Goal: Communication & Community: Answer question/provide support

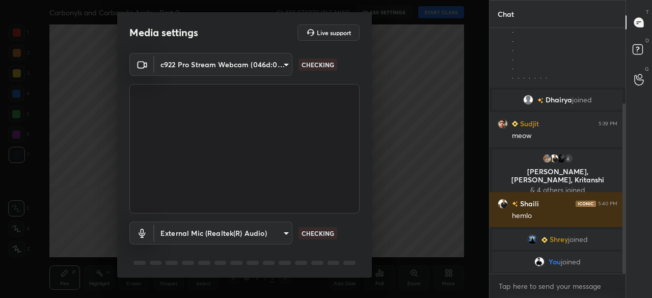
scroll to position [144, 0]
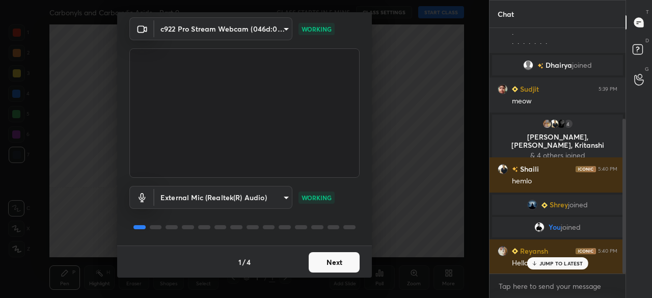
click at [337, 261] on button "Next" at bounding box center [334, 262] width 51 height 20
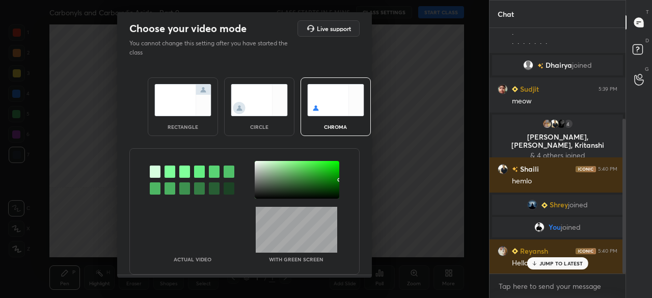
scroll to position [179, 0]
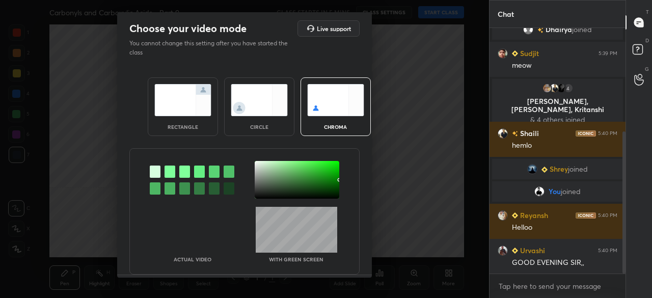
click at [203, 94] on img at bounding box center [182, 100] width 57 height 32
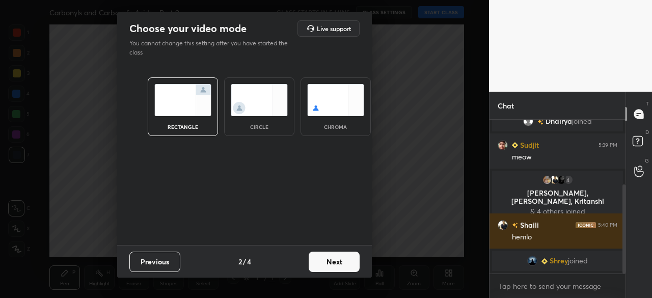
click at [344, 260] on button "Next" at bounding box center [334, 262] width 51 height 20
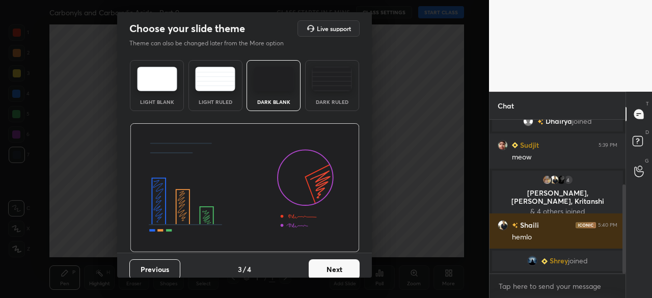
scroll to position [306, 0]
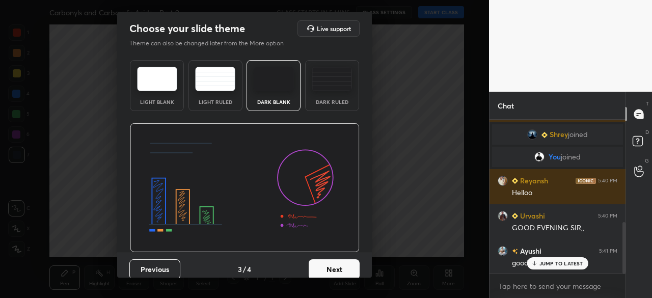
click at [266, 75] on img at bounding box center [274, 79] width 40 height 24
click at [340, 270] on button "Next" at bounding box center [334, 269] width 51 height 20
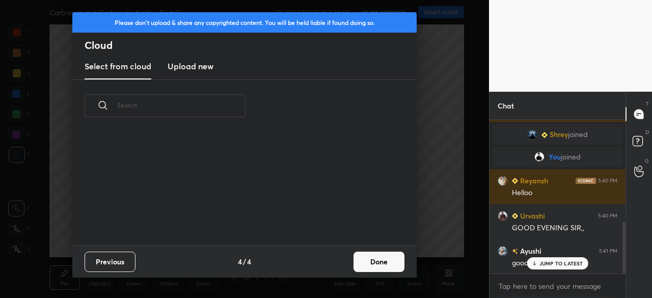
scroll to position [64, 327]
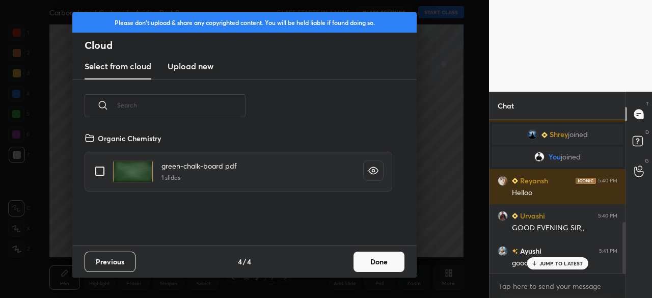
click at [197, 66] on h3 "Upload new" at bounding box center [191, 66] width 46 height 12
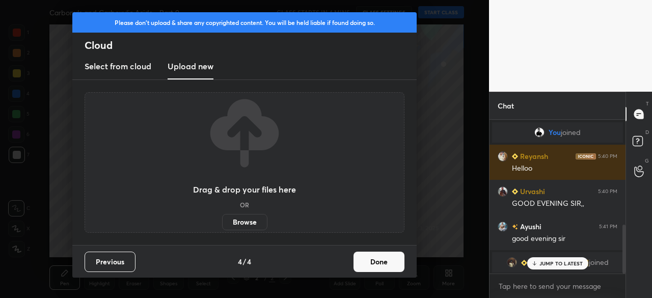
click at [251, 221] on label "Browse" at bounding box center [244, 222] width 45 height 16
click at [222, 221] on input "Browse" at bounding box center [222, 222] width 0 height 16
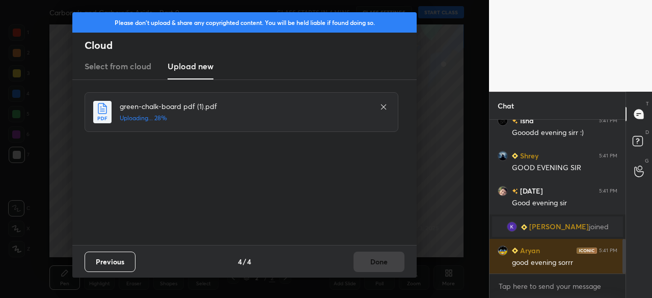
click at [378, 259] on div "Previous 4 / 4 Done" at bounding box center [244, 261] width 344 height 33
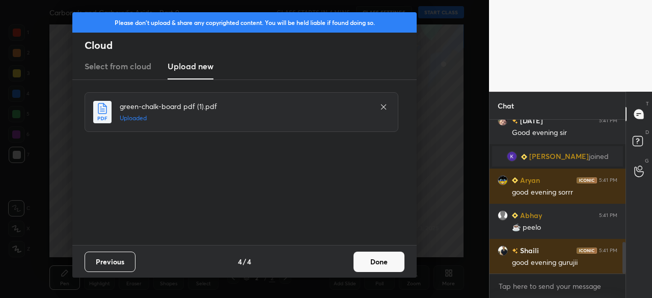
click at [378, 258] on button "Done" at bounding box center [379, 262] width 51 height 20
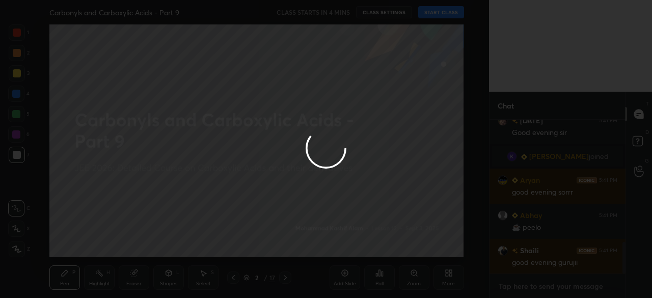
type textarea "x"
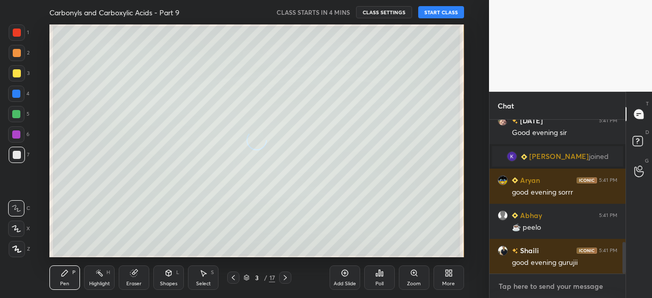
click at [526, 283] on textarea at bounding box center [558, 286] width 120 height 16
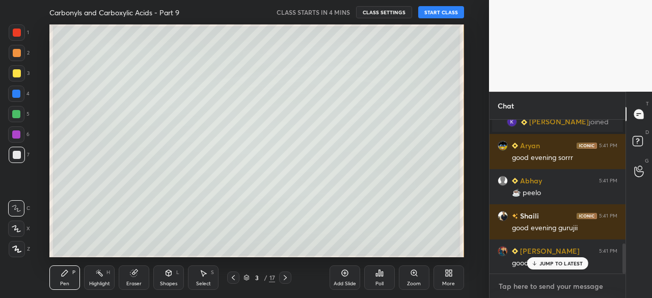
type textarea "g"
type textarea "x"
type textarea "go"
type textarea "x"
type textarea "goo"
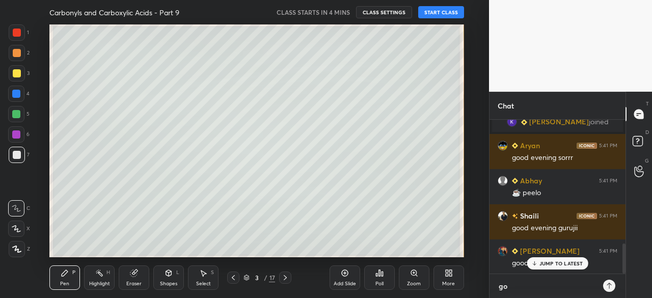
type textarea "x"
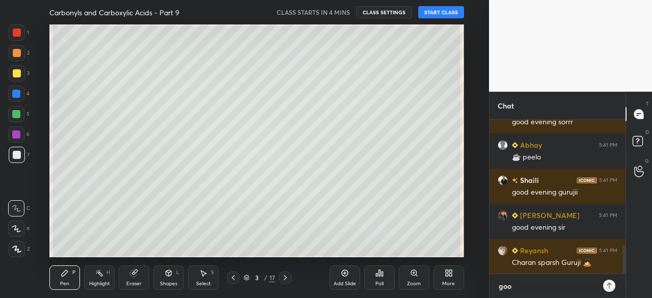
type textarea "good"
type textarea "x"
type textarea "good"
type textarea "x"
type textarea "good e"
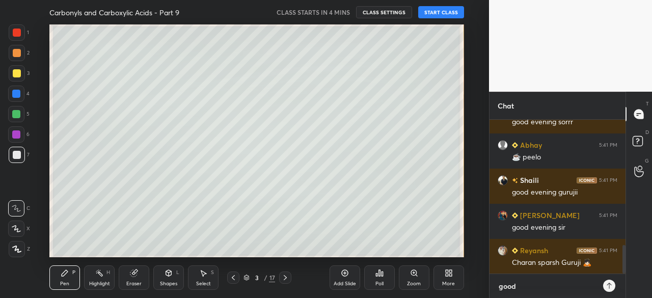
type textarea "x"
type textarea "good ev"
type textarea "x"
type textarea "good eve"
type textarea "x"
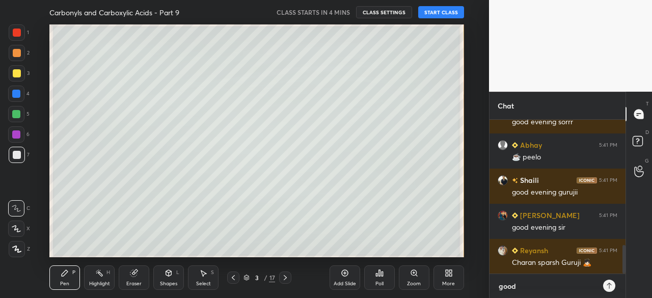
type textarea "good even"
type textarea "x"
type textarea "good eveni"
type textarea "x"
type textarea "good evenin"
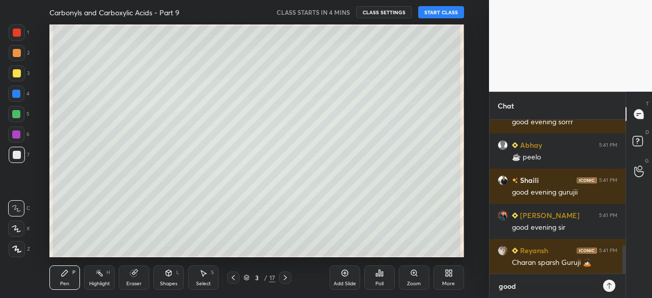
type textarea "x"
type textarea "good evening"
type textarea "x"
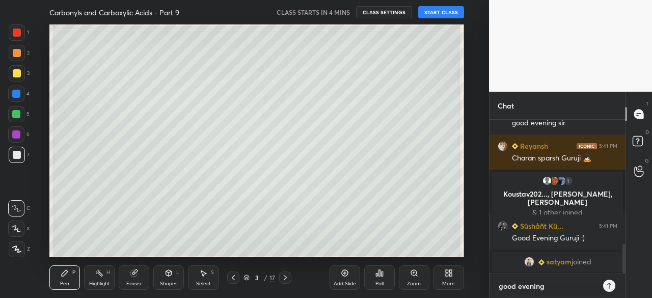
type textarea "good evening!"
type textarea "x"
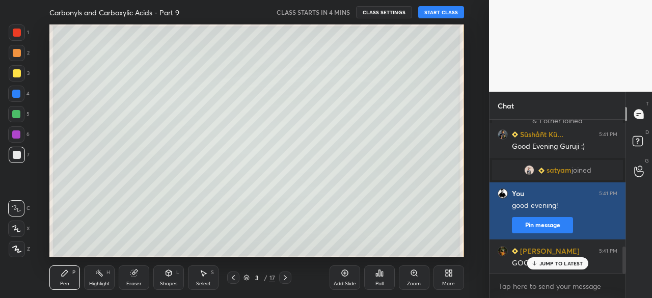
click at [523, 219] on button "Pin message" at bounding box center [542, 225] width 61 height 16
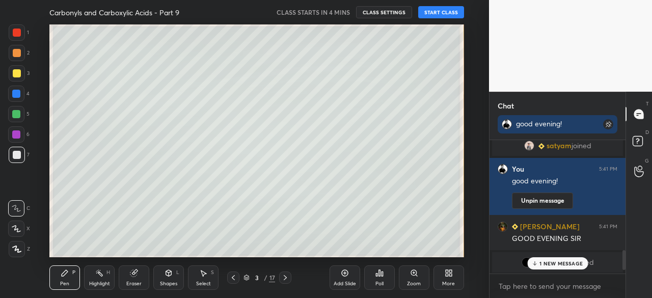
click at [456, 275] on div "More" at bounding box center [449, 277] width 31 height 24
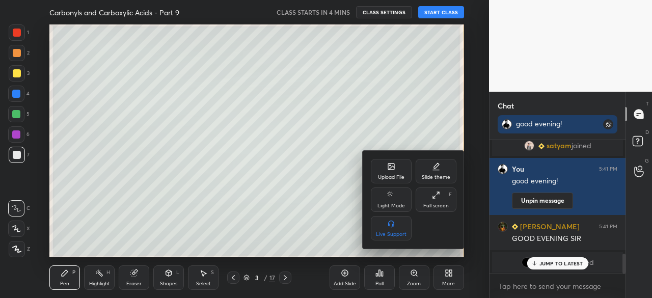
click at [443, 205] on div "Full screen" at bounding box center [435, 205] width 25 height 5
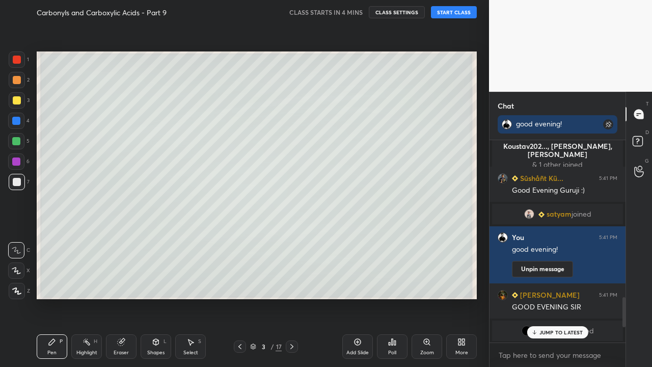
click at [235, 298] on div at bounding box center [240, 346] width 12 height 12
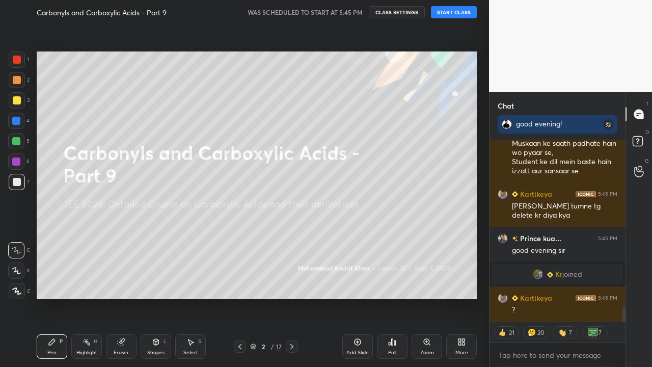
scroll to position [2050, 0]
click at [455, 11] on button "START CLASS" at bounding box center [454, 12] width 46 height 12
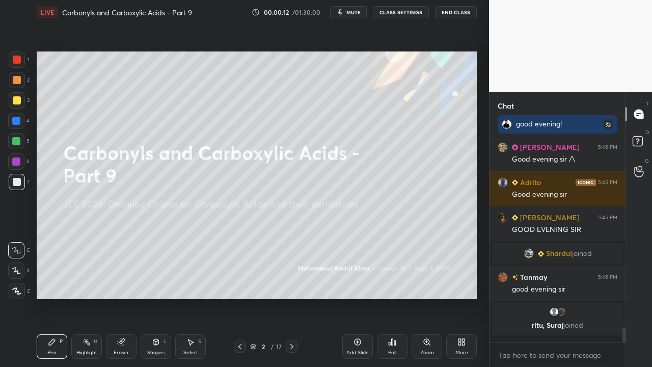
scroll to position [3, 3]
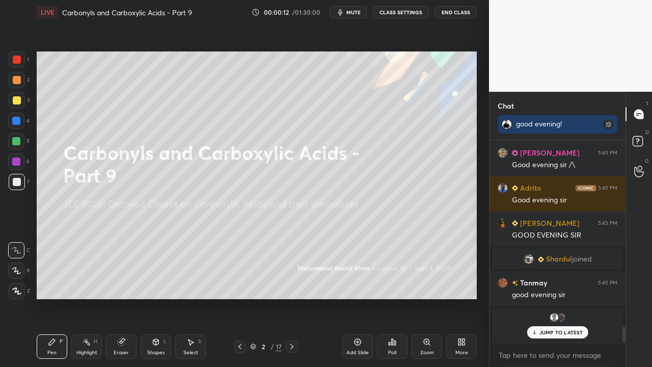
click at [411, 11] on button "CLASS SETTINGS" at bounding box center [401, 12] width 56 height 12
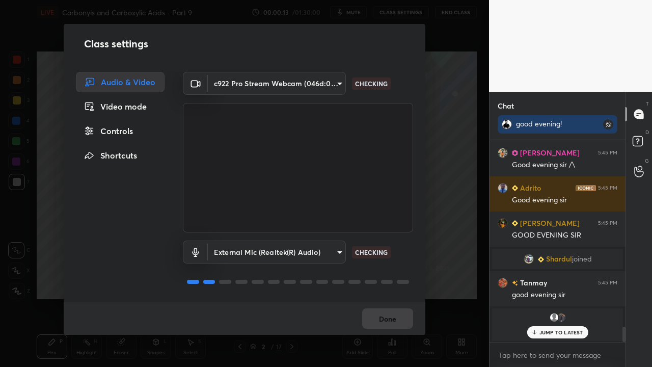
scroll to position [2368, 0]
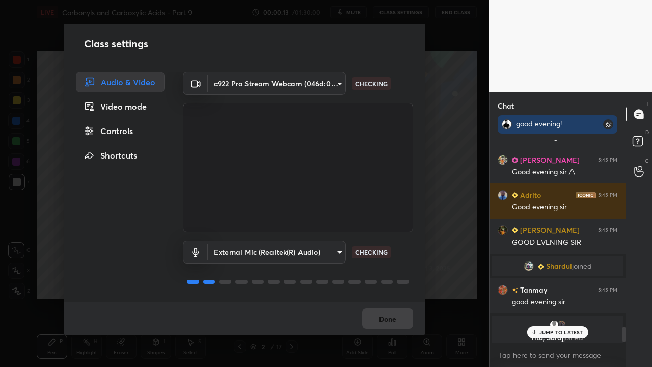
click at [127, 133] on div "Controls" at bounding box center [120, 131] width 89 height 20
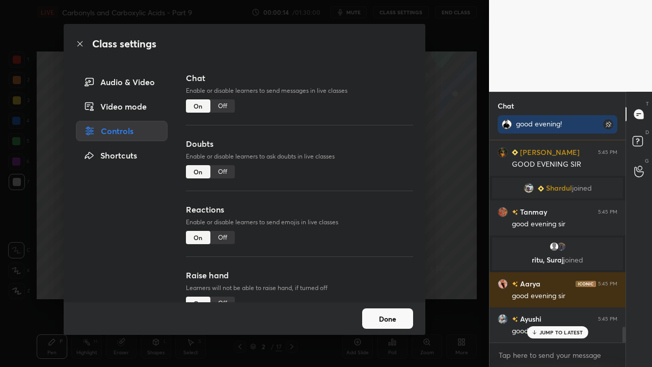
drag, startPoint x: 230, startPoint y: 169, endPoint x: 229, endPoint y: 175, distance: 6.1
click at [229, 168] on div "Off" at bounding box center [222, 171] width 24 height 13
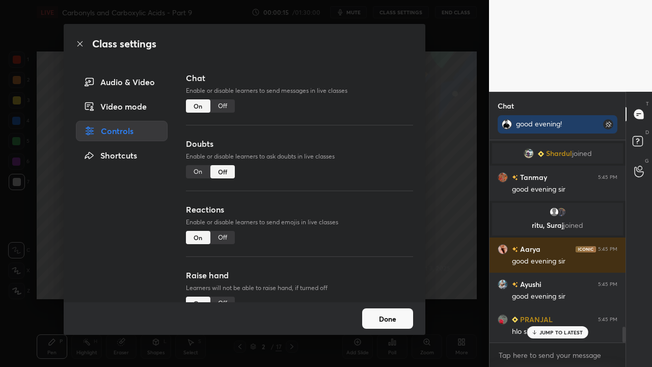
click at [226, 242] on div "Off" at bounding box center [222, 237] width 24 height 13
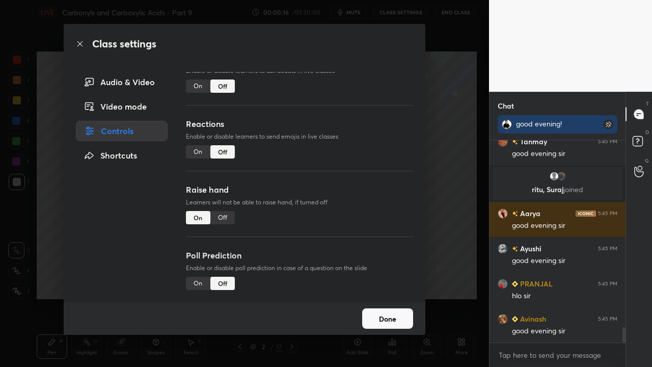
click at [221, 219] on div "Off" at bounding box center [222, 217] width 24 height 13
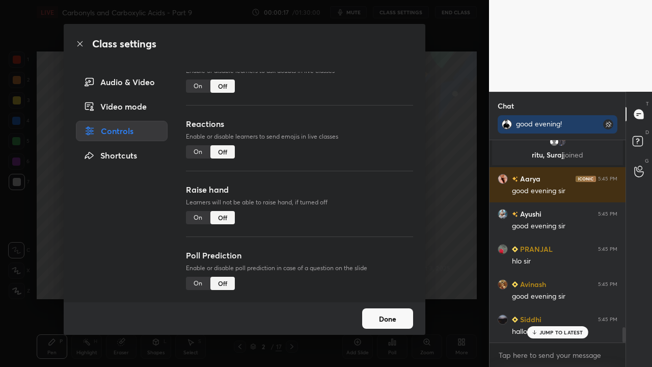
click at [373, 298] on button "Done" at bounding box center [387, 318] width 51 height 20
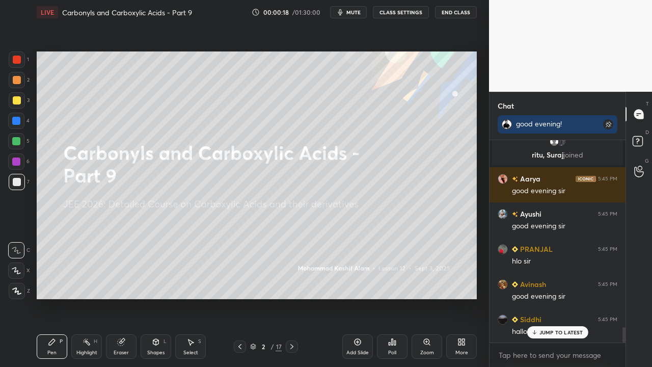
click at [289, 298] on icon at bounding box center [292, 346] width 8 height 8
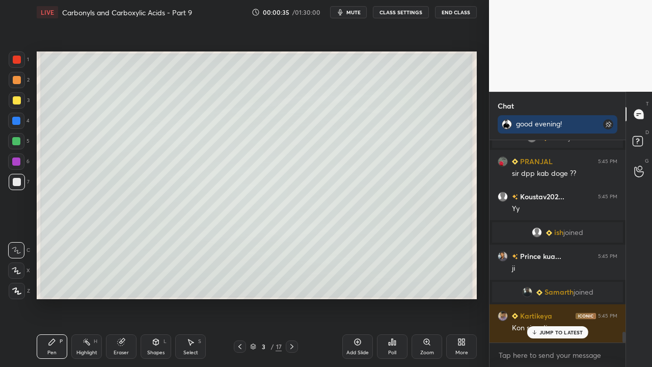
scroll to position [3616, 0]
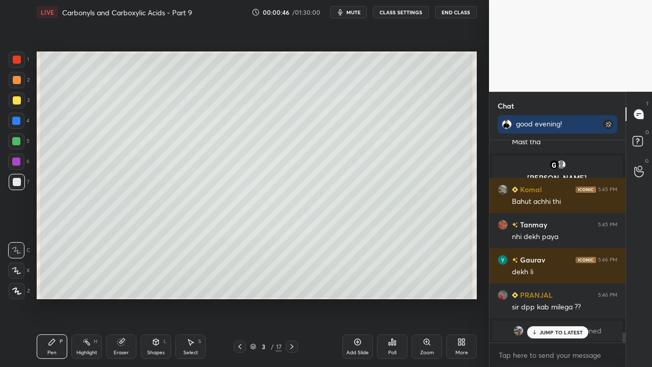
click at [551, 298] on p "JUMP TO LATEST" at bounding box center [562, 332] width 44 height 6
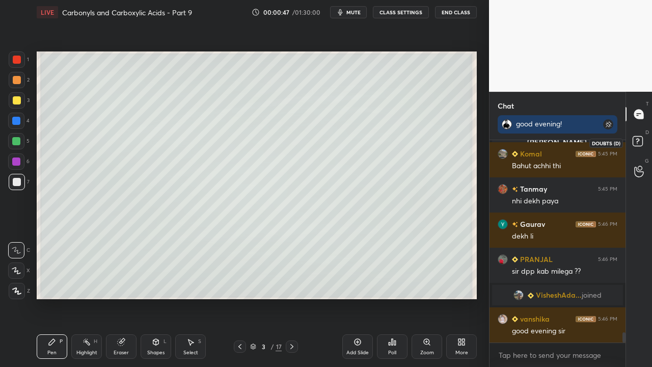
click at [640, 141] on rect at bounding box center [638, 142] width 10 height 10
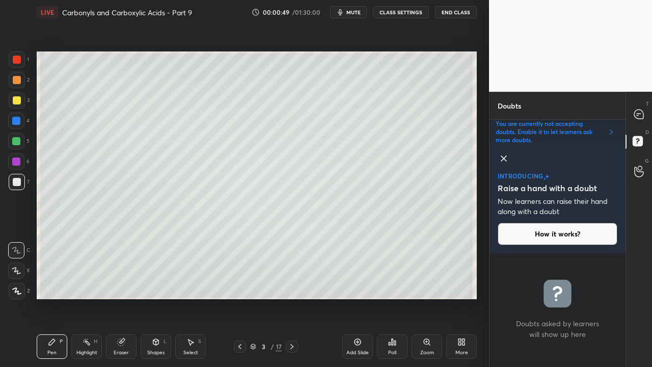
click at [504, 155] on icon at bounding box center [504, 158] width 12 height 12
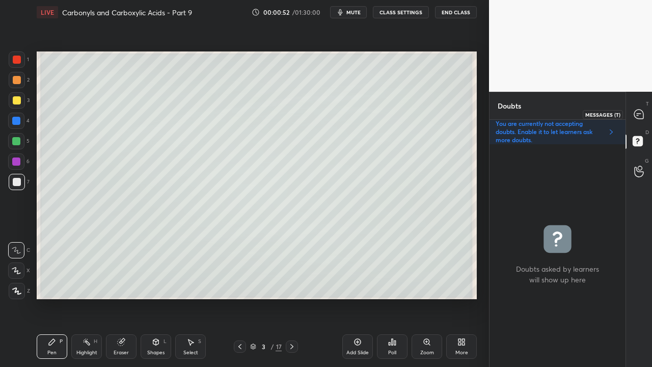
click at [640, 114] on icon at bounding box center [638, 114] width 9 height 9
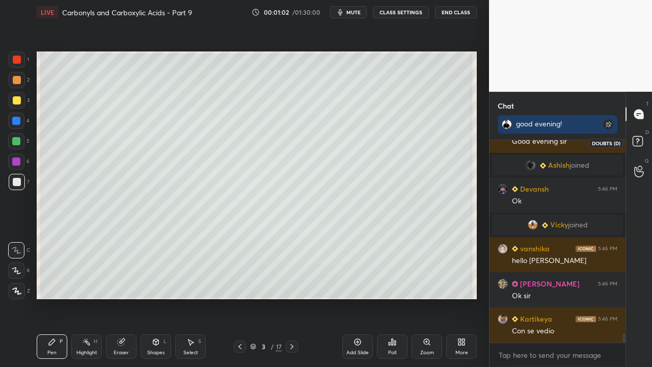
click at [639, 142] on rect at bounding box center [638, 142] width 10 height 10
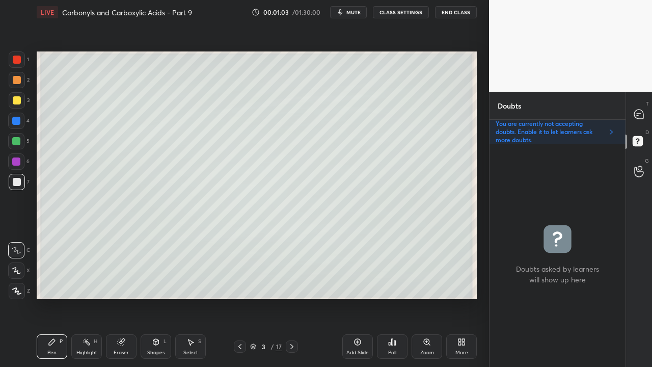
click at [635, 111] on icon at bounding box center [638, 114] width 9 height 9
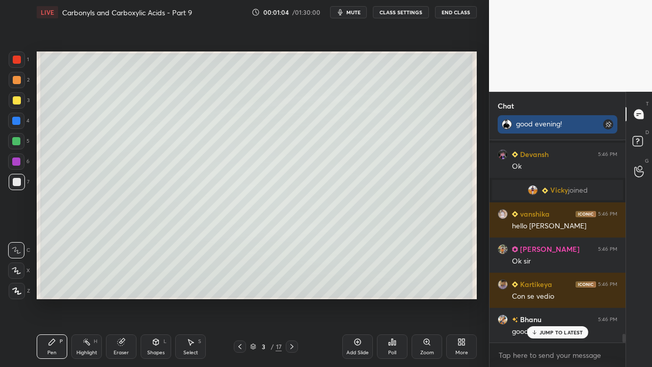
click at [605, 122] on rect at bounding box center [608, 124] width 10 height 10
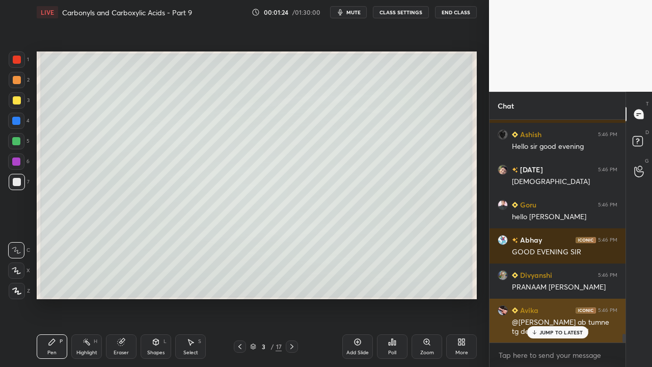
click at [555, 298] on p "JUMP TO LATEST" at bounding box center [562, 332] width 44 height 6
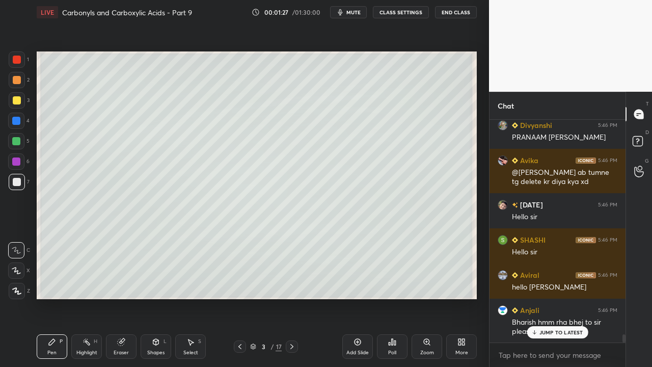
click at [561, 298] on p "JUMP TO LATEST" at bounding box center [562, 332] width 44 height 6
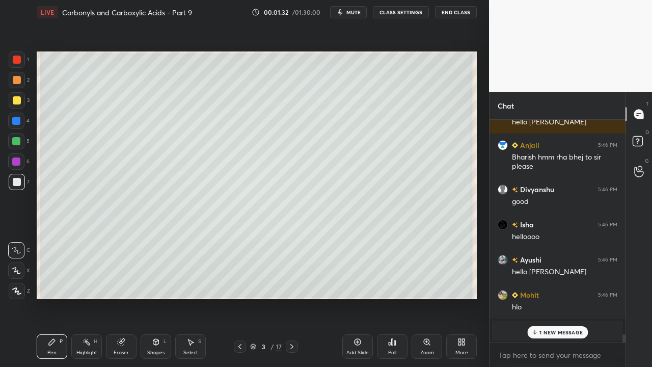
click at [563, 298] on p "1 NEW MESSAGE" at bounding box center [561, 332] width 43 height 6
click at [639, 135] on icon at bounding box center [639, 143] width 18 height 18
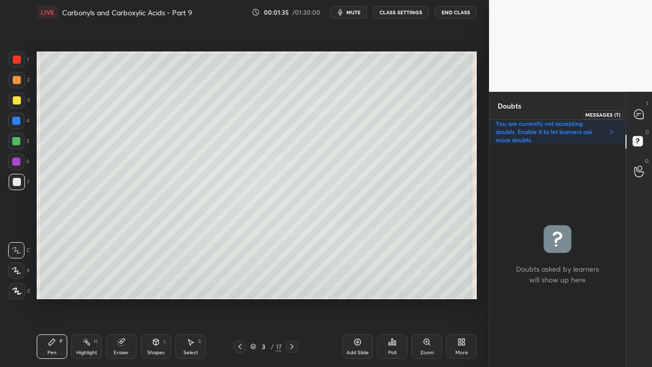
click at [643, 116] on icon at bounding box center [638, 114] width 9 height 9
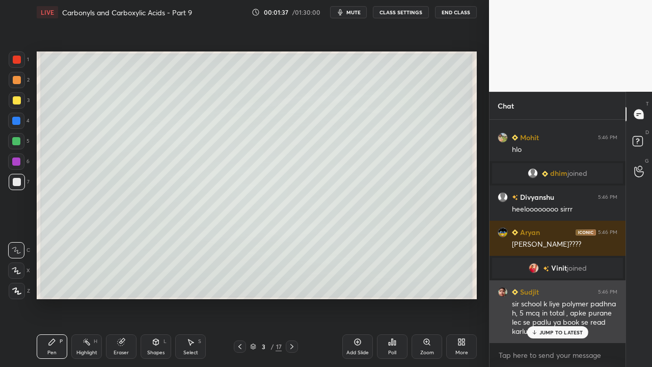
click at [561, 298] on p "JUMP TO LATEST" at bounding box center [562, 332] width 44 height 6
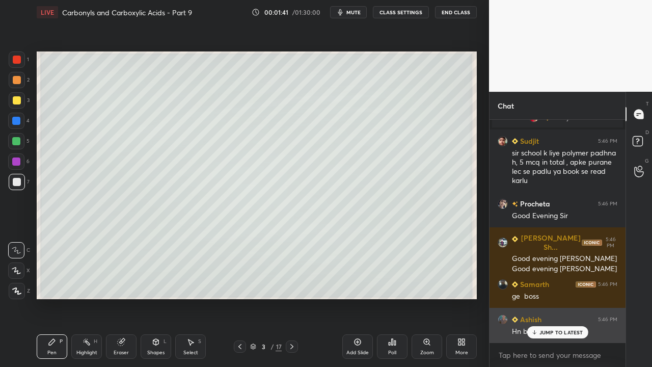
click at [562, 298] on div "Ashish 5:46 PM Hn bhot" at bounding box center [558, 325] width 136 height 35
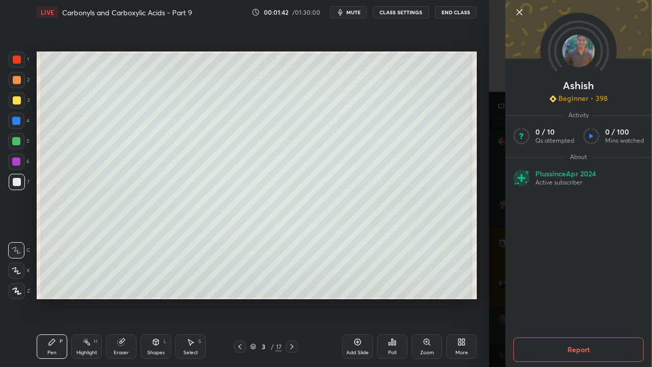
click at [495, 298] on div "Ashish Beginner • 398 Activity 0 / 10 Qs attempted 0 / 100 Mins watched About P…" at bounding box center [570, 183] width 163 height 367
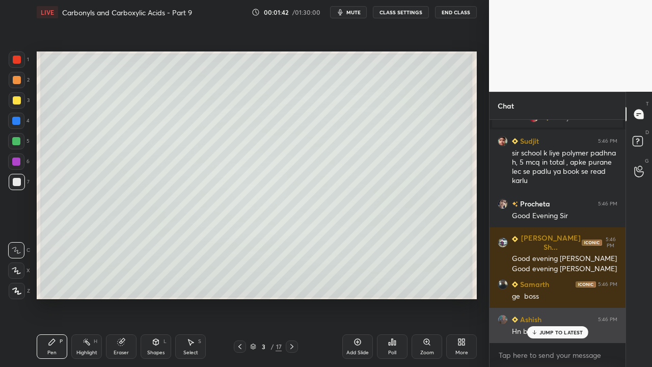
click at [548, 298] on p "JUMP TO LATEST" at bounding box center [562, 332] width 44 height 6
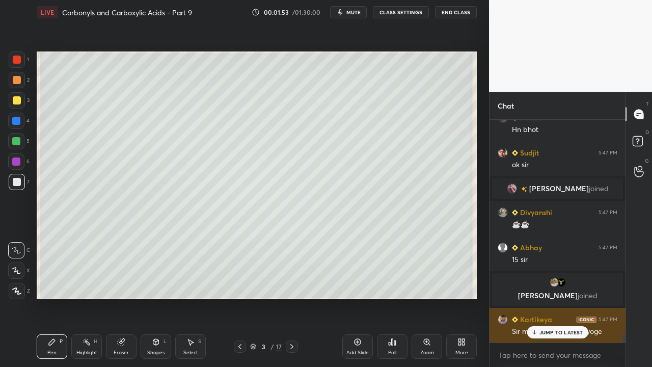
click at [559, 298] on p "JUMP TO LATEST" at bounding box center [562, 332] width 44 height 6
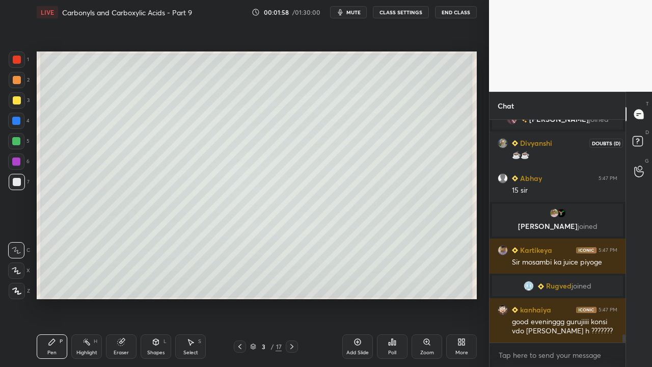
click at [640, 144] on rect at bounding box center [638, 142] width 10 height 10
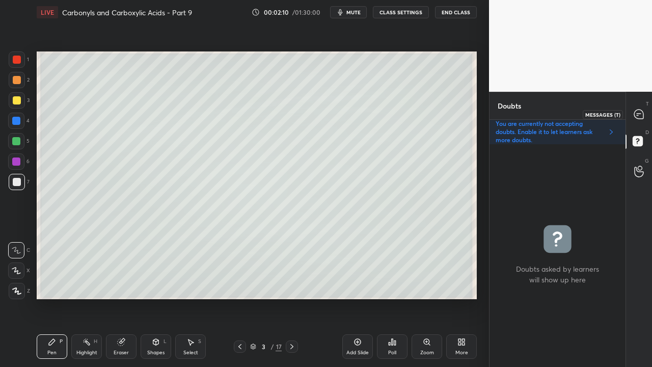
click at [640, 117] on div at bounding box center [639, 114] width 20 height 18
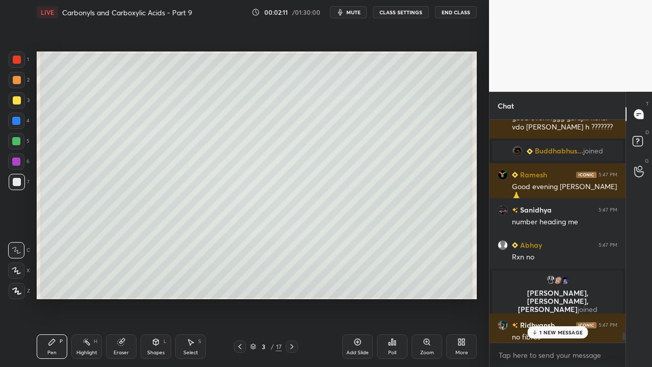
drag, startPoint x: 553, startPoint y: 330, endPoint x: 546, endPoint y: 332, distance: 7.4
click at [553, 298] on p "1 NEW MESSAGE" at bounding box center [561, 332] width 43 height 6
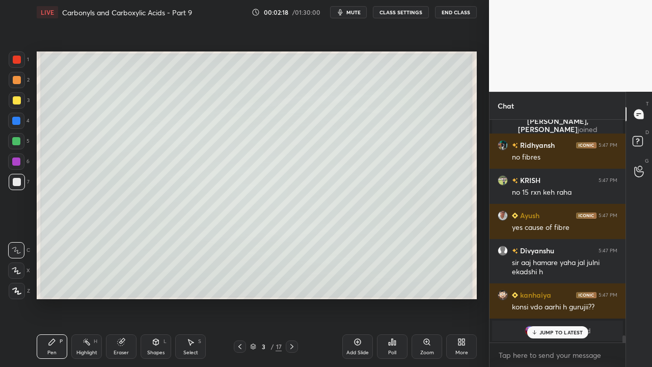
click at [551, 298] on p "JUMP TO LATEST" at bounding box center [562, 332] width 44 height 6
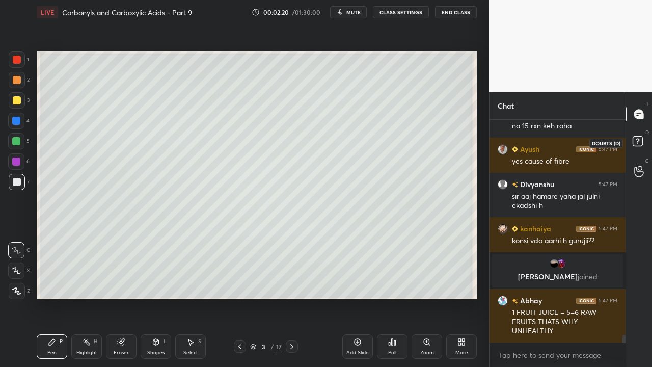
click at [641, 139] on rect at bounding box center [638, 142] width 10 height 10
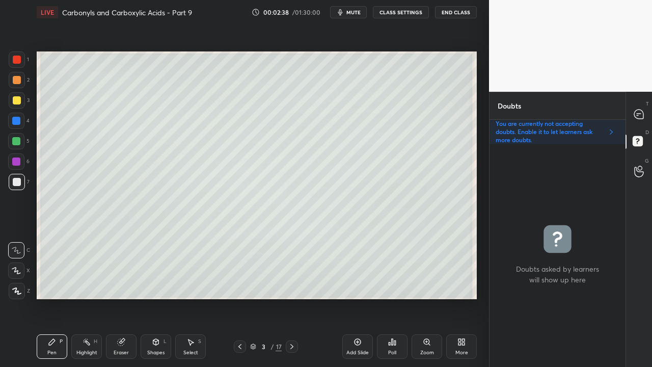
click at [643, 110] on icon at bounding box center [639, 114] width 11 height 11
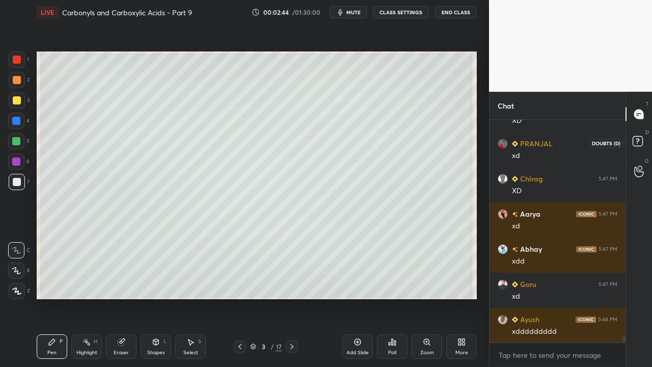
scroll to position [7344, 0]
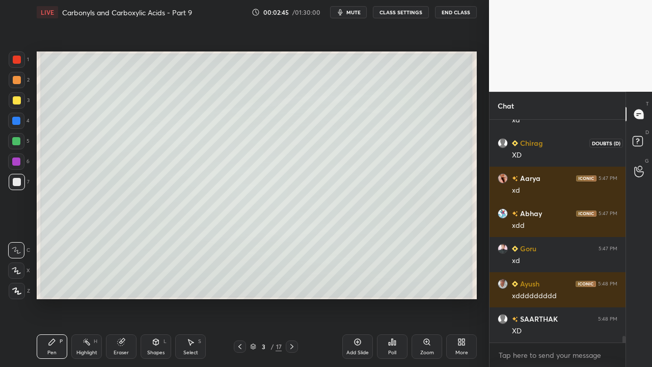
click at [644, 137] on icon at bounding box center [639, 143] width 18 height 18
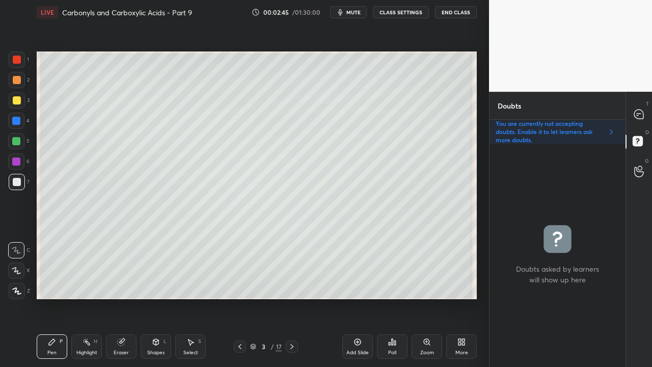
scroll to position [220, 133]
click at [642, 109] on icon at bounding box center [639, 114] width 11 height 11
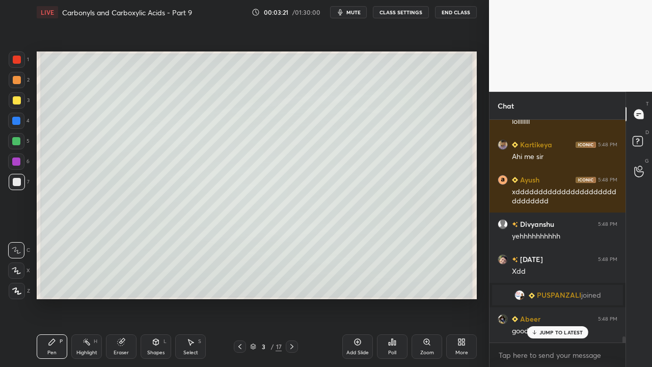
scroll to position [8206, 0]
drag, startPoint x: 554, startPoint y: 331, endPoint x: 533, endPoint y: 339, distance: 22.9
click at [554, 298] on p "JUMP TO LATEST" at bounding box center [562, 332] width 44 height 6
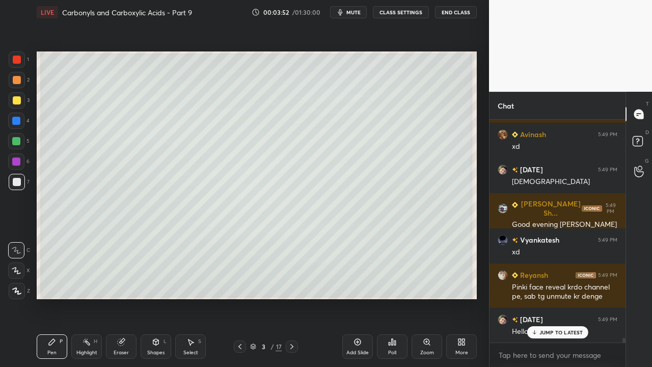
scroll to position [10145, 0]
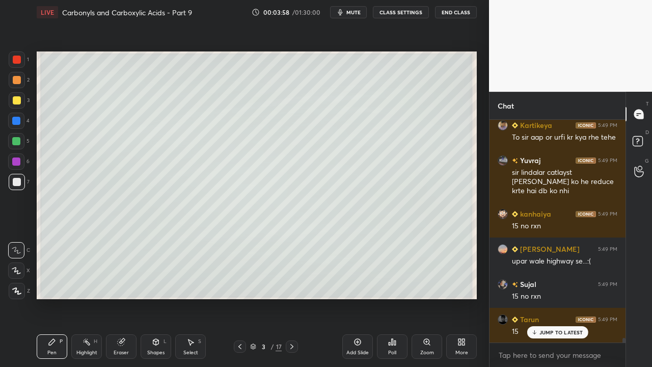
click at [636, 139] on icon at bounding box center [638, 141] width 4 height 4
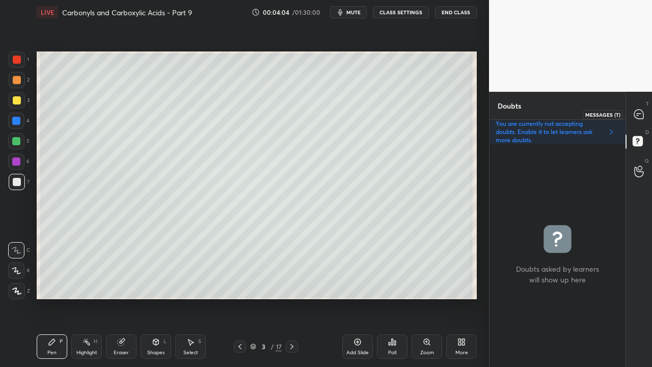
click at [640, 115] on icon at bounding box center [638, 114] width 9 height 9
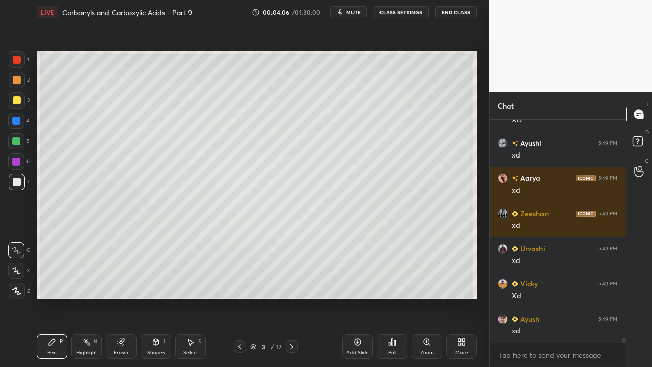
click at [16, 99] on div at bounding box center [17, 100] width 8 height 8
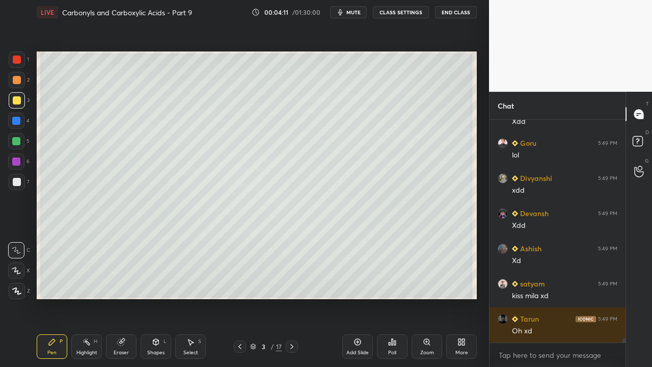
click at [648, 141] on div at bounding box center [639, 143] width 20 height 18
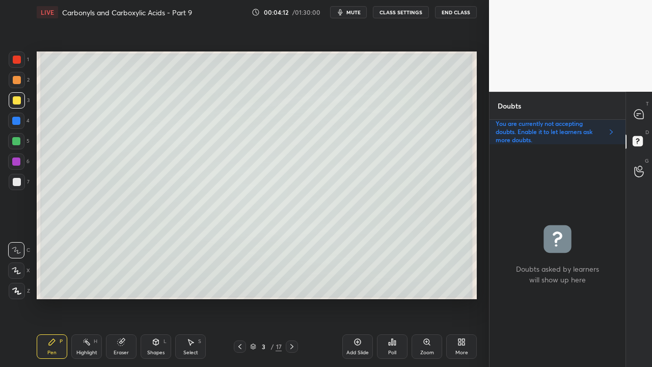
click at [14, 101] on div at bounding box center [17, 100] width 8 height 8
click at [22, 180] on div at bounding box center [17, 182] width 16 height 16
click at [643, 112] on icon at bounding box center [639, 114] width 11 height 11
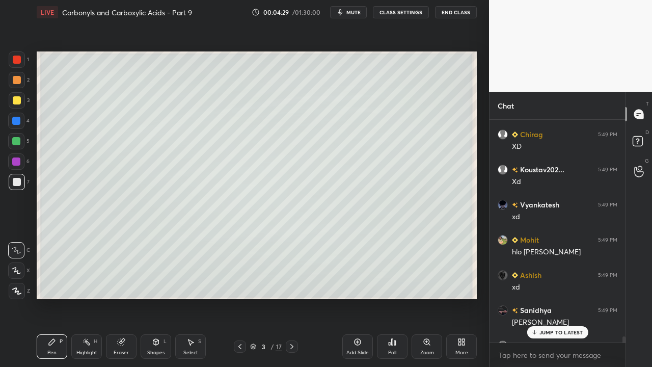
click at [545, 298] on p "JUMP TO LATEST" at bounding box center [562, 332] width 44 height 6
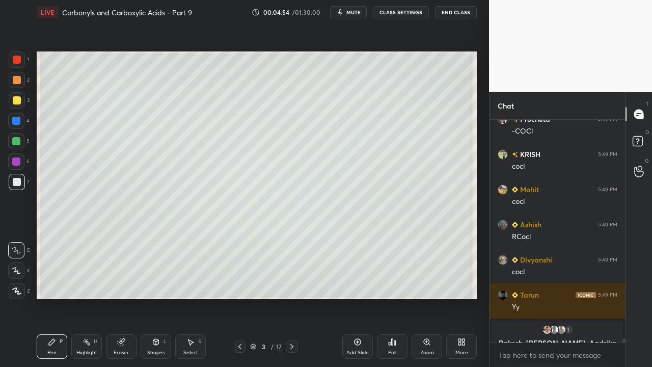
scroll to position [12068, 0]
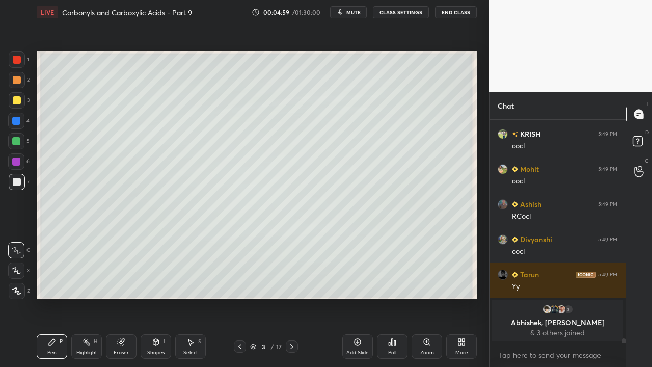
click at [18, 102] on div at bounding box center [17, 100] width 8 height 8
click at [18, 103] on div at bounding box center [17, 100] width 8 height 8
click at [642, 135] on icon at bounding box center [639, 143] width 18 height 18
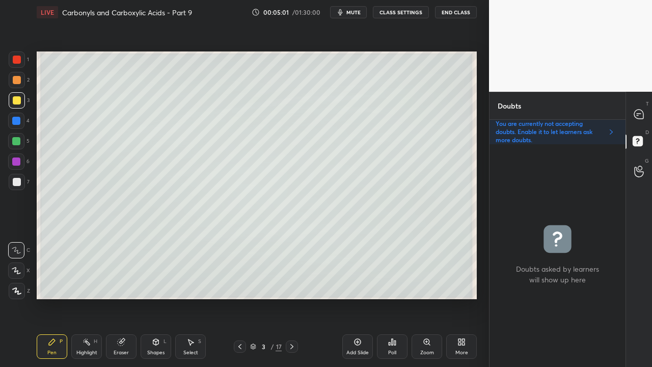
scroll to position [220, 133]
click at [645, 113] on div at bounding box center [639, 114] width 20 height 18
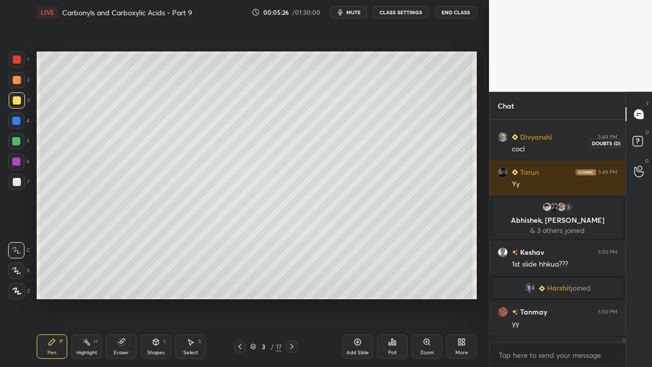
click at [642, 140] on rect at bounding box center [638, 142] width 10 height 10
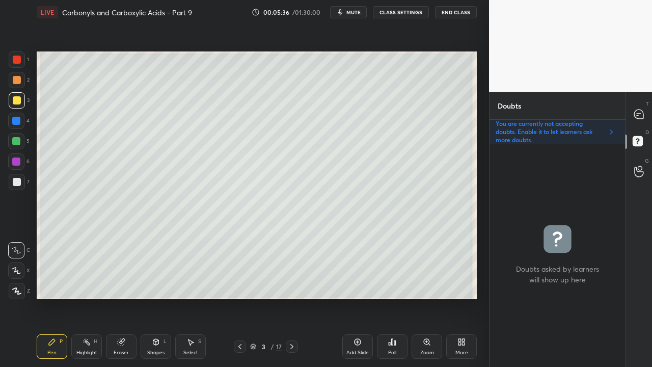
click at [17, 185] on div at bounding box center [17, 182] width 8 height 8
click at [640, 114] on icon at bounding box center [638, 114] width 9 height 9
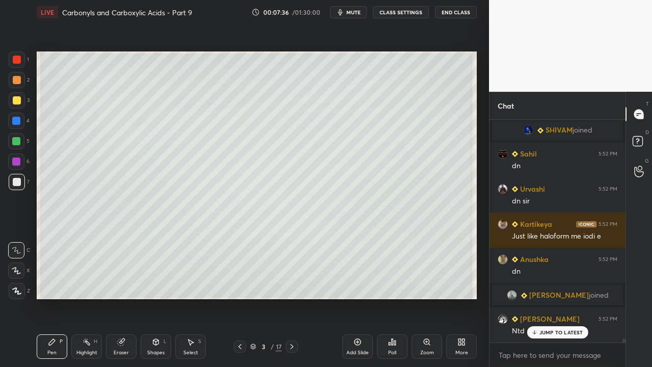
scroll to position [11468, 0]
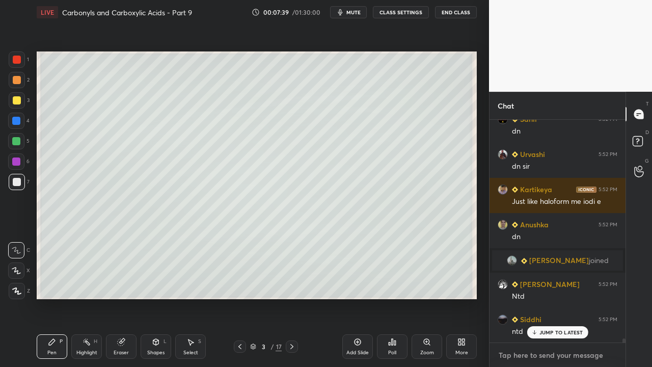
click at [532, 298] on textarea at bounding box center [558, 355] width 120 height 16
type textarea "x"
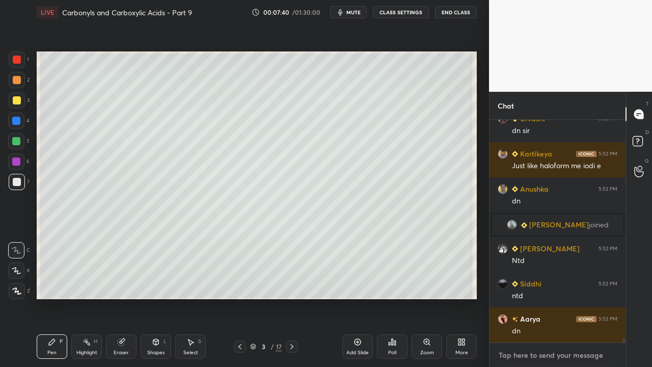
paste textarea "[URL][DOMAIN_NAME]"
type textarea "[URL][DOMAIN_NAME]"
type textarea "x"
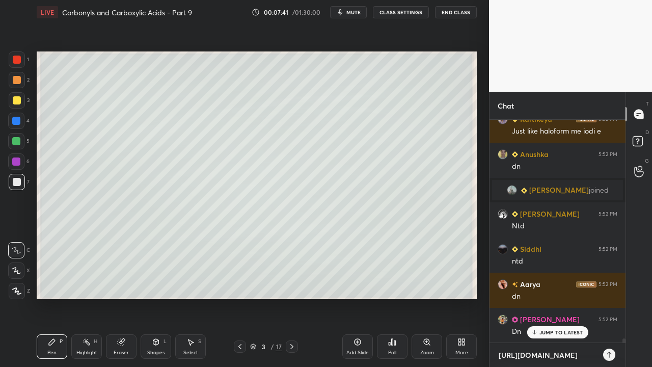
scroll to position [11608, 0]
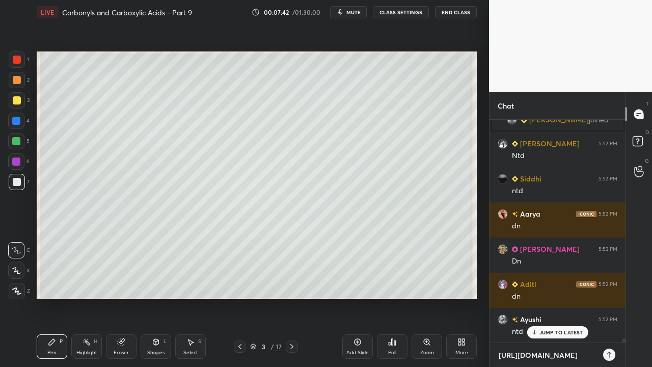
type textarea "[URL][DOMAIN_NAME]"
type textarea "x"
click at [609, 298] on icon at bounding box center [609, 355] width 8 height 8
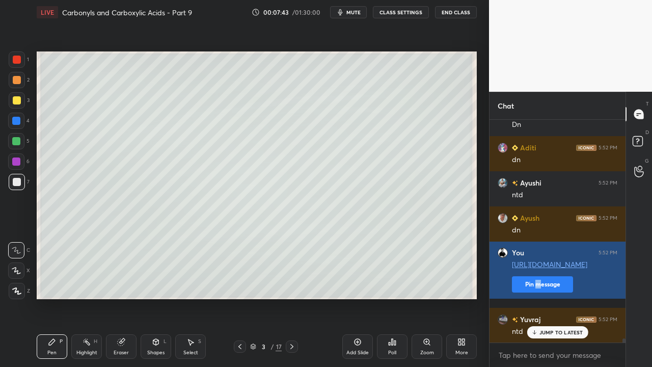
click at [538, 289] on button "Pin message" at bounding box center [542, 284] width 61 height 16
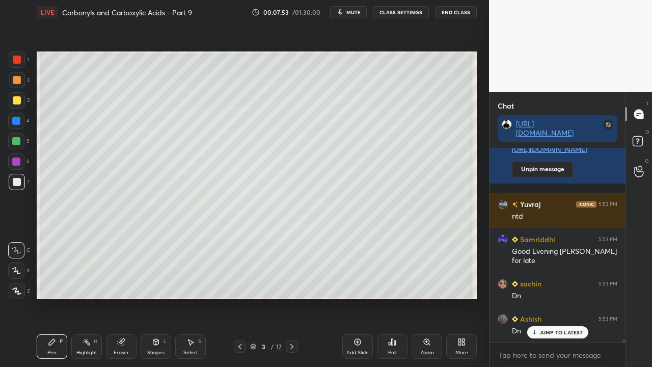
scroll to position [11933, 0]
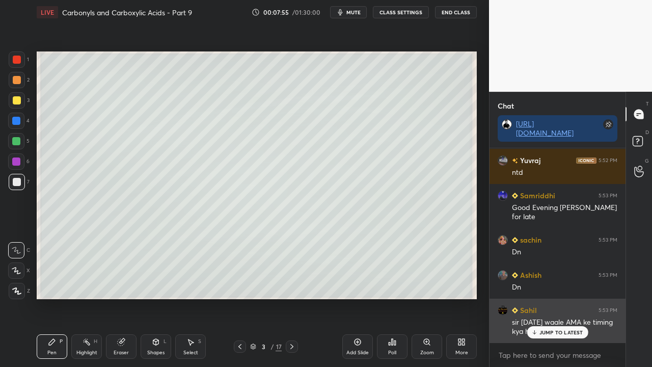
click at [561, 298] on div "JUMP TO LATEST" at bounding box center [557, 332] width 61 height 12
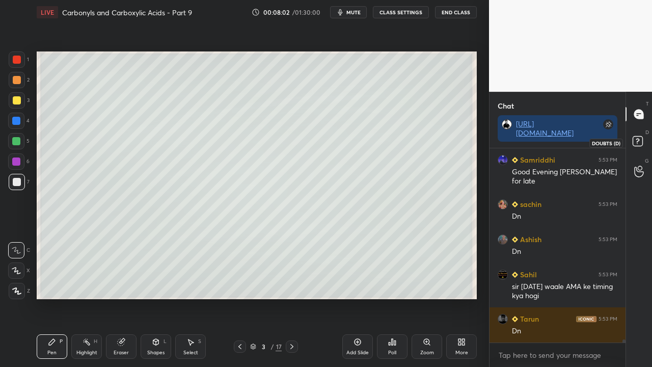
click at [639, 141] on rect at bounding box center [638, 142] width 10 height 10
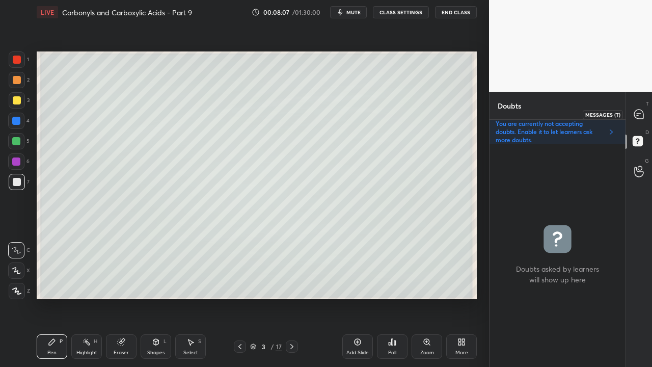
click at [641, 115] on icon at bounding box center [638, 114] width 9 height 9
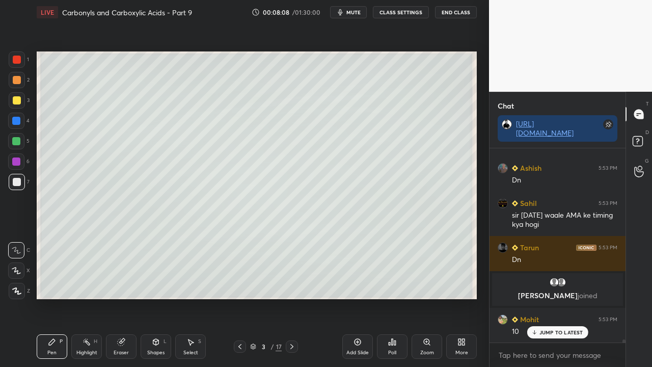
click at [542, 298] on p "JUMP TO LATEST" at bounding box center [562, 332] width 44 height 6
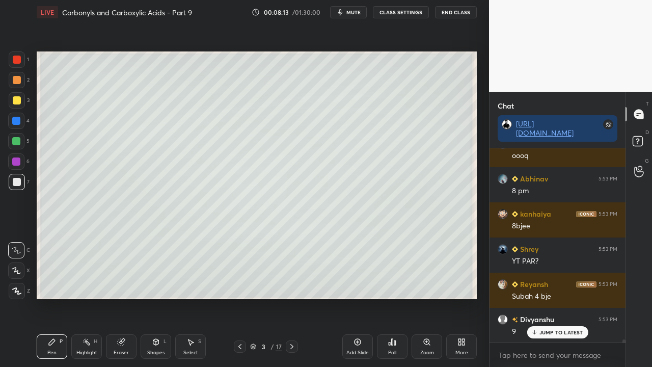
click at [539, 298] on div "JUMP TO LATEST" at bounding box center [557, 332] width 61 height 12
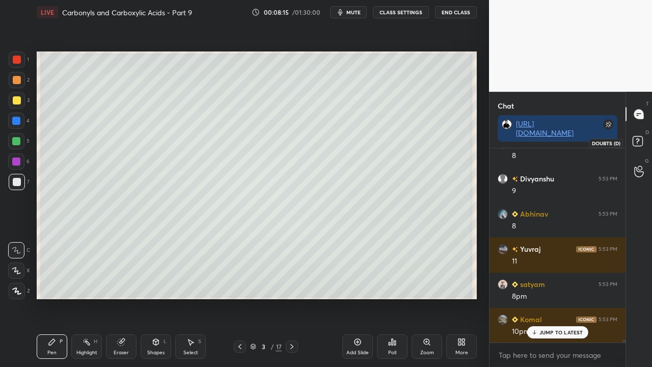
click at [637, 141] on icon at bounding box center [639, 143] width 18 height 18
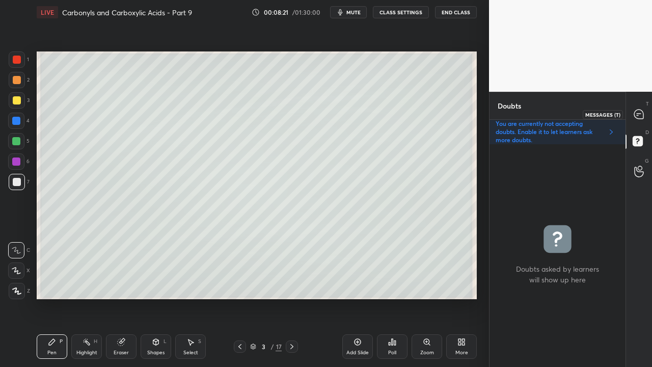
click at [642, 112] on icon at bounding box center [638, 114] width 9 height 9
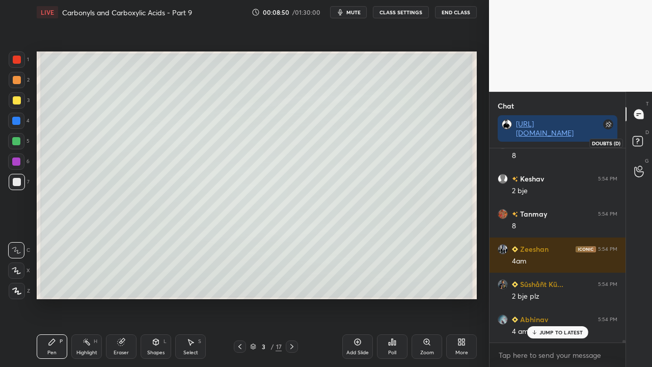
click at [634, 142] on rect at bounding box center [638, 142] width 10 height 10
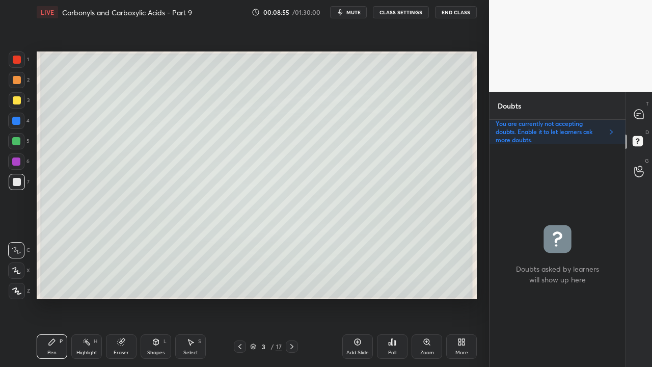
click at [640, 114] on icon at bounding box center [639, 114] width 4 height 0
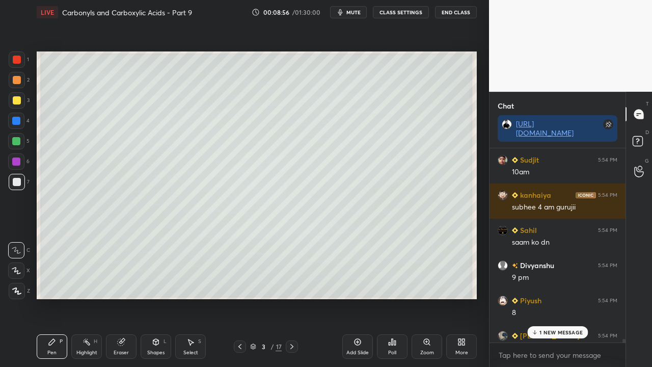
click at [551, 298] on div "1 NEW MESSAGE" at bounding box center [557, 332] width 61 height 12
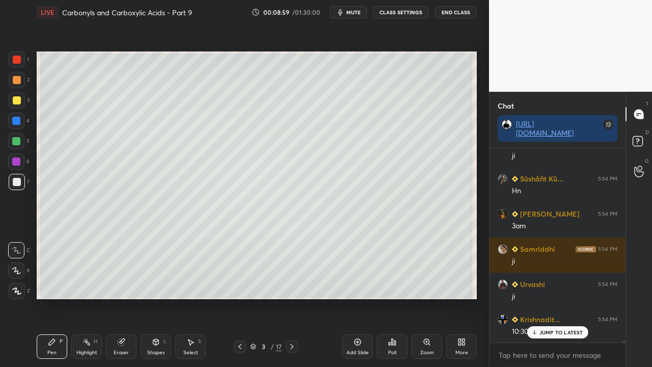
click at [546, 298] on div "Adrito 5:54 PM 7:30 [PERSON_NAME] 5:54 PM Sham ko LUCKY 5:54 PM 3 am Aarya 5:54…" at bounding box center [558, 245] width 136 height 194
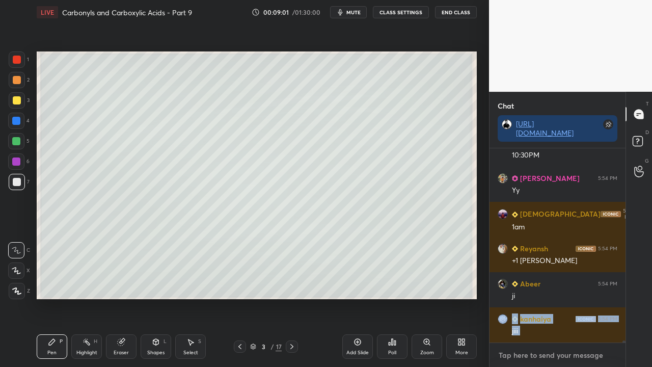
click at [533, 298] on textarea at bounding box center [558, 355] width 120 height 16
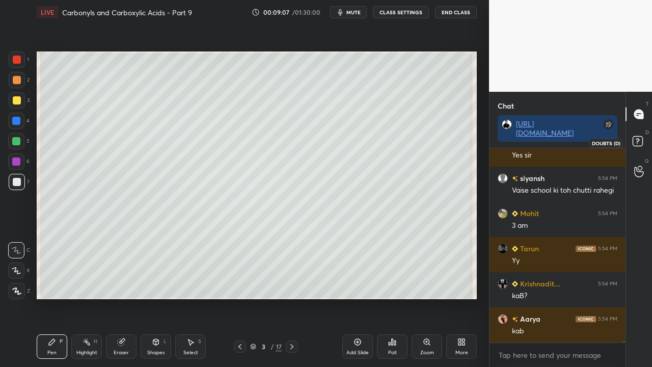
click at [641, 141] on rect at bounding box center [638, 142] width 10 height 10
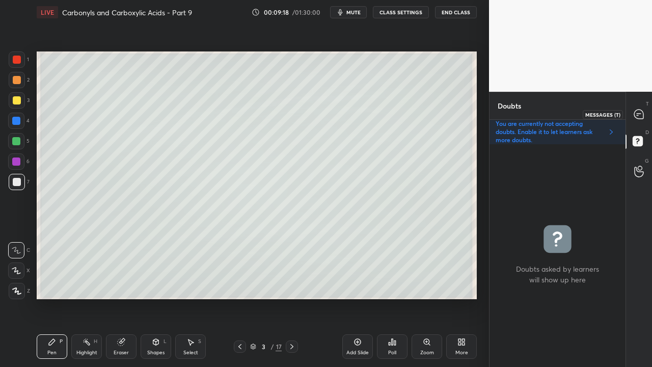
click at [635, 113] on icon at bounding box center [638, 114] width 9 height 9
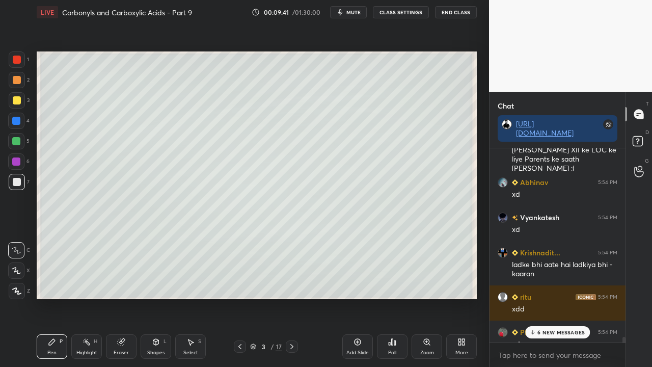
click at [291, 298] on icon at bounding box center [292, 346] width 8 height 8
click at [23, 102] on div at bounding box center [17, 100] width 16 height 16
click at [23, 181] on div at bounding box center [17, 182] width 16 height 16
click at [555, 298] on p "12 NEW MESSAGES" at bounding box center [561, 332] width 49 height 6
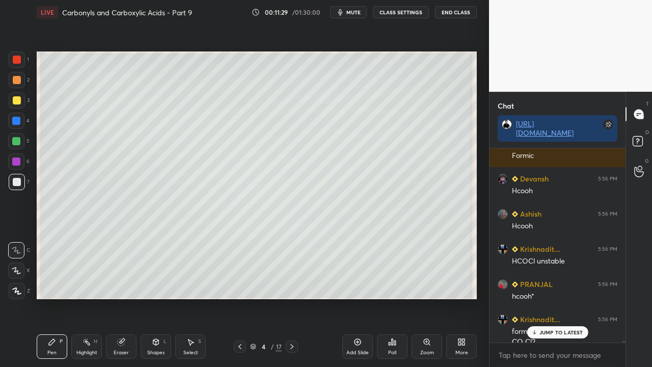
scroll to position [20151, 0]
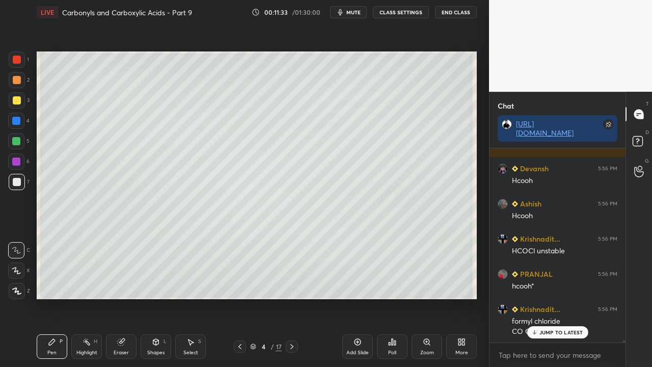
click at [355, 10] on span "mute" at bounding box center [354, 12] width 14 height 7
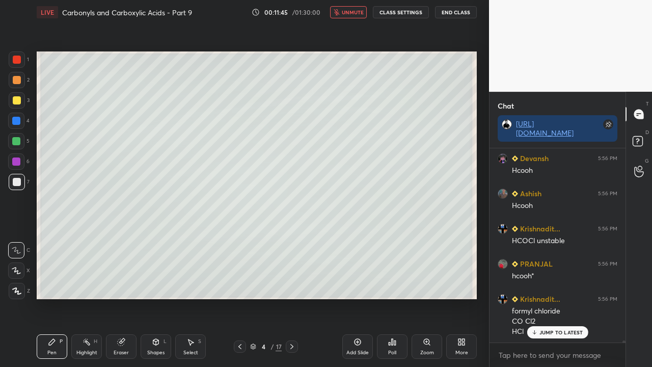
click at [354, 12] on span "unmute" at bounding box center [353, 12] width 22 height 7
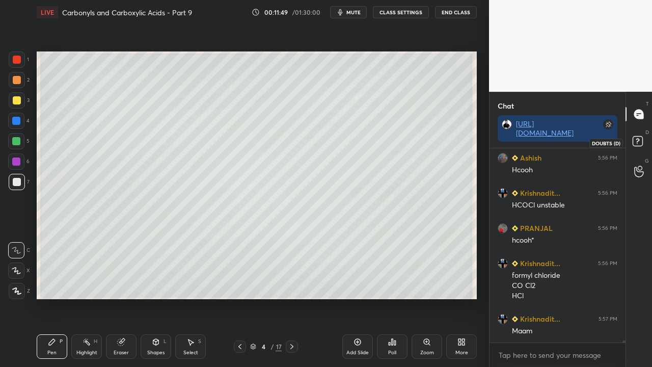
click at [641, 141] on rect at bounding box center [638, 142] width 10 height 10
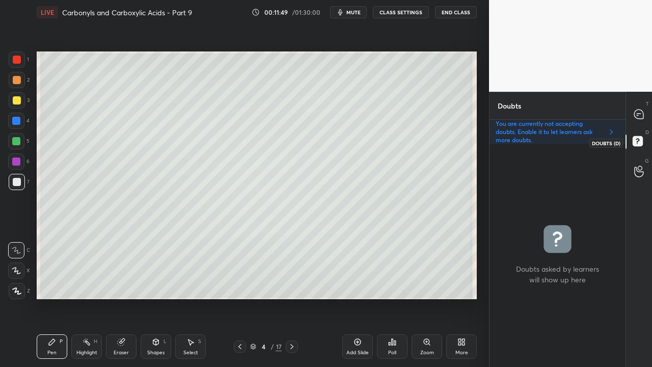
scroll to position [220, 133]
click at [639, 114] on icon at bounding box center [639, 114] width 4 height 0
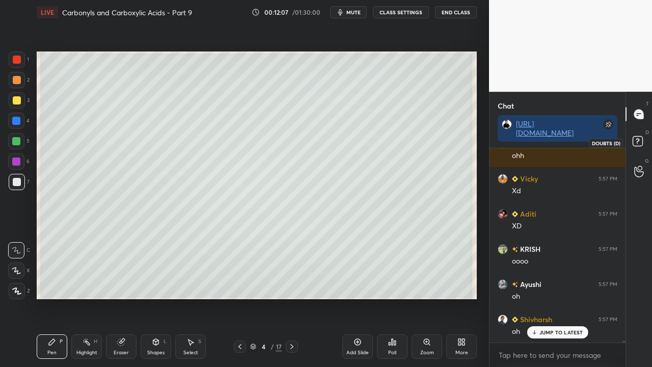
scroll to position [20935, 0]
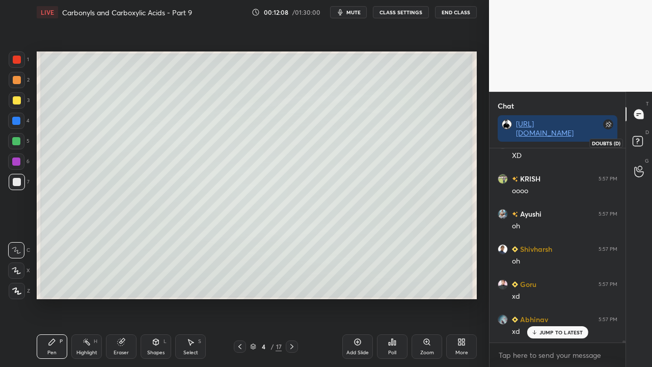
click at [639, 142] on rect at bounding box center [638, 142] width 10 height 10
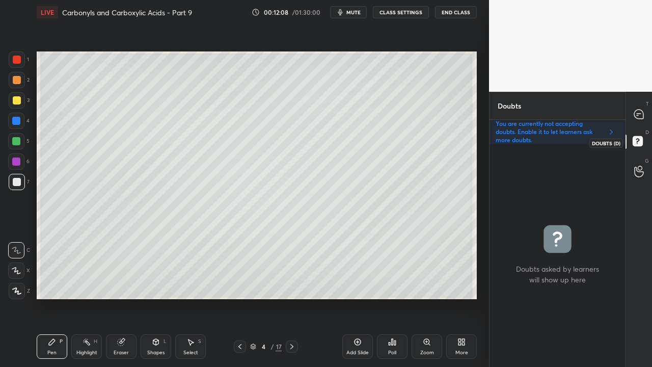
scroll to position [220, 133]
click at [642, 107] on div at bounding box center [639, 114] width 20 height 18
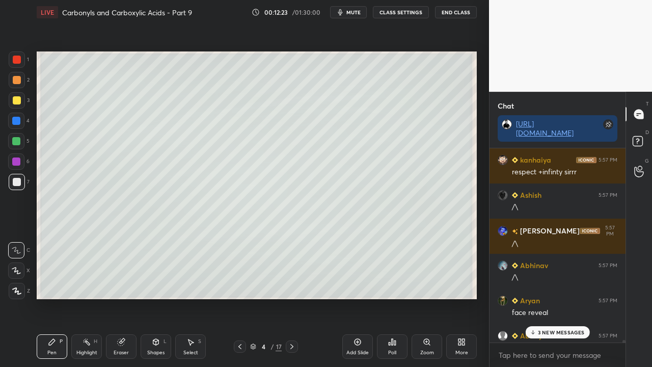
scroll to position [191, 133]
click at [555, 298] on p "7 NEW MESSAGES" at bounding box center [561, 332] width 47 height 6
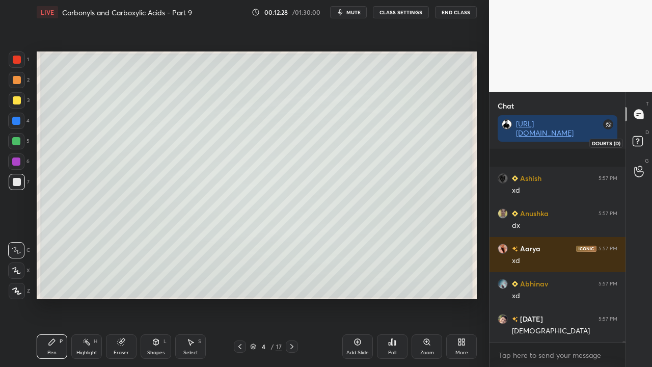
scroll to position [22225, 0]
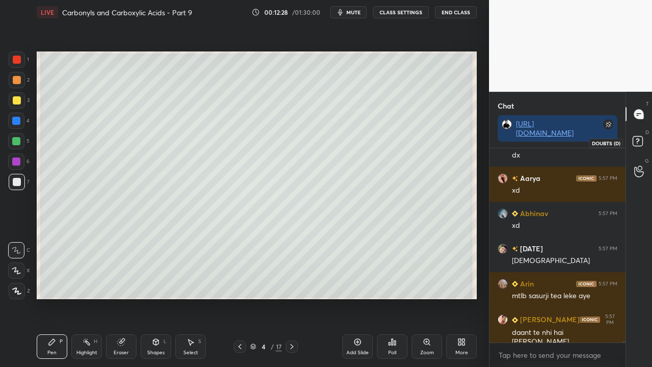
click at [637, 147] on icon at bounding box center [639, 143] width 18 height 18
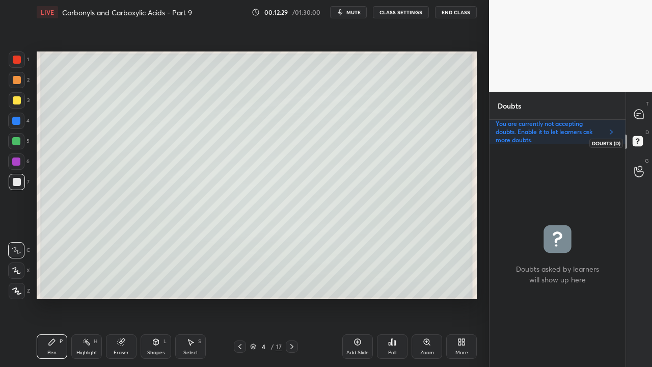
scroll to position [220, 133]
click at [637, 112] on icon at bounding box center [638, 114] width 9 height 9
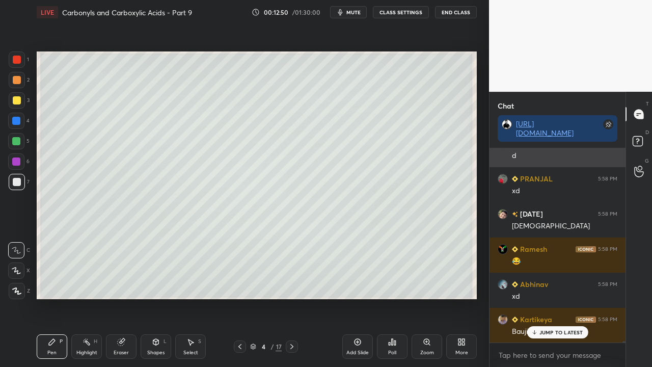
scroll to position [23137, 0]
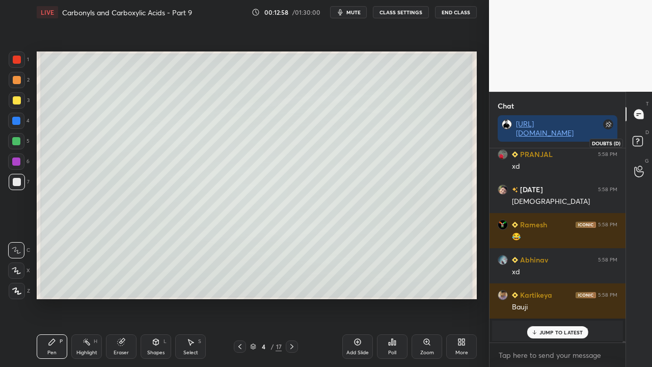
click at [644, 139] on icon at bounding box center [639, 143] width 18 height 18
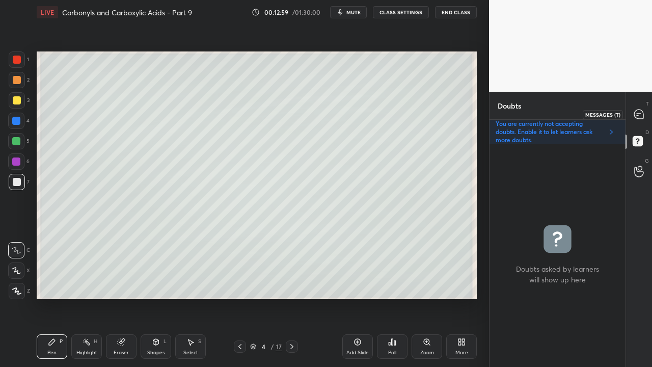
click at [640, 110] on icon at bounding box center [638, 114] width 9 height 9
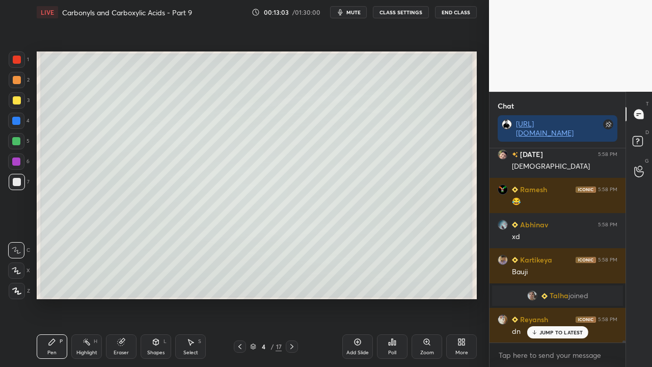
scroll to position [20089, 0]
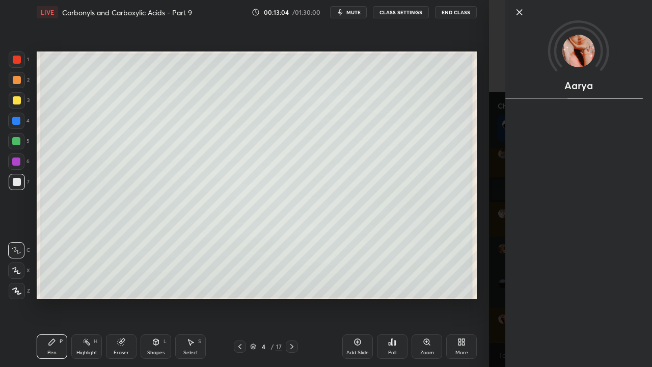
click at [489, 293] on div "Aarya" at bounding box center [570, 183] width 163 height 367
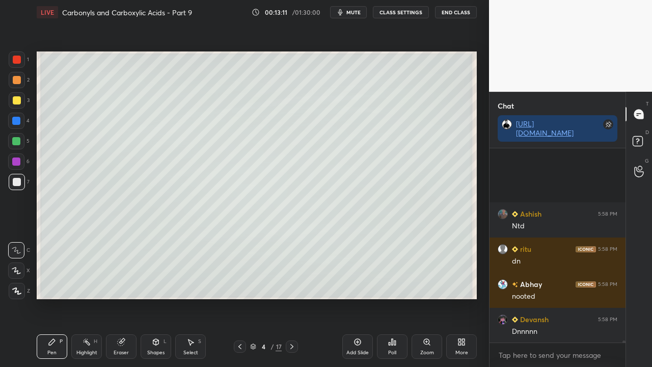
scroll to position [20757, 0]
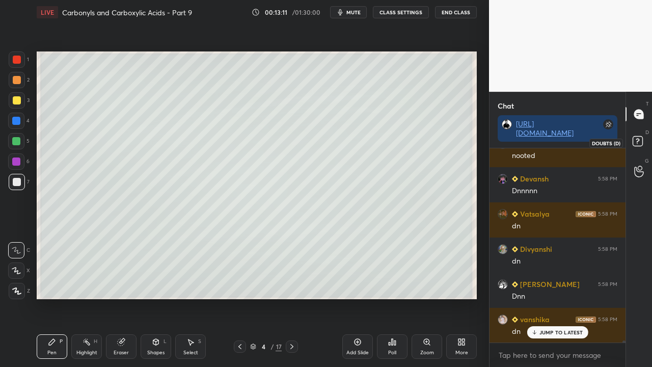
click at [637, 145] on rect at bounding box center [638, 142] width 10 height 10
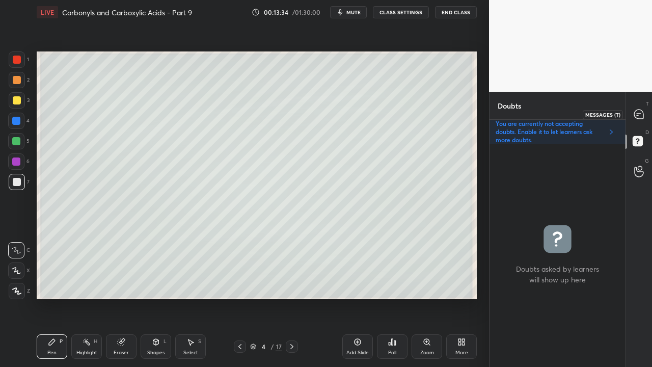
click at [640, 109] on div at bounding box center [639, 114] width 20 height 18
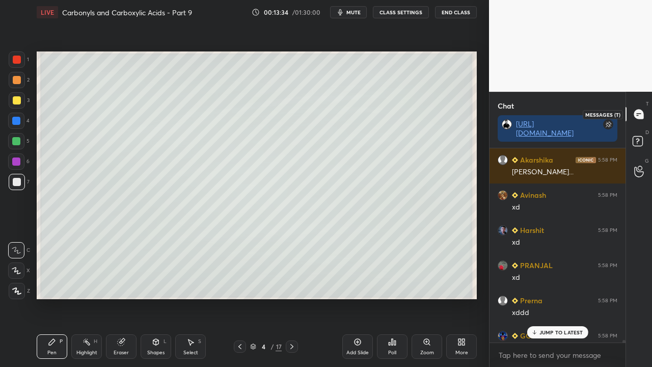
scroll to position [191, 133]
drag, startPoint x: 544, startPoint y: 331, endPoint x: 510, endPoint y: 343, distance: 36.3
click at [544, 298] on p "JUMP TO LATEST" at bounding box center [562, 332] width 44 height 6
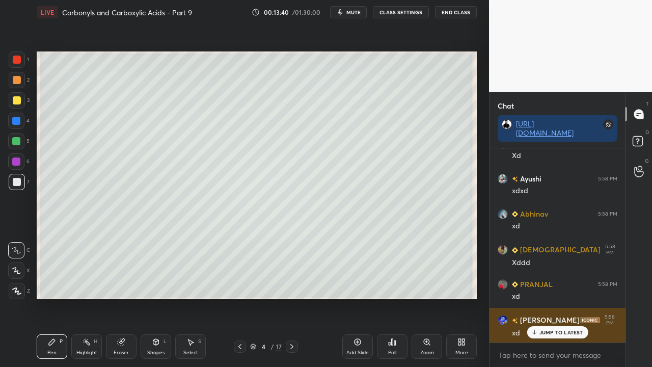
click at [562, 298] on p "JUMP TO LATEST" at bounding box center [562, 332] width 44 height 6
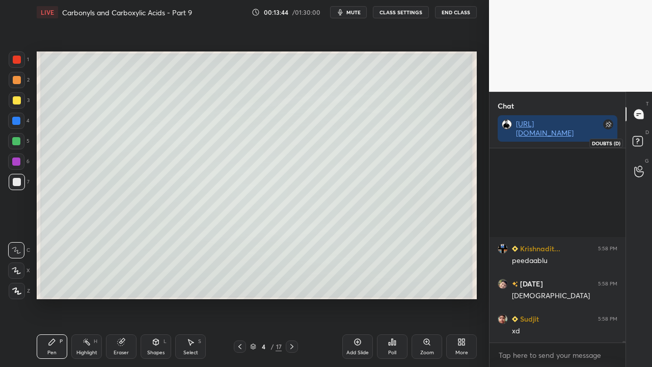
scroll to position [22475, 0]
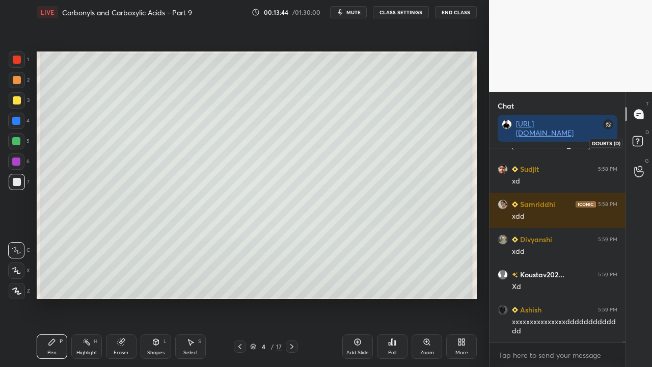
click at [641, 142] on rect at bounding box center [638, 142] width 10 height 10
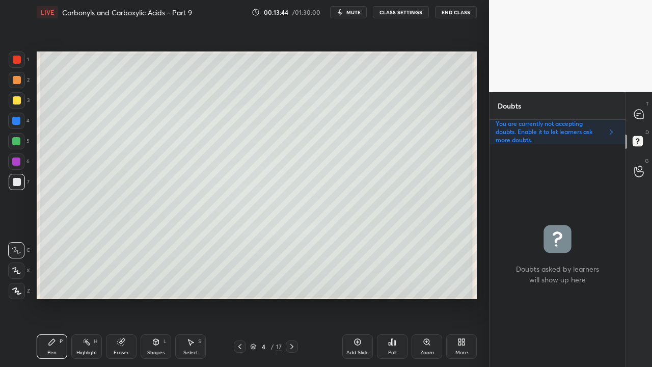
scroll to position [220, 133]
click at [641, 112] on icon at bounding box center [638, 114] width 9 height 9
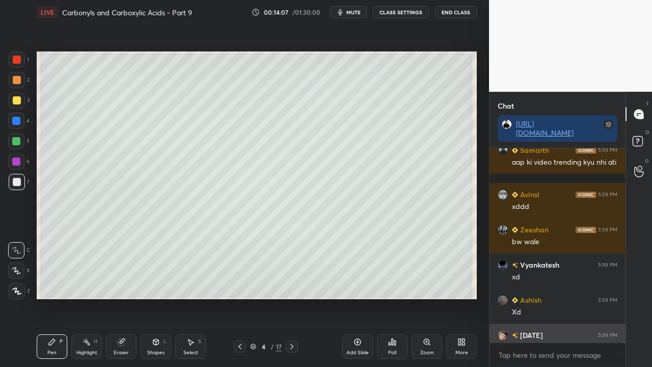
scroll to position [191, 133]
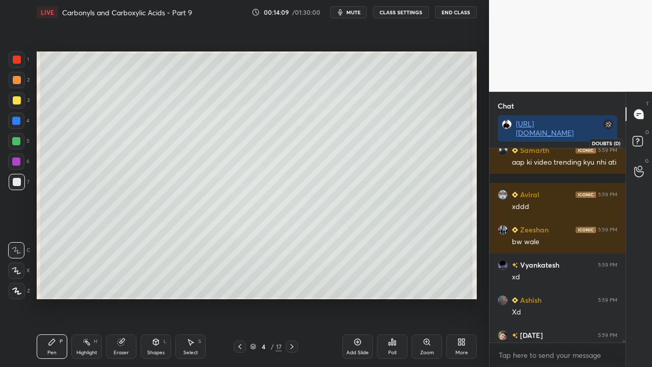
click at [640, 136] on icon at bounding box center [639, 143] width 18 height 18
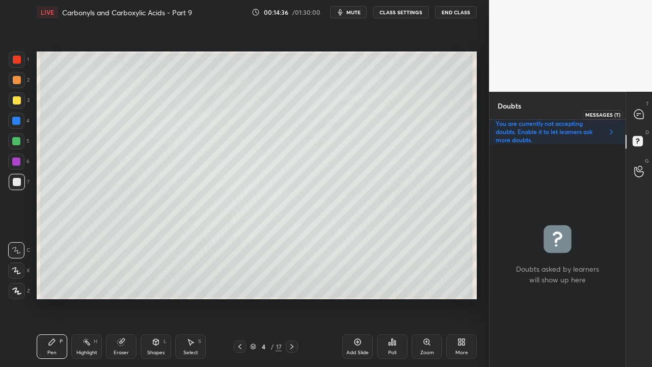
click at [647, 109] on div at bounding box center [639, 114] width 20 height 18
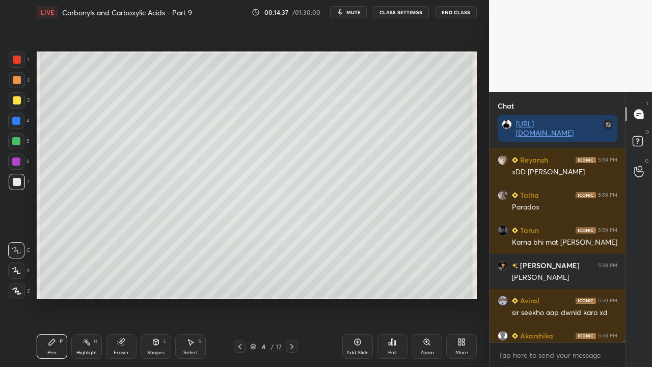
scroll to position [23318, 0]
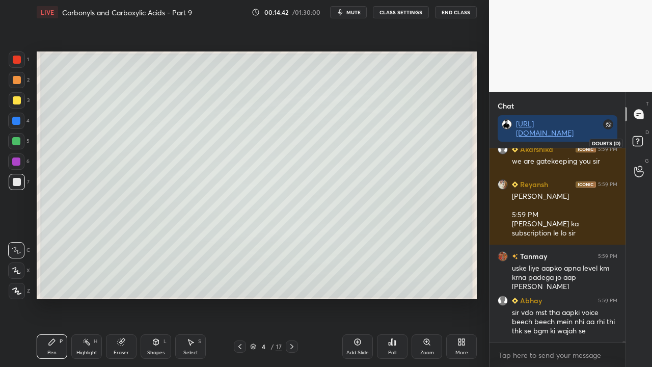
click at [638, 141] on icon at bounding box center [638, 141] width 4 height 4
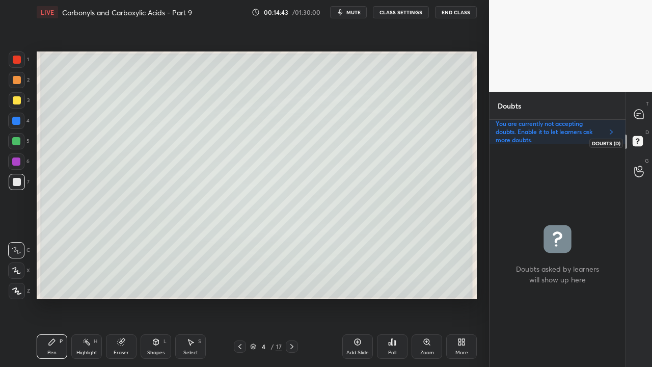
scroll to position [220, 133]
click at [292, 298] on icon at bounding box center [292, 346] width 8 height 8
drag, startPoint x: 13, startPoint y: 98, endPoint x: 16, endPoint y: 94, distance: 5.4
click at [13, 98] on div at bounding box center [17, 100] width 8 height 8
click at [127, 298] on div "Eraser" at bounding box center [121, 346] width 31 height 24
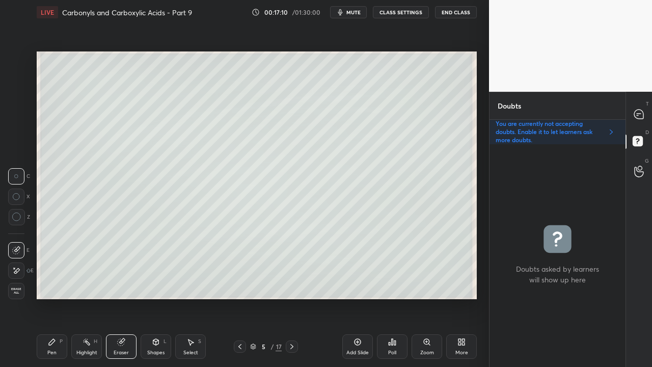
drag, startPoint x: 54, startPoint y: 346, endPoint x: 84, endPoint y: 318, distance: 40.7
click at [55, 298] on div "Pen P" at bounding box center [52, 346] width 31 height 24
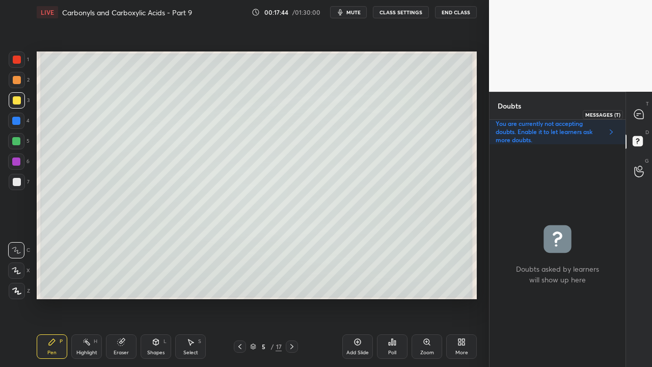
click at [632, 121] on div at bounding box center [639, 114] width 20 height 18
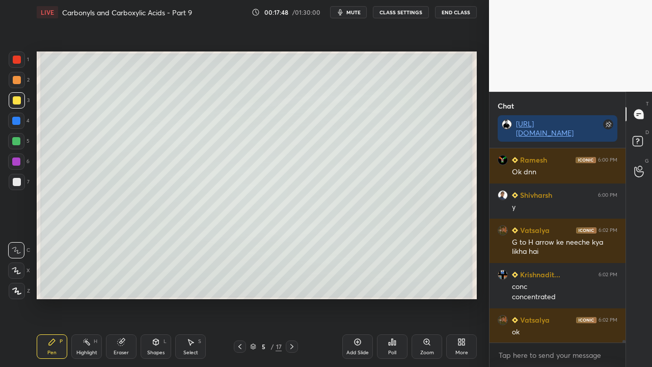
scroll to position [23900, 0]
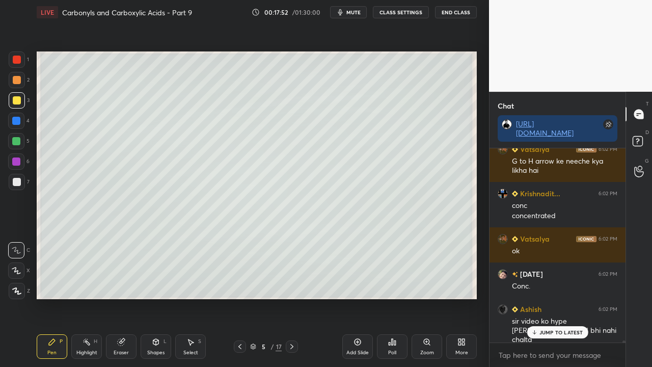
click at [556, 298] on p "JUMP TO LATEST" at bounding box center [562, 332] width 44 height 6
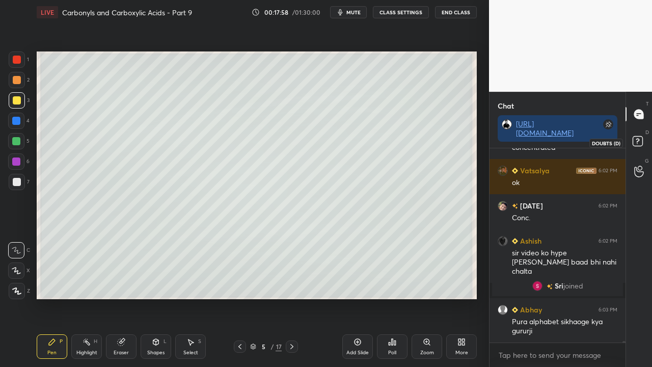
click at [642, 149] on icon at bounding box center [639, 143] width 18 height 18
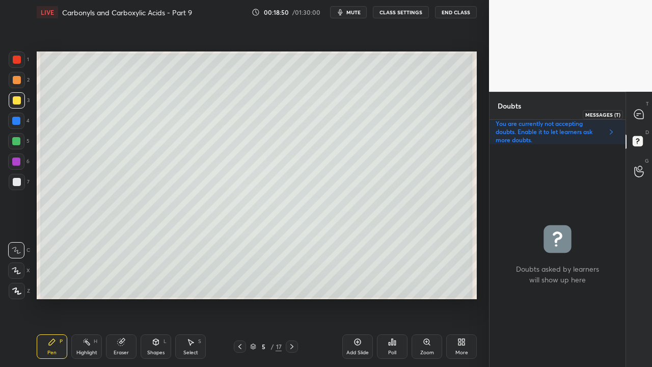
click at [644, 112] on icon at bounding box center [639, 114] width 11 height 11
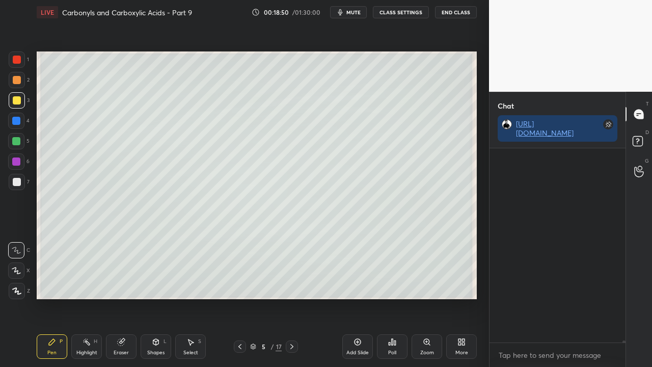
scroll to position [191, 133]
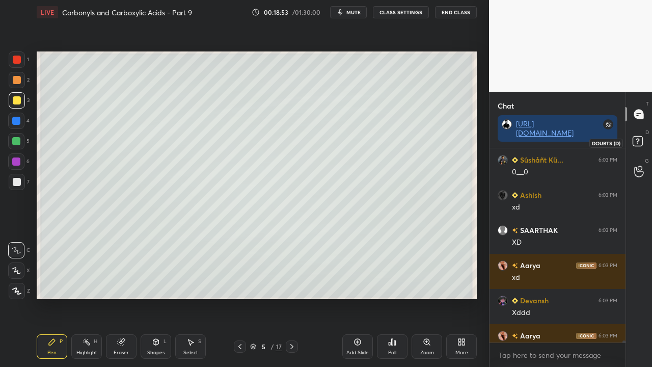
click at [637, 139] on rect at bounding box center [638, 142] width 10 height 10
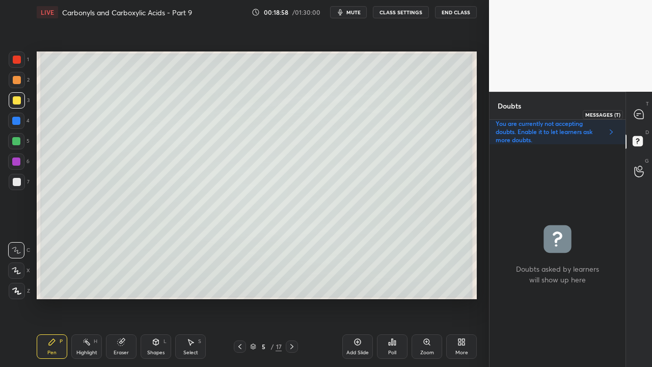
click at [640, 114] on icon at bounding box center [639, 114] width 11 height 11
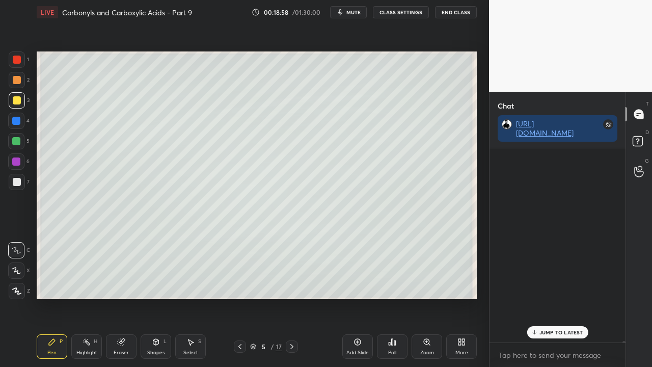
scroll to position [191, 133]
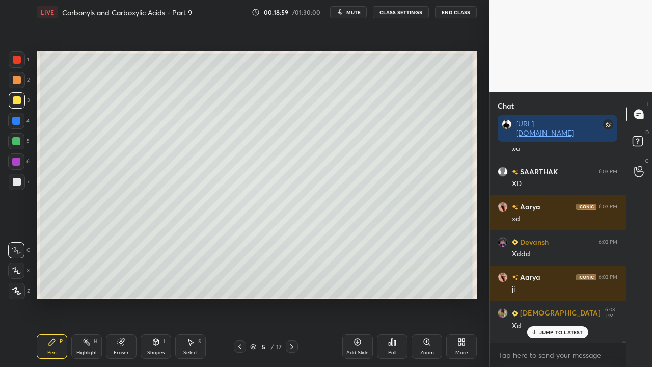
drag, startPoint x: 542, startPoint y: 332, endPoint x: 524, endPoint y: 337, distance: 19.0
click at [542, 298] on p "JUMP TO LATEST" at bounding box center [562, 332] width 44 height 6
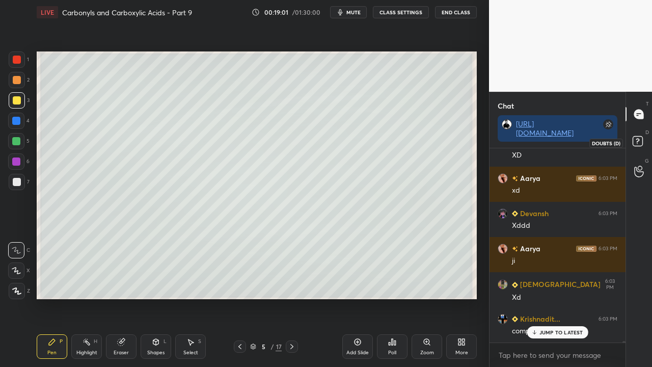
scroll to position [24467, 0]
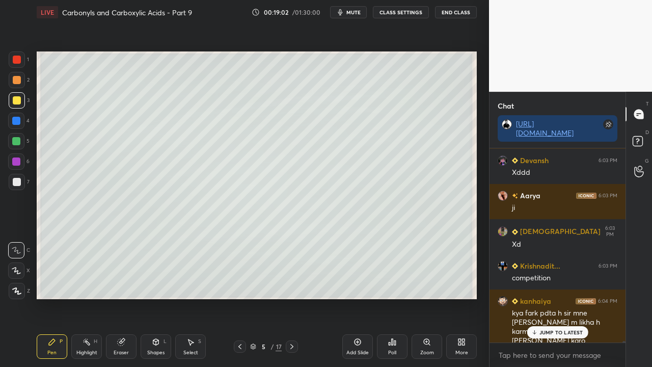
click at [550, 298] on p "JUMP TO LATEST" at bounding box center [562, 332] width 44 height 6
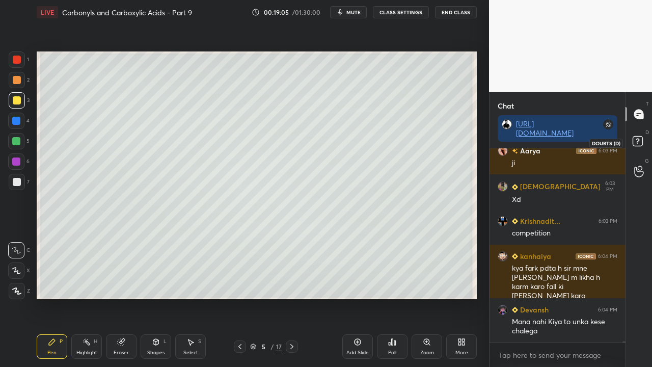
click at [638, 141] on icon at bounding box center [639, 143] width 18 height 18
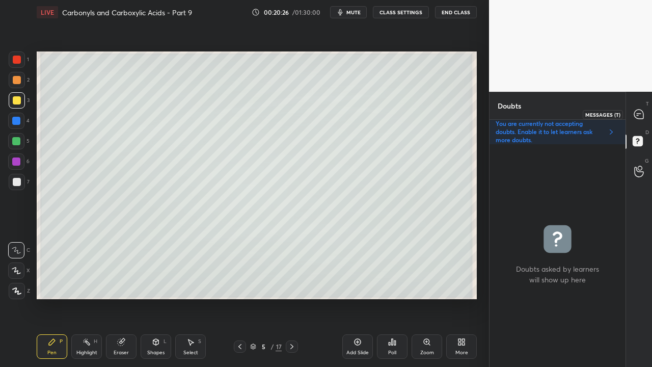
click at [643, 118] on icon at bounding box center [638, 114] width 9 height 9
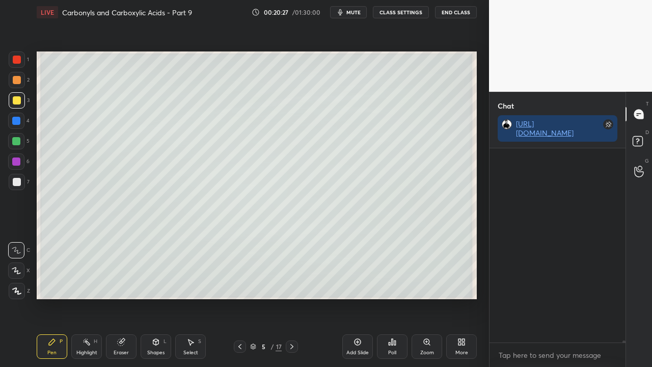
scroll to position [191, 133]
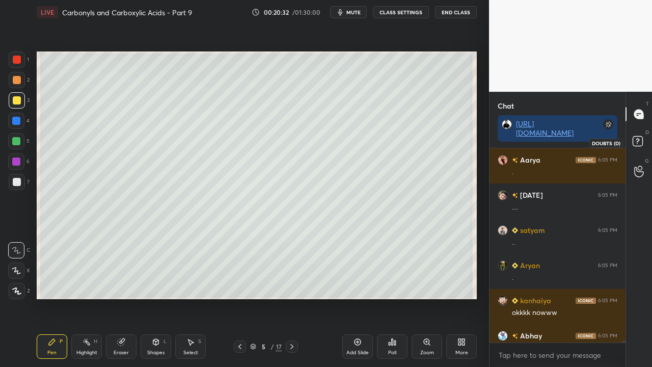
click at [636, 140] on rect at bounding box center [638, 142] width 10 height 10
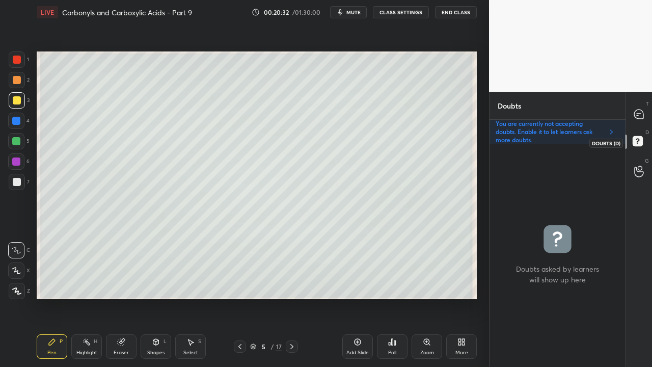
scroll to position [220, 133]
click at [642, 110] on icon at bounding box center [639, 114] width 11 height 11
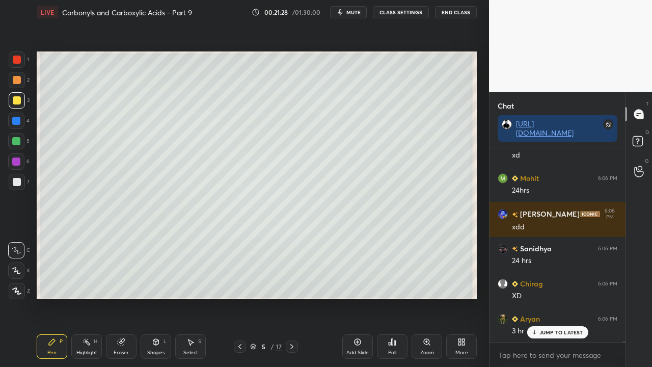
scroll to position [26144, 0]
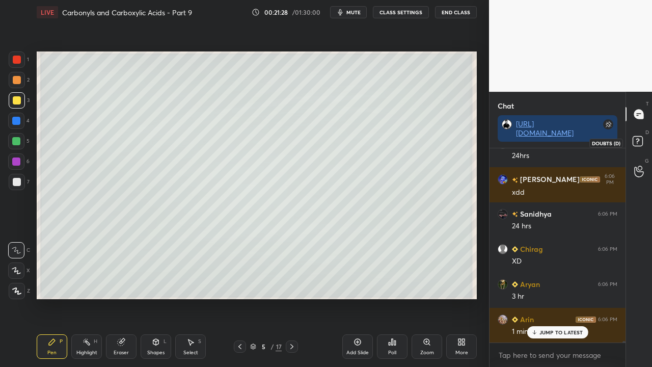
click at [637, 139] on icon at bounding box center [638, 141] width 4 height 4
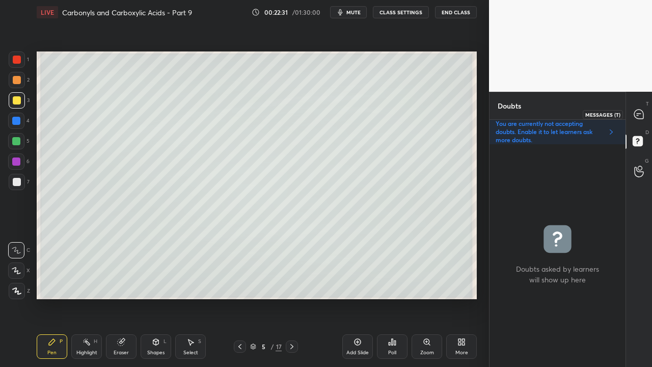
click at [644, 110] on icon at bounding box center [639, 114] width 11 height 11
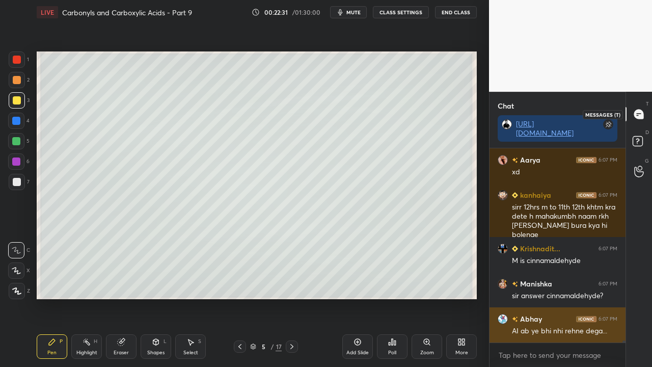
scroll to position [191, 133]
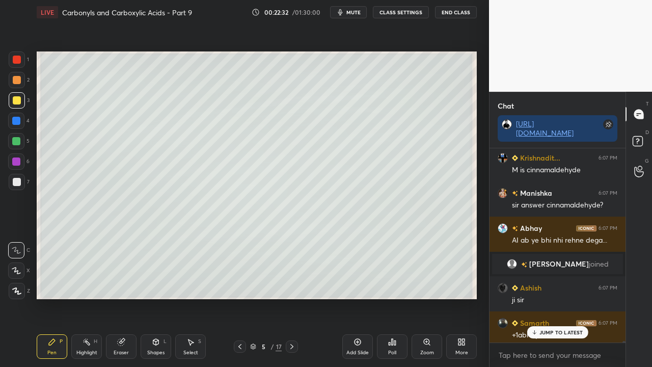
drag, startPoint x: 555, startPoint y: 332, endPoint x: 550, endPoint y: 334, distance: 5.5
click at [555, 298] on p "JUMP TO LATEST" at bounding box center [562, 332] width 44 height 6
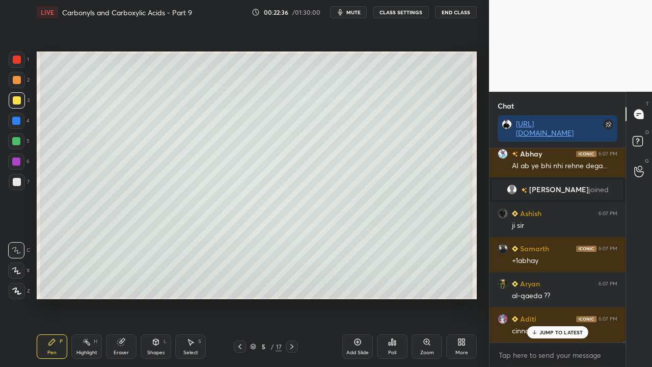
scroll to position [26749, 0]
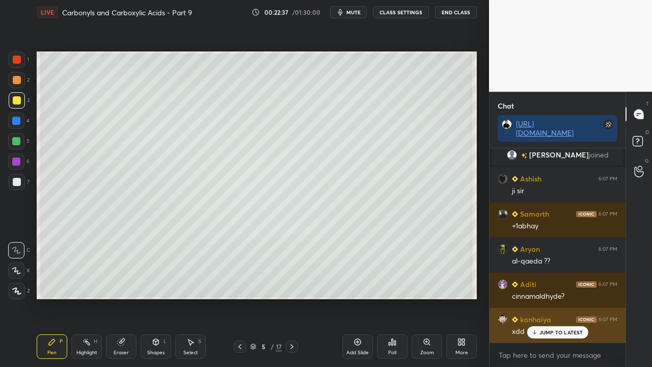
drag, startPoint x: 559, startPoint y: 334, endPoint x: 549, endPoint y: 339, distance: 10.5
click at [558, 298] on p "JUMP TO LATEST" at bounding box center [562, 332] width 44 height 6
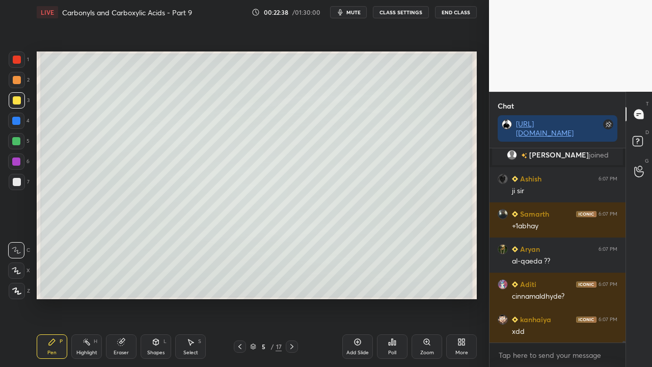
scroll to position [26785, 0]
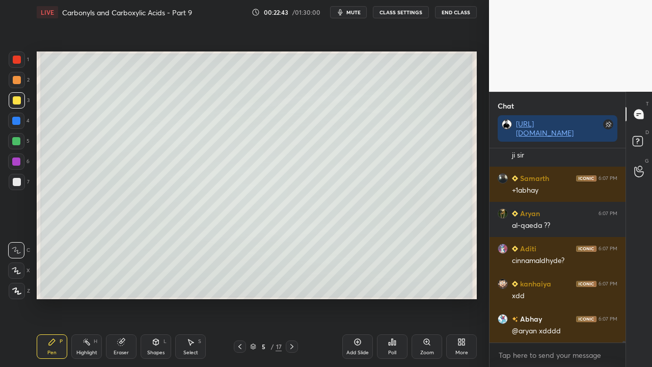
click at [641, 137] on rect at bounding box center [638, 142] width 10 height 10
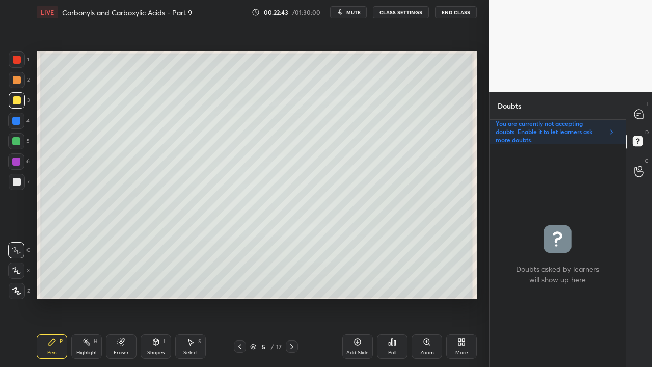
scroll to position [220, 133]
click at [643, 113] on icon at bounding box center [638, 114] width 9 height 9
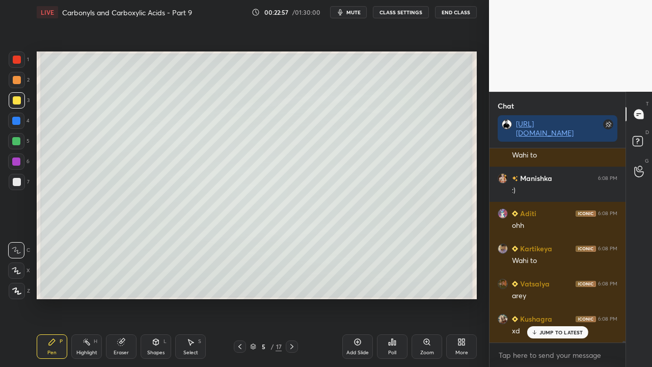
scroll to position [27101, 0]
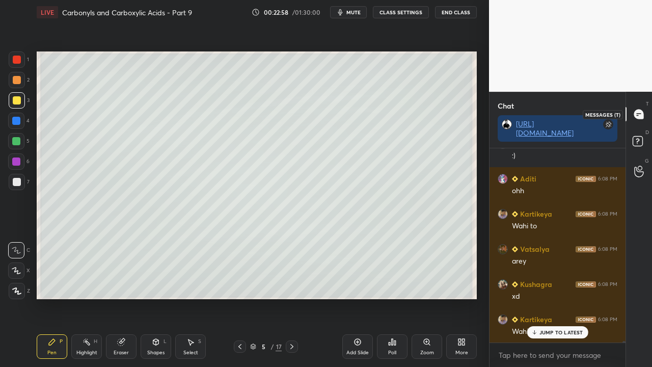
click at [643, 140] on rect at bounding box center [638, 142] width 10 height 10
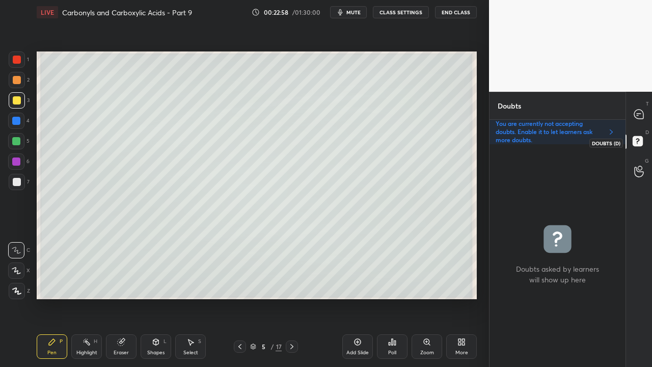
scroll to position [220, 133]
click at [645, 110] on div at bounding box center [639, 114] width 20 height 18
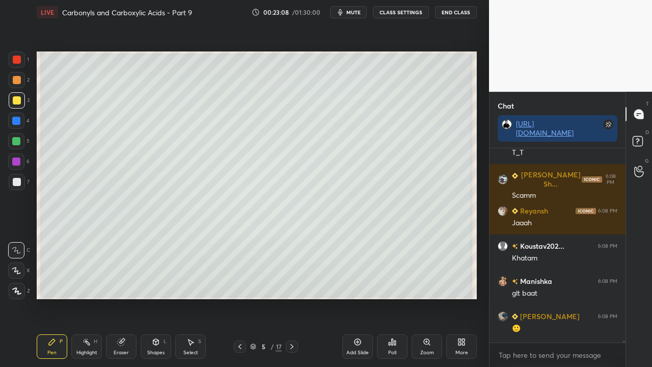
scroll to position [27445, 0]
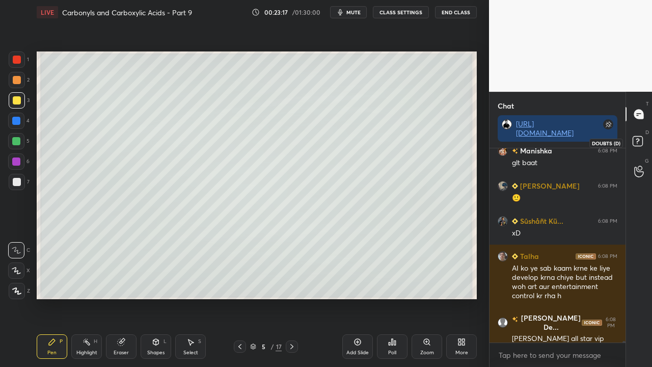
click at [639, 143] on rect at bounding box center [638, 142] width 10 height 10
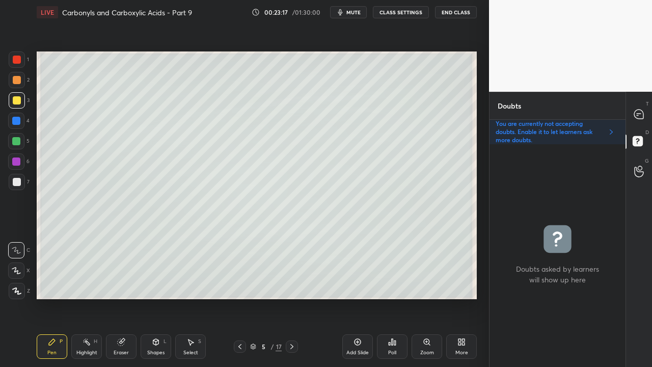
scroll to position [220, 133]
click at [641, 112] on icon at bounding box center [638, 114] width 9 height 9
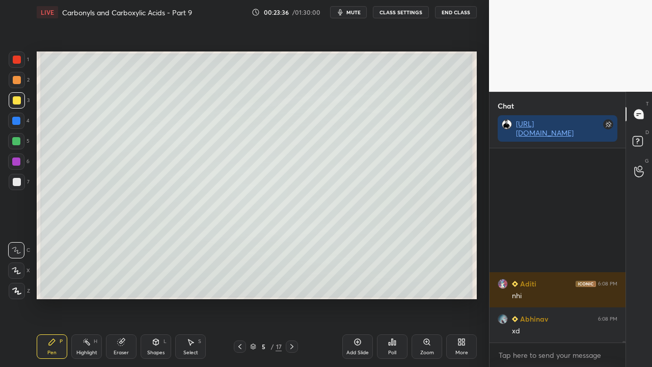
scroll to position [28688, 0]
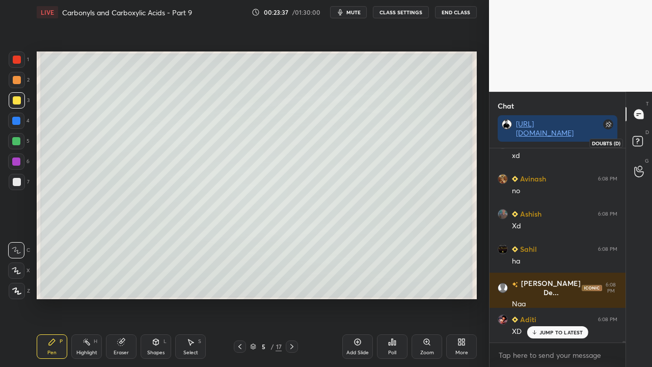
click at [641, 139] on rect at bounding box center [638, 142] width 10 height 10
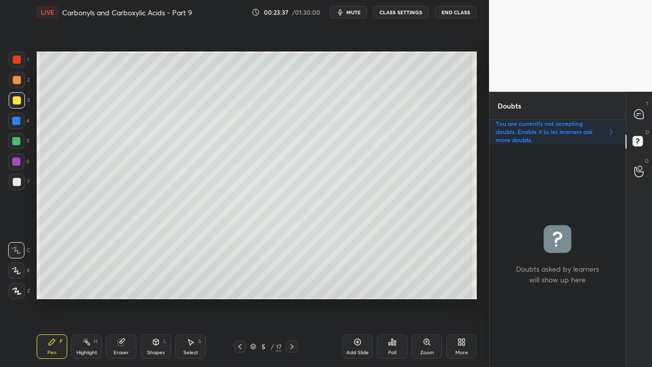
scroll to position [220, 133]
click at [640, 108] on div at bounding box center [639, 114] width 20 height 18
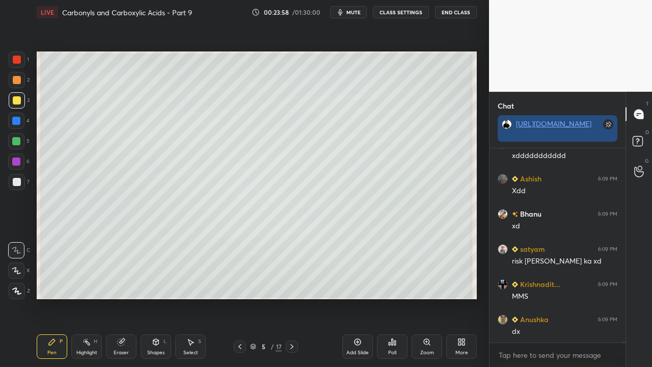
scroll to position [29618, 0]
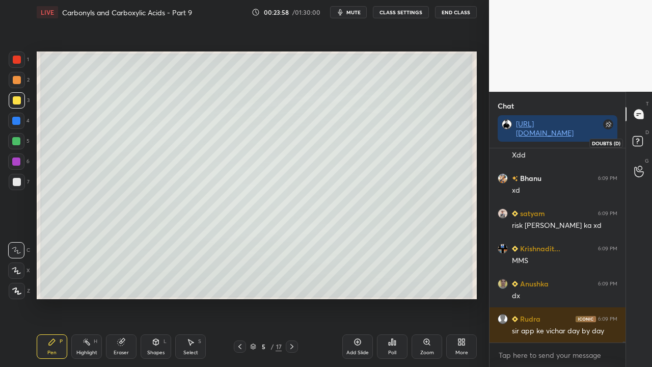
click at [636, 139] on icon at bounding box center [638, 141] width 4 height 4
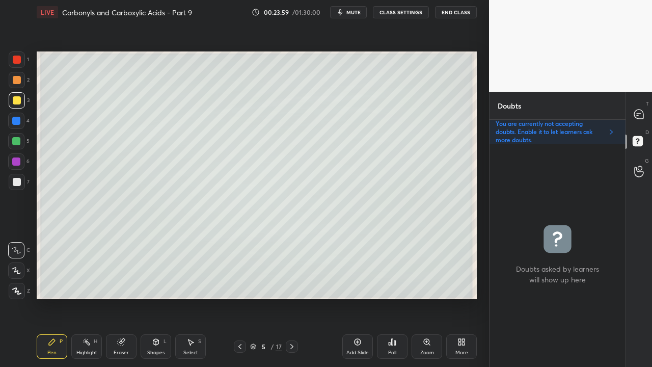
scroll to position [220, 133]
click at [643, 111] on icon at bounding box center [639, 114] width 11 height 11
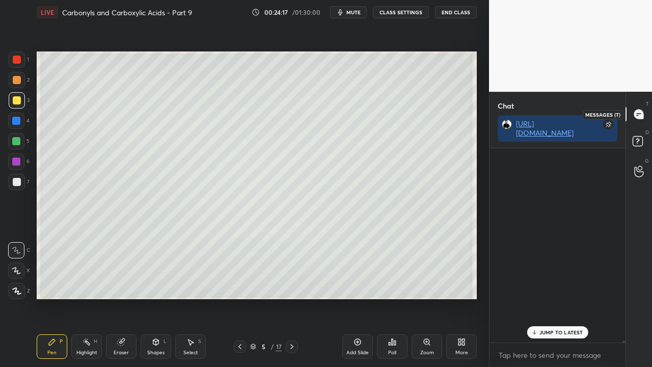
scroll to position [191, 133]
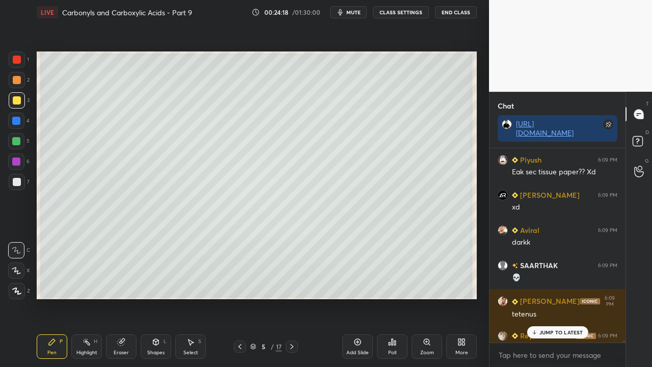
click at [544, 298] on div "JUMP TO LATEST" at bounding box center [557, 332] width 61 height 12
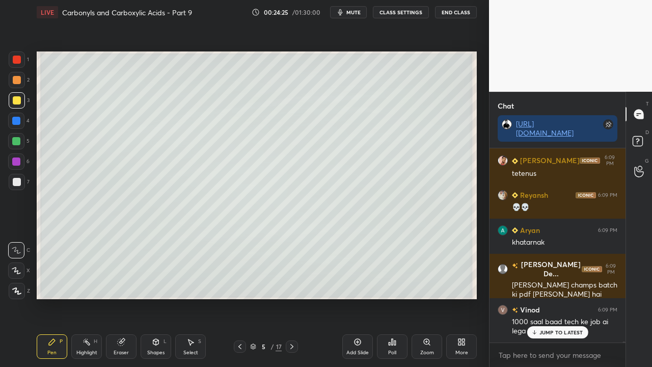
scroll to position [30234, 0]
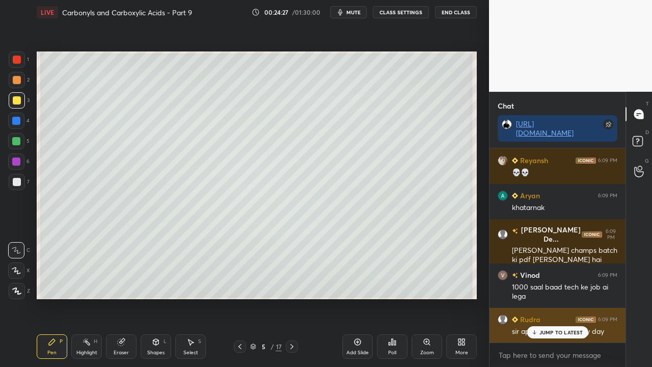
click at [552, 298] on p "JUMP TO LATEST" at bounding box center [562, 332] width 44 height 6
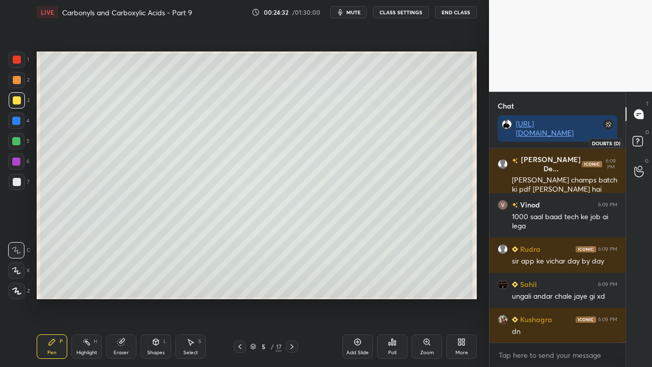
scroll to position [30340, 0]
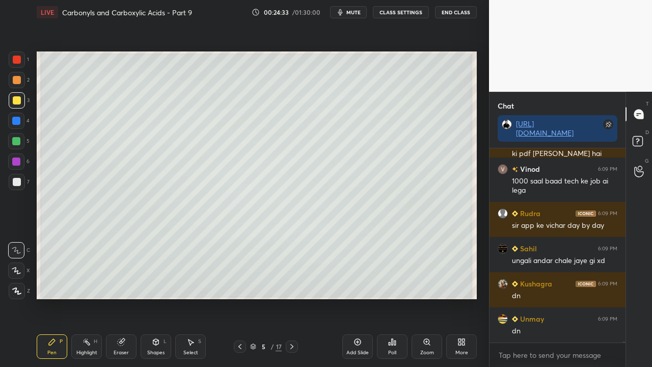
click at [641, 138] on rect at bounding box center [638, 142] width 10 height 10
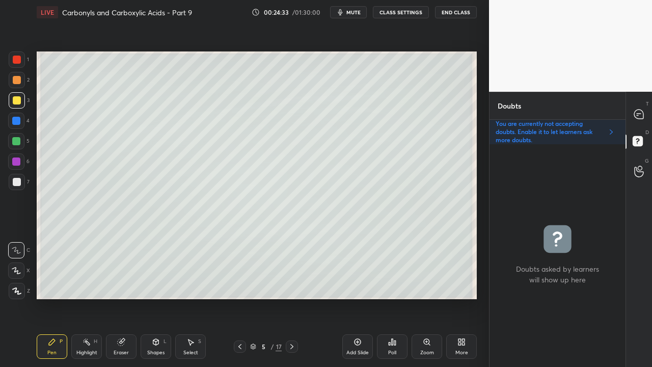
scroll to position [220, 133]
click at [647, 113] on div at bounding box center [639, 114] width 20 height 18
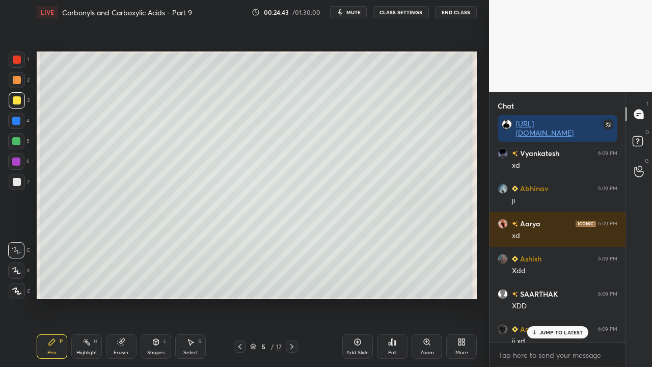
scroll to position [31116, 0]
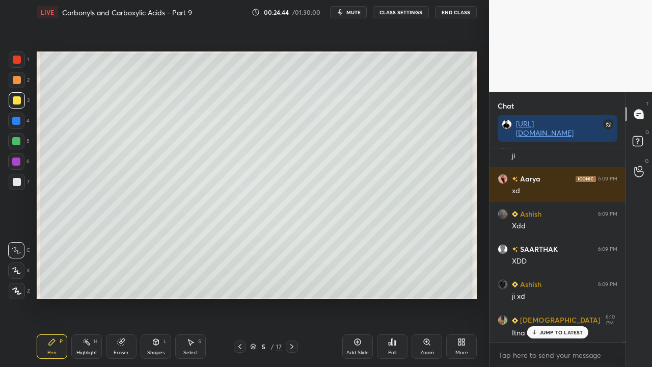
click at [549, 298] on p "JUMP TO LATEST" at bounding box center [562, 332] width 44 height 6
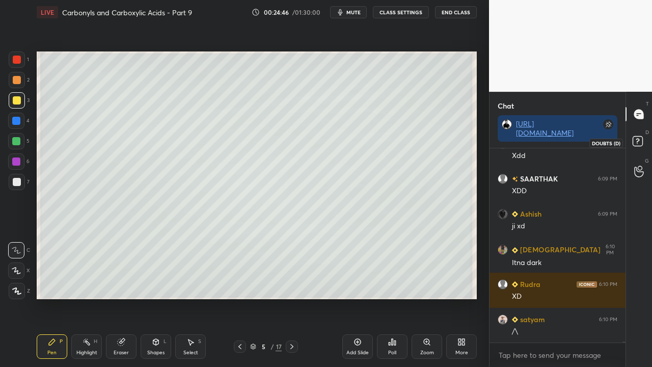
scroll to position [31221, 0]
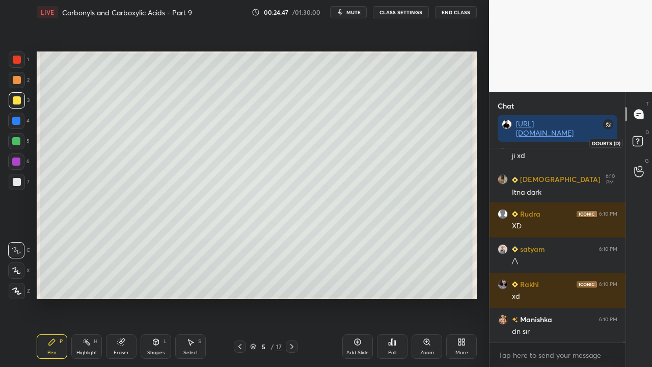
click at [641, 140] on rect at bounding box center [638, 142] width 10 height 10
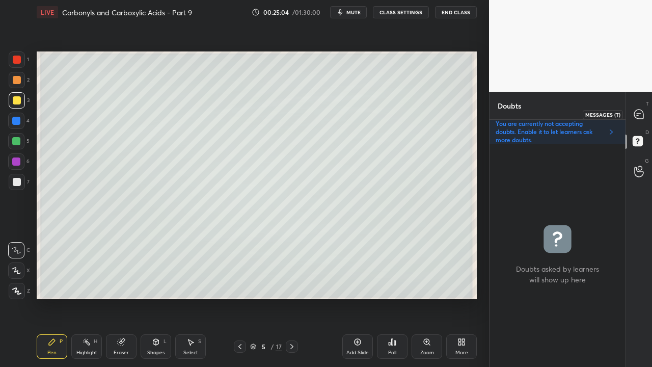
click at [639, 116] on icon at bounding box center [638, 114] width 9 height 9
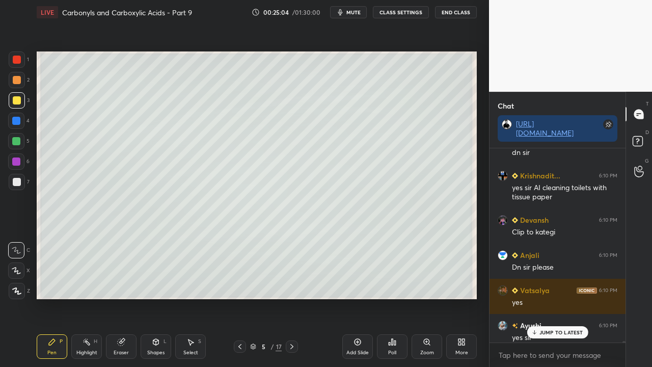
scroll to position [191, 133]
click at [547, 298] on div "JUMP TO LATEST" at bounding box center [557, 332] width 61 height 12
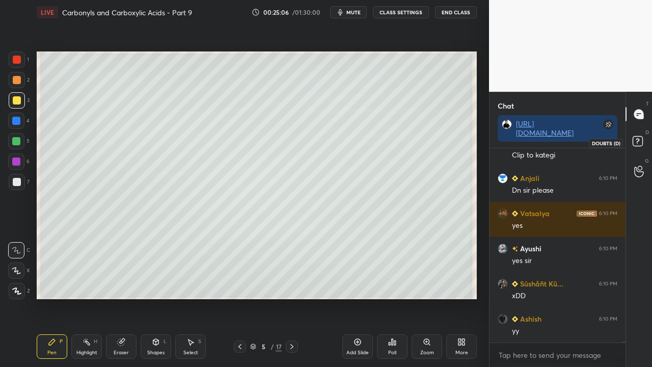
click at [640, 142] on rect at bounding box center [638, 142] width 10 height 10
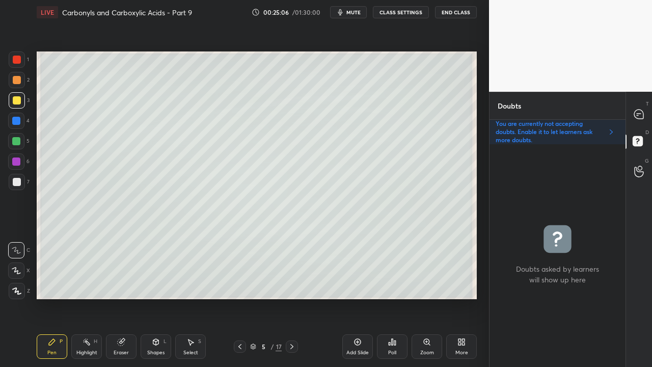
scroll to position [220, 133]
click at [357, 12] on span "mute" at bounding box center [354, 12] width 14 height 7
click at [354, 14] on span "unmute" at bounding box center [353, 12] width 22 height 7
click at [645, 117] on div at bounding box center [639, 114] width 20 height 18
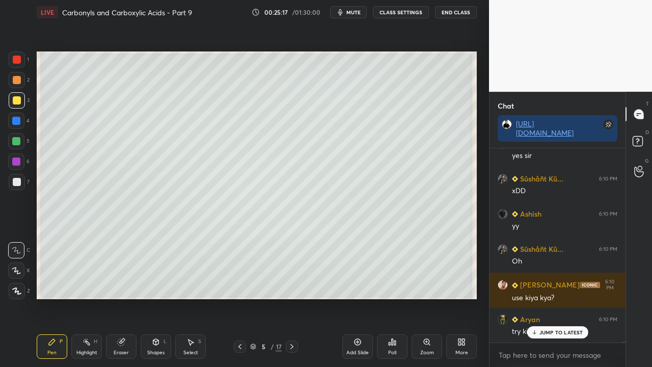
scroll to position [31687, 0]
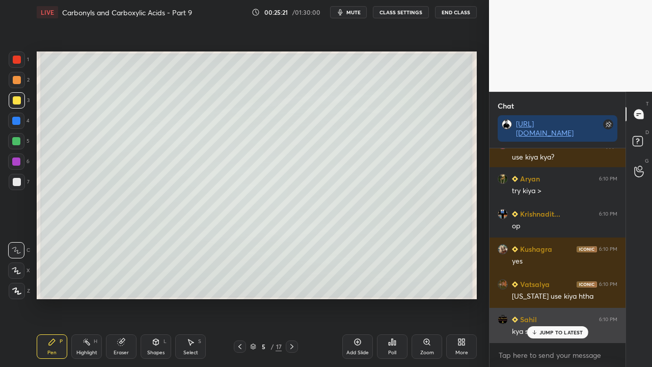
click at [568, 298] on p "JUMP TO LATEST" at bounding box center [562, 332] width 44 height 6
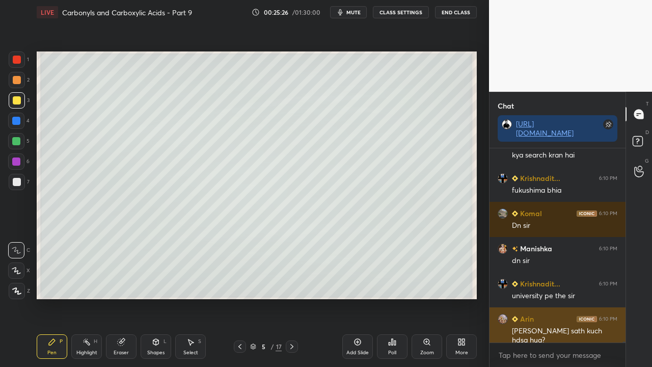
click at [548, 298] on div "[PERSON_NAME] sath kuch hdsa hua?" at bounding box center [564, 335] width 105 height 19
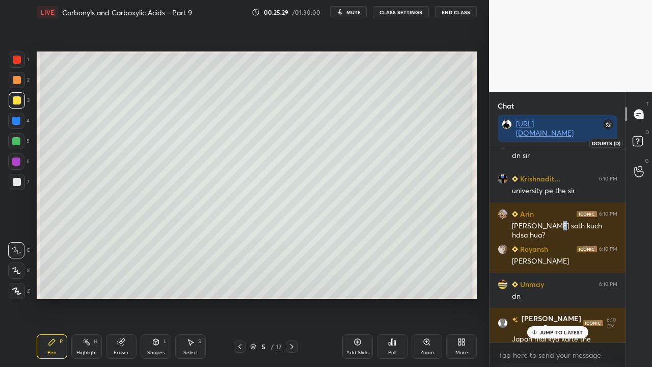
click at [641, 143] on rect at bounding box center [638, 142] width 10 height 10
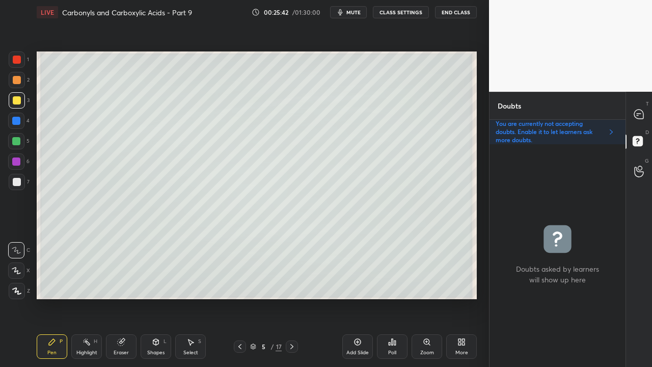
click at [354, 15] on span "mute" at bounding box center [354, 12] width 14 height 7
click at [356, 13] on span "unmute" at bounding box center [353, 12] width 22 height 7
click at [358, 11] on span "mute" at bounding box center [354, 12] width 14 height 7
drag, startPoint x: 640, startPoint y: 115, endPoint x: 641, endPoint y: 109, distance: 6.7
click at [640, 115] on icon at bounding box center [638, 114] width 9 height 9
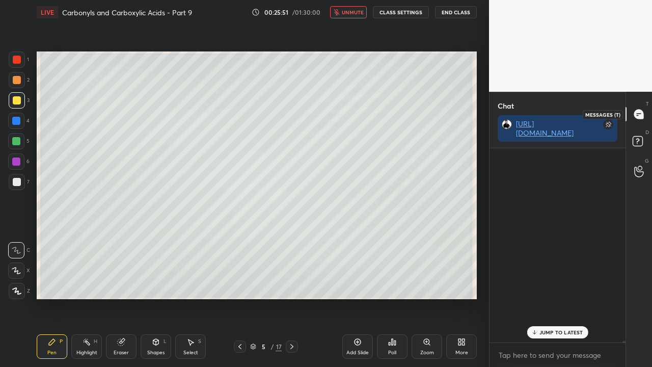
scroll to position [191, 133]
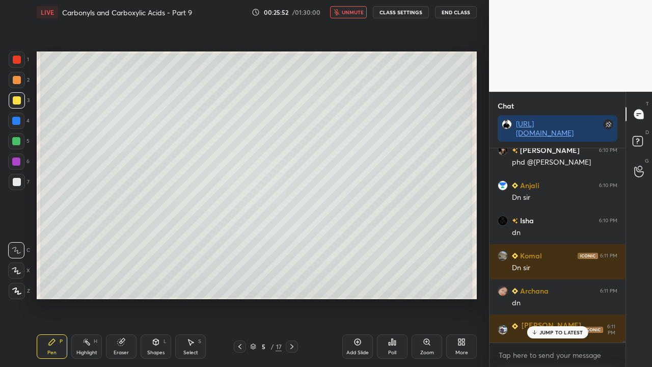
click at [355, 15] on button "unmute" at bounding box center [348, 12] width 37 height 12
click at [538, 298] on icon at bounding box center [534, 332] width 7 height 6
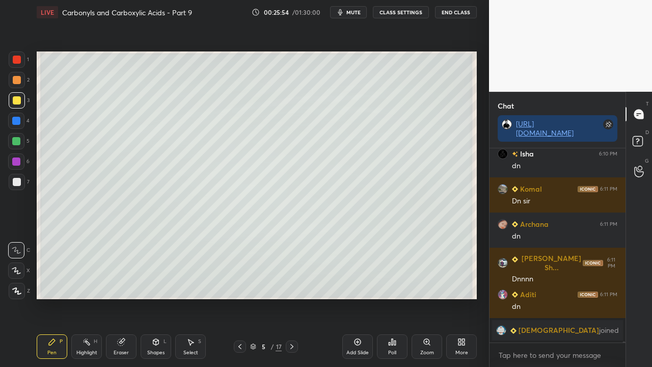
scroll to position [32345, 0]
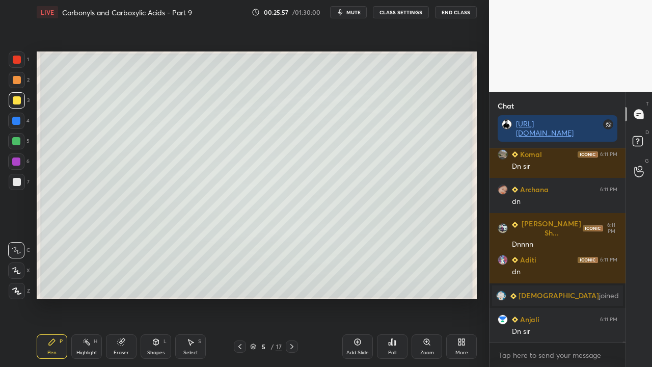
click at [15, 180] on div at bounding box center [17, 182] width 8 height 8
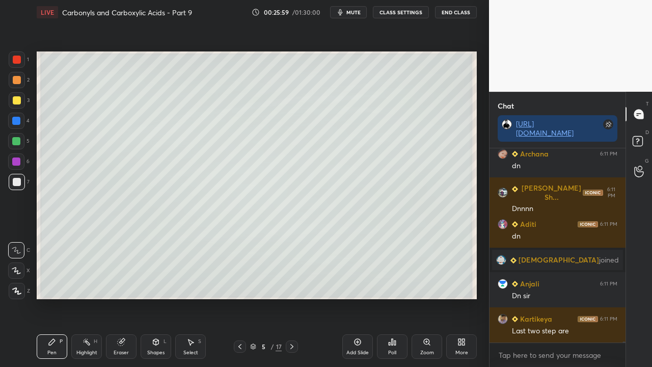
click at [455, 298] on div "More" at bounding box center [461, 346] width 31 height 24
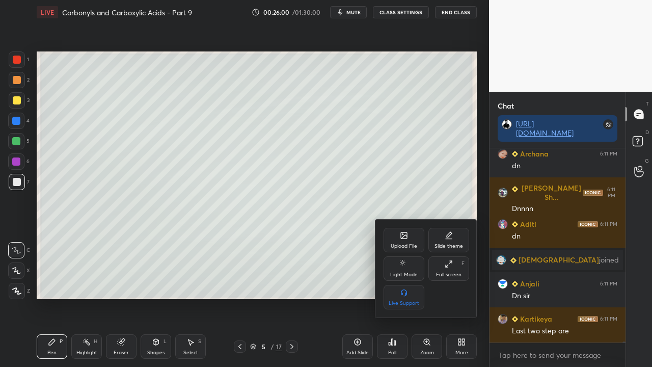
click at [422, 298] on div at bounding box center [326, 183] width 652 height 367
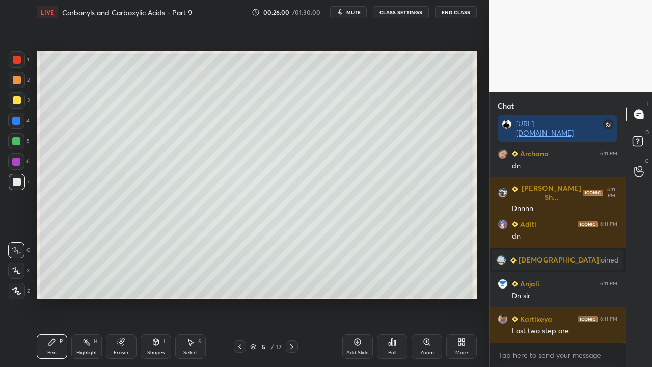
click at [427, 298] on div "Upload File Slide theme Light Mode Full screen F Live Support" at bounding box center [326, 183] width 652 height 367
click at [428, 298] on div "Zoom" at bounding box center [427, 352] width 14 height 5
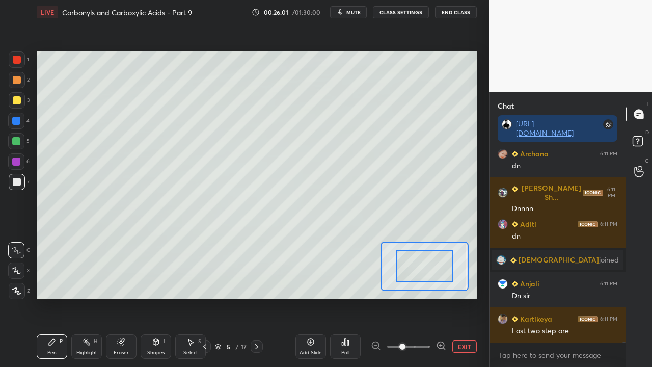
click at [437, 298] on icon at bounding box center [441, 345] width 10 height 10
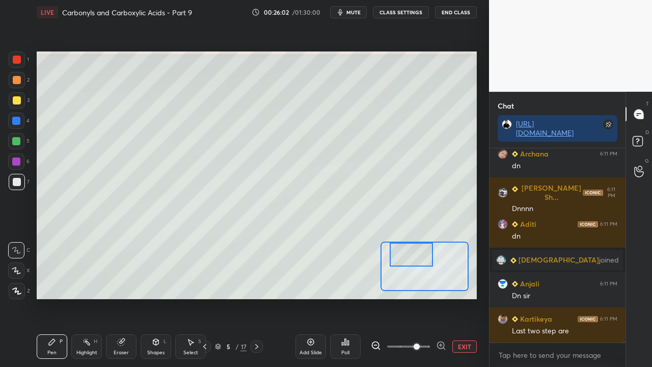
drag, startPoint x: 419, startPoint y: 251, endPoint x: 422, endPoint y: 260, distance: 9.7
click at [419, 251] on div at bounding box center [411, 255] width 43 height 24
click at [419, 263] on div at bounding box center [425, 266] width 88 height 49
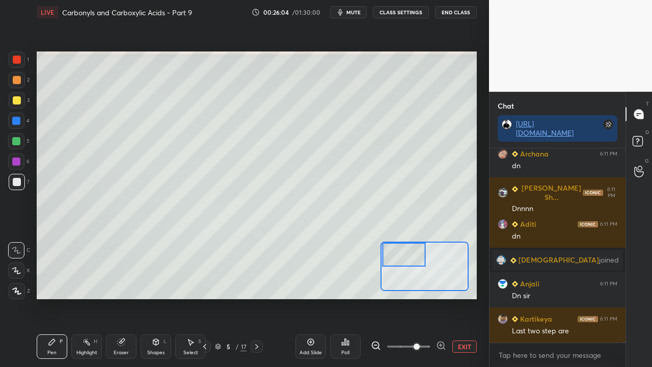
click at [408, 254] on div at bounding box center [404, 255] width 43 height 24
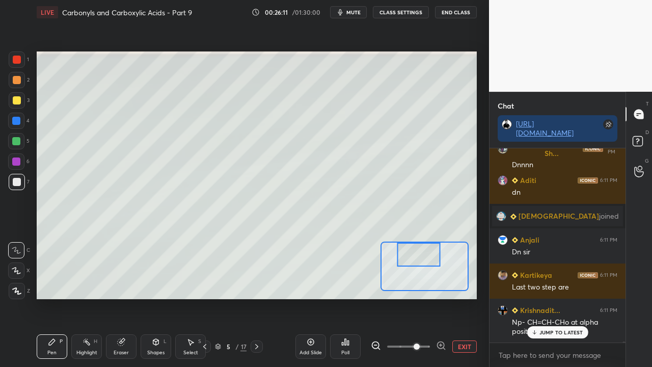
drag, startPoint x: 412, startPoint y: 263, endPoint x: 425, endPoint y: 261, distance: 13.4
click at [426, 260] on div at bounding box center [418, 255] width 43 height 24
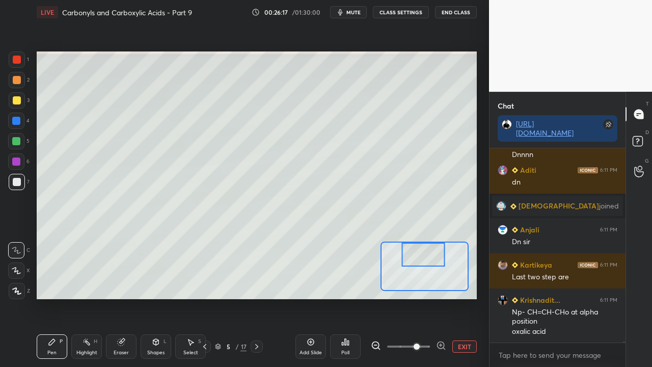
scroll to position [32445, 0]
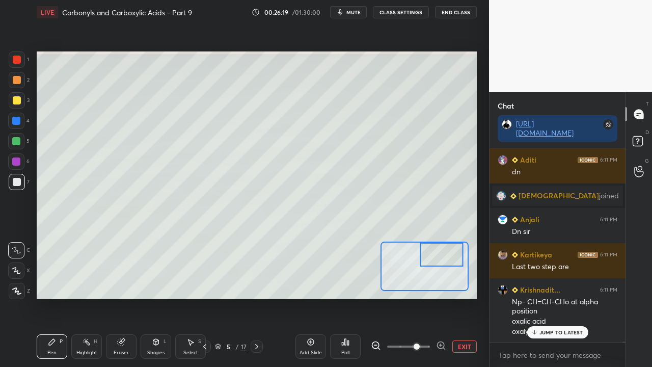
drag, startPoint x: 431, startPoint y: 260, endPoint x: 440, endPoint y: 257, distance: 10.2
click at [440, 257] on div at bounding box center [441, 255] width 43 height 24
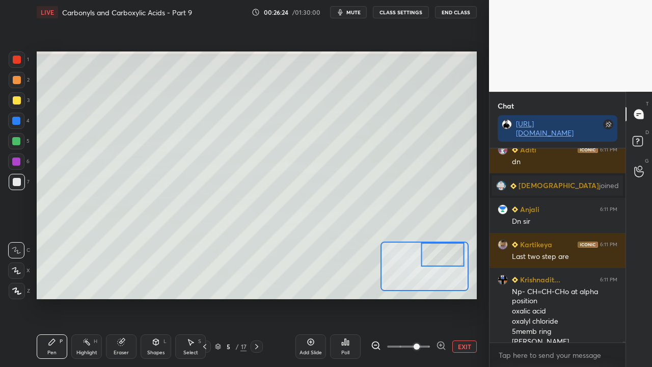
scroll to position [32465, 0]
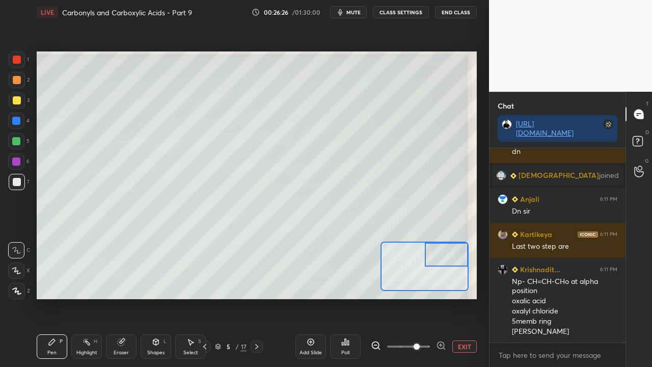
drag, startPoint x: 453, startPoint y: 262, endPoint x: 462, endPoint y: 261, distance: 8.7
click at [462, 261] on div at bounding box center [446, 255] width 43 height 24
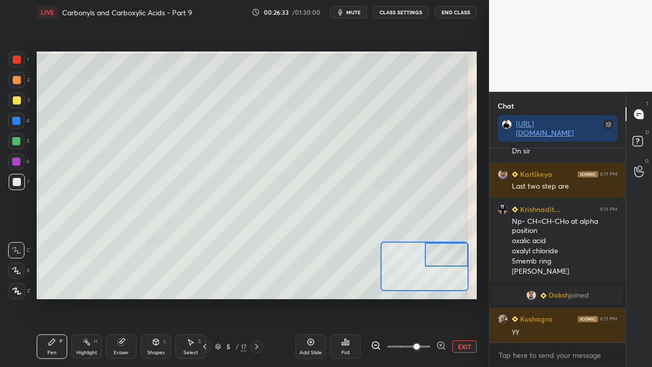
scroll to position [29214, 0]
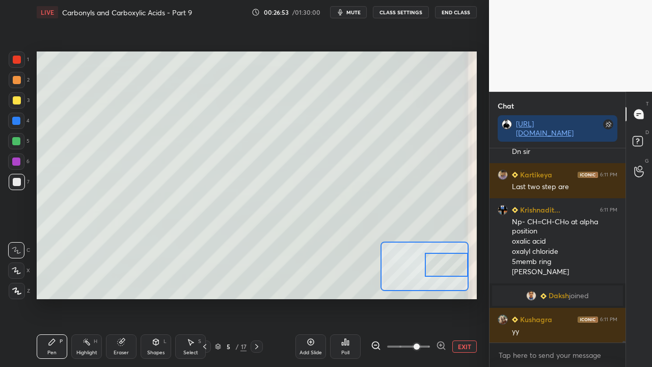
click at [447, 270] on div at bounding box center [446, 265] width 43 height 24
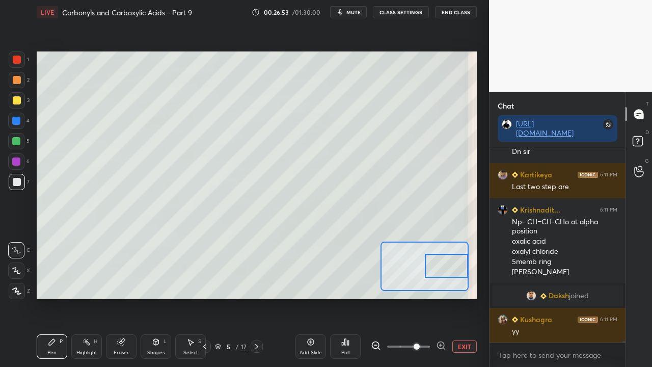
scroll to position [29249, 0]
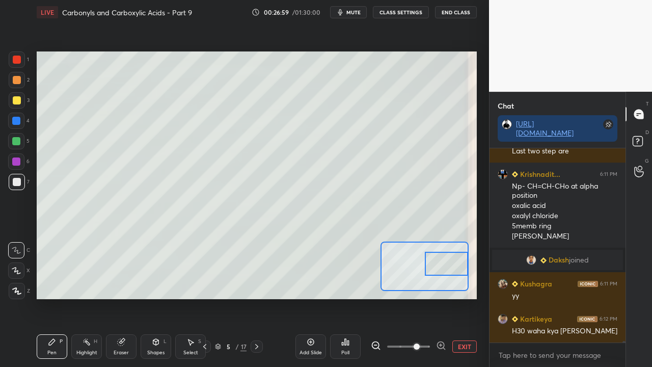
drag, startPoint x: 440, startPoint y: 256, endPoint x: 441, endPoint y: 267, distance: 11.3
click at [441, 268] on div at bounding box center [446, 264] width 43 height 24
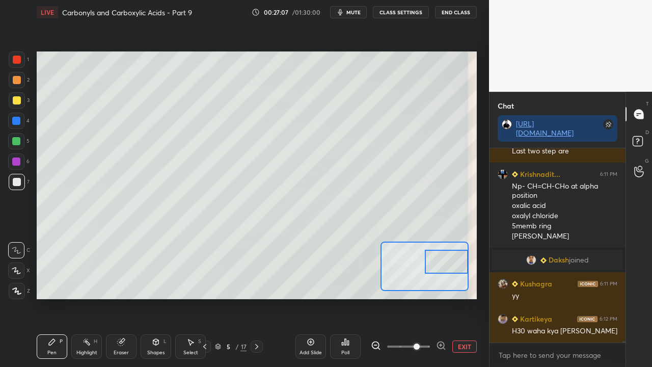
click at [440, 261] on div at bounding box center [446, 262] width 43 height 24
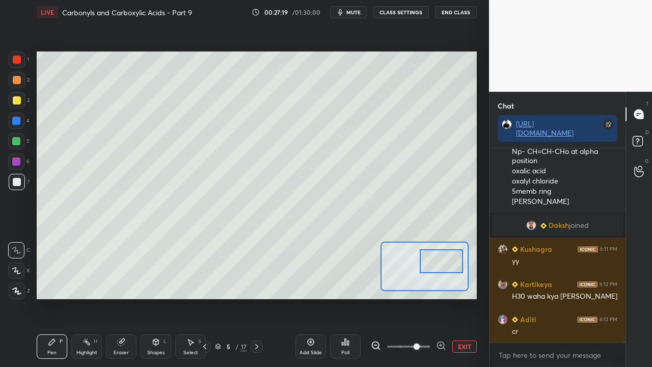
scroll to position [29320, 0]
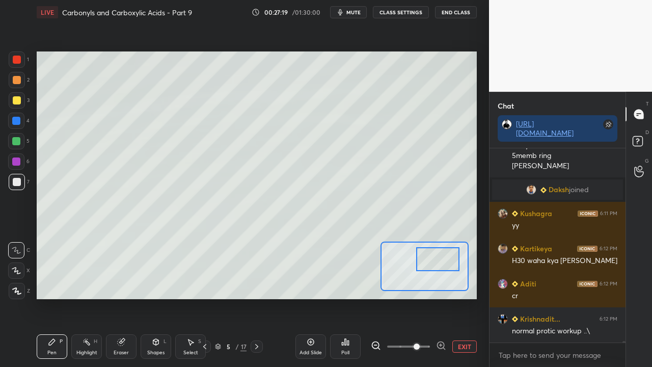
drag, startPoint x: 440, startPoint y: 257, endPoint x: 433, endPoint y: 249, distance: 10.8
click at [437, 256] on div at bounding box center [437, 259] width 43 height 24
drag, startPoint x: 433, startPoint y: 264, endPoint x: 438, endPoint y: 265, distance: 5.3
click at [438, 267] on div at bounding box center [442, 261] width 43 height 24
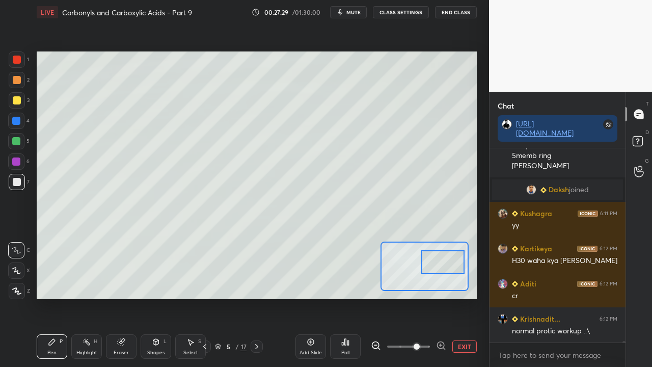
scroll to position [29354, 0]
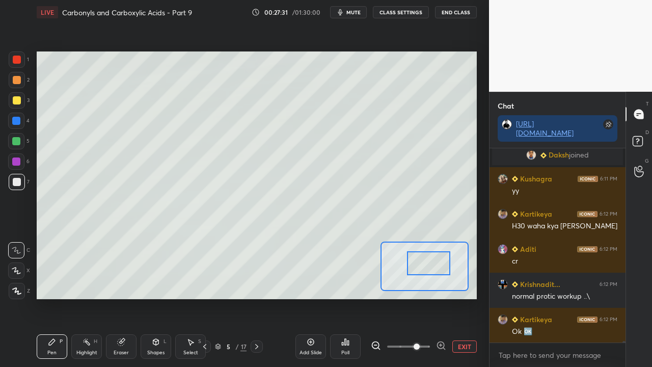
drag, startPoint x: 434, startPoint y: 270, endPoint x: 423, endPoint y: 269, distance: 10.7
click at [423, 270] on div at bounding box center [428, 263] width 43 height 24
drag, startPoint x: 413, startPoint y: 265, endPoint x: 403, endPoint y: 263, distance: 10.4
click at [405, 263] on div at bounding box center [414, 261] width 43 height 24
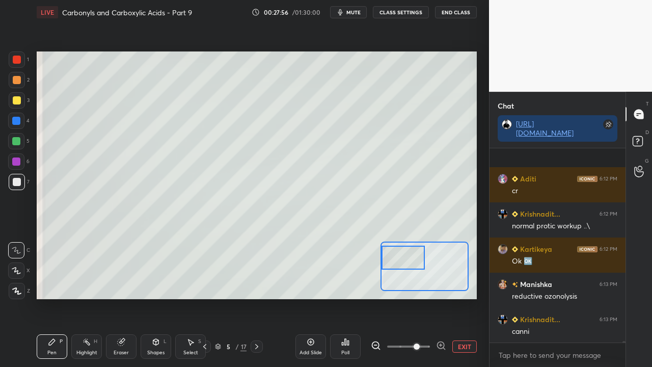
scroll to position [29495, 0]
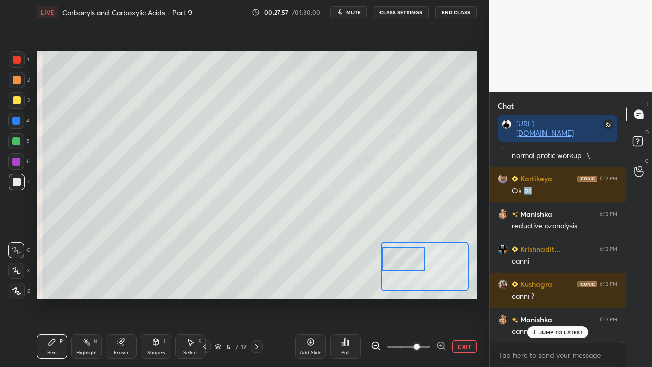
drag, startPoint x: 410, startPoint y: 261, endPoint x: 404, endPoint y: 258, distance: 6.8
click at [404, 263] on div at bounding box center [403, 259] width 43 height 24
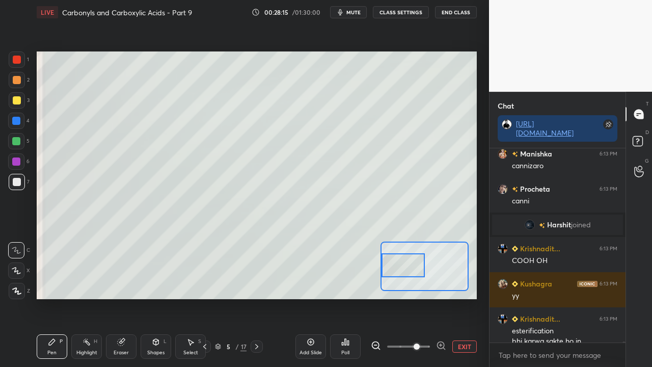
scroll to position [29612, 0]
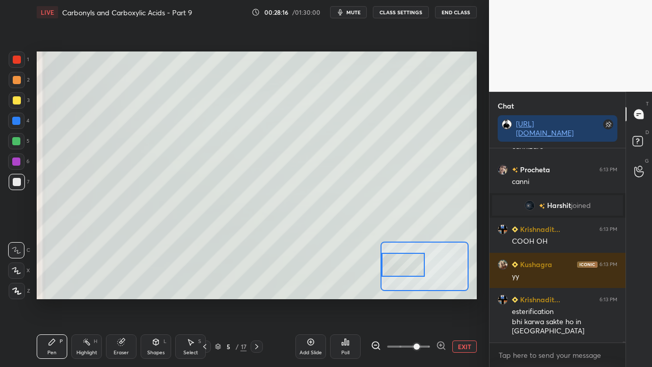
drag, startPoint x: 415, startPoint y: 263, endPoint x: 414, endPoint y: 268, distance: 5.2
click at [414, 268] on div at bounding box center [403, 265] width 43 height 24
click at [645, 140] on icon at bounding box center [639, 143] width 18 height 18
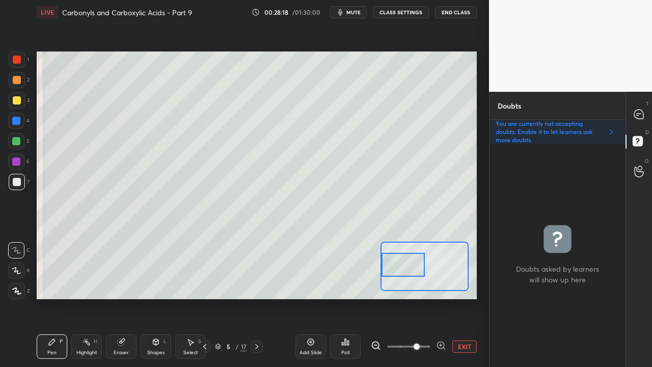
scroll to position [220, 133]
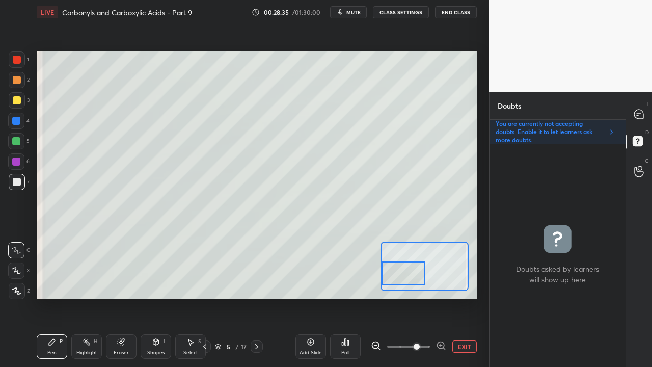
click at [406, 275] on div at bounding box center [403, 273] width 43 height 24
drag, startPoint x: 419, startPoint y: 282, endPoint x: 427, endPoint y: 282, distance: 8.2
click at [427, 282] on div at bounding box center [409, 273] width 43 height 24
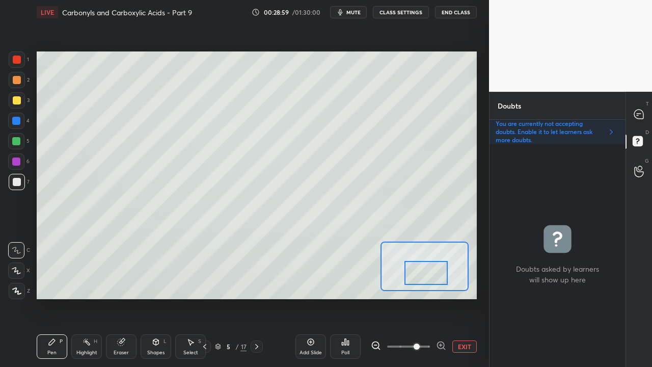
drag, startPoint x: 416, startPoint y: 274, endPoint x: 426, endPoint y: 274, distance: 10.2
click at [426, 274] on div at bounding box center [426, 273] width 43 height 24
click at [643, 105] on div "T Messages (T)" at bounding box center [639, 114] width 26 height 29
type textarea "x"
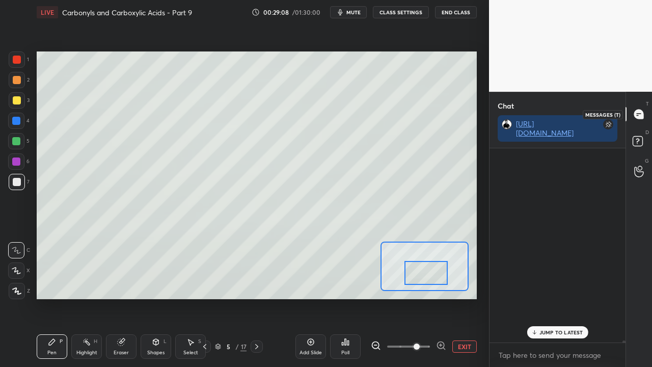
scroll to position [191, 133]
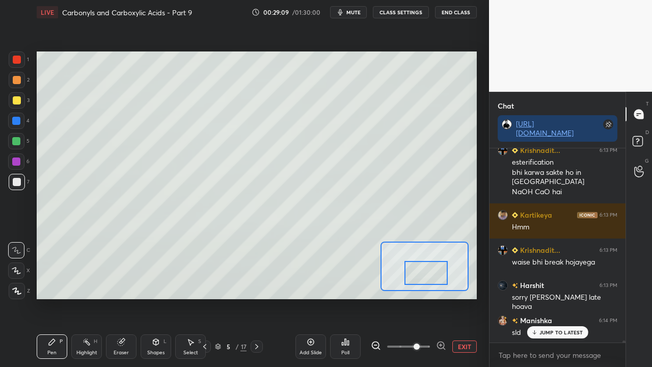
click at [540, 298] on p "JUMP TO LATEST" at bounding box center [562, 332] width 44 height 6
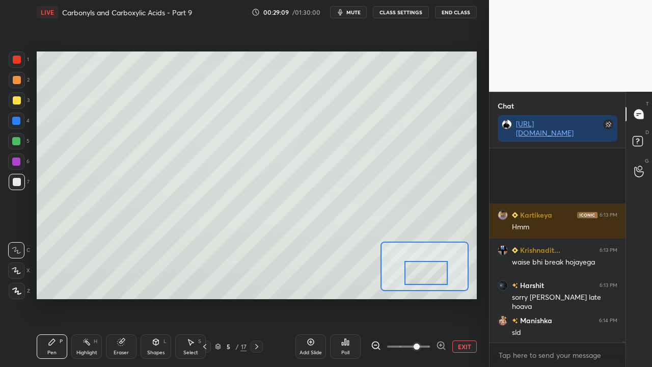
scroll to position [30060, 0]
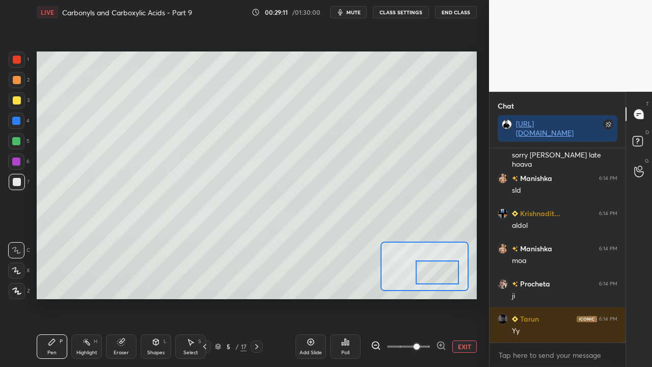
drag, startPoint x: 420, startPoint y: 269, endPoint x: 432, endPoint y: 269, distance: 11.2
click at [432, 269] on div at bounding box center [437, 272] width 43 height 24
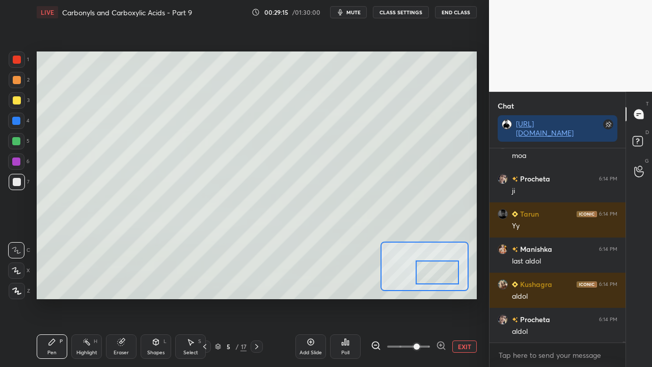
scroll to position [30236, 0]
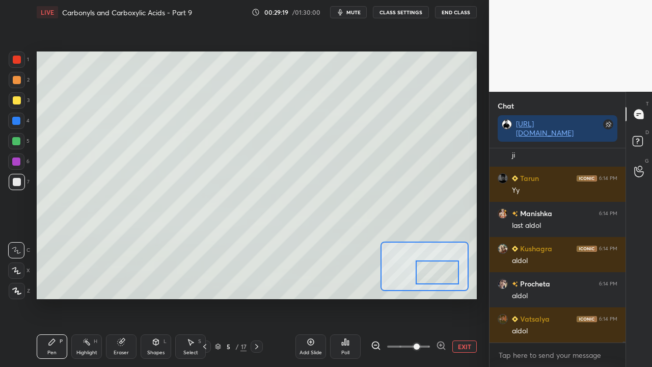
click at [135, 298] on div "Eraser" at bounding box center [121, 346] width 31 height 24
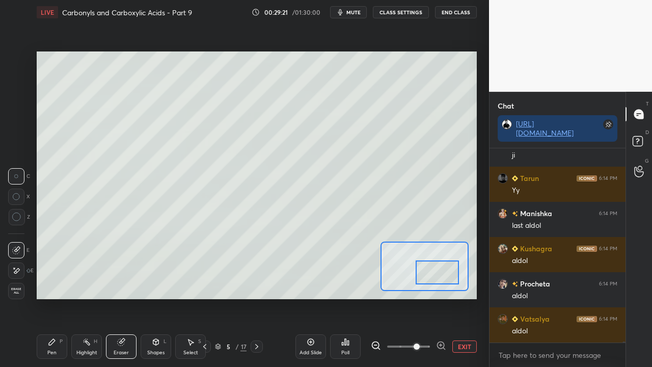
click at [46, 298] on div "Pen P" at bounding box center [52, 346] width 31 height 24
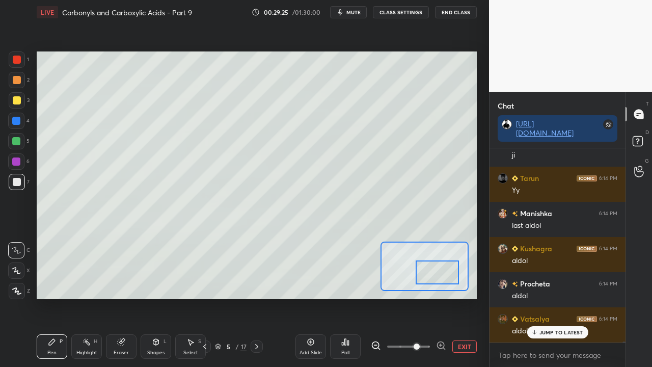
scroll to position [30271, 0]
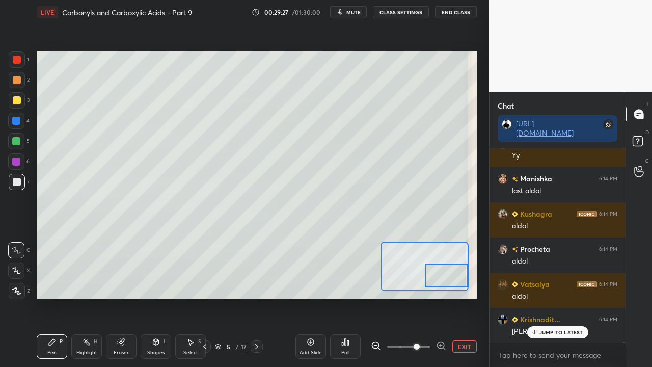
drag, startPoint x: 424, startPoint y: 275, endPoint x: 430, endPoint y: 278, distance: 6.6
click at [435, 278] on div at bounding box center [446, 275] width 43 height 24
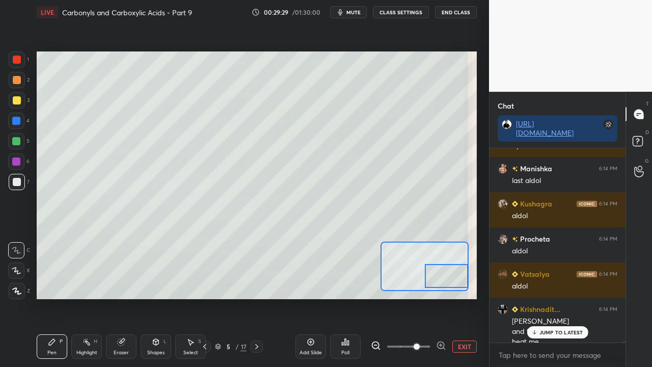
scroll to position [30291, 0]
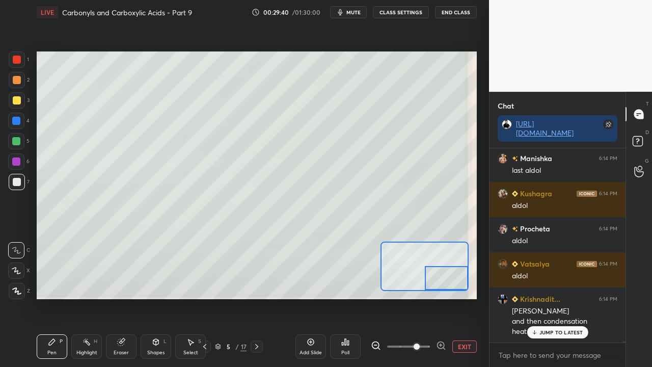
click at [435, 273] on div at bounding box center [446, 278] width 43 height 24
click at [467, 298] on button "EXIT" at bounding box center [465, 346] width 24 height 12
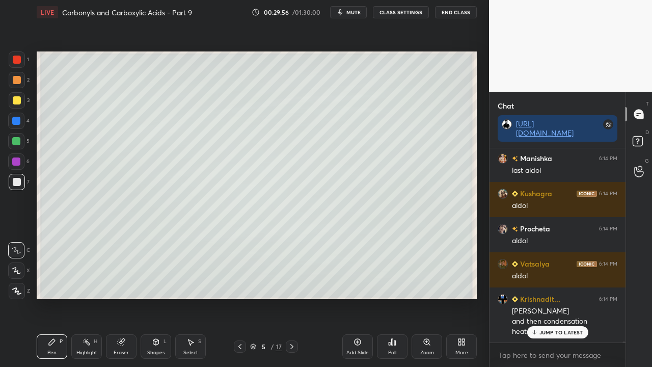
click at [398, 298] on div "Poll" at bounding box center [392, 346] width 31 height 24
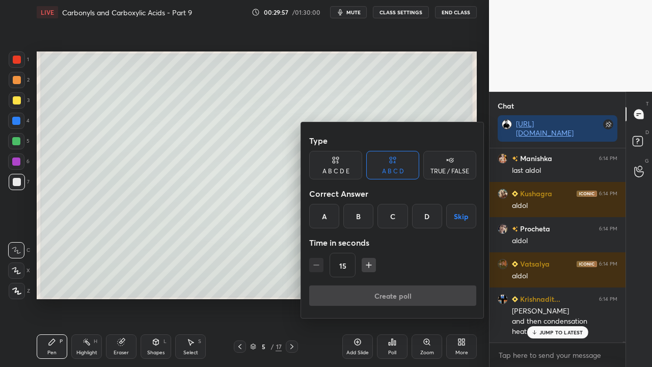
click at [452, 170] on div "TRUE / FALSE" at bounding box center [450, 171] width 39 height 6
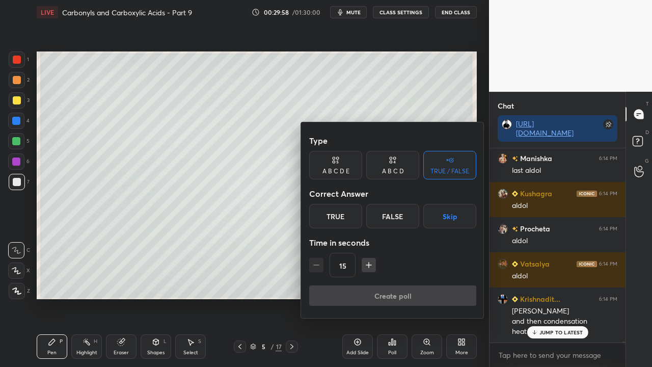
click at [343, 215] on div "True" at bounding box center [335, 216] width 53 height 24
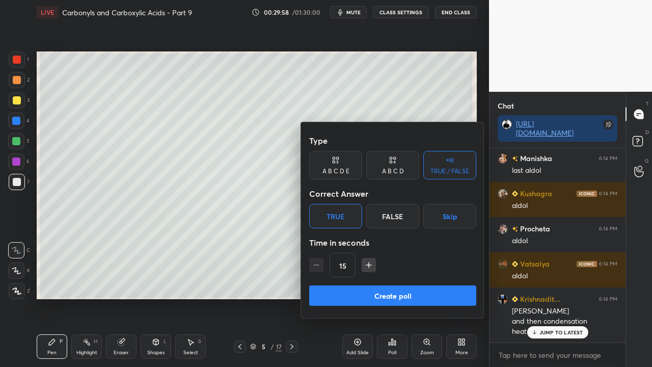
click at [366, 264] on icon "button" at bounding box center [369, 265] width 10 height 10
type input "30"
click at [363, 294] on button "Create poll" at bounding box center [392, 295] width 167 height 20
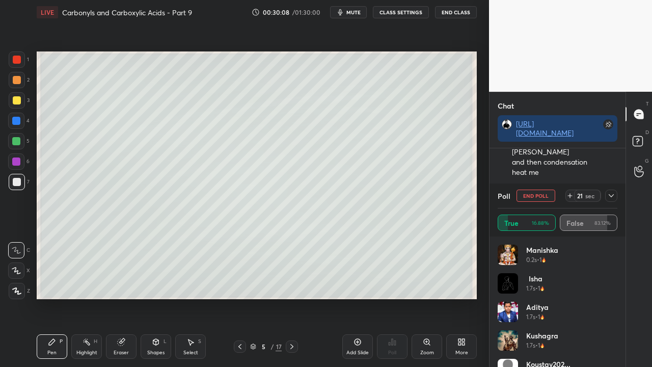
scroll to position [30485, 0]
click at [613, 195] on icon at bounding box center [611, 195] width 5 height 3
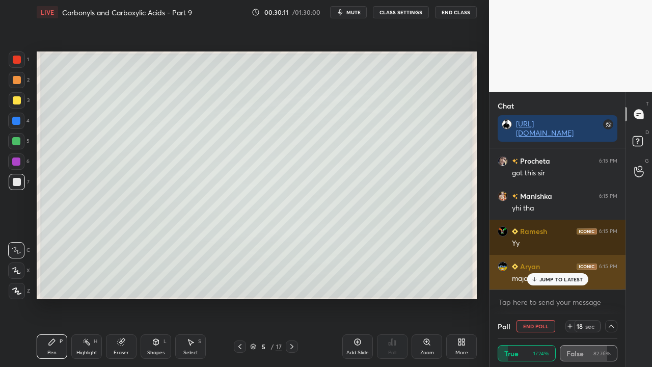
scroll to position [1, 3]
click at [558, 278] on p "JUMP TO LATEST" at bounding box center [562, 279] width 44 height 6
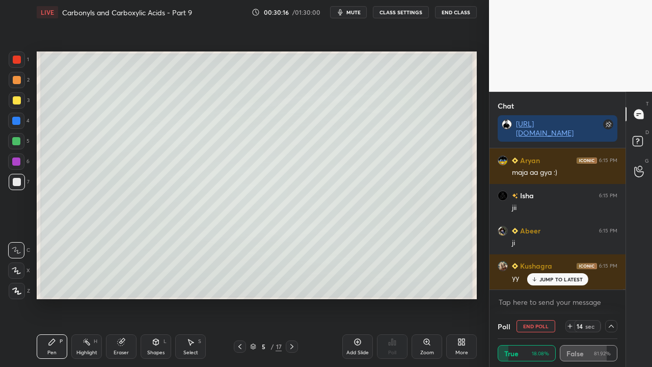
scroll to position [30625, 0]
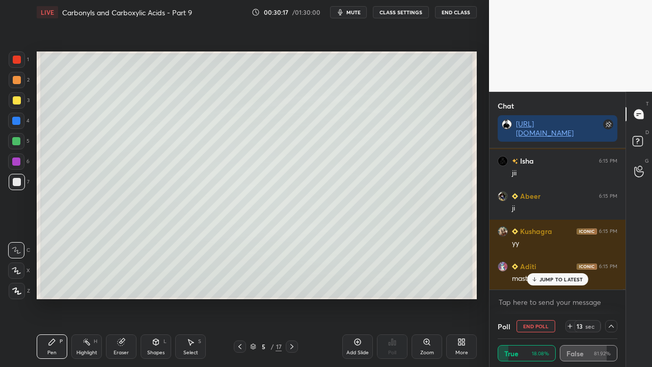
click at [562, 283] on div "JUMP TO LATEST" at bounding box center [557, 279] width 61 height 12
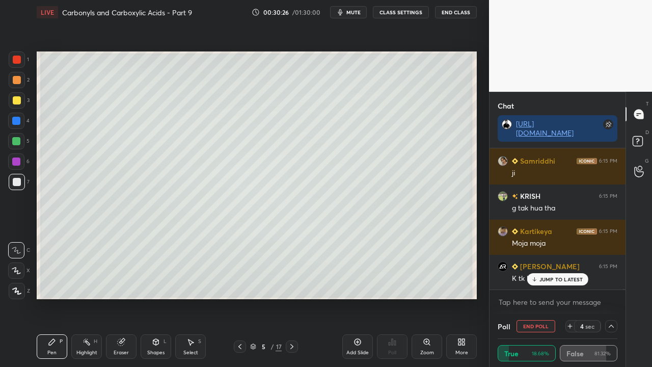
scroll to position [30907, 0]
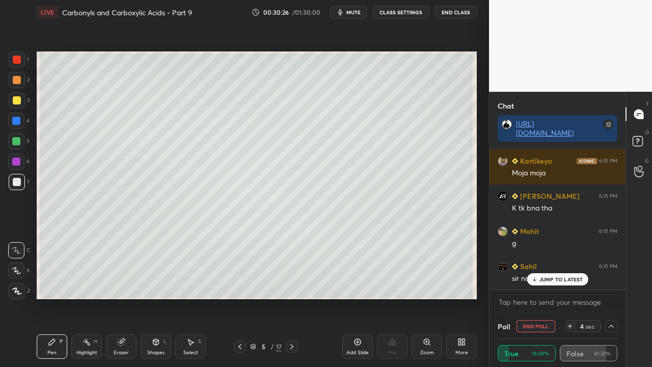
click at [556, 279] on p "JUMP TO LATEST" at bounding box center [562, 279] width 44 height 6
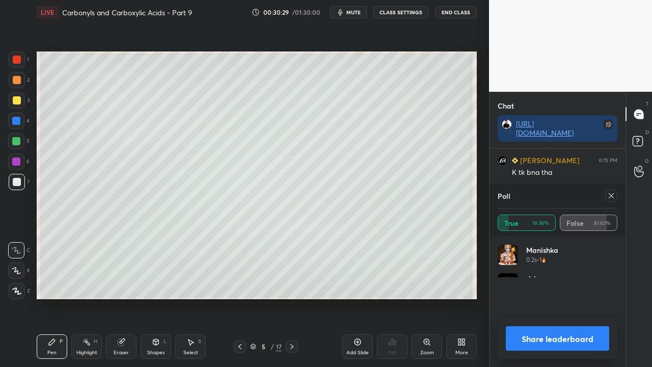
scroll to position [77, 117]
click at [612, 196] on icon at bounding box center [611, 195] width 5 height 5
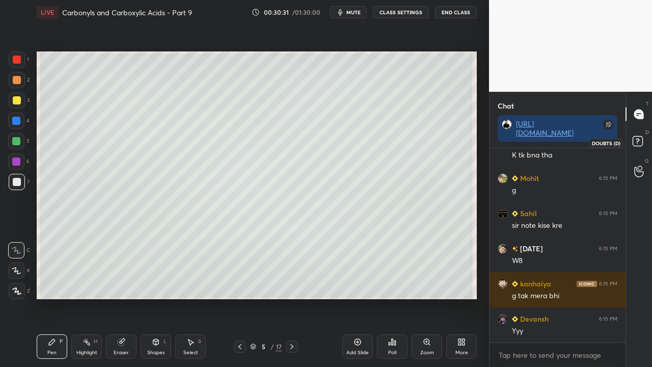
click at [645, 139] on icon at bounding box center [639, 143] width 18 height 18
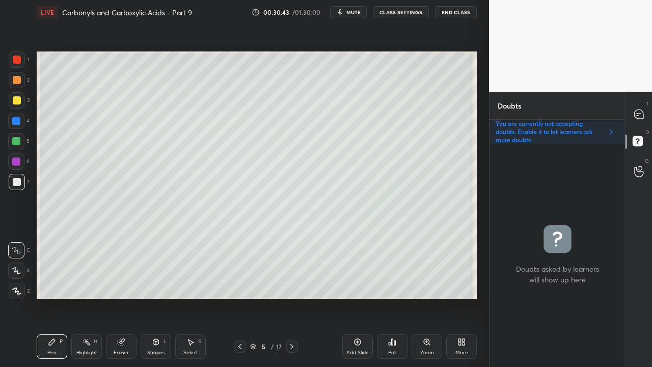
click at [639, 116] on icon at bounding box center [638, 114] width 9 height 9
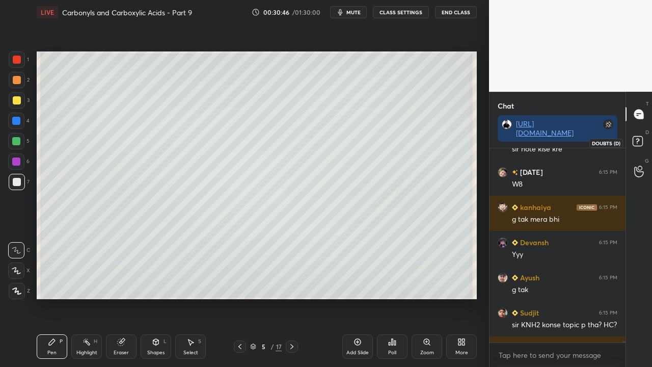
click at [644, 140] on icon at bounding box center [639, 143] width 18 height 18
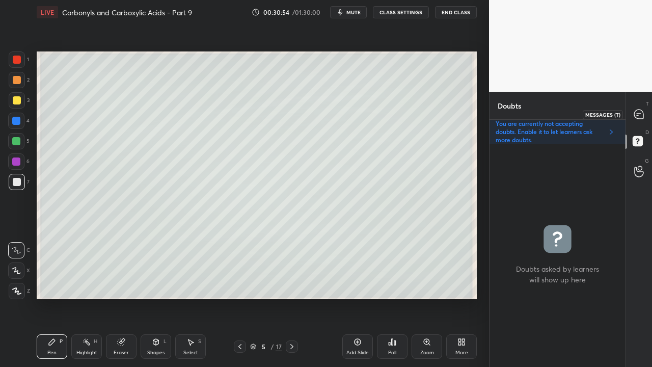
click at [642, 115] on icon at bounding box center [638, 114] width 9 height 9
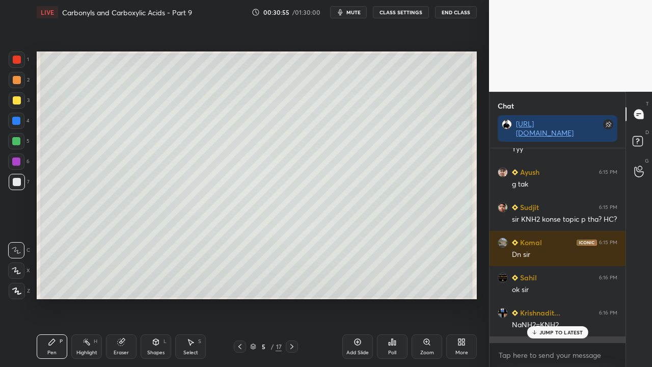
click at [546, 298] on div "JUMP TO LATEST" at bounding box center [557, 332] width 61 height 12
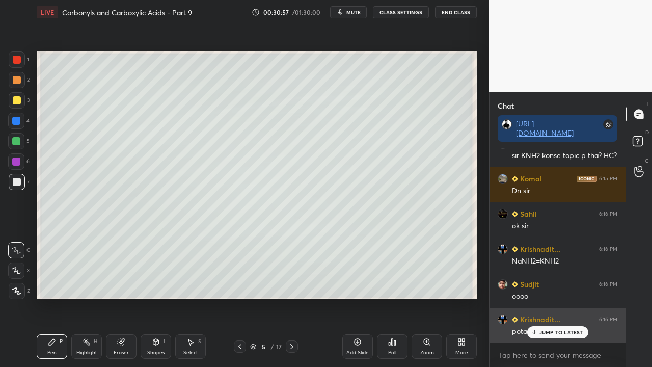
click at [549, 298] on p "JUMP TO LATEST" at bounding box center [562, 332] width 44 height 6
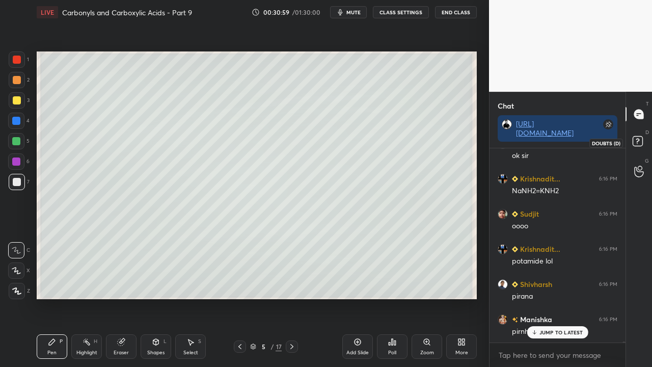
click at [639, 146] on rect at bounding box center [638, 142] width 10 height 10
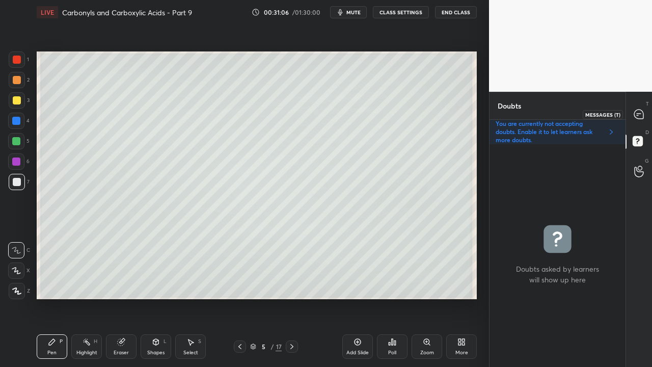
click at [645, 113] on div at bounding box center [639, 114] width 20 height 18
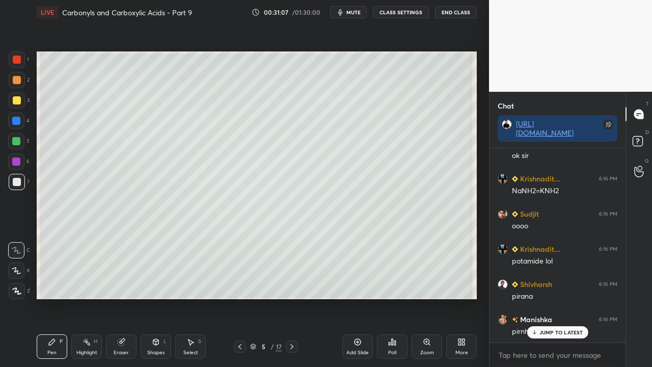
click at [555, 298] on p "JUMP TO LATEST" at bounding box center [562, 332] width 44 height 6
click at [642, 138] on rect at bounding box center [638, 142] width 10 height 10
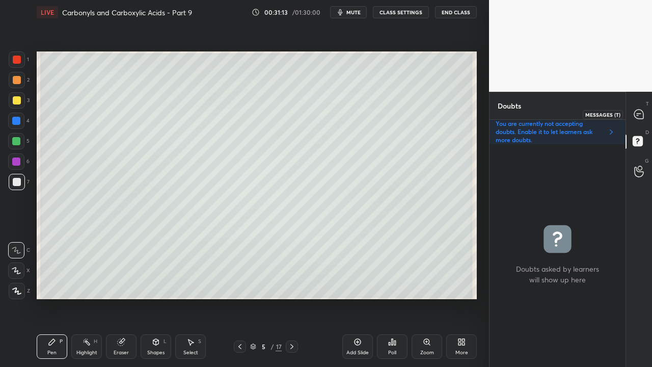
drag, startPoint x: 643, startPoint y: 114, endPoint x: 636, endPoint y: 115, distance: 6.2
click at [643, 114] on icon at bounding box center [638, 114] width 9 height 9
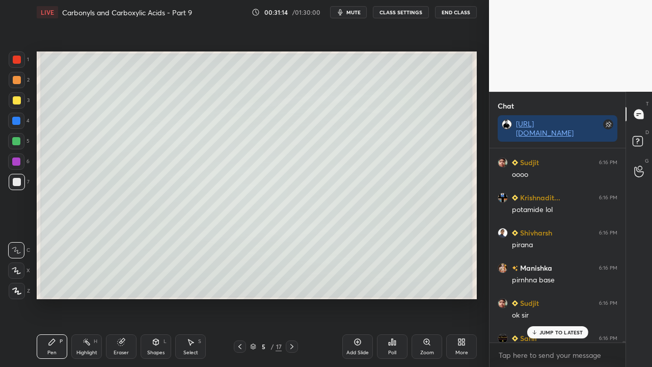
click at [542, 298] on div "JUMP TO LATEST" at bounding box center [557, 332] width 61 height 12
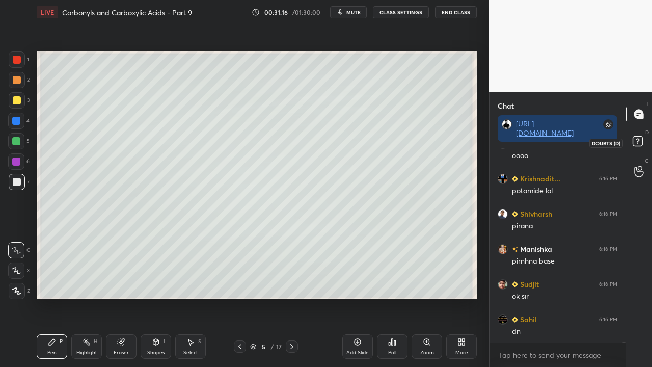
click at [637, 143] on rect at bounding box center [638, 142] width 10 height 10
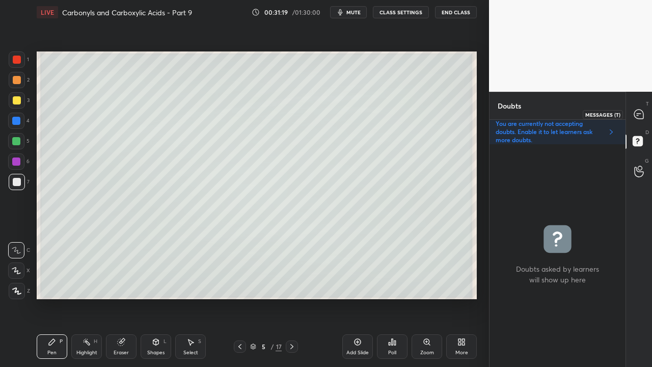
click at [642, 113] on icon at bounding box center [638, 114] width 9 height 9
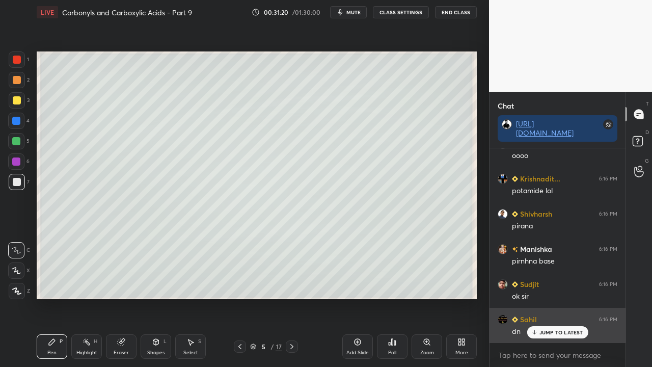
click at [548, 298] on p "JUMP TO LATEST" at bounding box center [562, 332] width 44 height 6
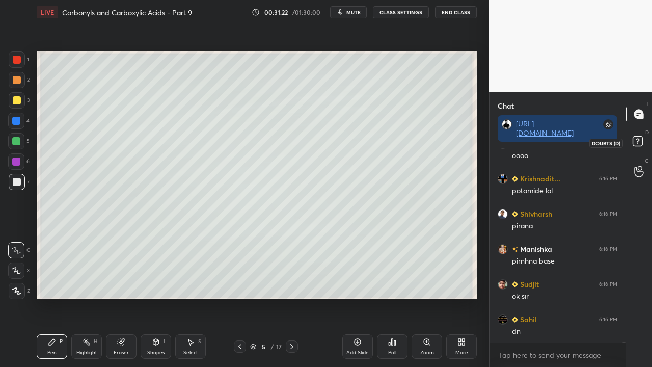
click at [641, 142] on rect at bounding box center [638, 142] width 10 height 10
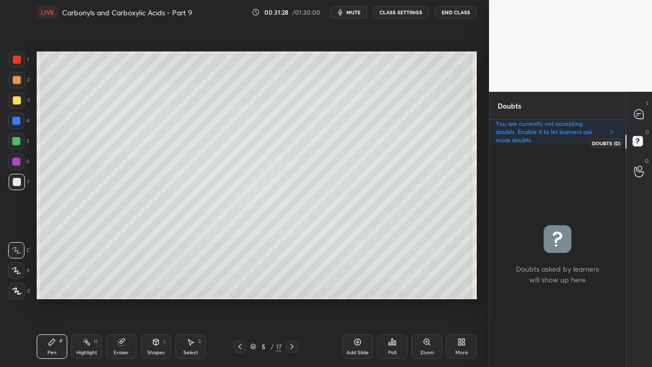
click at [645, 110] on div at bounding box center [639, 114] width 20 height 18
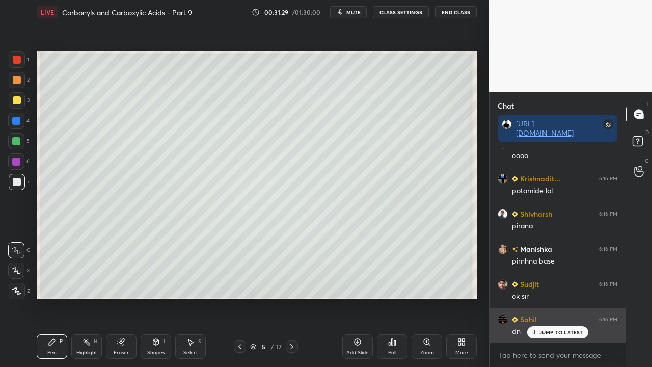
click at [543, 298] on p "JUMP TO LATEST" at bounding box center [562, 332] width 44 height 6
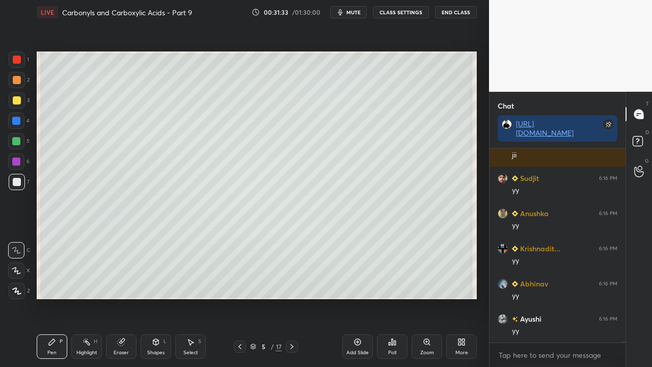
click at [426, 298] on div "Zoom" at bounding box center [427, 352] width 14 height 5
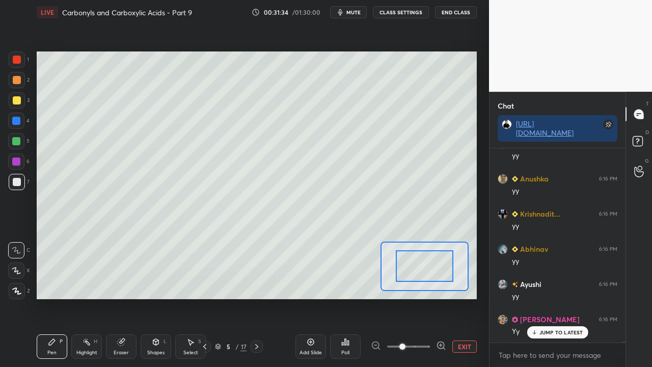
drag, startPoint x: 431, startPoint y: 267, endPoint x: 432, endPoint y: 304, distance: 37.7
click at [441, 298] on icon at bounding box center [441, 345] width 10 height 10
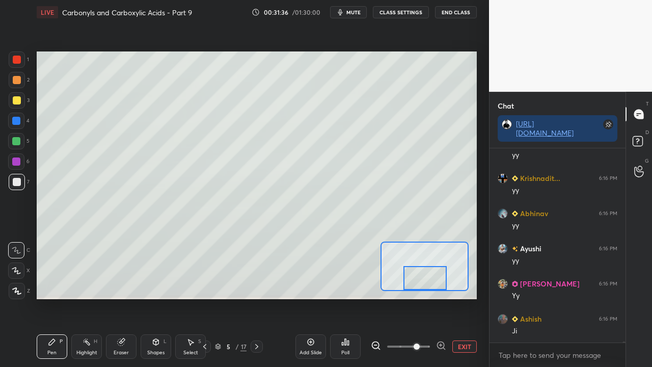
click at [435, 282] on div at bounding box center [425, 278] width 43 height 24
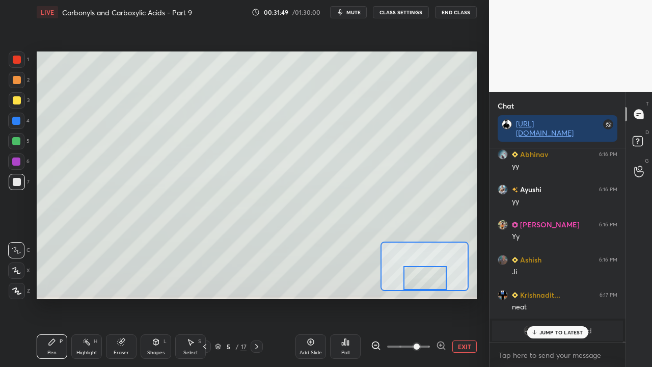
click at [569, 298] on p "JUMP TO LATEST" at bounding box center [562, 332] width 44 height 6
click at [645, 135] on icon at bounding box center [639, 143] width 18 height 18
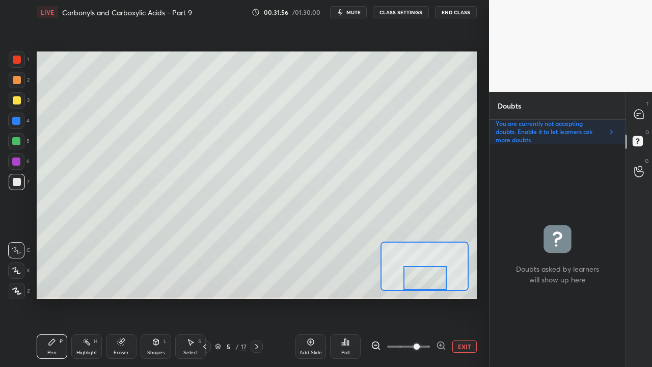
click at [640, 108] on div at bounding box center [639, 114] width 20 height 18
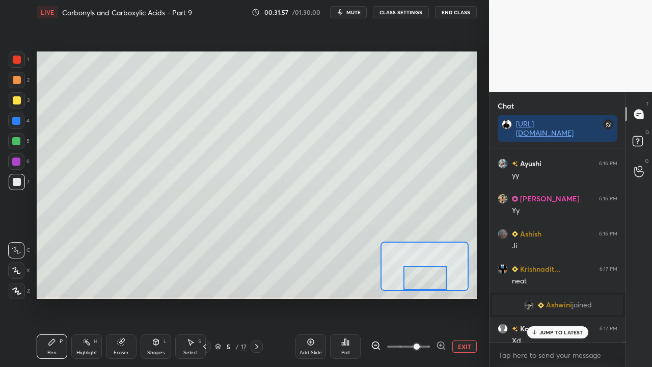
click at [546, 298] on div "JUMP TO LATEST" at bounding box center [557, 332] width 61 height 12
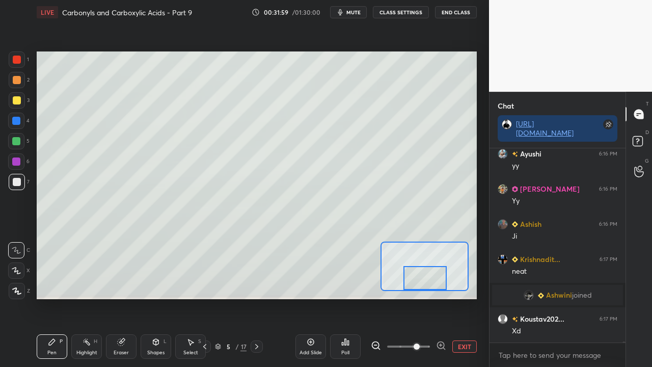
drag, startPoint x: 468, startPoint y: 342, endPoint x: 480, endPoint y: 329, distance: 18.0
click at [468, 298] on button "EXIT" at bounding box center [465, 346] width 24 height 12
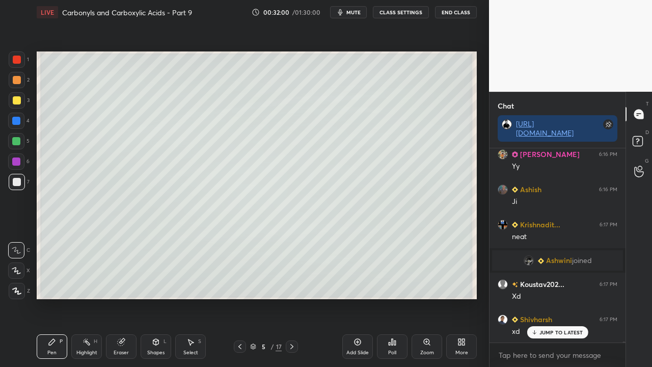
click at [120, 298] on div "Eraser" at bounding box center [121, 346] width 31 height 24
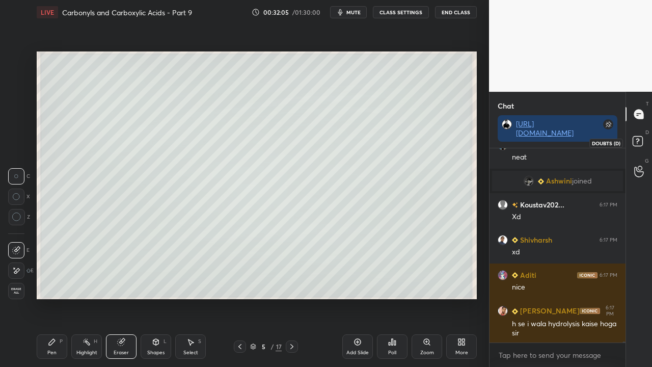
click at [642, 136] on icon at bounding box center [639, 143] width 18 height 18
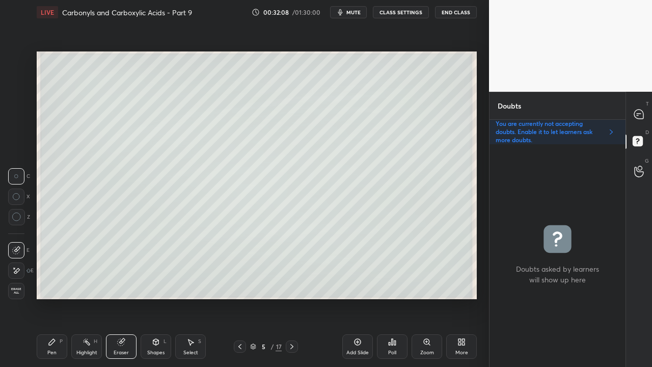
click at [636, 107] on div at bounding box center [639, 114] width 20 height 18
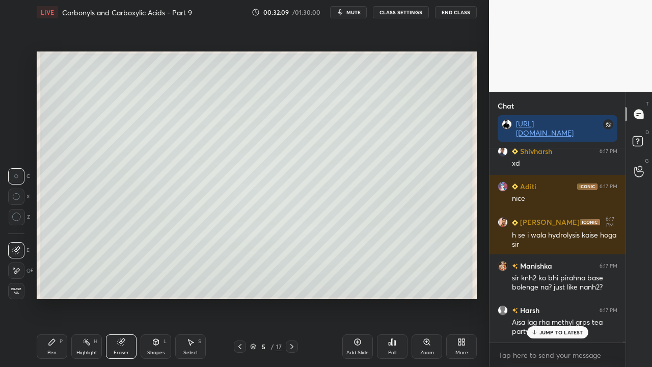
click at [543, 298] on p "JUMP TO LATEST" at bounding box center [562, 332] width 44 height 6
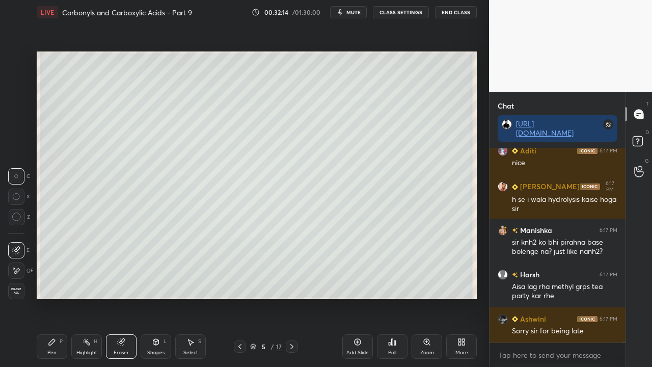
click at [642, 145] on rect at bounding box center [638, 142] width 10 height 10
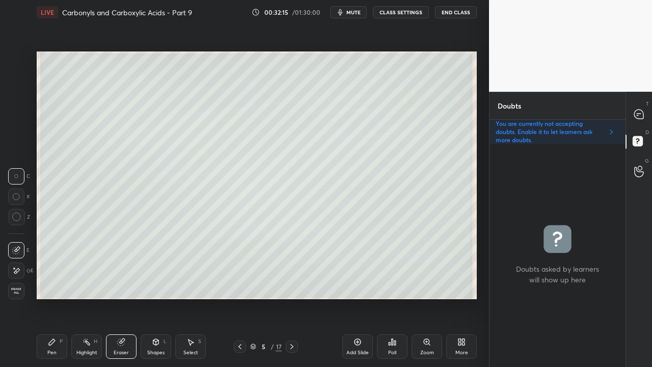
click at [240, 298] on icon at bounding box center [240, 346] width 8 height 8
click at [297, 298] on div at bounding box center [292, 346] width 12 height 12
click at [237, 298] on div at bounding box center [240, 346] width 12 height 12
click at [242, 298] on icon at bounding box center [240, 346] width 8 height 8
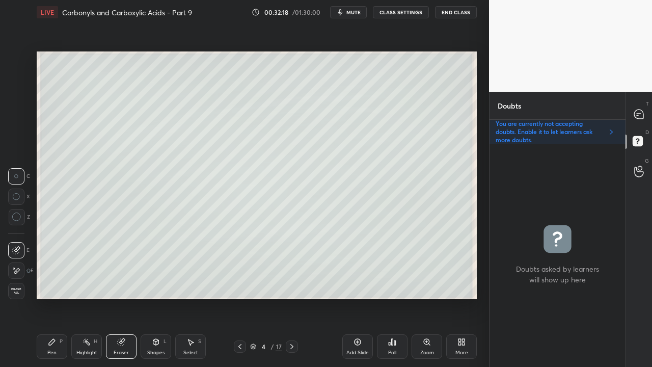
click at [293, 298] on icon at bounding box center [292, 346] width 8 height 8
click at [295, 298] on icon at bounding box center [292, 346] width 8 height 8
click at [54, 298] on icon at bounding box center [52, 342] width 8 height 8
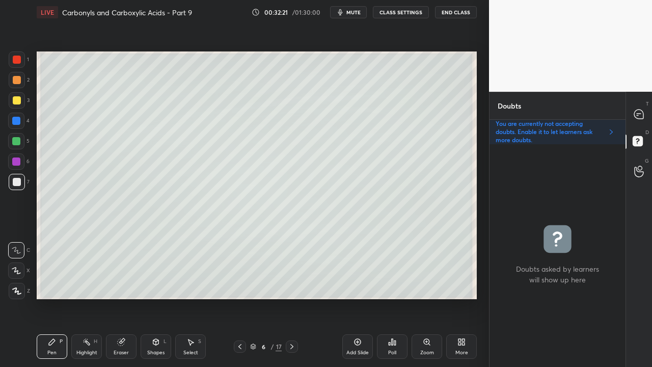
click at [17, 96] on div at bounding box center [17, 100] width 16 height 16
click at [635, 108] on div at bounding box center [639, 114] width 20 height 18
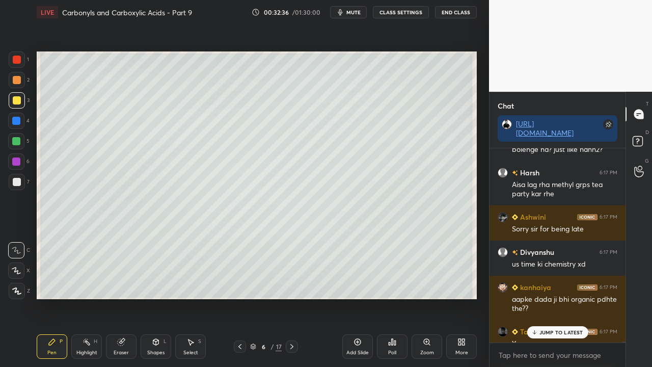
scroll to position [32181, 0]
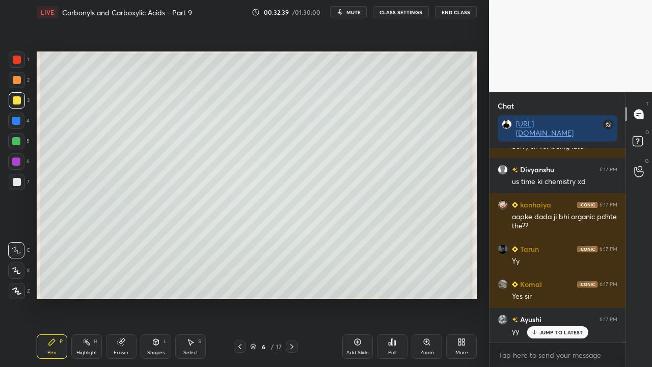
click at [543, 298] on p "JUMP TO LATEST" at bounding box center [562, 332] width 44 height 6
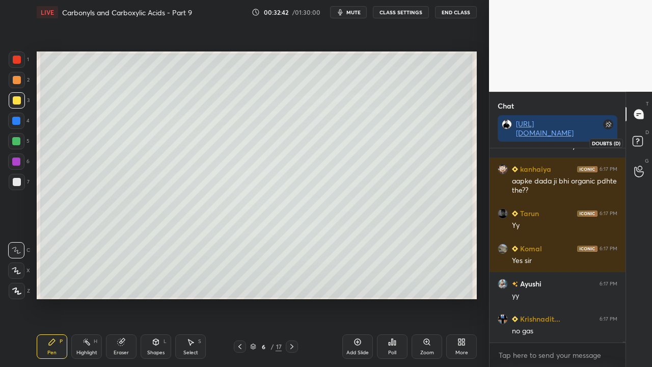
drag, startPoint x: 644, startPoint y: 143, endPoint x: 568, endPoint y: 165, distance: 78.9
click at [644, 143] on icon at bounding box center [639, 143] width 18 height 18
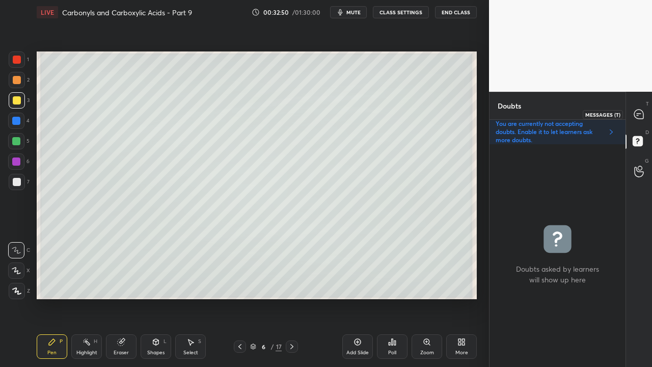
click at [641, 117] on icon at bounding box center [638, 114] width 9 height 9
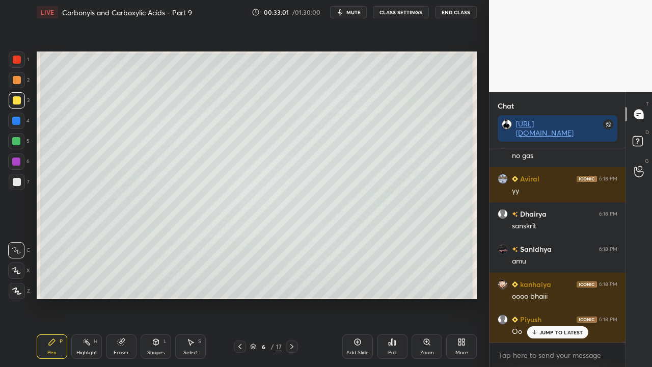
scroll to position [32462, 0]
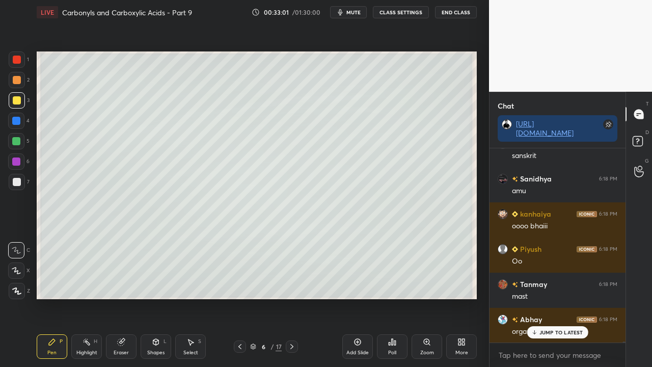
click at [555, 298] on p "JUMP TO LATEST" at bounding box center [562, 332] width 44 height 6
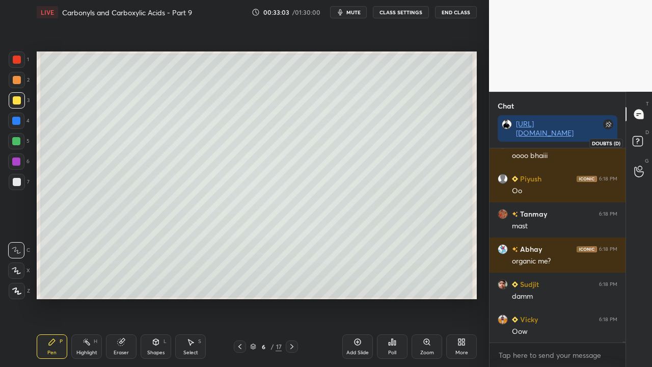
scroll to position [32568, 0]
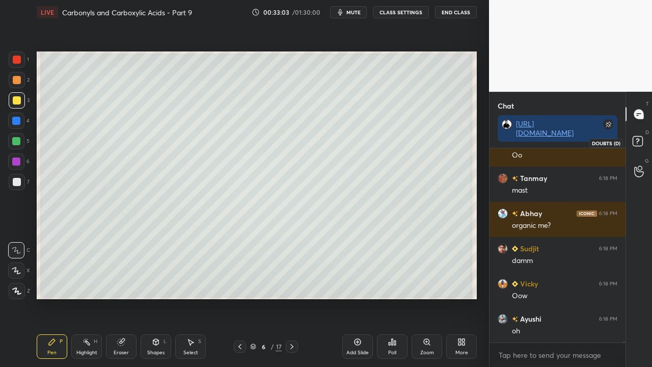
click at [639, 140] on icon at bounding box center [638, 141] width 4 height 4
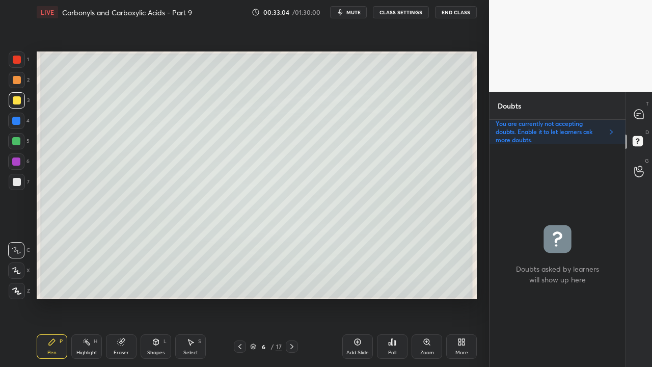
scroll to position [220, 133]
click at [18, 182] on div at bounding box center [17, 182] width 8 height 8
click at [642, 113] on icon at bounding box center [638, 114] width 9 height 9
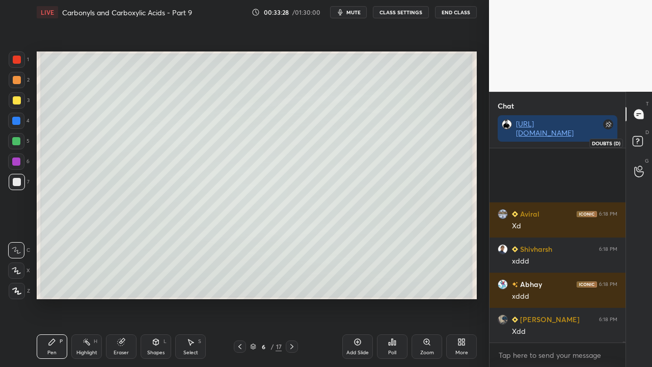
scroll to position [33622, 0]
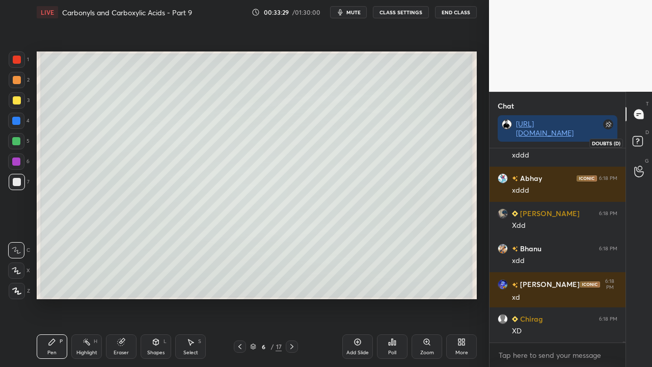
click at [633, 147] on icon at bounding box center [639, 143] width 18 height 18
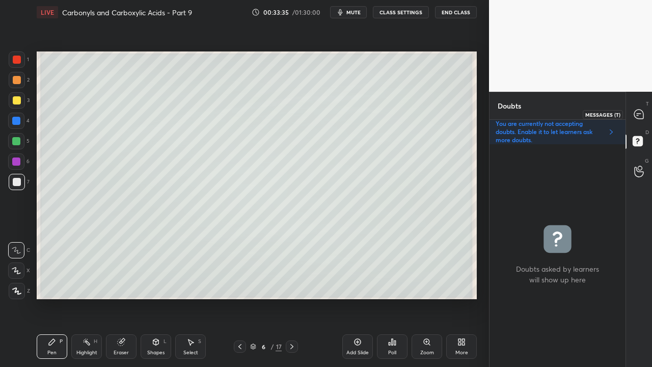
click at [645, 111] on div at bounding box center [639, 114] width 20 height 18
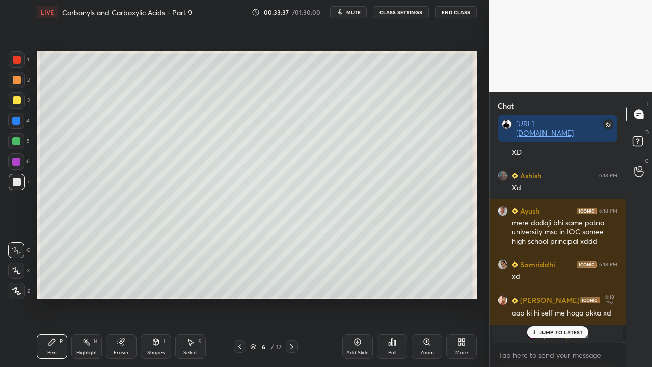
scroll to position [34051, 0]
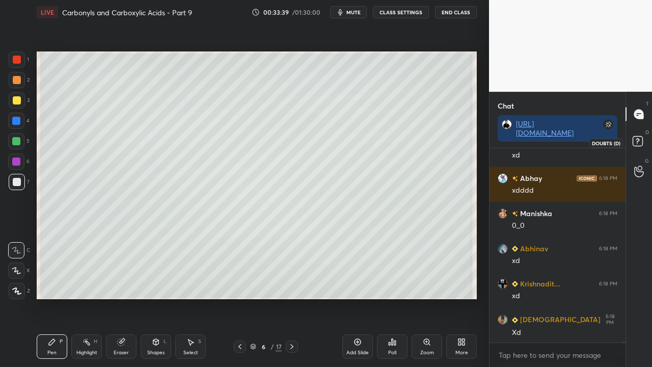
click at [645, 143] on icon at bounding box center [639, 143] width 18 height 18
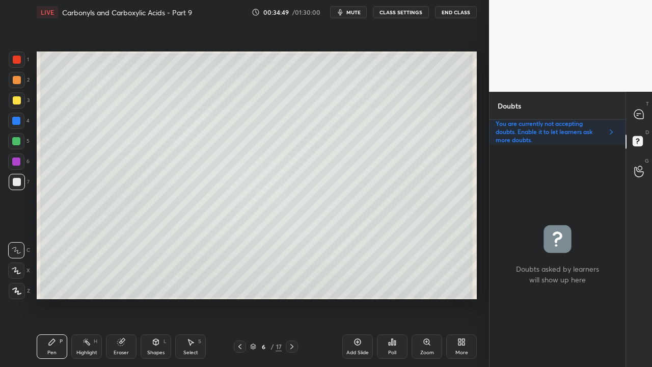
click at [643, 110] on icon at bounding box center [639, 114] width 11 height 11
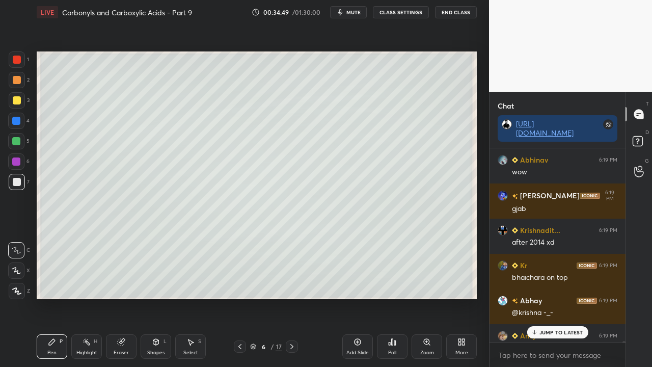
scroll to position [191, 133]
click at [550, 298] on p "JUMP TO LATEST" at bounding box center [562, 332] width 44 height 6
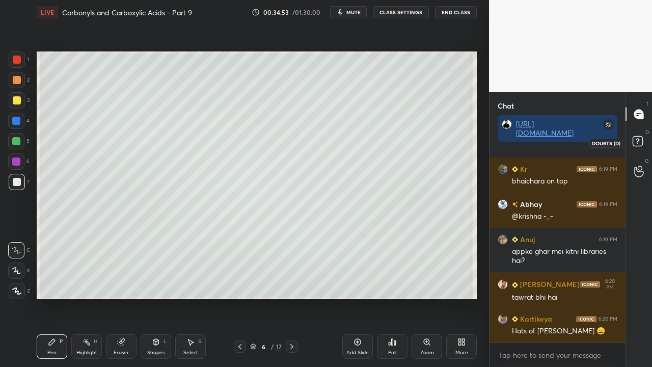
drag, startPoint x: 644, startPoint y: 139, endPoint x: 652, endPoint y: 127, distance: 13.6
click at [645, 139] on icon at bounding box center [639, 143] width 18 height 18
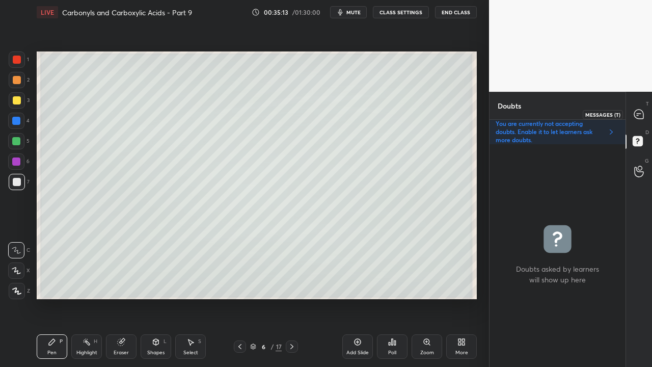
click at [649, 111] on div at bounding box center [639, 114] width 20 height 18
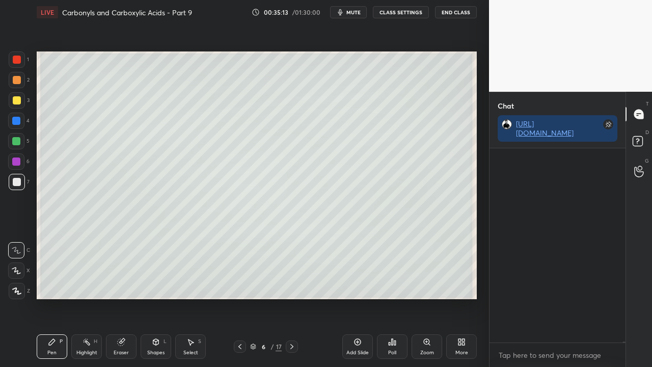
scroll to position [191, 133]
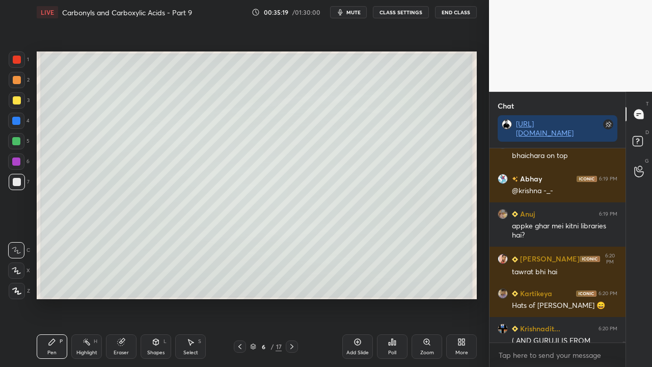
click at [19, 100] on div at bounding box center [17, 100] width 8 height 8
click at [122, 298] on icon at bounding box center [121, 342] width 7 height 7
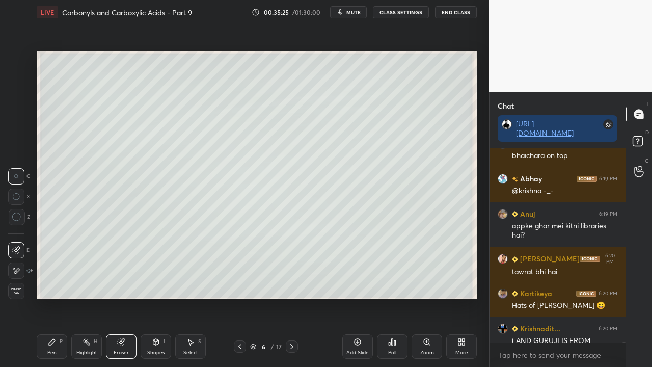
click at [54, 298] on div "Pen P" at bounding box center [52, 346] width 31 height 24
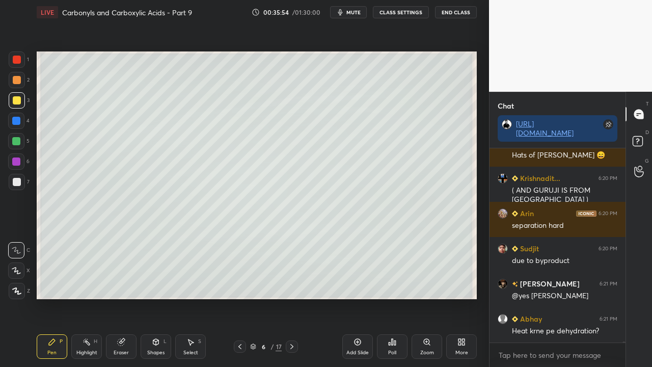
scroll to position [35611, 0]
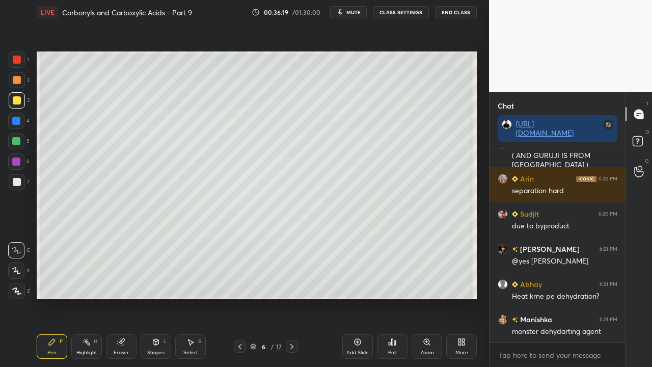
click at [125, 298] on div "Eraser" at bounding box center [121, 346] width 31 height 24
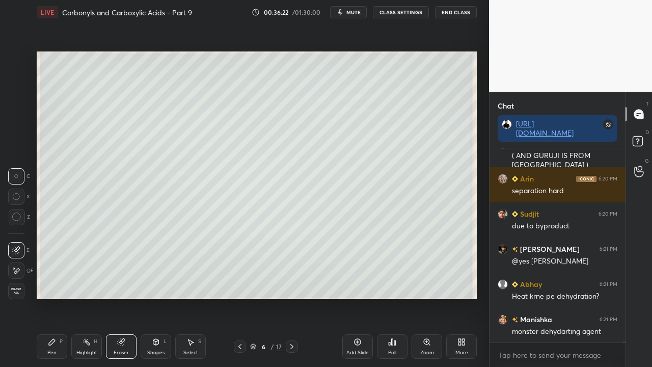
click at [49, 298] on div "Pen P" at bounding box center [52, 346] width 31 height 24
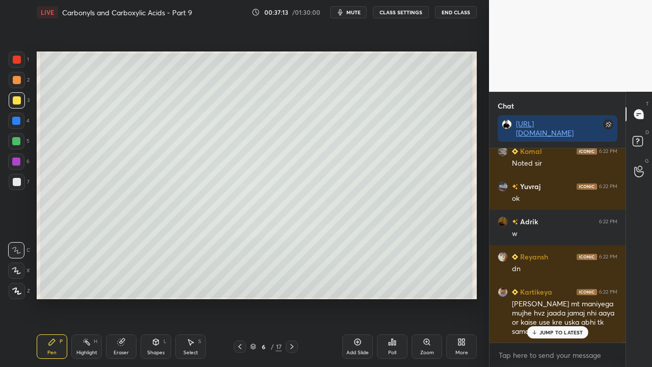
scroll to position [36307, 0]
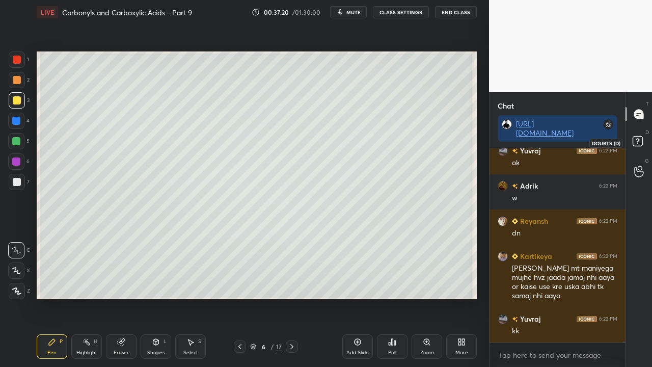
click at [639, 138] on rect at bounding box center [638, 142] width 10 height 10
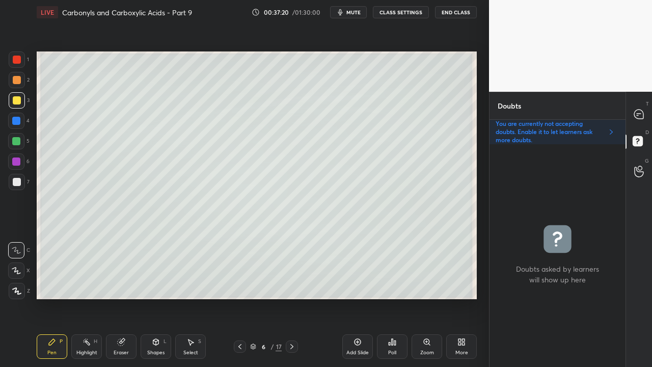
scroll to position [220, 133]
click at [644, 111] on div at bounding box center [639, 114] width 20 height 18
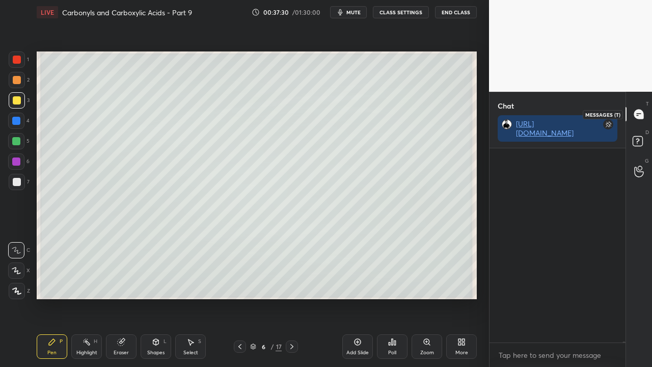
scroll to position [191, 133]
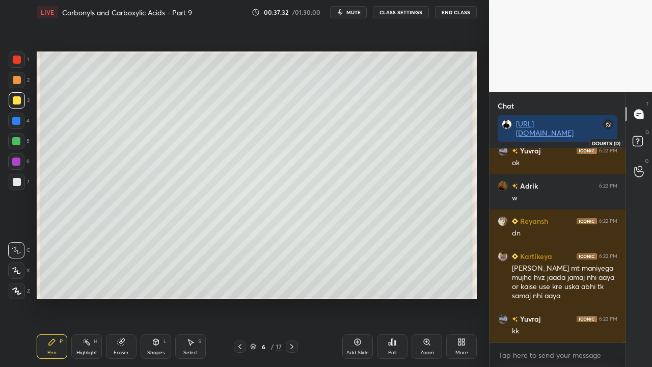
click at [635, 141] on rect at bounding box center [638, 142] width 10 height 10
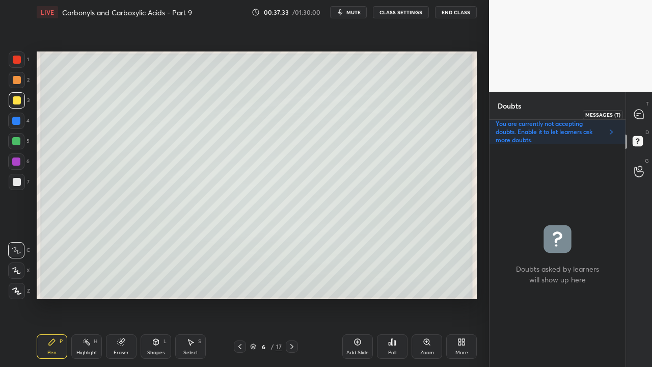
click at [640, 114] on icon at bounding box center [639, 114] width 4 height 0
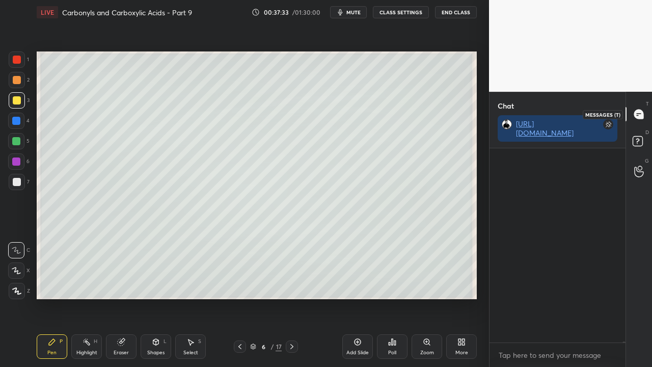
scroll to position [191, 133]
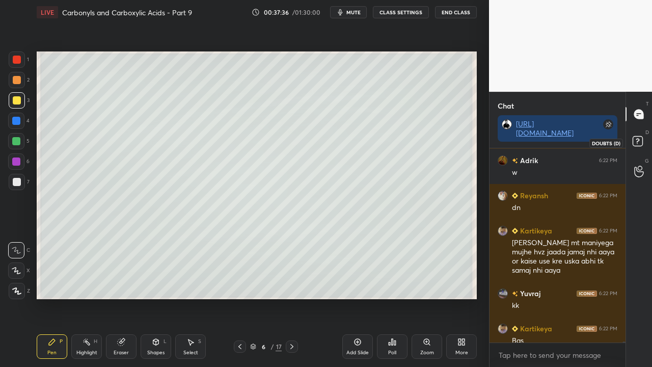
click at [641, 141] on rect at bounding box center [638, 142] width 10 height 10
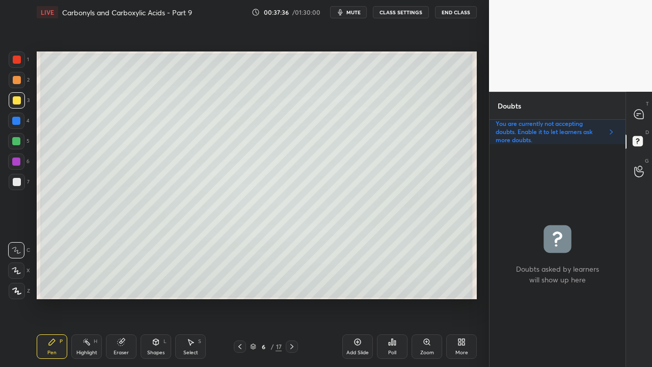
scroll to position [220, 133]
click at [649, 108] on div "T Messages (T)" at bounding box center [639, 114] width 26 height 29
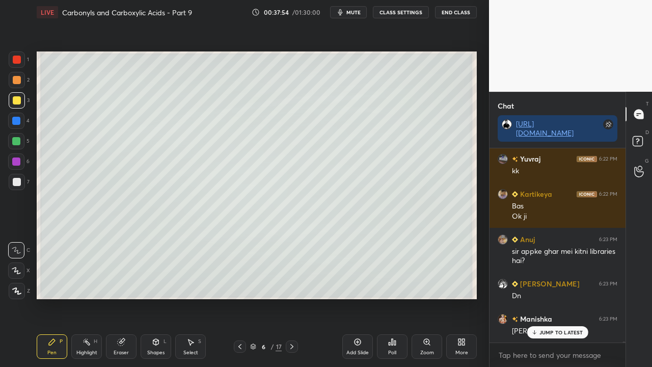
scroll to position [36572, 0]
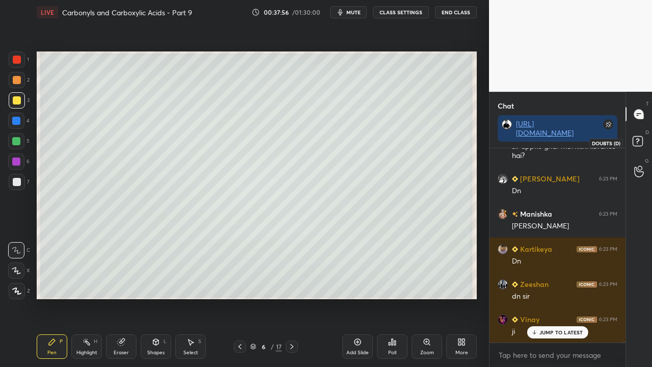
drag, startPoint x: 637, startPoint y: 143, endPoint x: 642, endPoint y: 138, distance: 7.6
click at [637, 144] on icon at bounding box center [637, 143] width 1 height 1
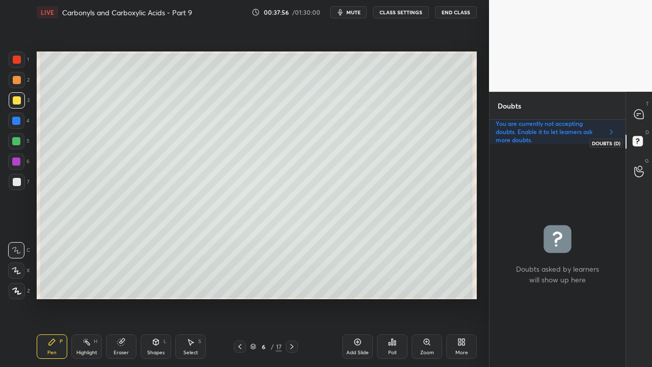
scroll to position [220, 133]
click at [293, 298] on icon at bounding box center [292, 346] width 8 height 8
click at [15, 98] on div at bounding box center [17, 100] width 8 height 8
click at [15, 99] on div at bounding box center [17, 100] width 8 height 8
click at [239, 298] on icon at bounding box center [240, 346] width 8 height 8
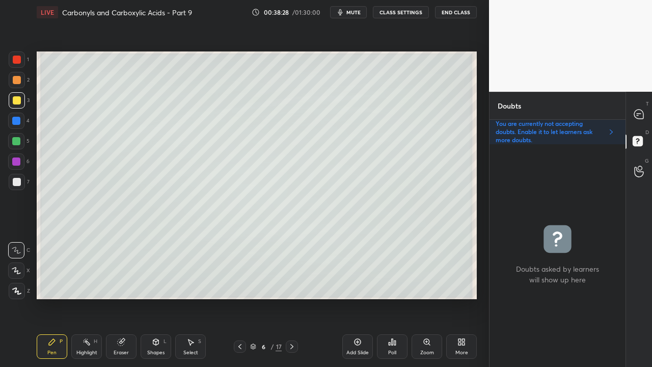
click at [647, 115] on div at bounding box center [639, 114] width 20 height 18
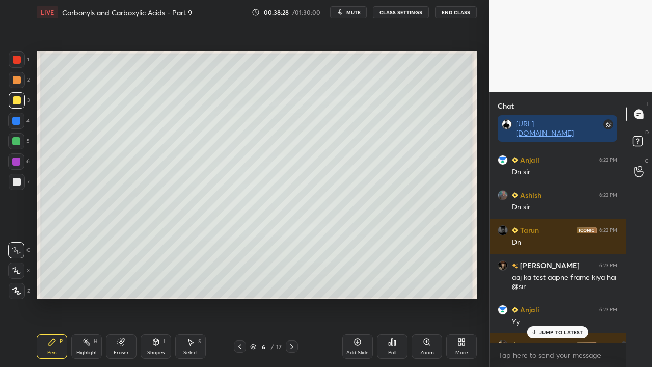
scroll to position [191, 133]
drag, startPoint x: 552, startPoint y: 333, endPoint x: 546, endPoint y: 334, distance: 5.7
click at [551, 298] on p "1 NEW MESSAGE" at bounding box center [561, 332] width 43 height 6
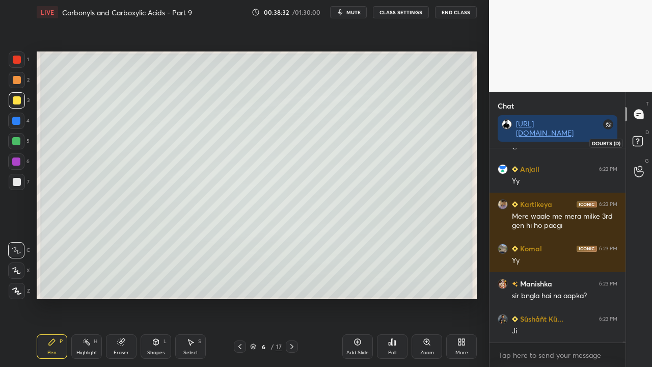
click at [640, 141] on rect at bounding box center [638, 142] width 10 height 10
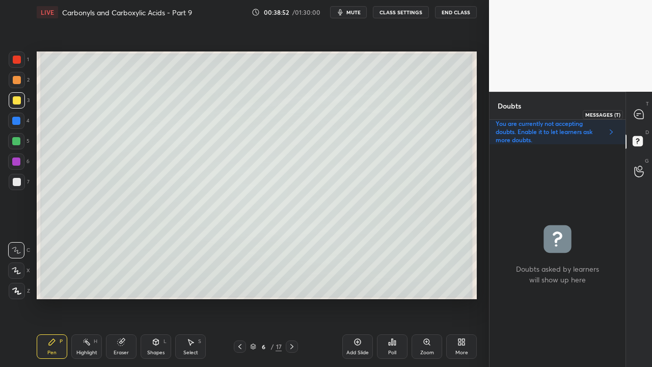
click at [644, 117] on icon at bounding box center [639, 114] width 11 height 11
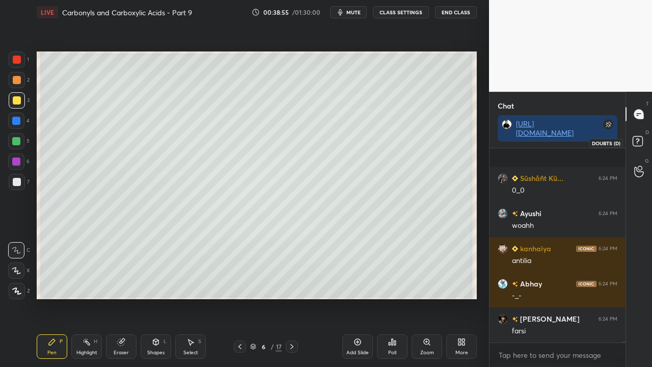
scroll to position [37269, 0]
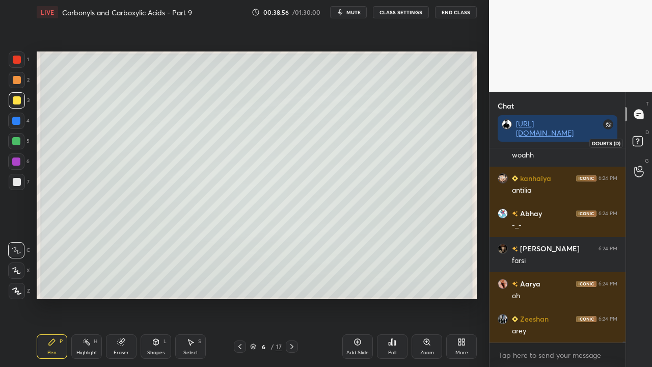
click at [639, 145] on rect at bounding box center [638, 142] width 10 height 10
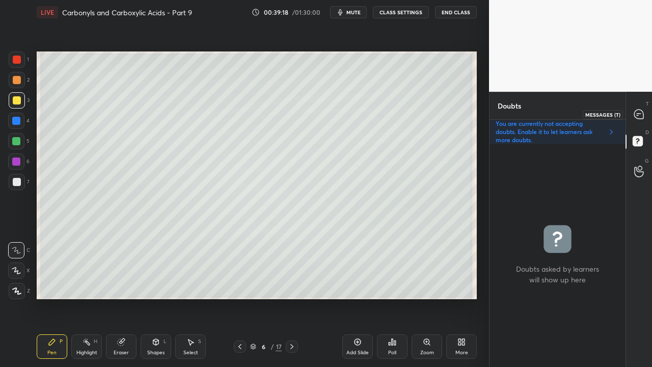
click at [640, 113] on icon at bounding box center [638, 114] width 9 height 9
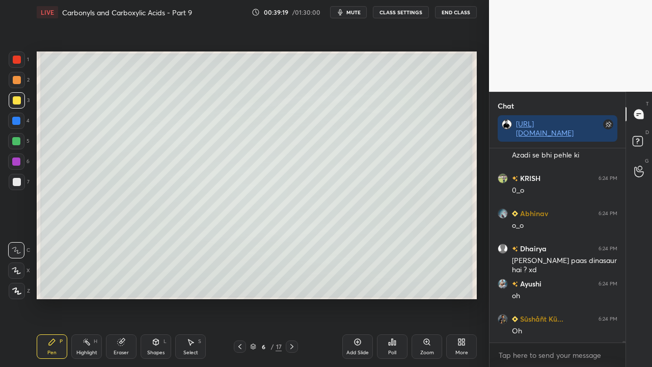
scroll to position [191, 133]
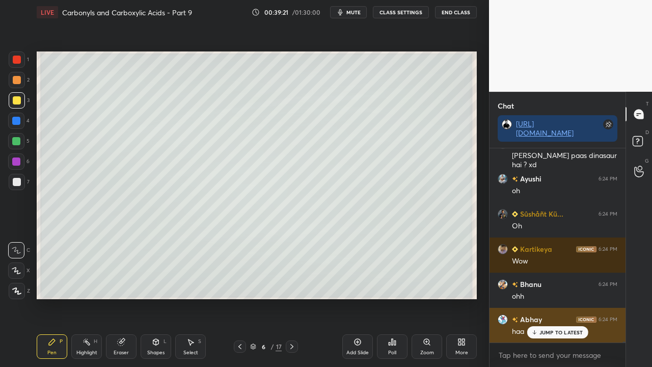
click at [552, 298] on p "JUMP TO LATEST" at bounding box center [562, 332] width 44 height 6
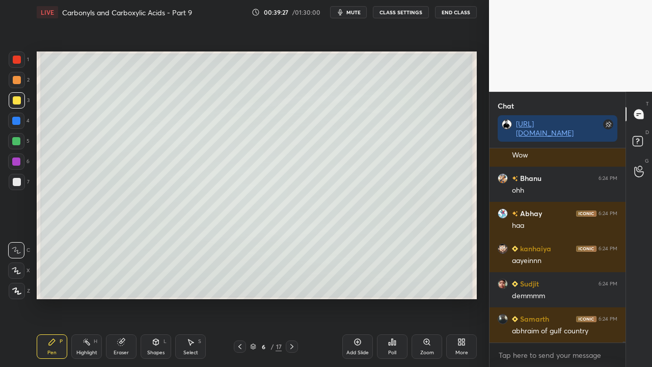
scroll to position [37937, 0]
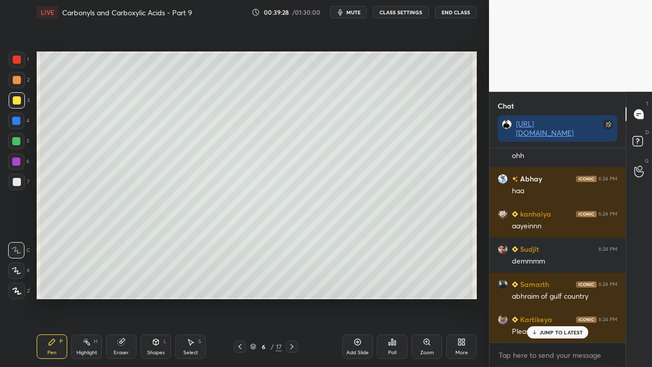
click at [551, 298] on p "JUMP TO LATEST" at bounding box center [562, 332] width 44 height 6
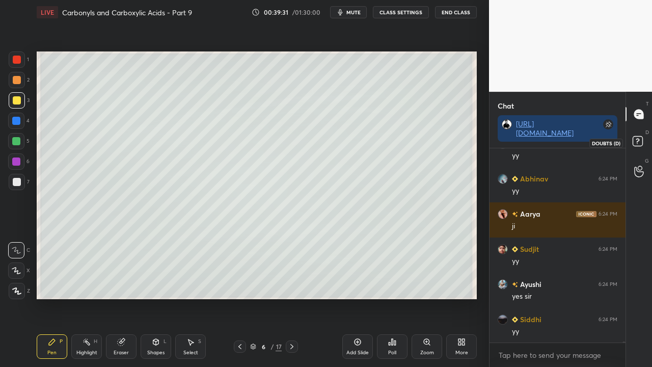
scroll to position [38184, 0]
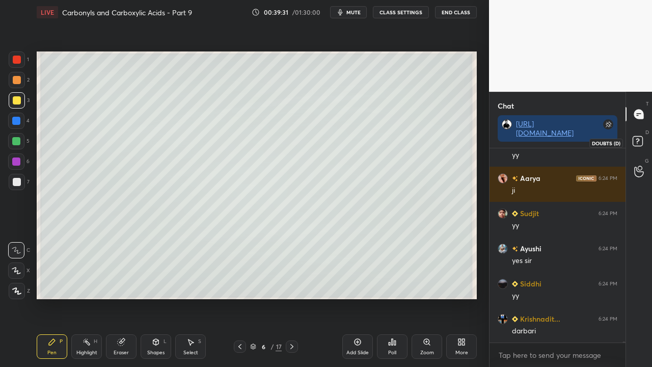
click at [641, 137] on rect at bounding box center [638, 142] width 10 height 10
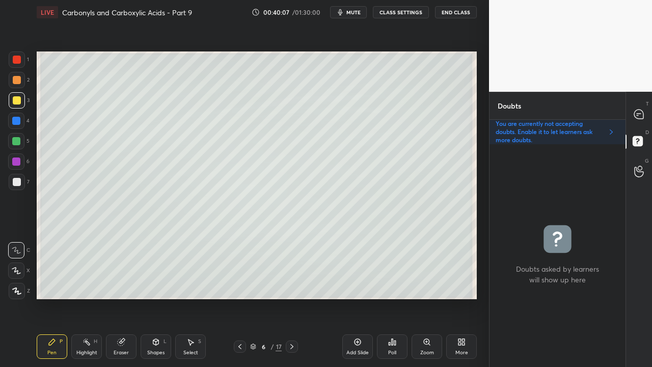
click at [295, 298] on icon at bounding box center [292, 346] width 8 height 8
click at [634, 111] on icon at bounding box center [639, 114] width 11 height 11
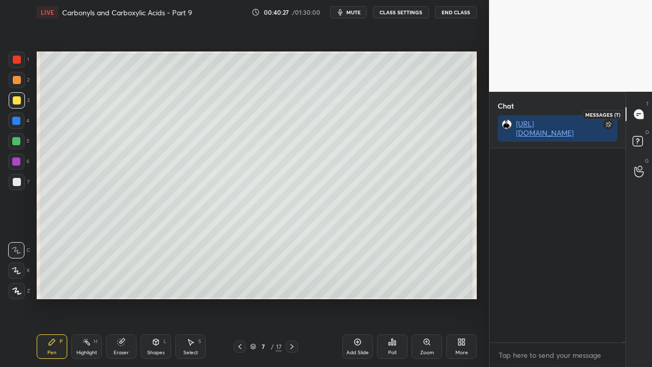
scroll to position [191, 133]
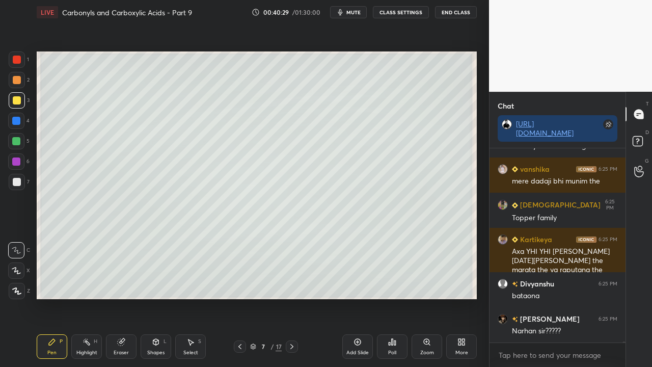
click at [20, 96] on div at bounding box center [17, 100] width 16 height 16
click at [236, 298] on div at bounding box center [240, 346] width 12 height 12
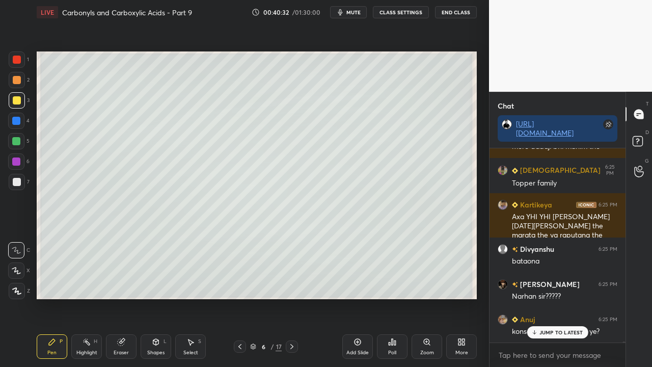
click at [556, 298] on p "JUMP TO LATEST" at bounding box center [562, 332] width 44 height 6
drag, startPoint x: 640, startPoint y: 141, endPoint x: 648, endPoint y: 134, distance: 11.2
click at [640, 142] on rect at bounding box center [638, 142] width 10 height 10
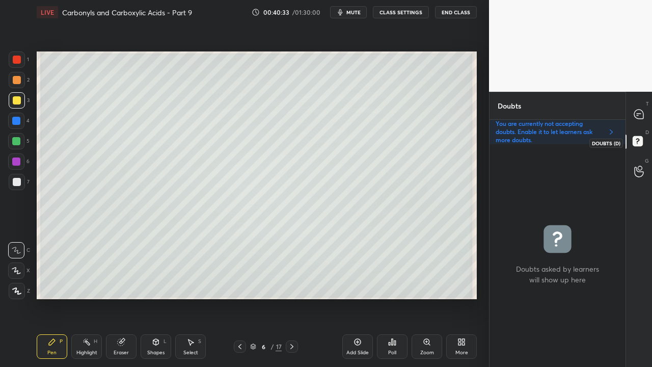
scroll to position [220, 133]
drag, startPoint x: 290, startPoint y: 347, endPoint x: 281, endPoint y: 299, distance: 48.3
click at [290, 298] on icon at bounding box center [292, 346] width 8 height 8
click at [18, 100] on div at bounding box center [17, 100] width 8 height 8
click at [18, 103] on div at bounding box center [17, 100] width 8 height 8
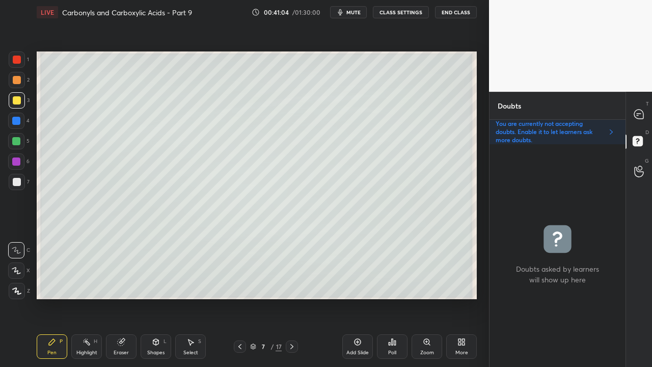
drag, startPoint x: 117, startPoint y: 342, endPoint x: 125, endPoint y: 314, distance: 29.3
click at [117, 298] on div "Eraser" at bounding box center [121, 346] width 31 height 24
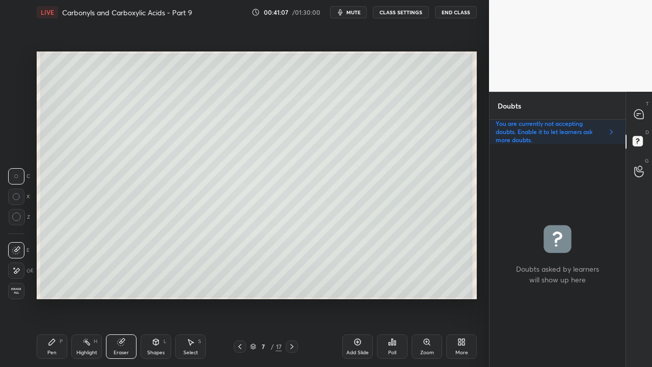
click at [52, 298] on div "Pen P" at bounding box center [52, 346] width 31 height 24
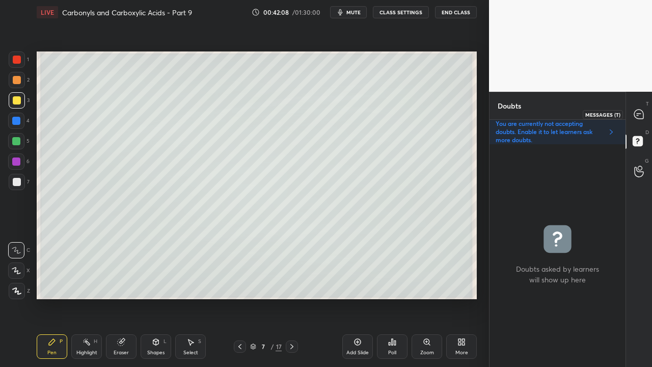
click at [646, 106] on div at bounding box center [639, 114] width 20 height 18
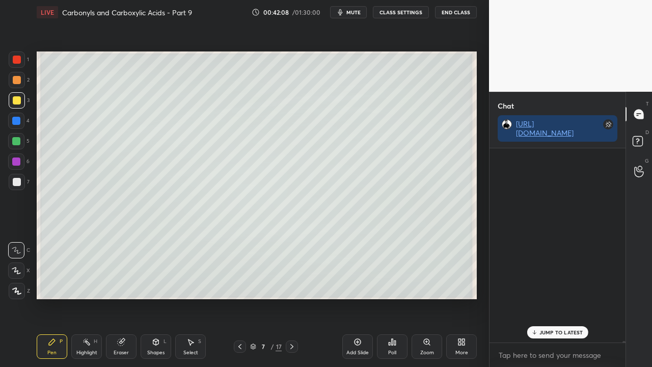
scroll to position [191, 133]
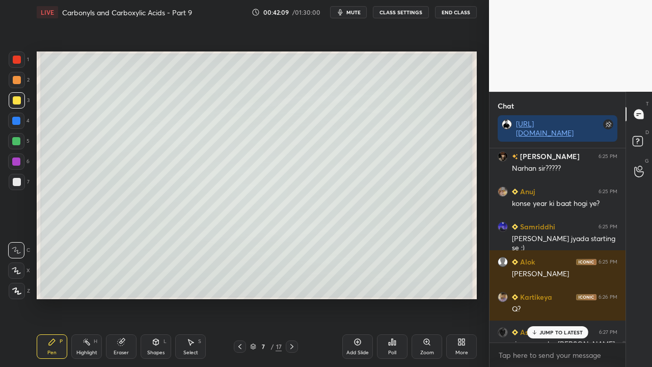
click at [545, 298] on div "JUMP TO LATEST" at bounding box center [557, 332] width 61 height 12
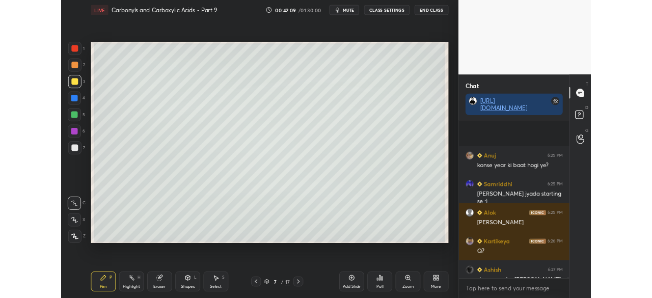
scroll to position [39334, 0]
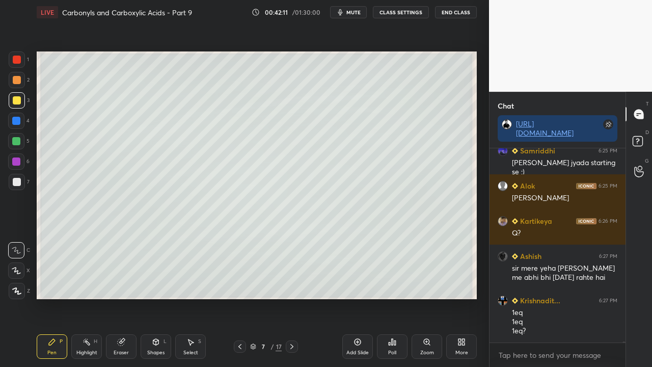
click at [20, 179] on div at bounding box center [17, 182] width 8 height 8
click at [359, 12] on span "mute" at bounding box center [354, 12] width 14 height 7
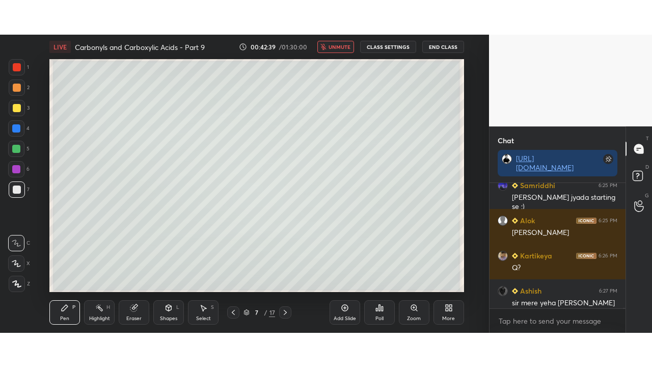
scroll to position [4, 3]
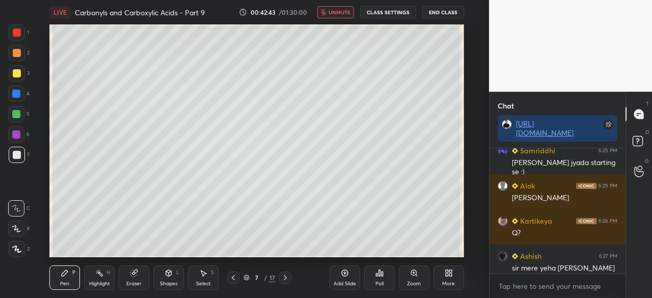
click at [451, 279] on div "More" at bounding box center [449, 277] width 31 height 24
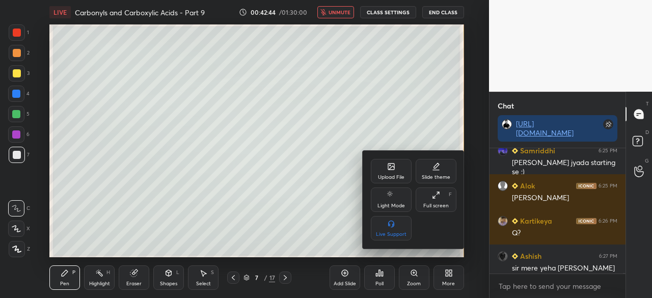
click at [442, 196] on div "Full screen F" at bounding box center [436, 200] width 41 height 24
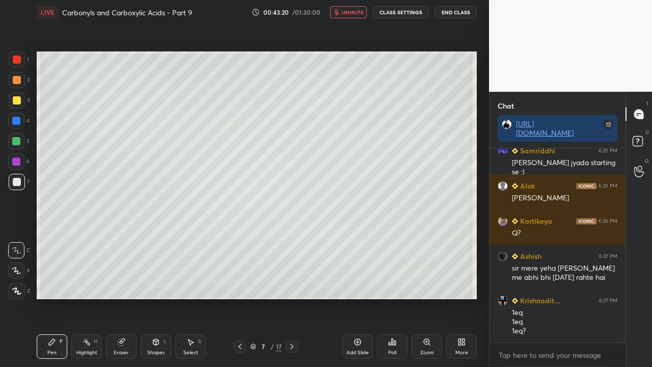
scroll to position [39405, 0]
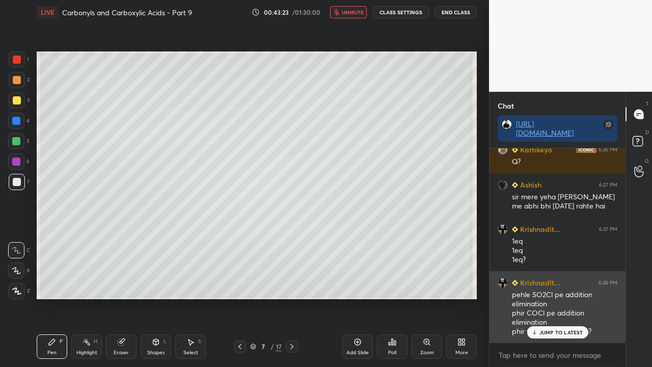
click at [570, 298] on p "JUMP TO LATEST" at bounding box center [562, 332] width 44 height 6
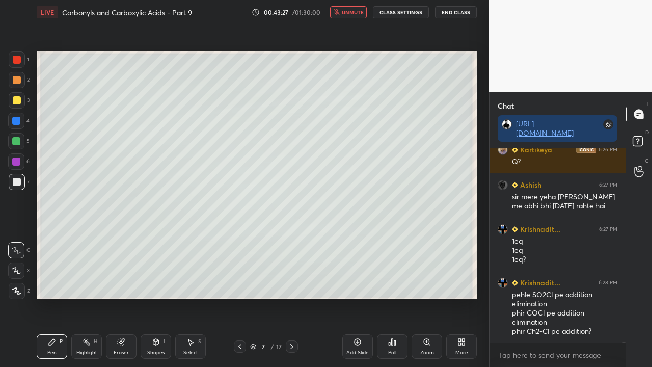
drag, startPoint x: 356, startPoint y: 8, endPoint x: 353, endPoint y: 14, distance: 7.1
click at [356, 9] on span "unmute" at bounding box center [353, 12] width 22 height 7
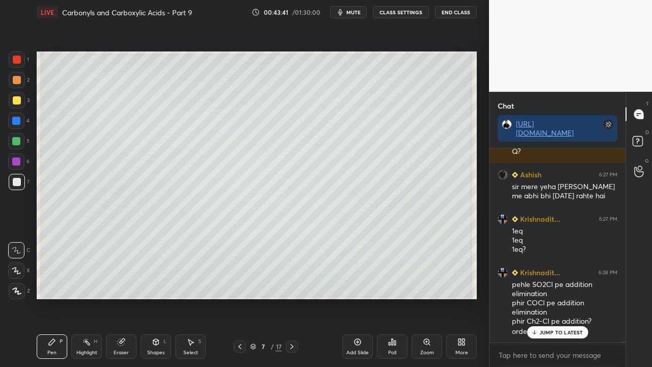
drag, startPoint x: 546, startPoint y: 330, endPoint x: 529, endPoint y: 332, distance: 17.4
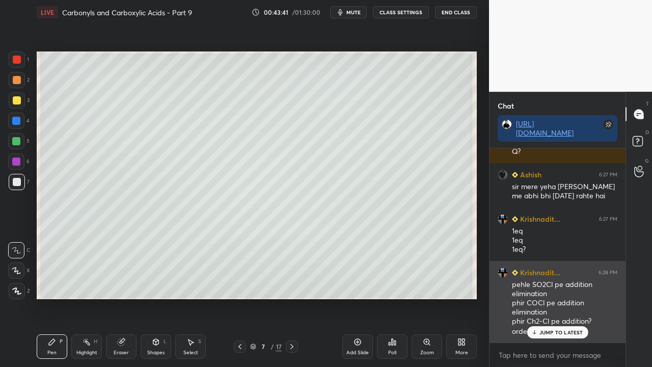
click at [545, 298] on p "JUMP TO LATEST" at bounding box center [562, 332] width 44 height 6
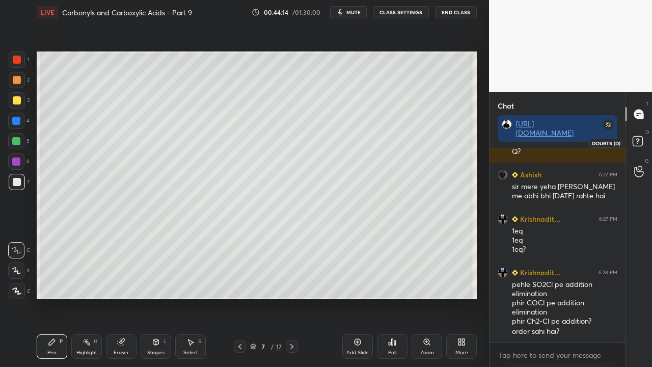
click at [635, 142] on rect at bounding box center [638, 142] width 10 height 10
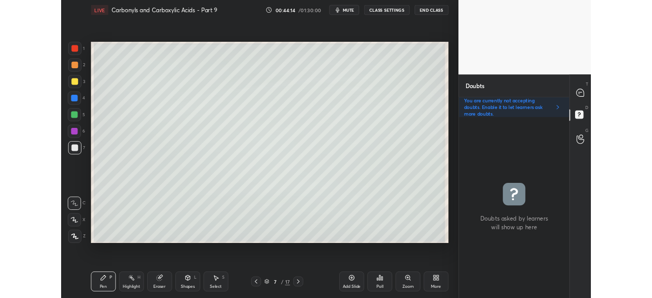
scroll to position [220, 133]
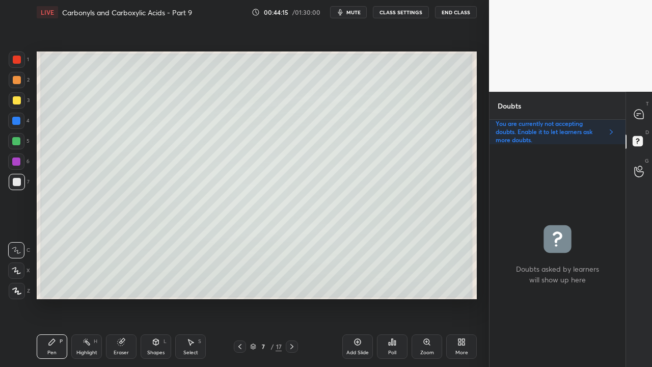
click at [355, 10] on span "mute" at bounding box center [354, 12] width 14 height 7
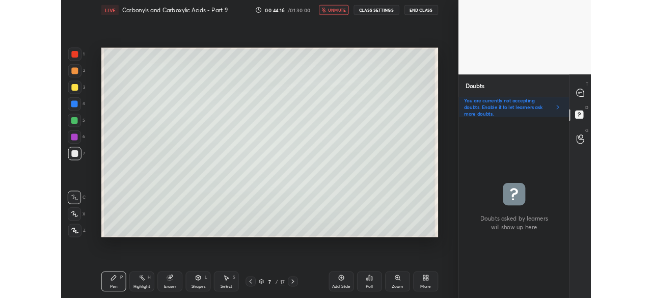
scroll to position [4, 3]
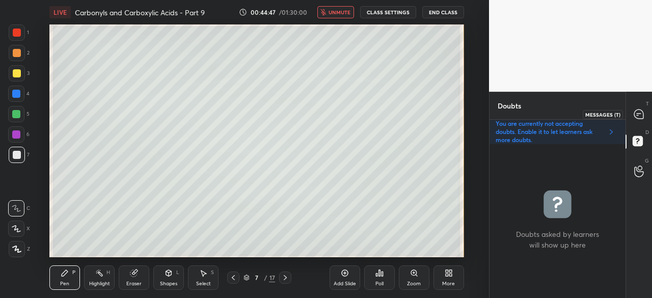
click at [641, 112] on icon at bounding box center [638, 114] width 9 height 9
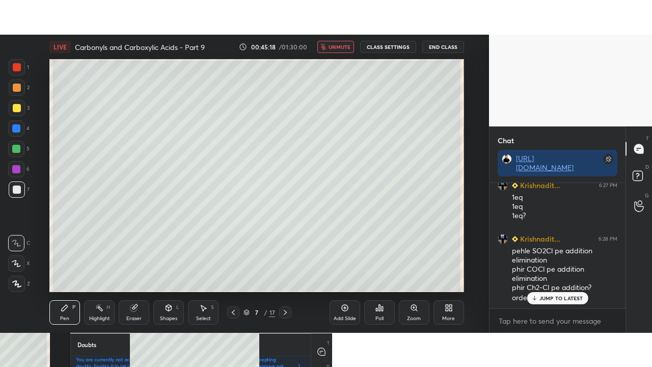
scroll to position [39520, 0]
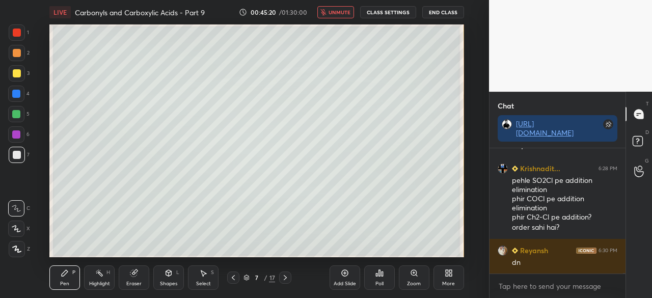
click at [447, 282] on div "More" at bounding box center [448, 283] width 13 height 5
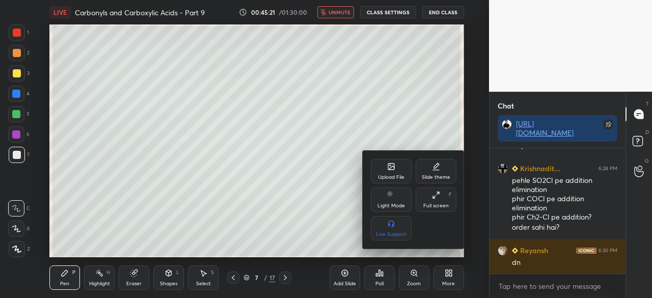
click at [442, 198] on div "Full screen F" at bounding box center [436, 200] width 41 height 24
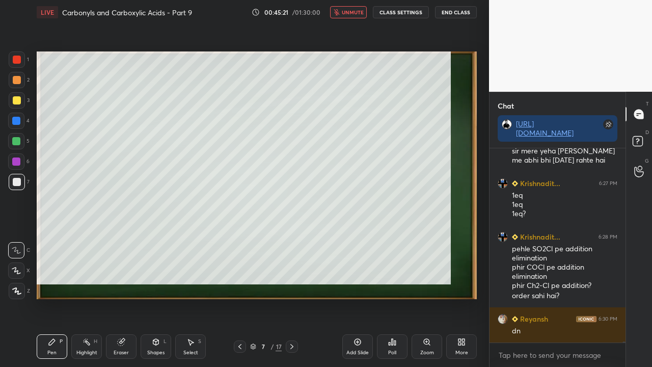
scroll to position [39451, 0]
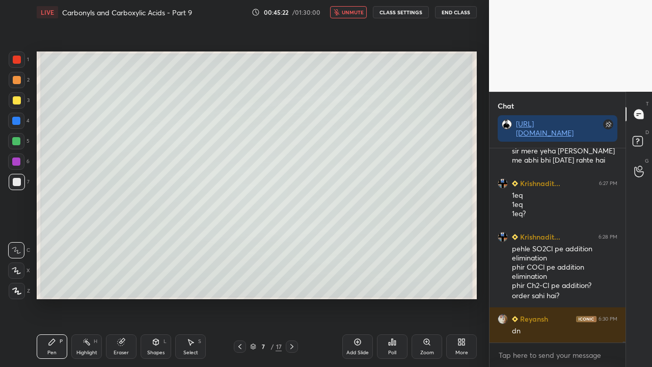
click at [357, 8] on button "unmute" at bounding box center [348, 12] width 37 height 12
click at [19, 97] on div at bounding box center [17, 100] width 16 height 16
click at [17, 179] on div at bounding box center [17, 182] width 16 height 16
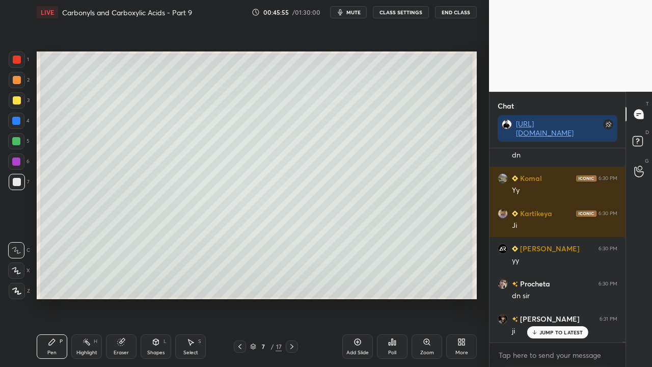
scroll to position [39697, 0]
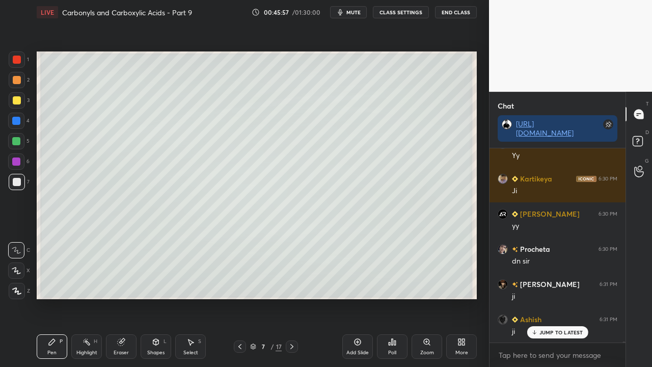
click at [651, 138] on div "D Doubts (D)" at bounding box center [639, 142] width 26 height 29
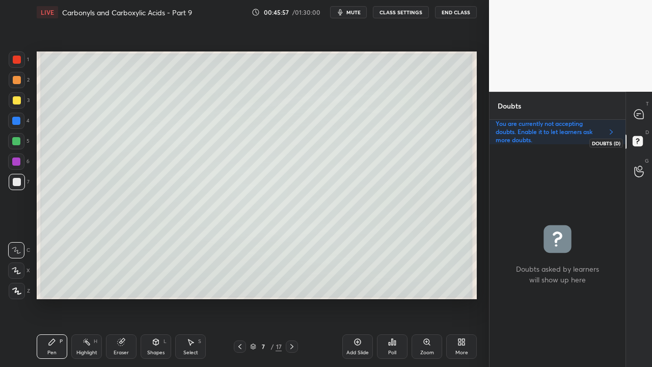
scroll to position [220, 133]
click at [641, 115] on icon at bounding box center [638, 114] width 9 height 9
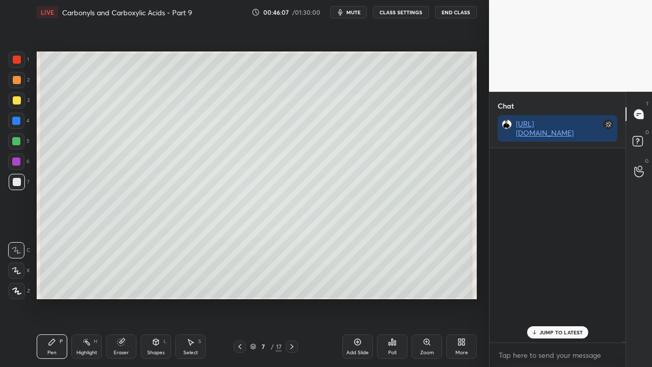
scroll to position [191, 133]
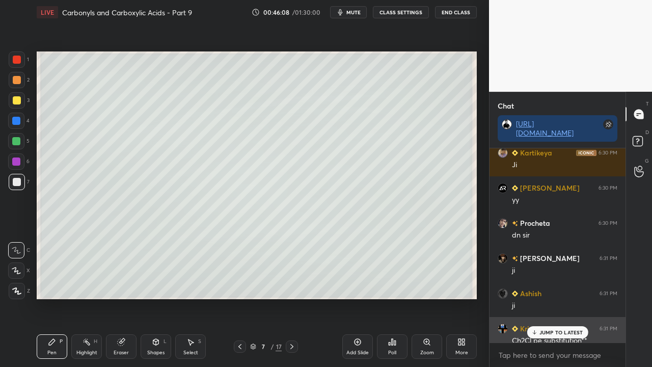
click at [548, 298] on div "JUMP TO LATEST" at bounding box center [557, 332] width 61 height 12
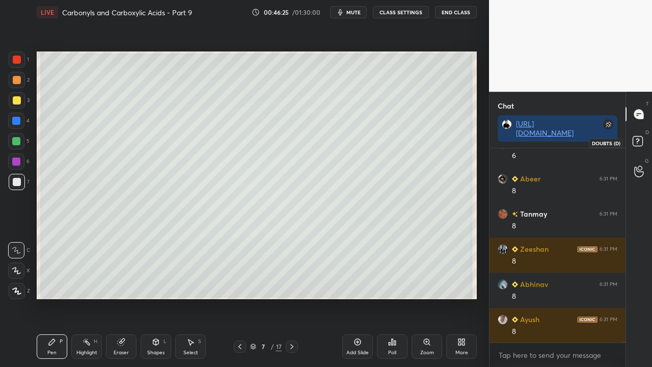
scroll to position [40858, 0]
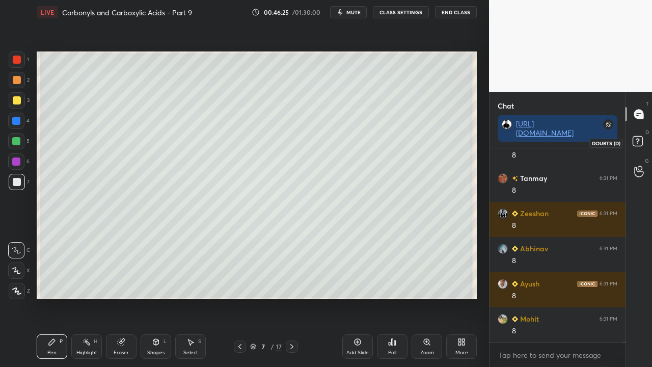
click at [641, 141] on rect at bounding box center [638, 142] width 10 height 10
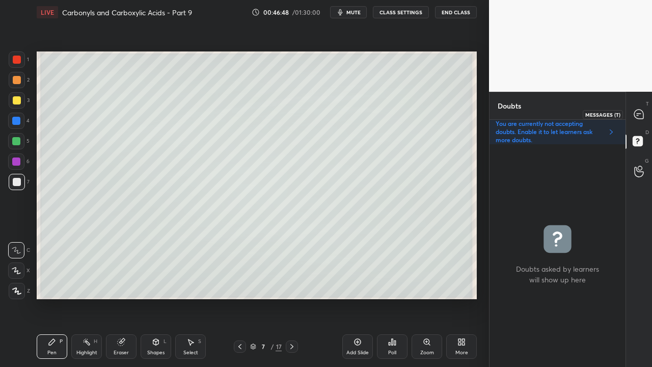
click at [639, 115] on icon at bounding box center [638, 114] width 9 height 9
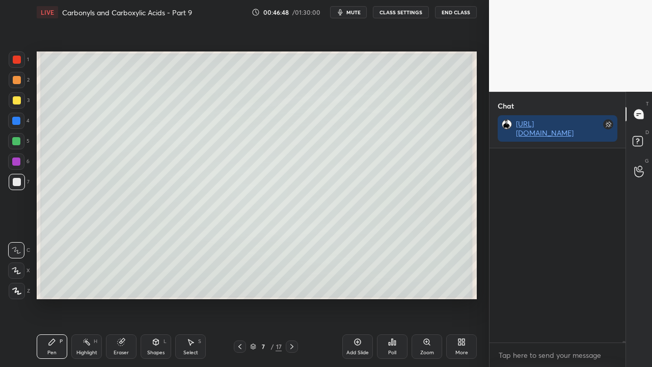
scroll to position [191, 133]
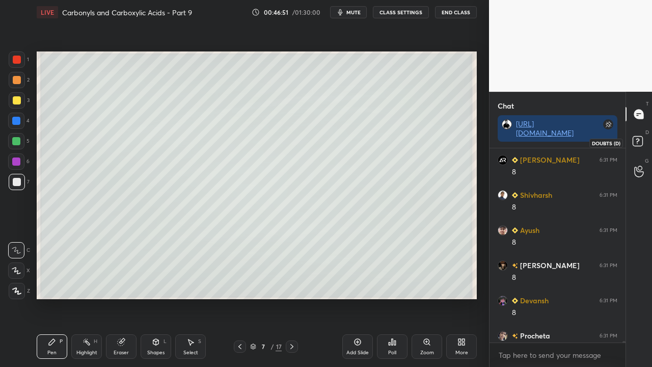
click at [643, 141] on rect at bounding box center [638, 142] width 10 height 10
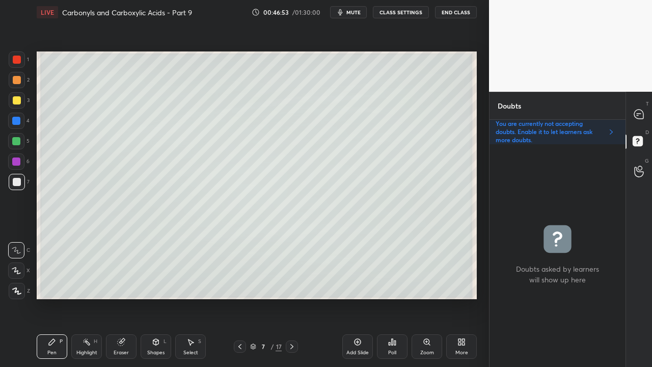
click at [290, 298] on icon at bounding box center [292, 346] width 8 height 8
click at [646, 112] on div at bounding box center [639, 114] width 20 height 18
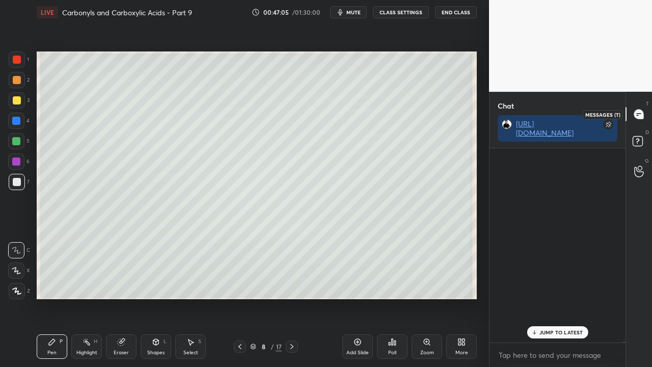
scroll to position [191, 133]
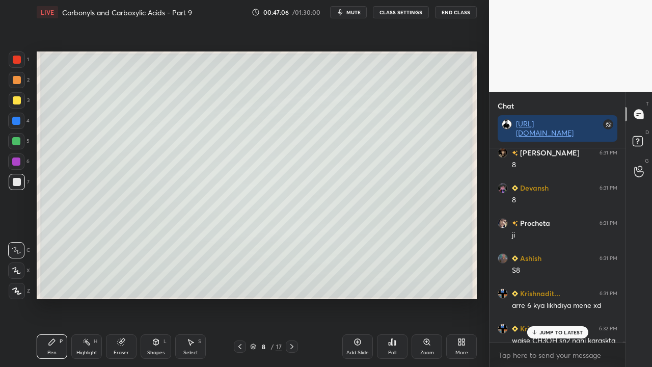
drag, startPoint x: 552, startPoint y: 328, endPoint x: 498, endPoint y: 347, distance: 57.0
click at [552, 298] on div "JUMP TO LATEST" at bounding box center [557, 332] width 61 height 12
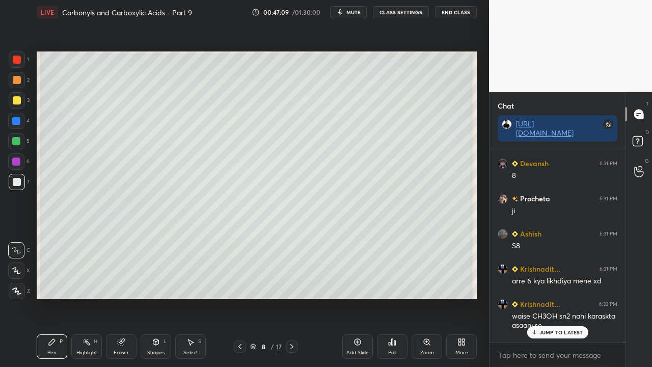
scroll to position [41394, 0]
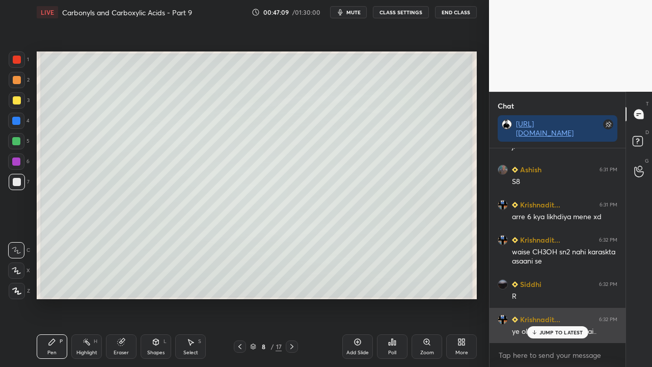
click at [560, 298] on div "JUMP TO LATEST" at bounding box center [557, 332] width 61 height 12
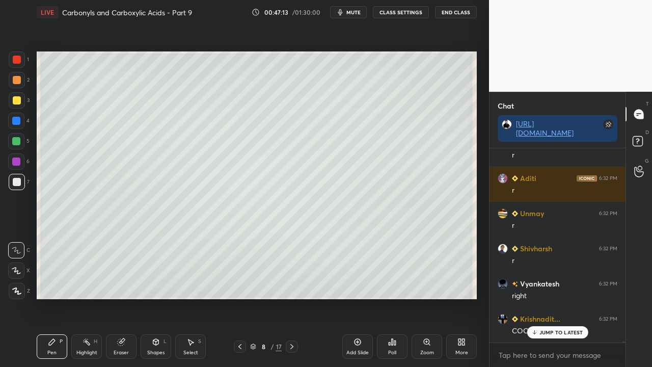
scroll to position [41746, 0]
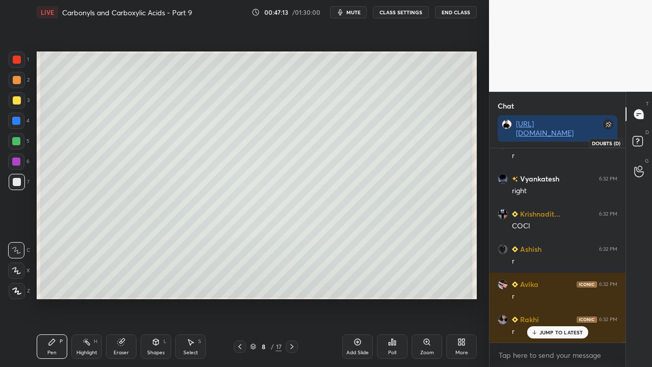
drag, startPoint x: 642, startPoint y: 142, endPoint x: 647, endPoint y: 140, distance: 5.8
click at [642, 143] on rect at bounding box center [638, 142] width 10 height 10
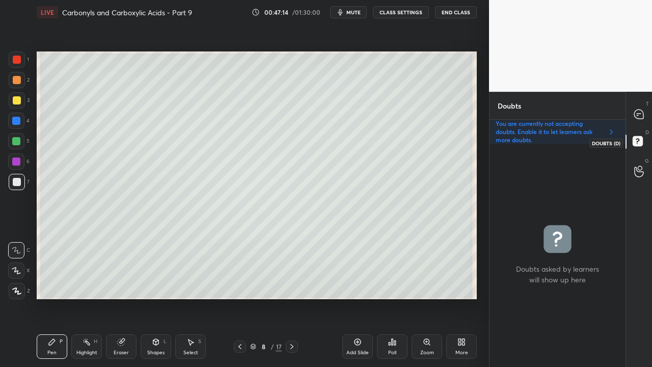
scroll to position [220, 133]
drag, startPoint x: 120, startPoint y: 345, endPoint x: 122, endPoint y: 317, distance: 28.1
click at [120, 298] on icon at bounding box center [121, 342] width 7 height 7
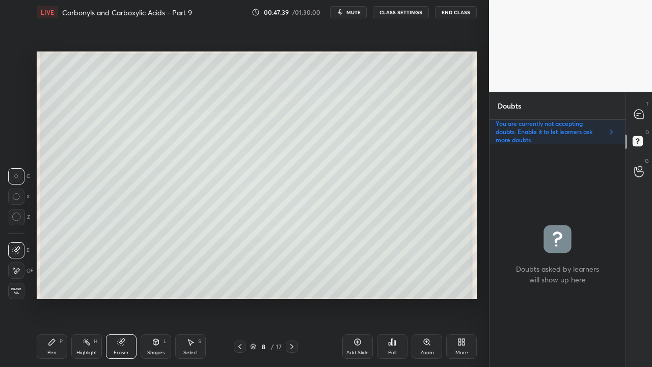
click at [24, 269] on div "E" at bounding box center [20, 270] width 25 height 16
drag, startPoint x: 44, startPoint y: 354, endPoint x: 84, endPoint y: 308, distance: 60.7
click at [46, 298] on div "Pen P" at bounding box center [52, 346] width 31 height 24
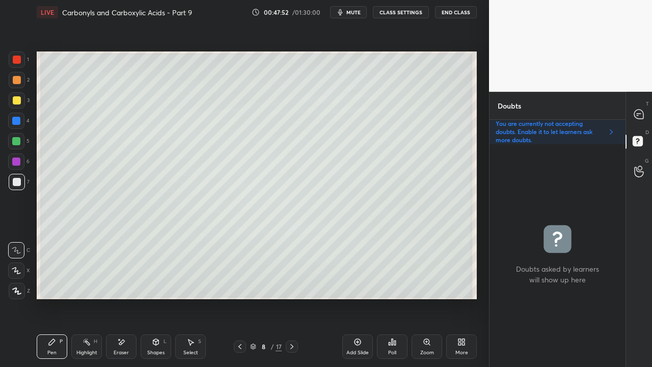
click at [646, 117] on div at bounding box center [639, 114] width 20 height 18
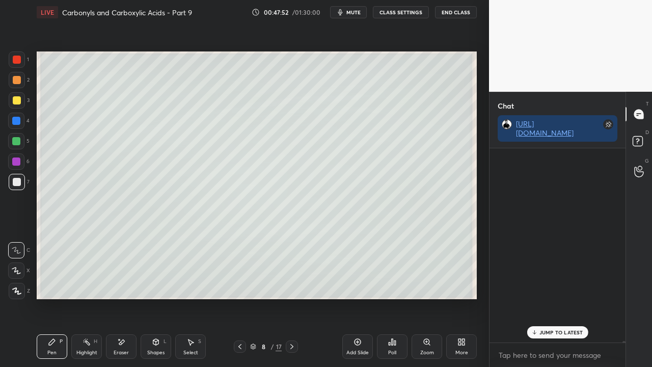
scroll to position [191, 133]
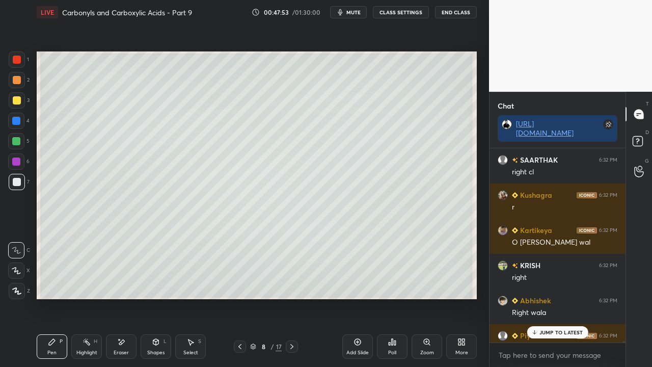
click at [549, 298] on p "JUMP TO LATEST" at bounding box center [562, 332] width 44 height 6
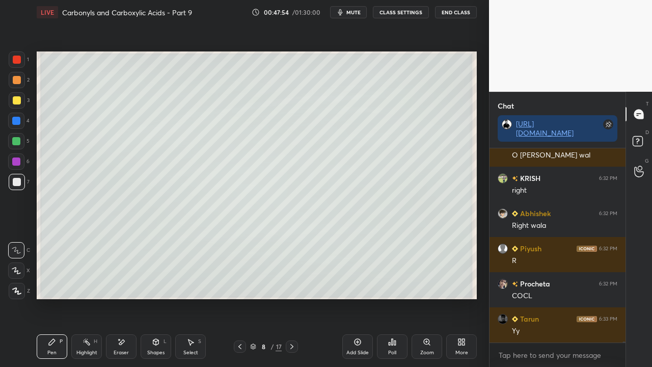
click at [240, 298] on icon at bounding box center [240, 346] width 8 height 8
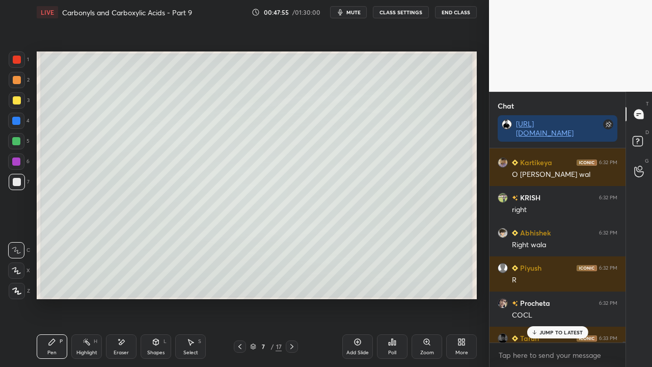
scroll to position [42157, 0]
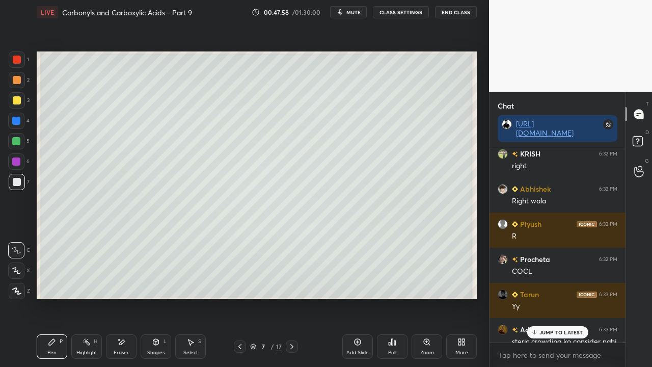
click at [561, 298] on p "JUMP TO LATEST" at bounding box center [562, 332] width 44 height 6
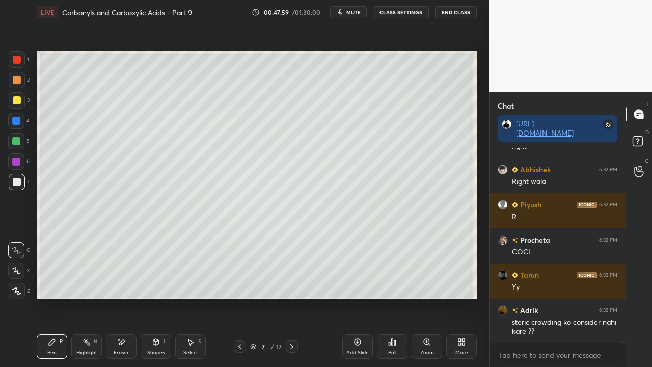
click at [649, 139] on div at bounding box center [639, 143] width 20 height 18
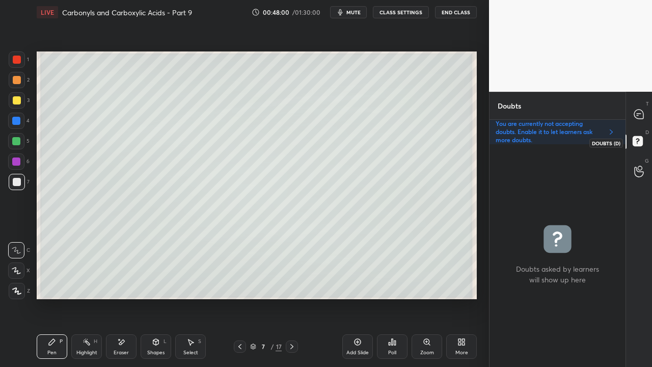
scroll to position [220, 133]
click at [643, 113] on icon at bounding box center [638, 114] width 9 height 9
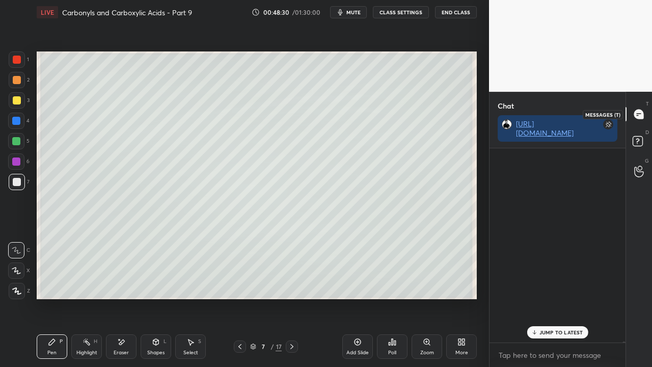
scroll to position [191, 133]
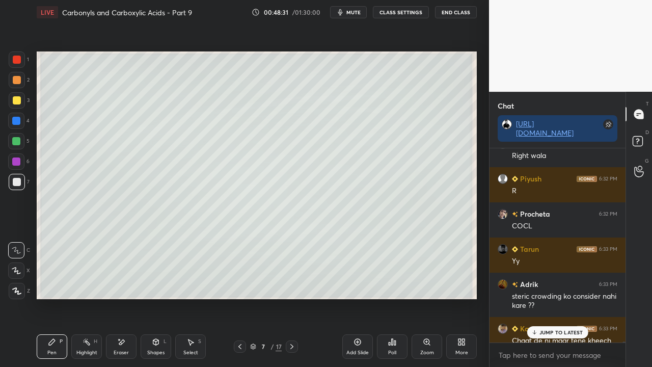
click at [552, 298] on p "JUMP TO LATEST" at bounding box center [562, 332] width 44 height 6
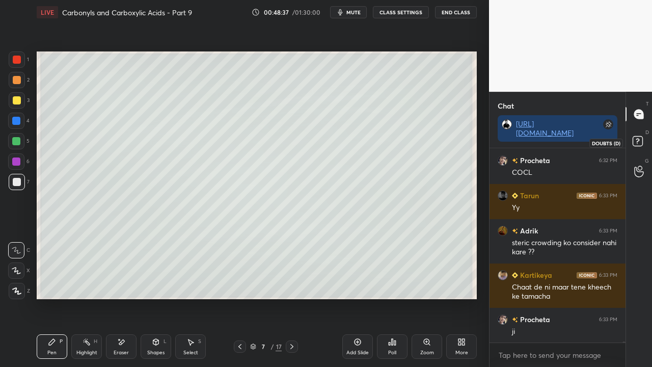
scroll to position [42292, 0]
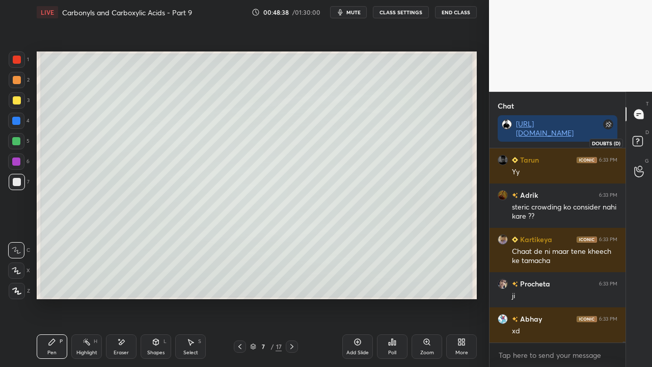
click at [635, 144] on rect at bounding box center [638, 142] width 10 height 10
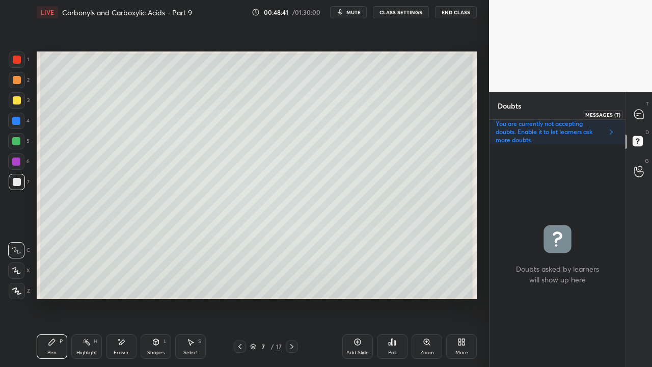
click at [637, 113] on icon at bounding box center [638, 114] width 9 height 9
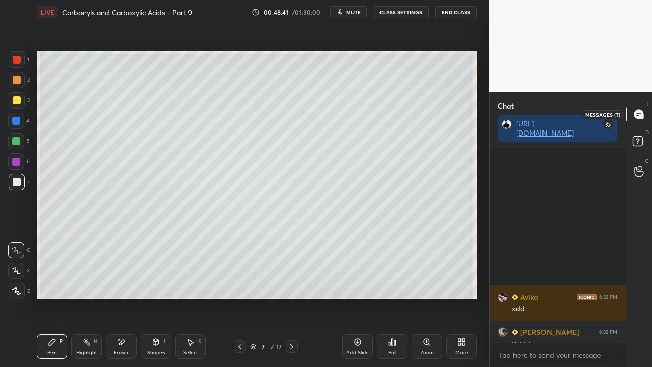
scroll to position [42608, 0]
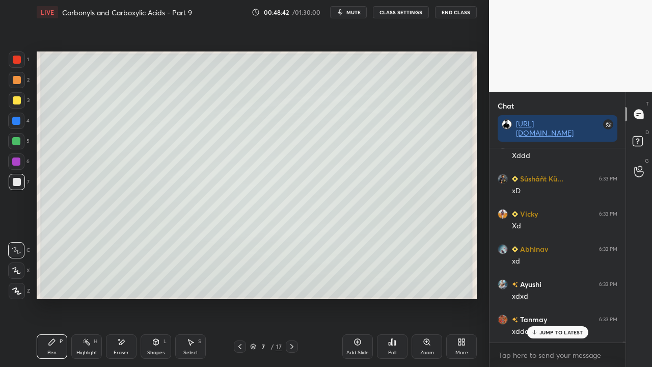
click at [547, 298] on p "JUMP TO LATEST" at bounding box center [562, 332] width 44 height 6
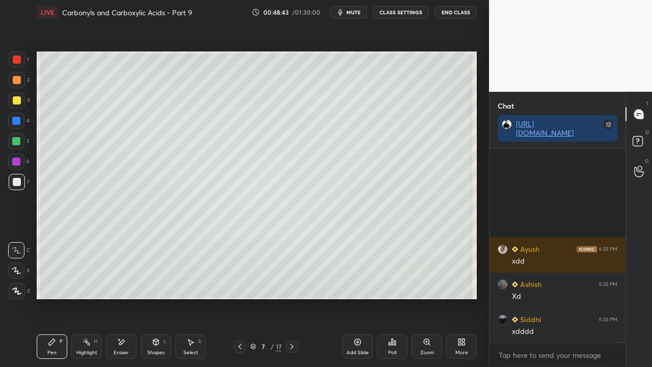
scroll to position [42925, 0]
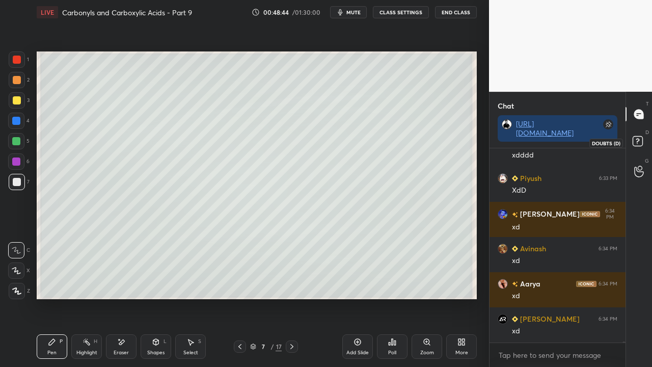
click at [642, 139] on rect at bounding box center [638, 142] width 10 height 10
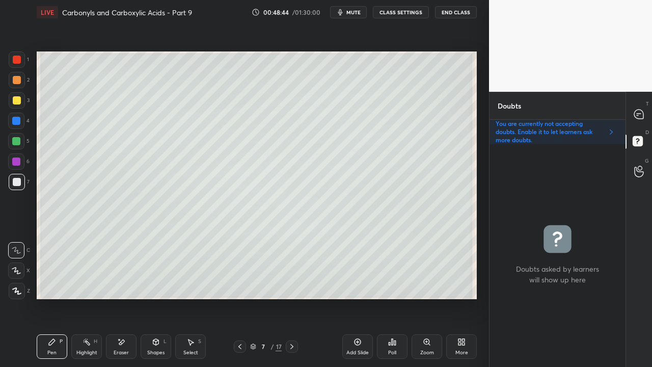
scroll to position [220, 133]
click at [17, 95] on div at bounding box center [17, 100] width 16 height 16
drag, startPoint x: 291, startPoint y: 346, endPoint x: 293, endPoint y: 326, distance: 19.5
click at [291, 298] on icon at bounding box center [292, 346] width 8 height 8
click at [234, 298] on div "8 / 17" at bounding box center [266, 346] width 153 height 12
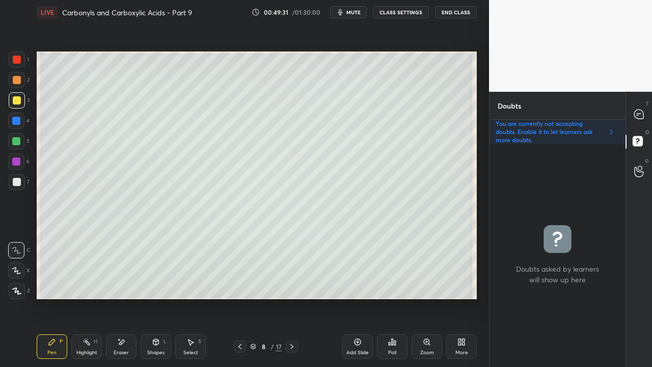
click at [238, 298] on icon at bounding box center [240, 346] width 8 height 8
click at [650, 106] on div "T Messages (T)" at bounding box center [639, 114] width 26 height 29
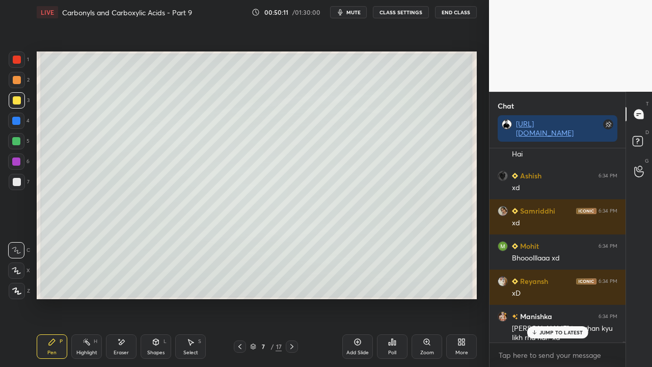
scroll to position [44011, 0]
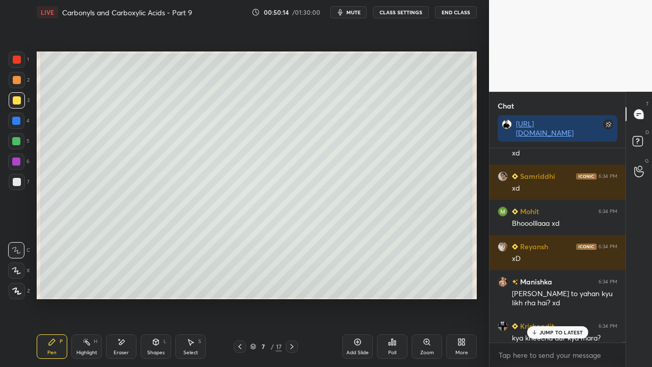
click at [539, 298] on div "[PERSON_NAME] 6:34 PM Xdddd [PERSON_NAME] 6:34 PM huh Krishnadit... 6:34 PM # […" at bounding box center [558, 245] width 136 height 194
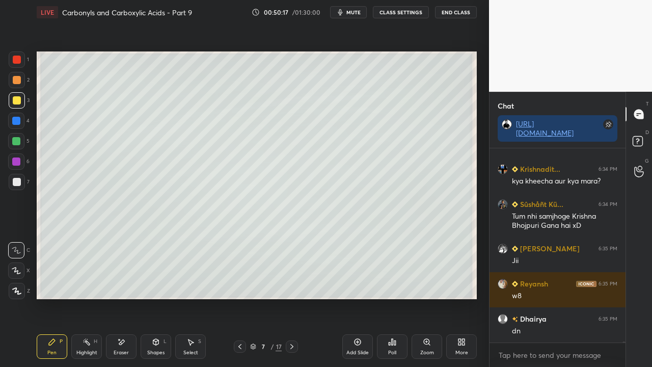
scroll to position [44203, 0]
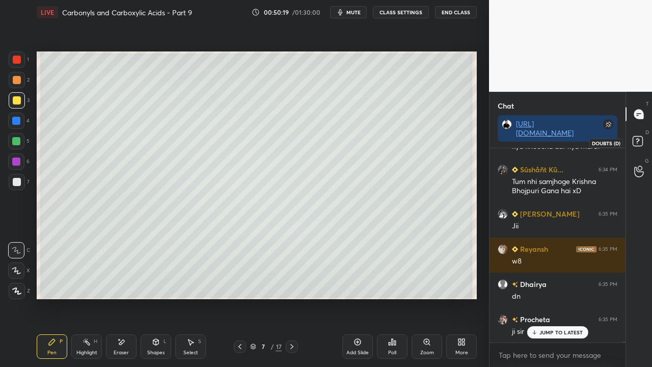
click at [640, 139] on rect at bounding box center [638, 142] width 10 height 10
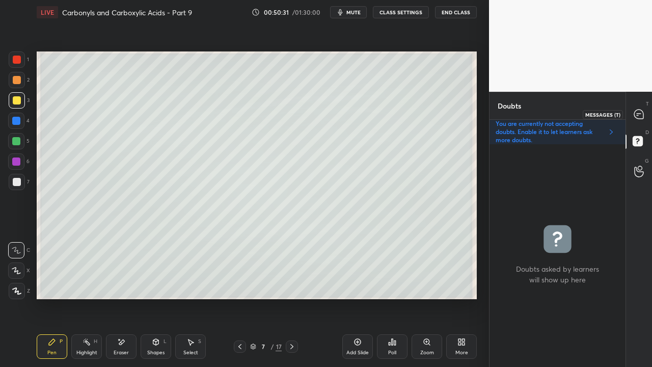
click at [639, 112] on icon at bounding box center [638, 114] width 9 height 9
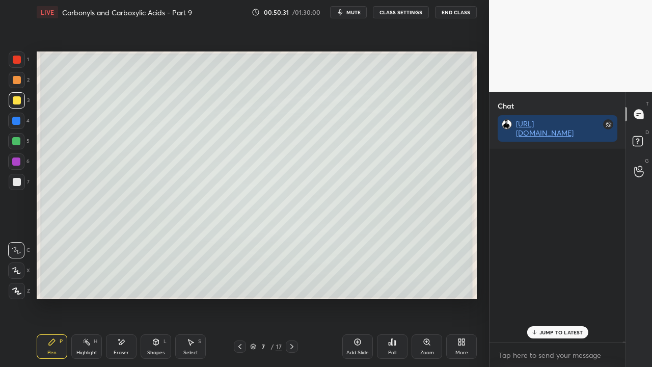
scroll to position [191, 133]
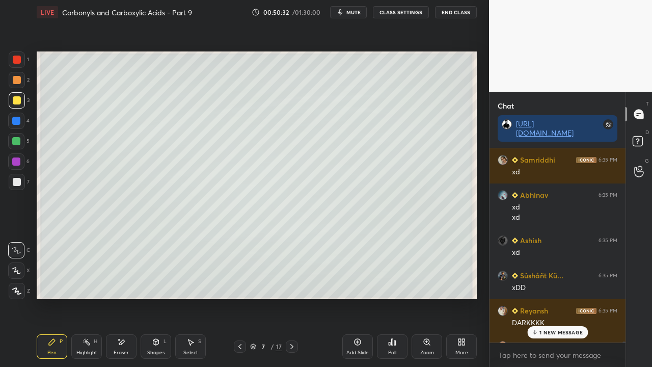
click at [551, 298] on p "1 NEW MESSAGE" at bounding box center [561, 332] width 43 height 6
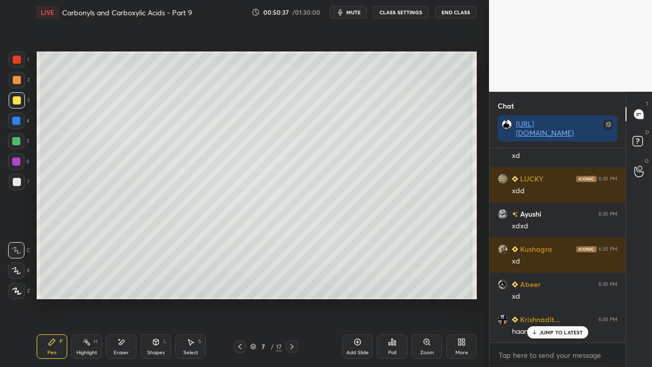
scroll to position [45003, 0]
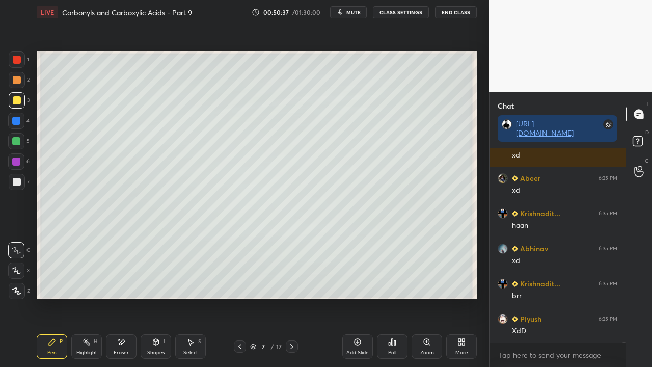
click at [564, 298] on div "XdD" at bounding box center [564, 331] width 105 height 10
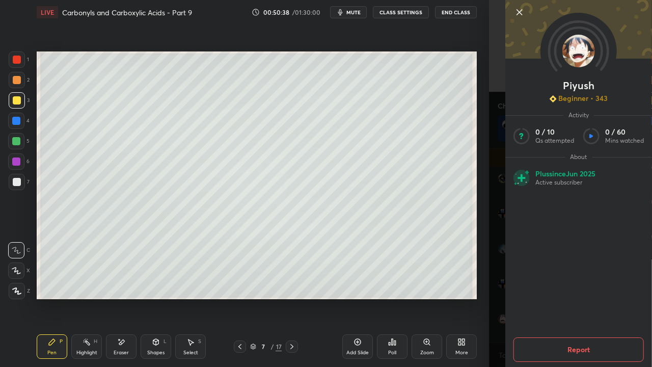
click at [497, 252] on div "Piyush Beginner • 343 Activity 0 / 10 Qs attempted 0 / 60 Mins watched About Pl…" at bounding box center [570, 183] width 163 height 367
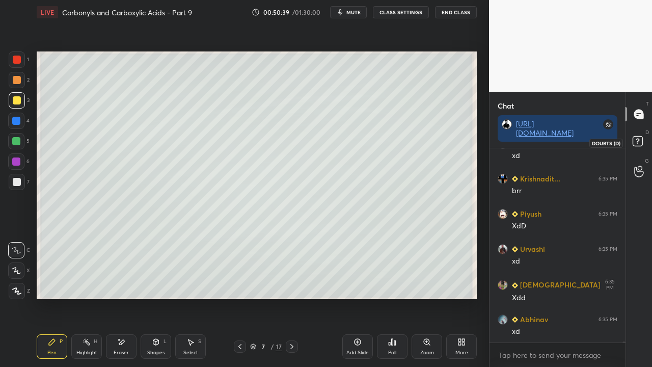
scroll to position [45143, 0]
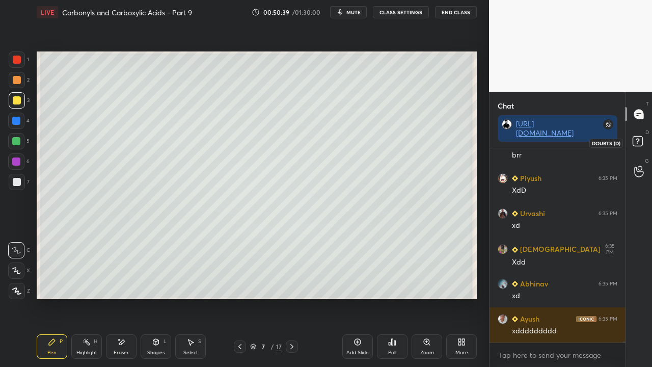
click at [638, 143] on rect at bounding box center [638, 142] width 10 height 10
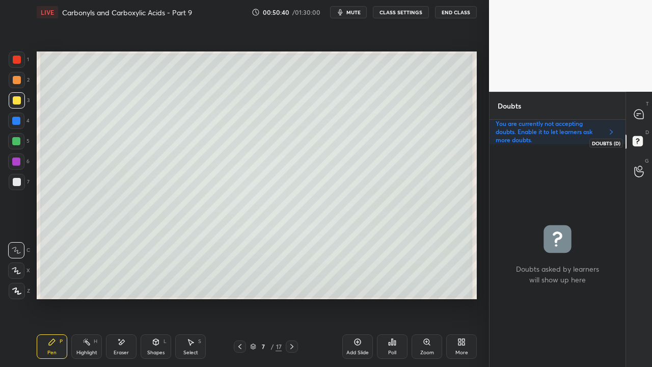
scroll to position [220, 133]
click at [647, 110] on div at bounding box center [639, 114] width 20 height 18
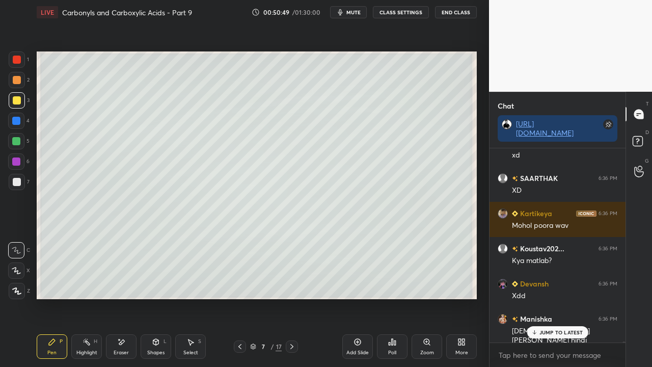
scroll to position [45459, 0]
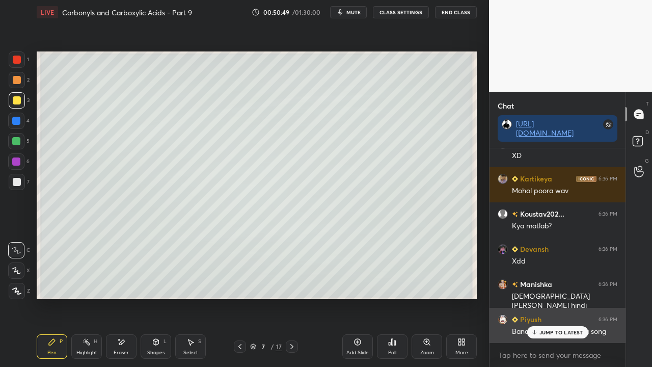
click at [545, 298] on p "JUMP TO LATEST" at bounding box center [562, 332] width 44 height 6
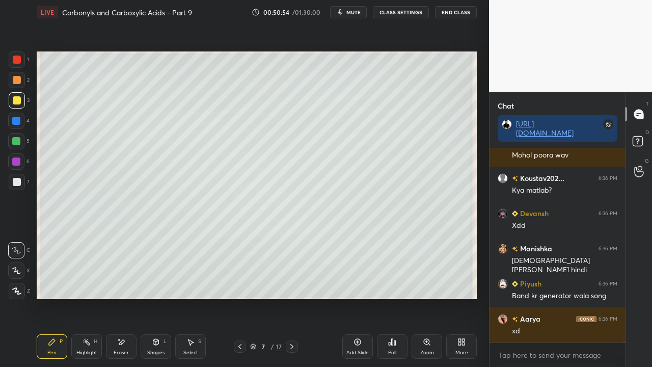
scroll to position [45530, 0]
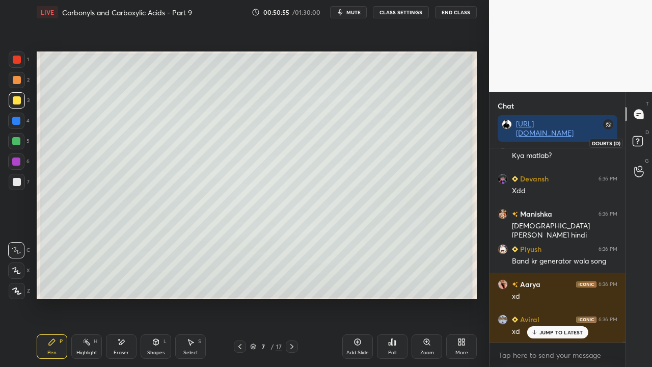
click at [643, 142] on icon at bounding box center [639, 143] width 18 height 18
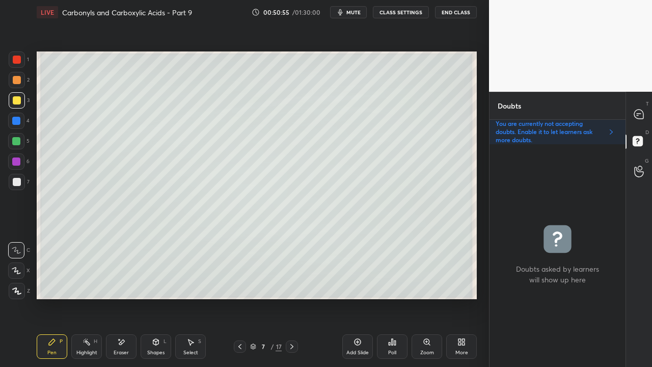
scroll to position [220, 133]
click at [642, 110] on icon at bounding box center [638, 114] width 9 height 9
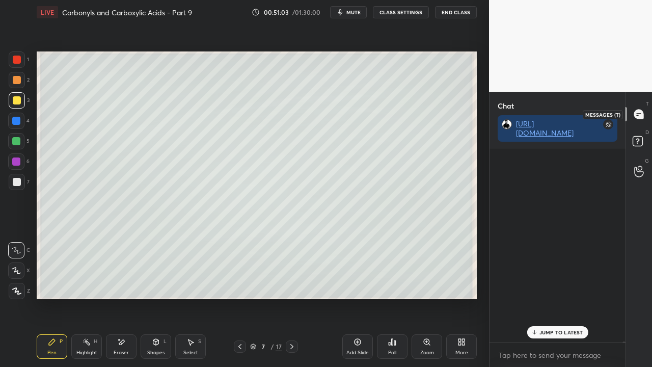
scroll to position [45581, 0]
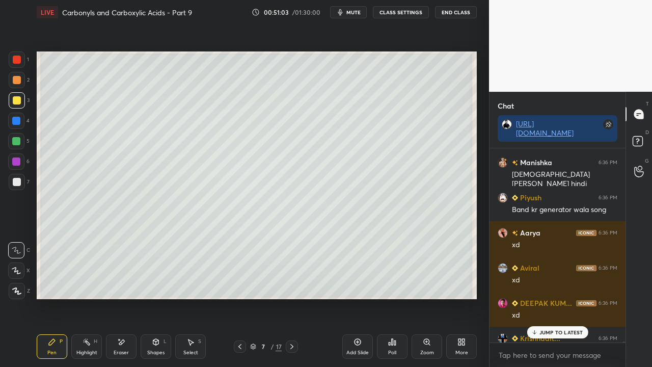
click at [547, 298] on p "JUMP TO LATEST" at bounding box center [562, 332] width 44 height 6
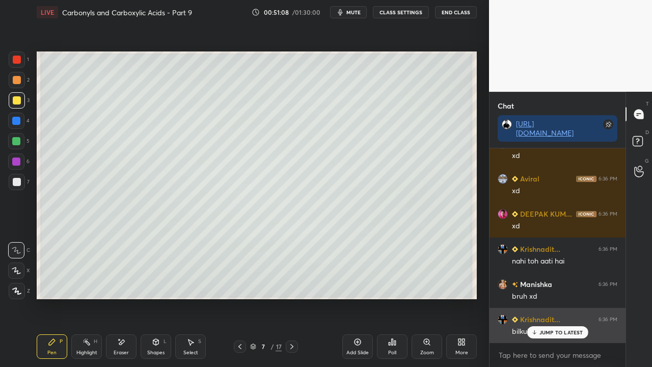
click at [547, 298] on p "JUMP TO LATEST" at bounding box center [562, 332] width 44 height 6
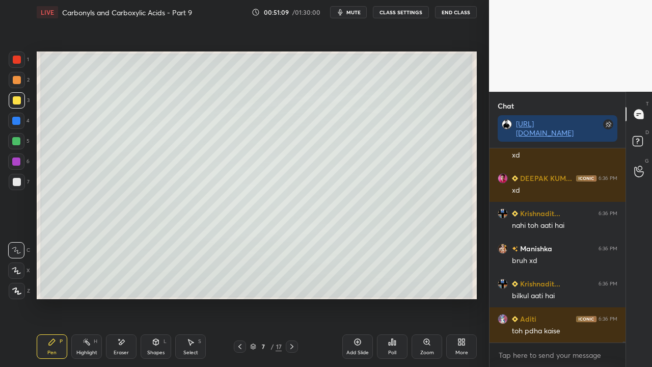
click at [640, 130] on div "D Doubts (D)" at bounding box center [639, 142] width 26 height 29
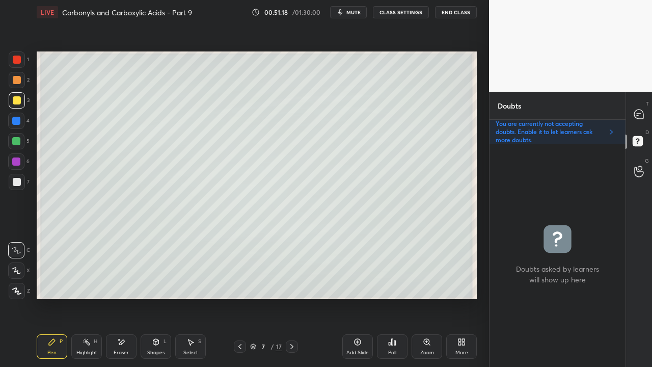
click at [640, 108] on div at bounding box center [639, 114] width 20 height 18
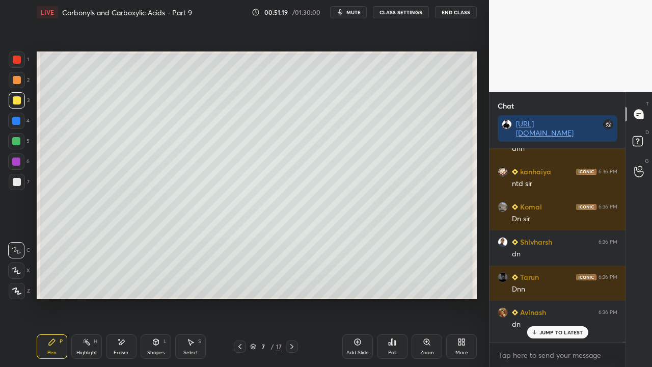
click at [546, 298] on p "JUMP TO LATEST" at bounding box center [562, 332] width 44 height 6
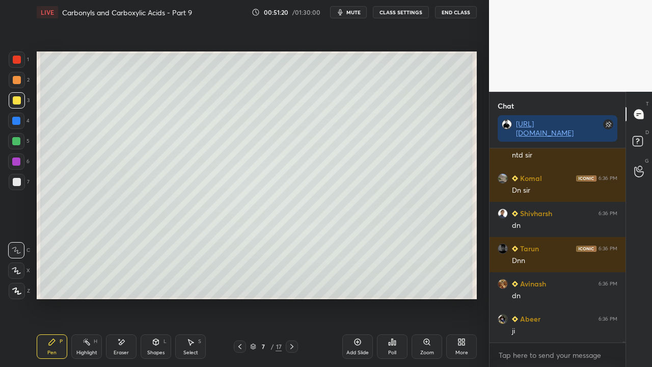
click at [636, 137] on rect at bounding box center [638, 142] width 10 height 10
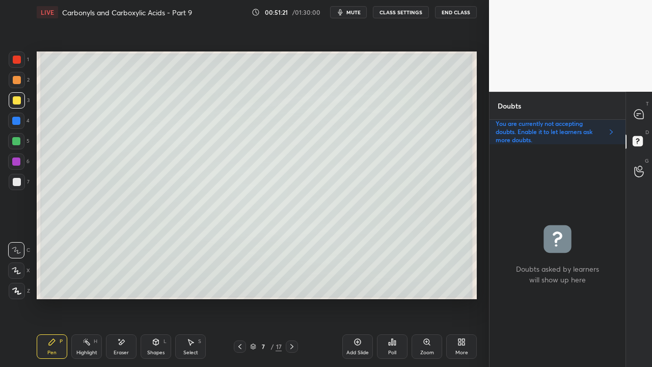
click at [296, 298] on icon at bounding box center [292, 346] width 8 height 8
click at [360, 12] on span "mute" at bounding box center [354, 12] width 14 height 7
click at [358, 11] on span "unmute" at bounding box center [353, 12] width 22 height 7
click at [636, 115] on icon at bounding box center [638, 114] width 9 height 9
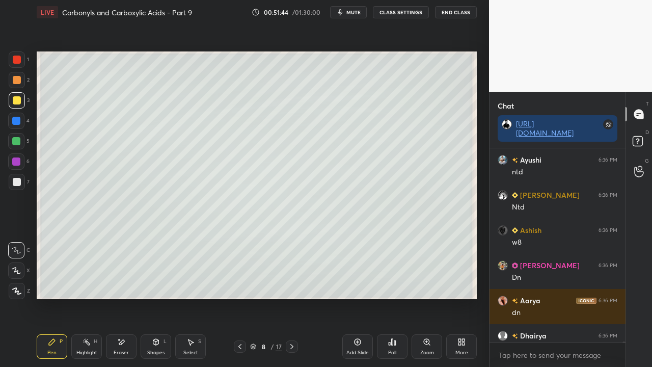
scroll to position [46669, 0]
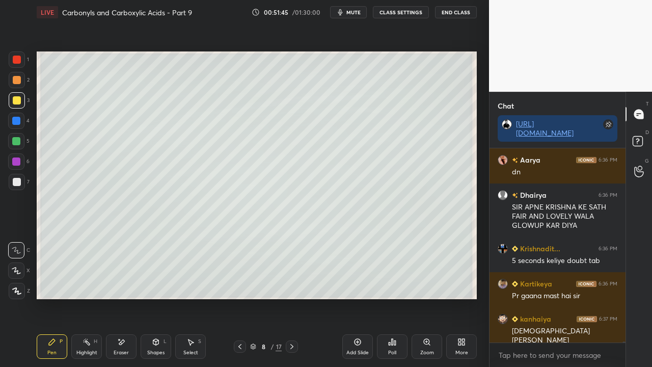
click at [291, 298] on icon at bounding box center [292, 346] width 8 height 8
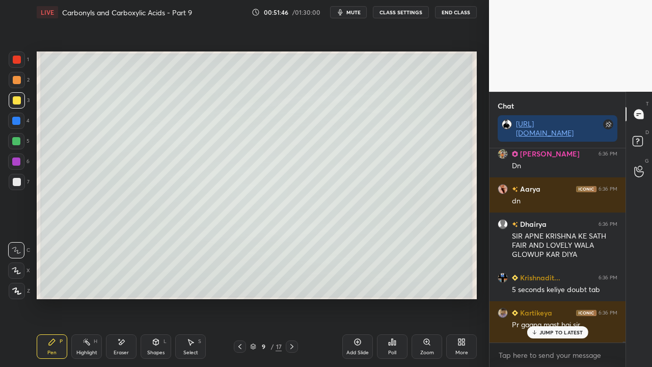
scroll to position [46704, 0]
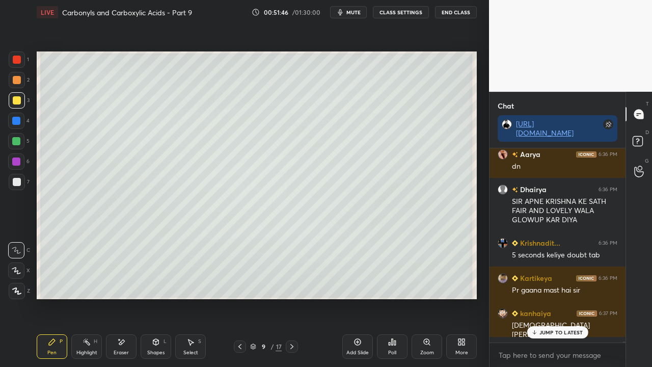
click at [237, 298] on icon at bounding box center [240, 346] width 8 height 8
click at [238, 298] on icon at bounding box center [240, 346] width 8 height 8
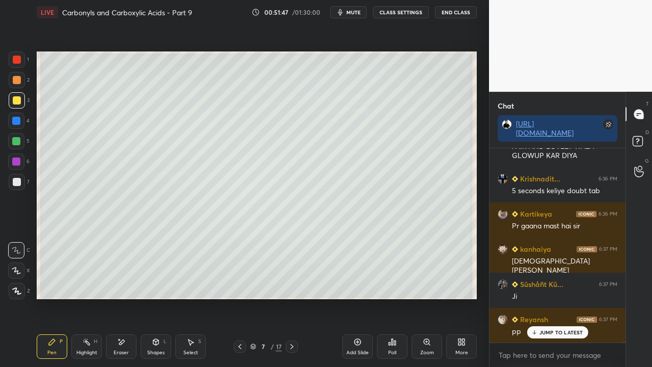
click at [239, 298] on icon at bounding box center [240, 346] width 8 height 8
click at [293, 298] on icon at bounding box center [292, 346] width 8 height 8
click at [18, 101] on div at bounding box center [17, 100] width 8 height 8
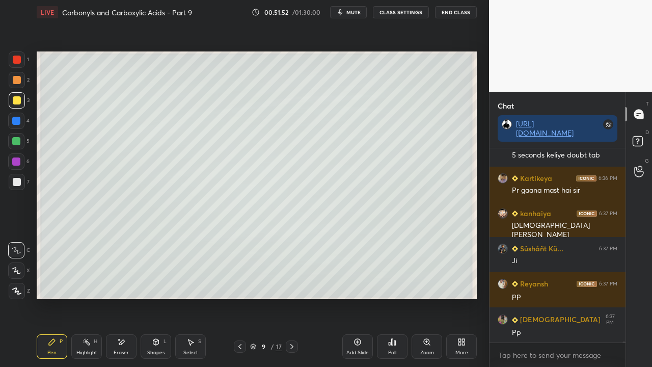
scroll to position [46838, 0]
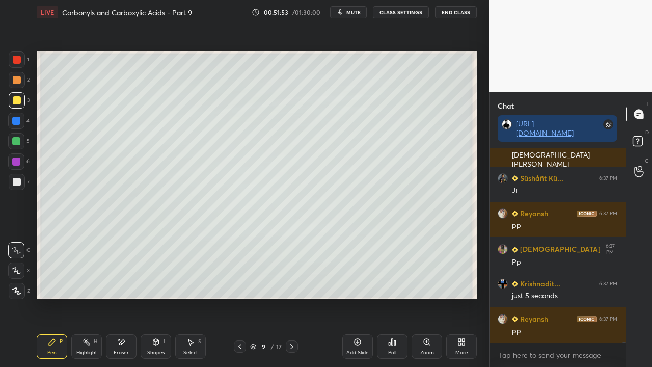
click at [243, 298] on div at bounding box center [240, 346] width 12 height 12
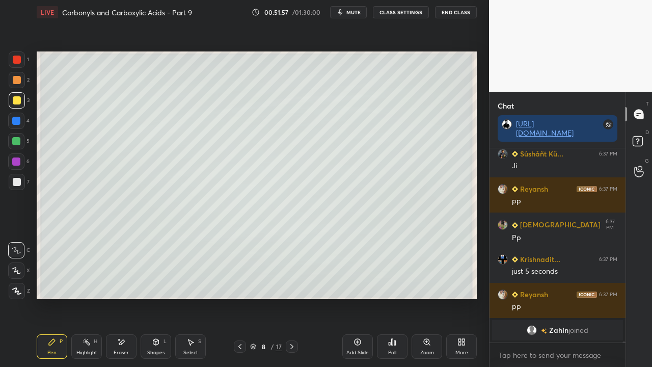
click at [401, 10] on button "CLASS SETTINGS" at bounding box center [401, 12] width 56 height 12
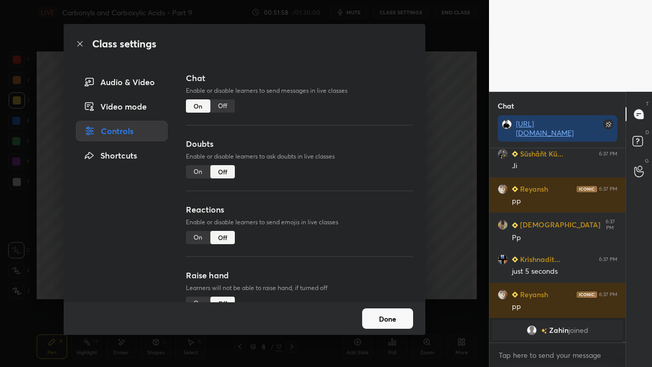
click at [197, 171] on div "On" at bounding box center [198, 171] width 24 height 13
click at [385, 298] on button "Done" at bounding box center [387, 318] width 51 height 20
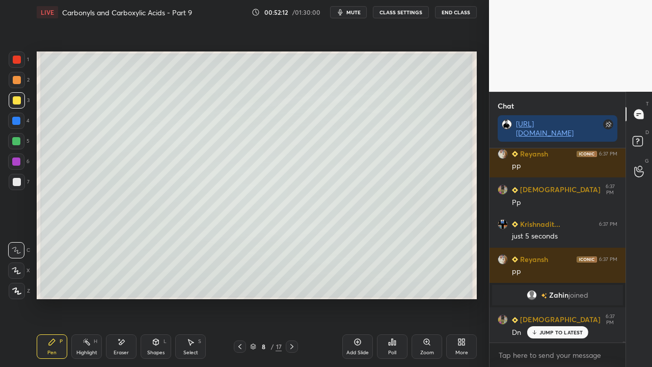
scroll to position [42194, 0]
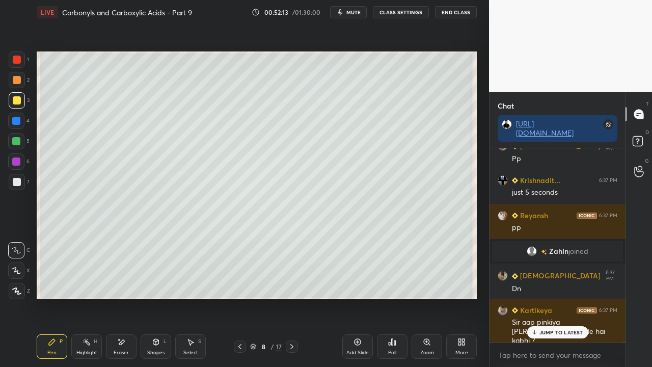
click at [294, 298] on icon at bounding box center [292, 346] width 8 height 8
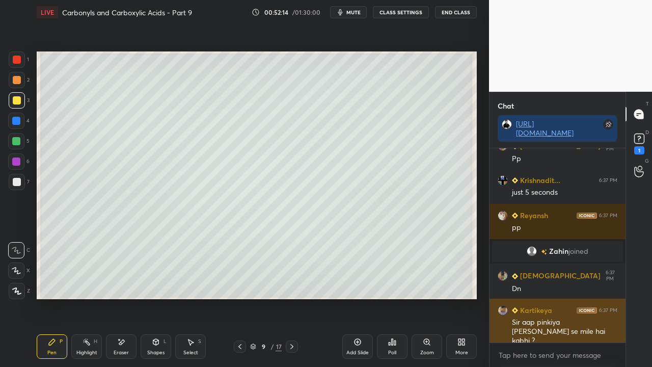
click at [547, 298] on div "Sir aap pinkiya [PERSON_NAME] se mile hai kabhi ?" at bounding box center [564, 331] width 105 height 29
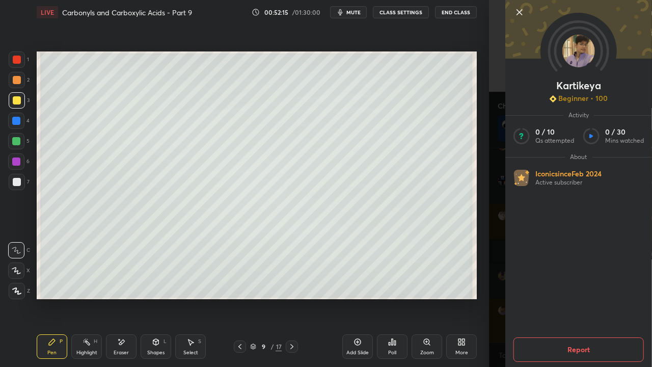
click at [488, 252] on div "1 2 3 4 5 6 7 C X Z E E Erase all H H LIVE Carbonyls and Carboxylic Acids - Par…" at bounding box center [244, 183] width 489 height 367
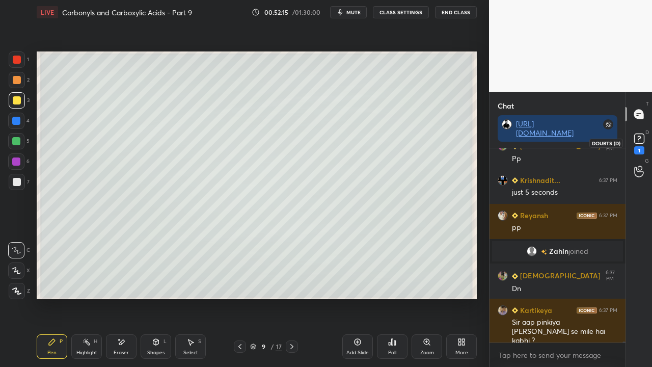
click at [636, 136] on rect at bounding box center [639, 139] width 10 height 10
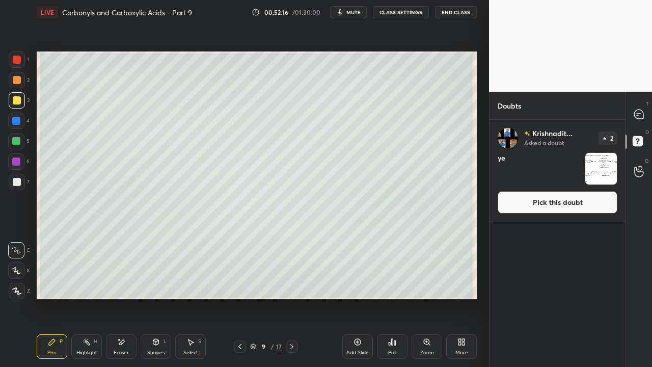
click at [553, 196] on button "Pick this doubt" at bounding box center [558, 202] width 120 height 22
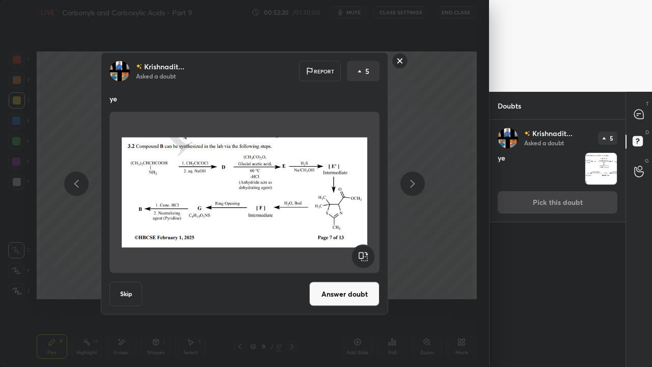
click at [359, 293] on button "Answer doubt" at bounding box center [344, 294] width 70 height 24
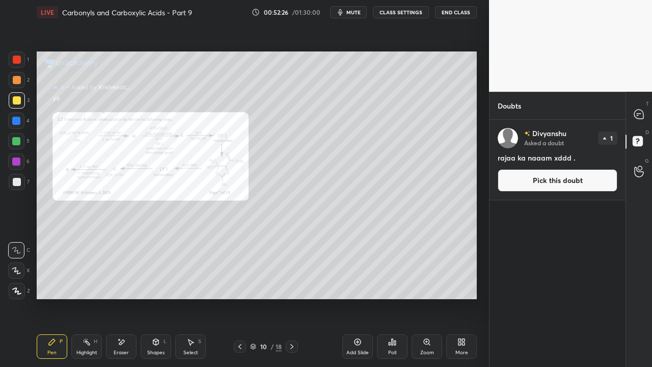
click at [402, 13] on button "CLASS SETTINGS" at bounding box center [401, 12] width 56 height 12
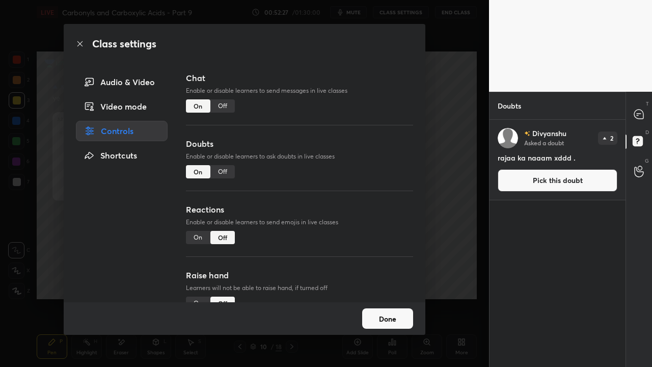
click at [217, 168] on div "Off" at bounding box center [222, 171] width 24 height 13
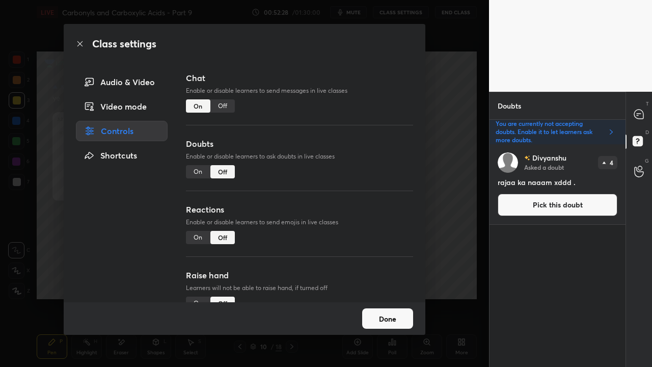
click at [383, 298] on button "Done" at bounding box center [387, 318] width 51 height 20
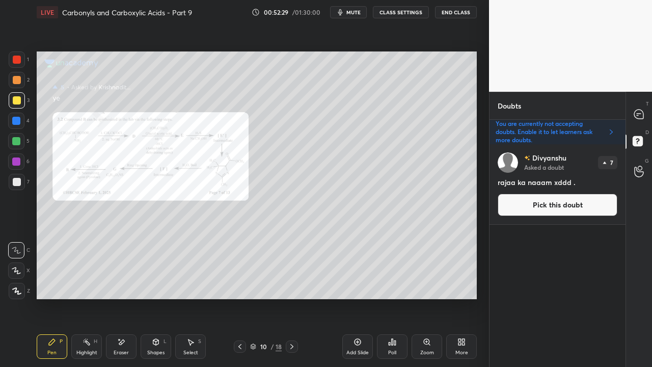
click at [587, 197] on button "Pick this doubt" at bounding box center [558, 205] width 120 height 22
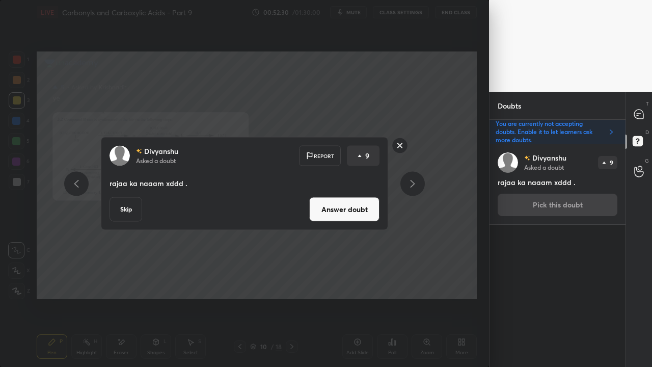
click at [125, 209] on button "Skip" at bounding box center [126, 209] width 33 height 24
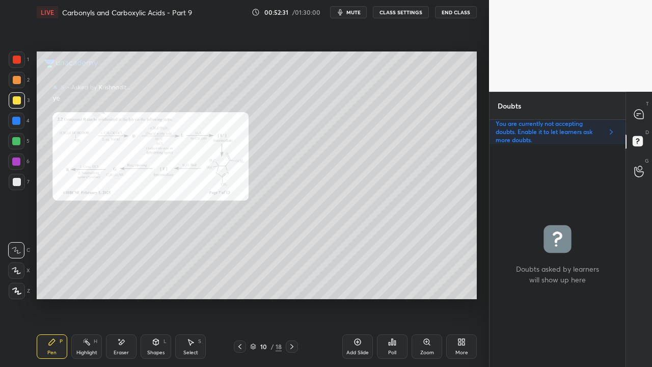
click at [424, 298] on div "Zoom" at bounding box center [427, 352] width 14 height 5
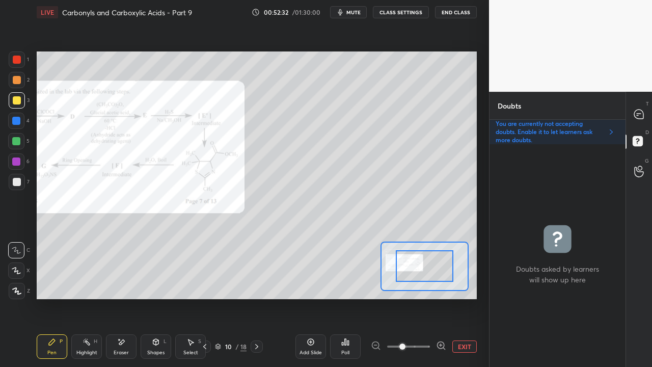
click at [426, 298] on span at bounding box center [408, 346] width 43 height 15
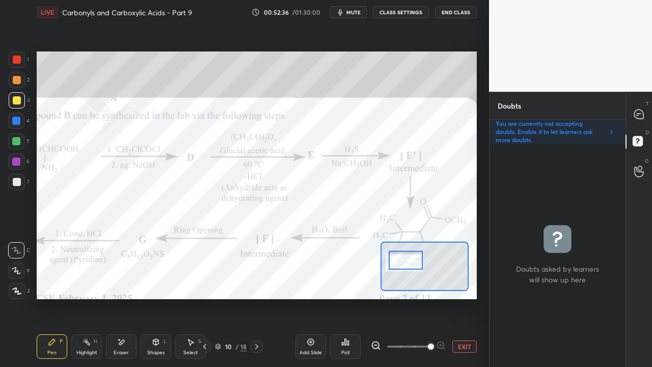
drag, startPoint x: 433, startPoint y: 270, endPoint x: 416, endPoint y: 263, distance: 18.4
click at [417, 264] on div at bounding box center [406, 260] width 35 height 19
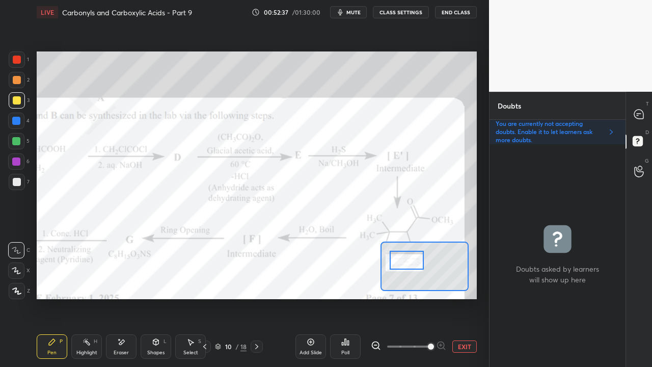
drag, startPoint x: 17, startPoint y: 55, endPoint x: 29, endPoint y: 76, distance: 24.0
click at [17, 56] on div at bounding box center [17, 60] width 8 height 8
click at [463, 298] on button "EXIT" at bounding box center [465, 346] width 24 height 12
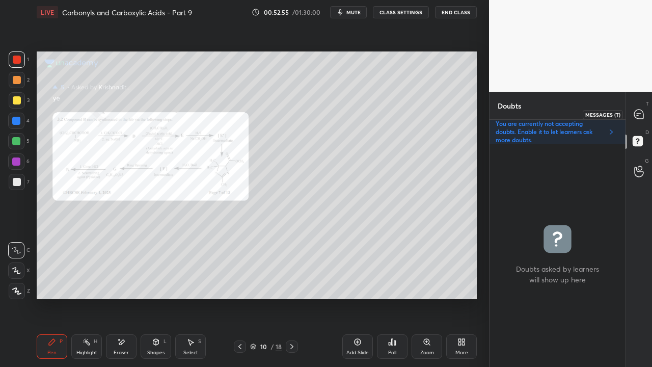
click at [644, 112] on icon at bounding box center [639, 114] width 11 height 11
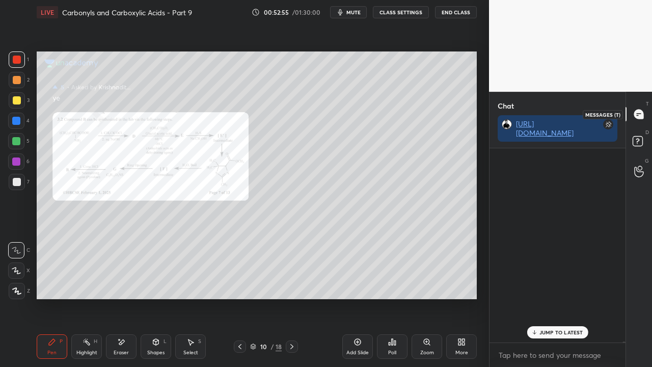
scroll to position [191, 133]
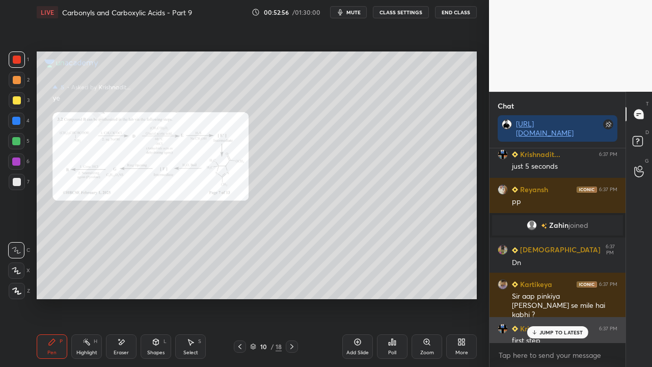
click at [549, 298] on p "JUMP TO LATEST" at bounding box center [562, 332] width 44 height 6
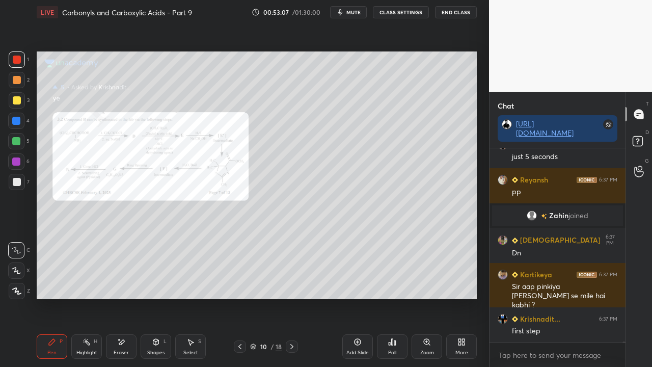
scroll to position [42456, 0]
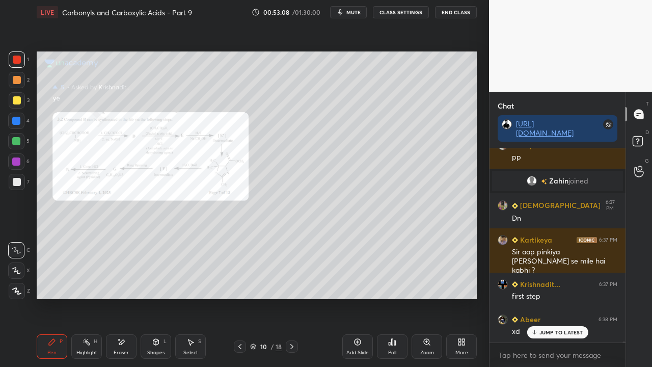
click at [642, 135] on icon at bounding box center [639, 143] width 18 height 18
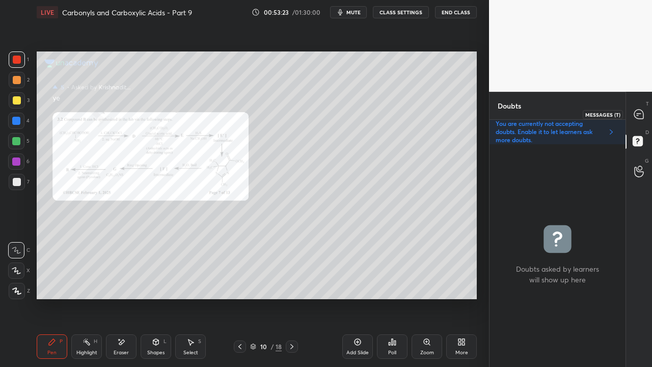
click at [641, 116] on icon at bounding box center [638, 114] width 9 height 9
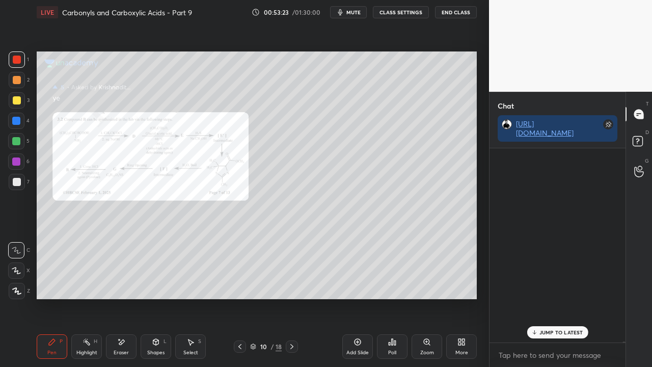
scroll to position [191, 133]
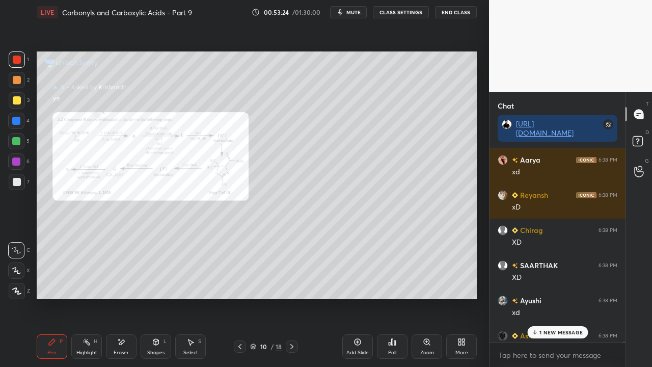
click at [551, 298] on p "1 NEW MESSAGE" at bounding box center [561, 332] width 43 height 6
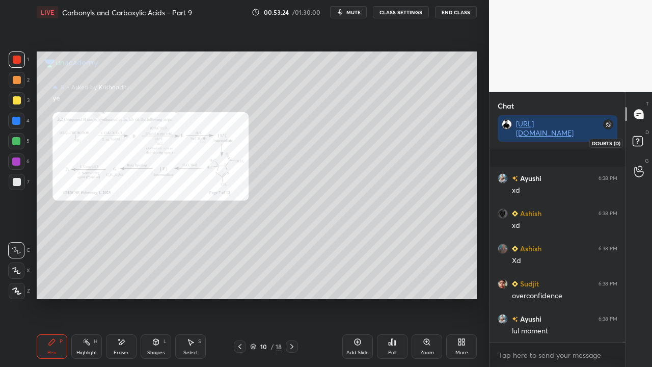
scroll to position [42914, 0]
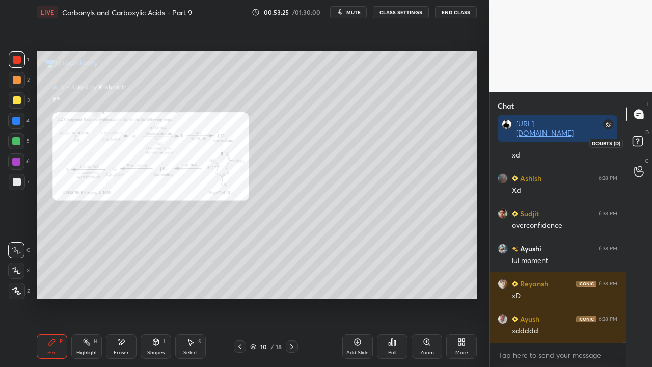
click at [642, 139] on rect at bounding box center [638, 142] width 10 height 10
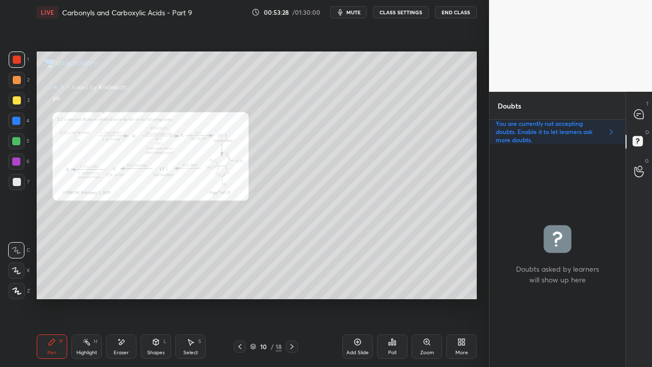
click at [122, 298] on div "Eraser" at bounding box center [121, 346] width 31 height 24
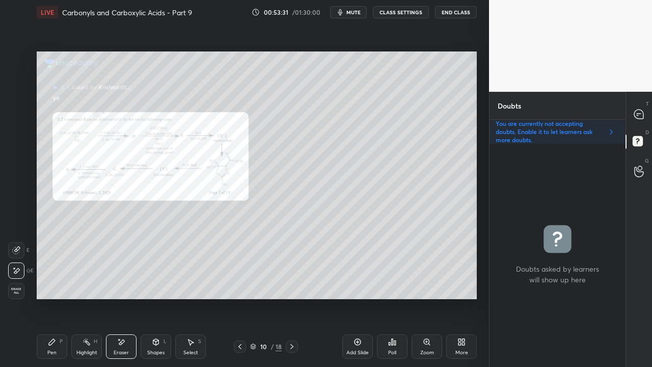
click at [16, 290] on span "Erase all" at bounding box center [16, 290] width 15 height 7
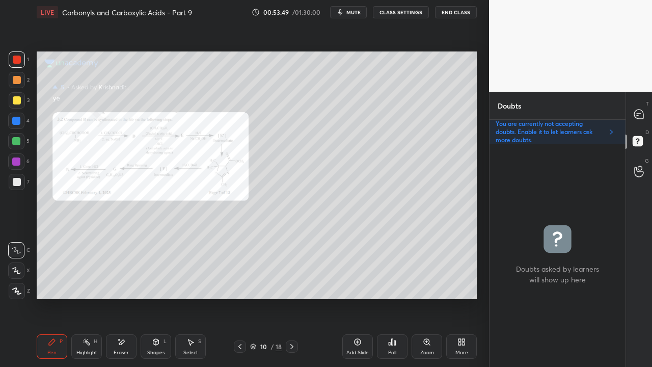
click at [239, 298] on icon at bounding box center [240, 346] width 8 height 8
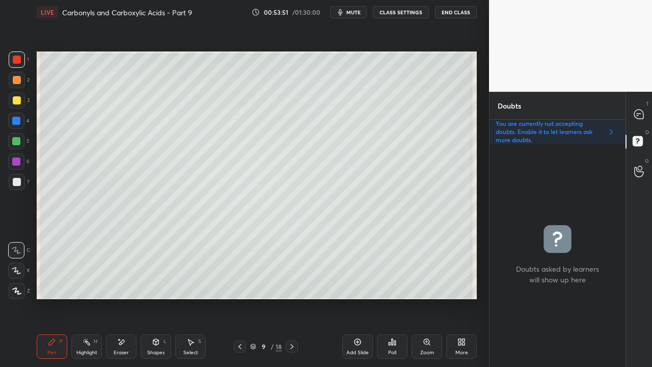
click at [20, 98] on div at bounding box center [17, 100] width 8 height 8
click at [17, 177] on div at bounding box center [17, 182] width 16 height 16
click at [640, 111] on icon at bounding box center [639, 114] width 11 height 11
type textarea "x"
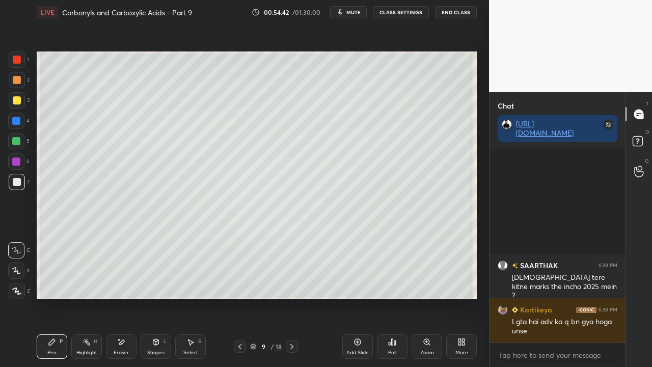
scroll to position [43547, 0]
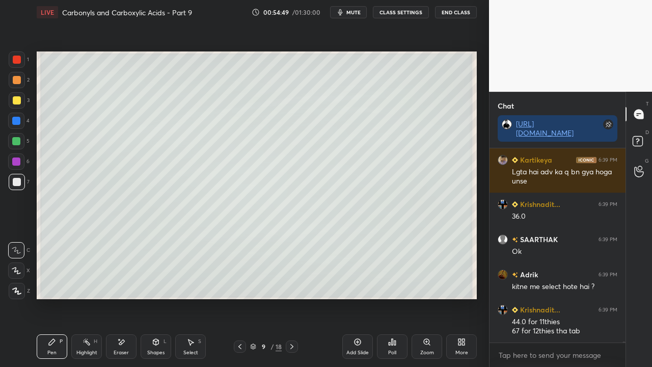
click at [14, 98] on div at bounding box center [17, 100] width 8 height 8
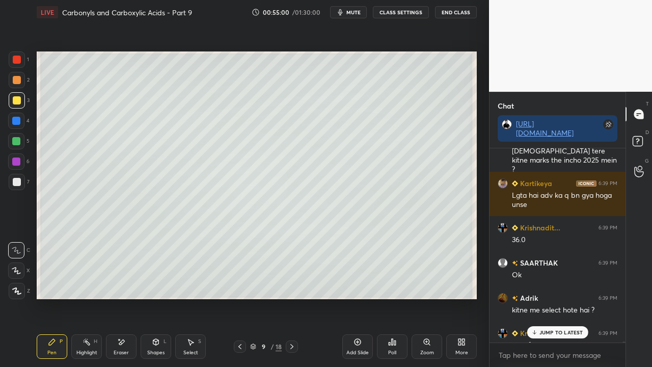
click at [19, 176] on div at bounding box center [17, 182] width 16 height 16
drag, startPoint x: 578, startPoint y: 328, endPoint x: 566, endPoint y: 331, distance: 12.6
click at [578, 298] on p "JUMP TO LATEST" at bounding box center [562, 332] width 44 height 6
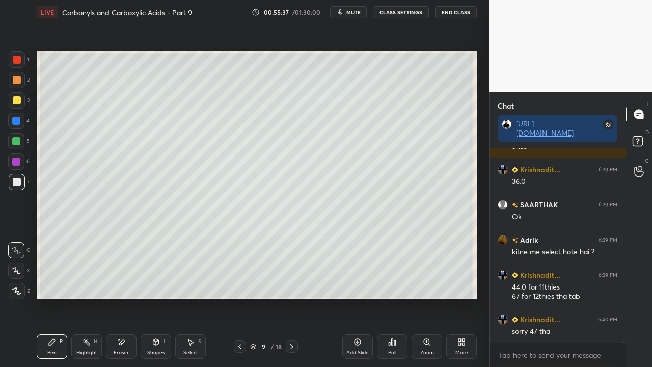
scroll to position [43669, 0]
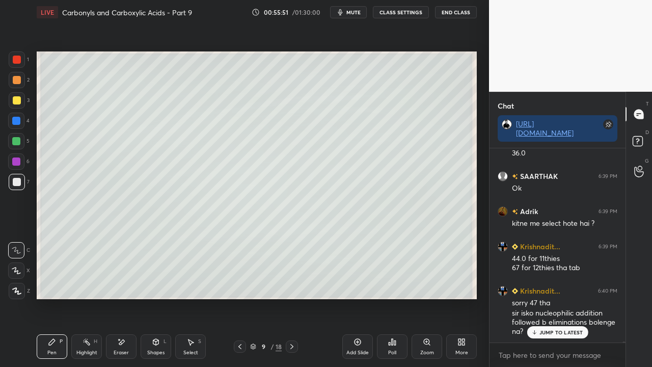
click at [570, 298] on p "JUMP TO LATEST" at bounding box center [562, 332] width 44 height 6
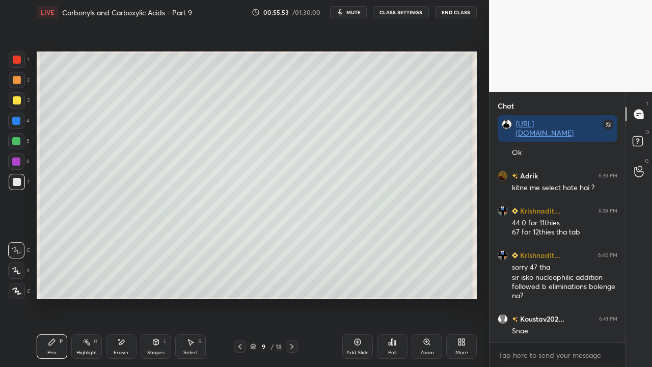
scroll to position [43748, 0]
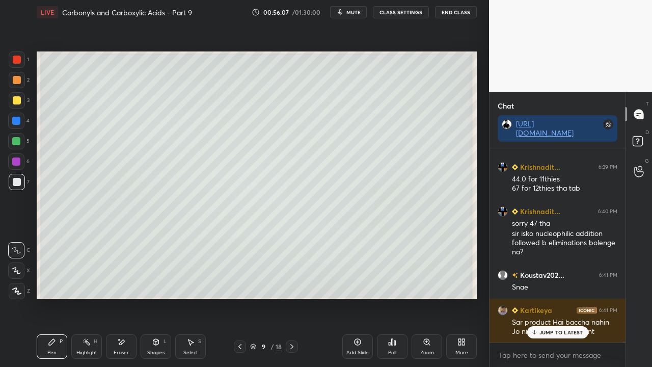
click at [550, 298] on p "JUMP TO LATEST" at bounding box center [562, 332] width 44 height 6
click at [18, 96] on div at bounding box center [17, 100] width 16 height 16
click at [17, 136] on div at bounding box center [16, 141] width 16 height 16
click at [17, 99] on div at bounding box center [17, 100] width 8 height 8
click at [396, 298] on div "Poll" at bounding box center [392, 346] width 31 height 24
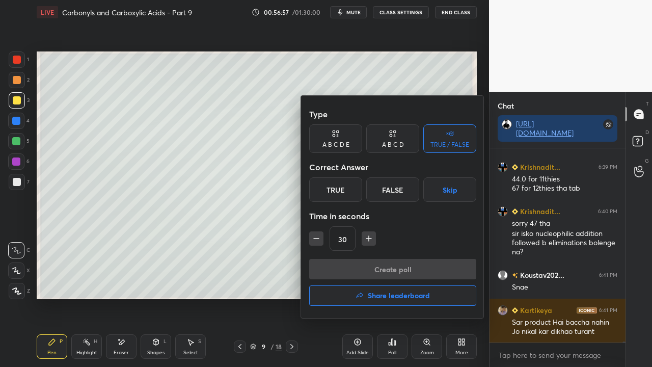
click at [334, 187] on div "True" at bounding box center [335, 189] width 53 height 24
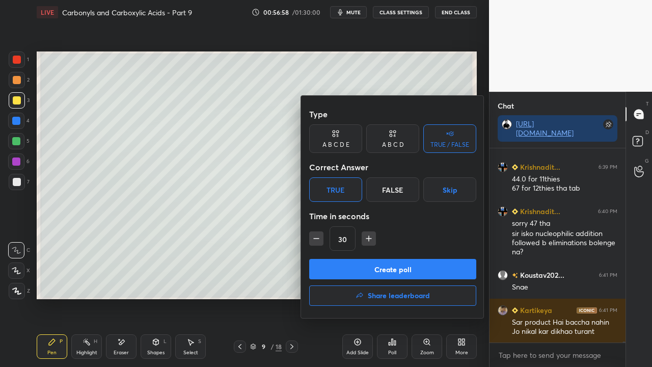
click at [317, 236] on icon "button" at bounding box center [316, 238] width 10 height 10
type input "15"
drag, startPoint x: 326, startPoint y: 261, endPoint x: 318, endPoint y: 266, distance: 9.2
click at [325, 261] on button "Create poll" at bounding box center [392, 269] width 167 height 20
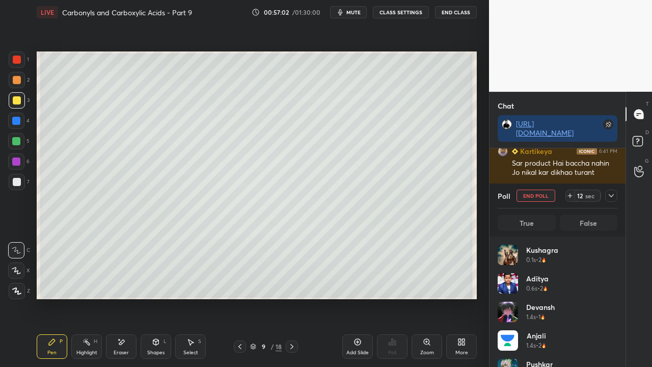
scroll to position [43942, 0]
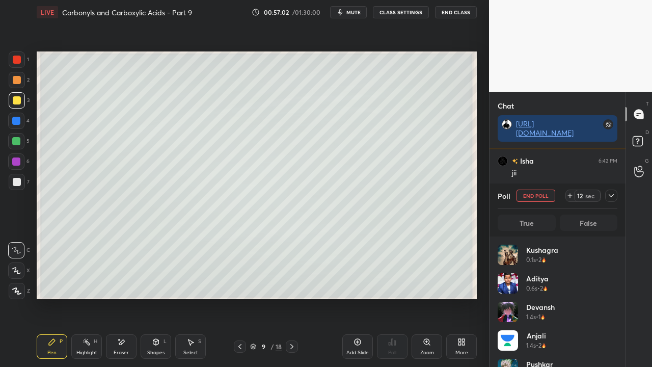
click at [613, 197] on icon at bounding box center [611, 196] width 8 height 8
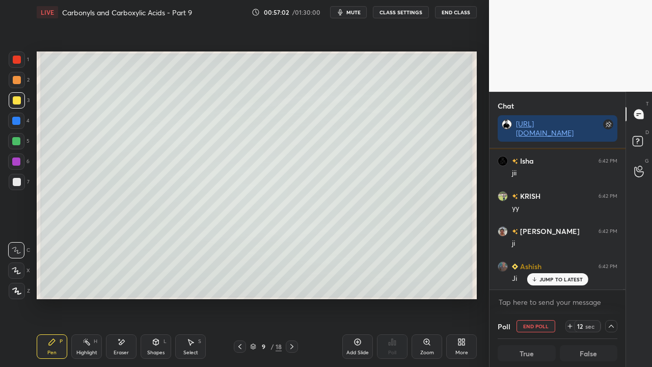
scroll to position [43978, 0]
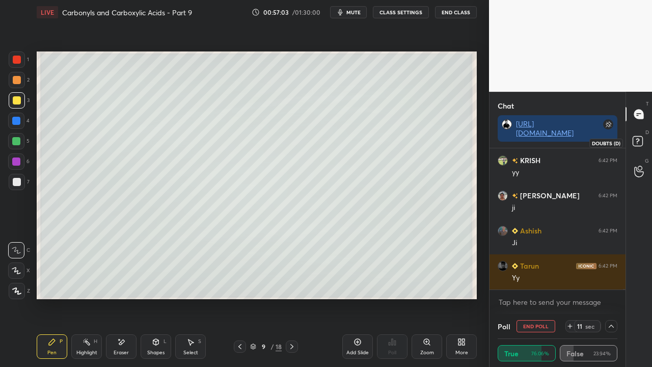
click at [638, 140] on rect at bounding box center [638, 142] width 10 height 10
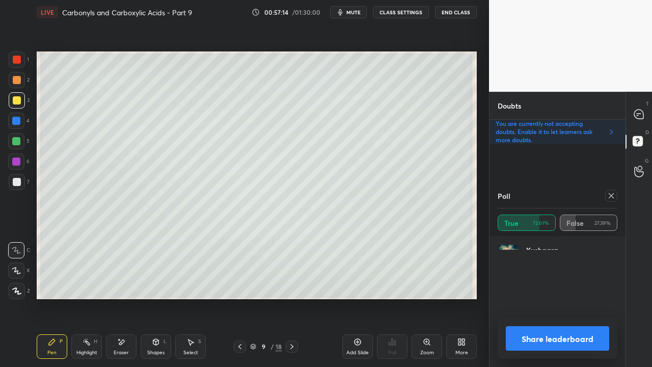
scroll to position [119, 117]
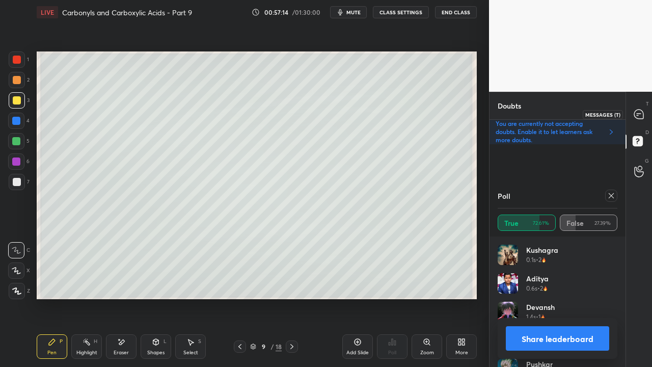
click at [639, 115] on icon at bounding box center [638, 114] width 9 height 9
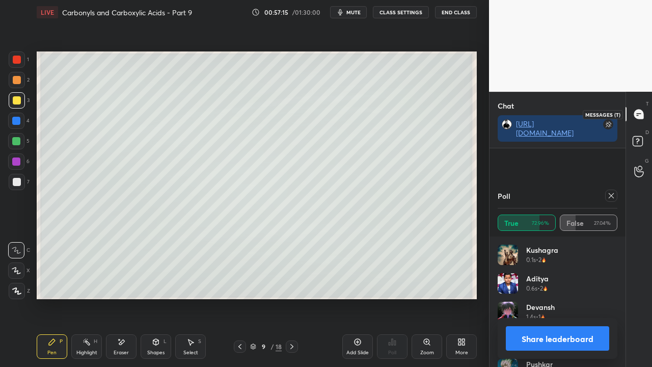
scroll to position [44064, 0]
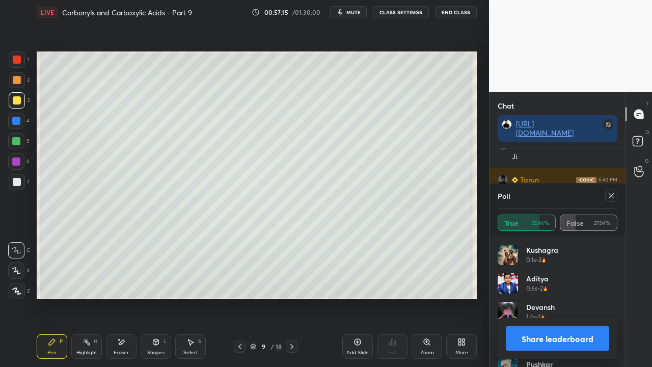
click at [614, 193] on icon at bounding box center [611, 196] width 8 height 8
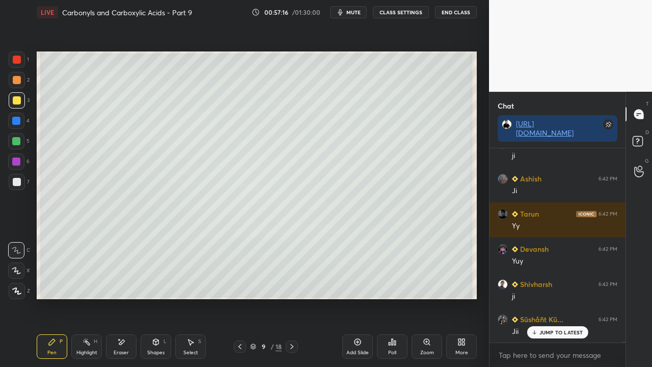
click at [542, 298] on p "JUMP TO LATEST" at bounding box center [562, 332] width 44 height 6
click at [638, 141] on icon at bounding box center [639, 143] width 18 height 18
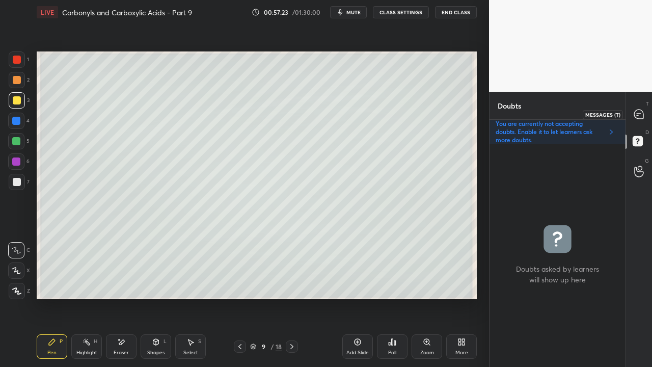
click at [641, 111] on icon at bounding box center [638, 114] width 9 height 9
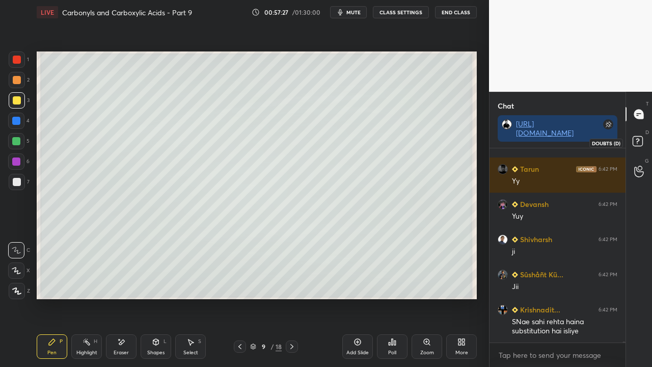
drag, startPoint x: 641, startPoint y: 143, endPoint x: 620, endPoint y: 144, distance: 21.5
click at [642, 142] on rect at bounding box center [638, 142] width 10 height 10
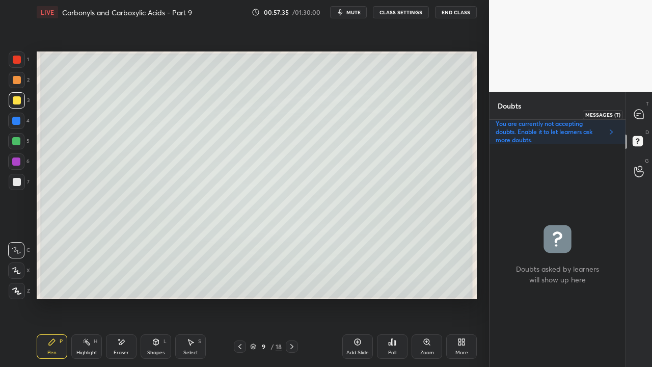
click at [643, 110] on icon at bounding box center [639, 114] width 11 height 11
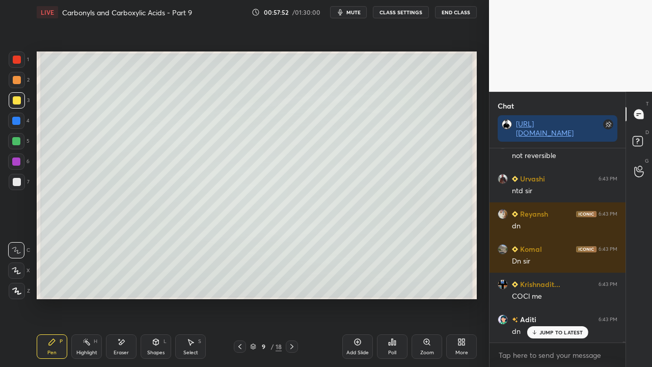
click at [561, 298] on p "JUMP TO LATEST" at bounding box center [562, 332] width 44 height 6
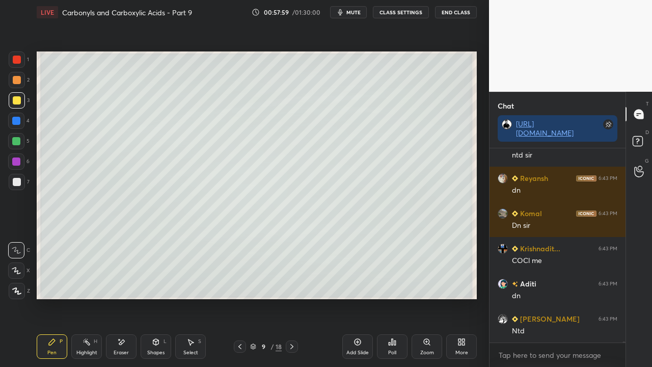
click at [356, 13] on span "mute" at bounding box center [354, 12] width 14 height 7
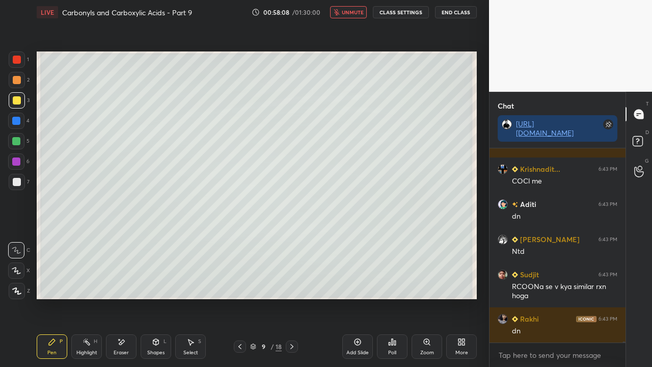
click at [354, 14] on span "unmute" at bounding box center [353, 12] width 22 height 7
drag, startPoint x: 119, startPoint y: 347, endPoint x: 89, endPoint y: 303, distance: 53.4
click at [119, 298] on div "Eraser" at bounding box center [121, 346] width 31 height 24
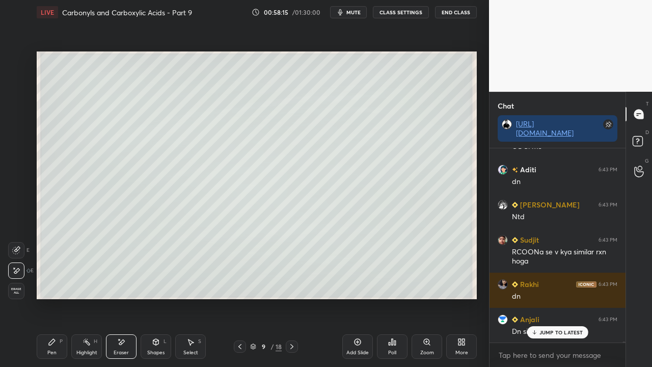
click at [55, 298] on div "Pen" at bounding box center [51, 352] width 9 height 5
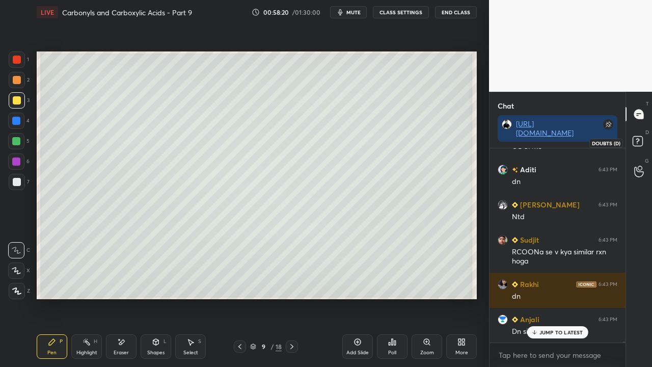
click at [640, 136] on icon at bounding box center [639, 143] width 18 height 18
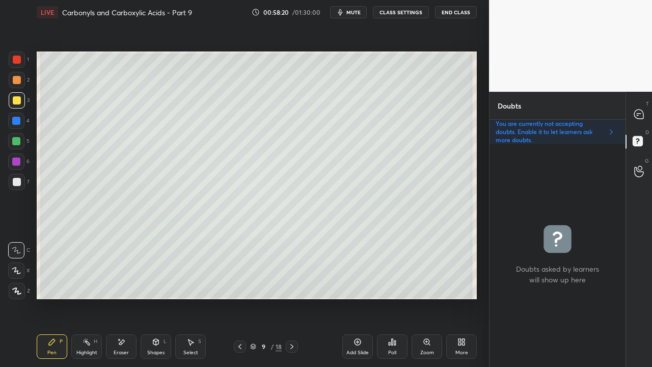
scroll to position [220, 133]
click at [288, 298] on icon at bounding box center [292, 346] width 8 height 8
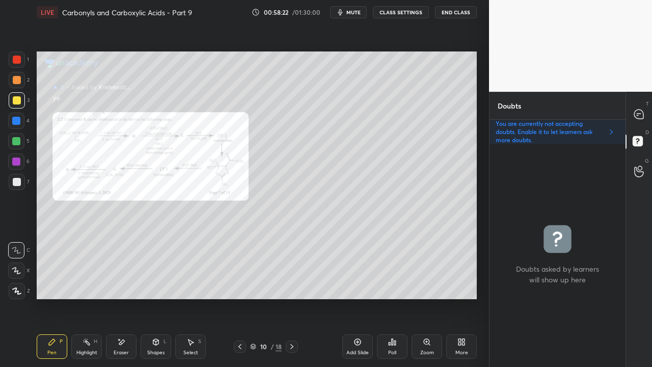
click at [293, 298] on icon at bounding box center [292, 346] width 8 height 8
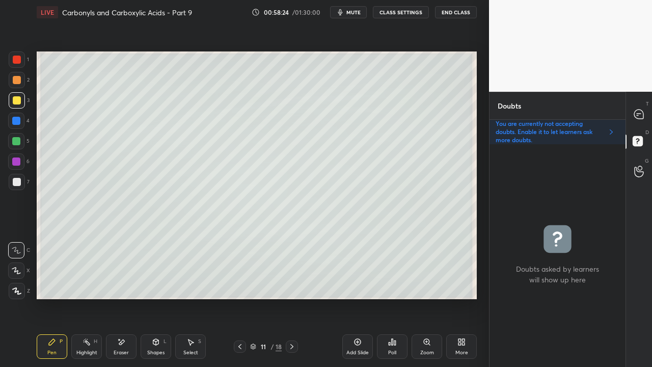
click at [15, 98] on div at bounding box center [17, 100] width 8 height 8
click at [645, 112] on div at bounding box center [639, 114] width 20 height 18
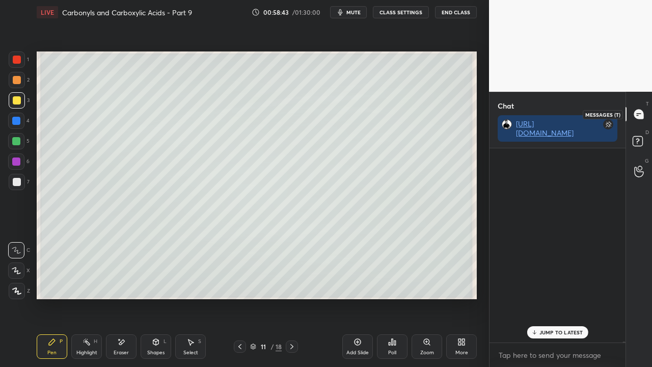
scroll to position [191, 133]
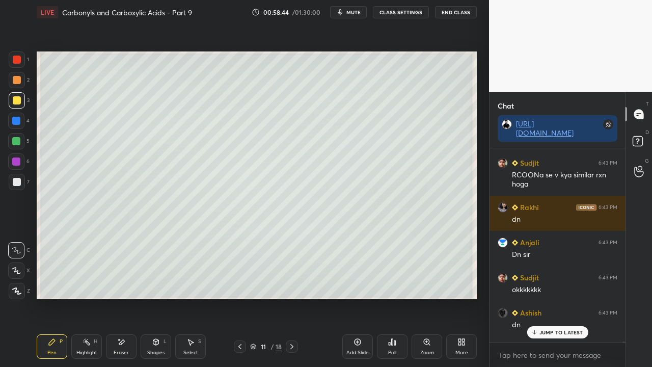
click at [551, 298] on p "JUMP TO LATEST" at bounding box center [562, 332] width 44 height 6
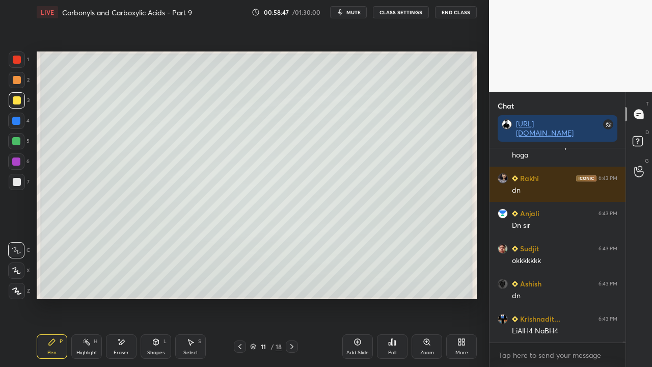
drag, startPoint x: 15, startPoint y: 181, endPoint x: 7, endPoint y: 182, distance: 8.7
click at [15, 181] on div at bounding box center [17, 182] width 8 height 8
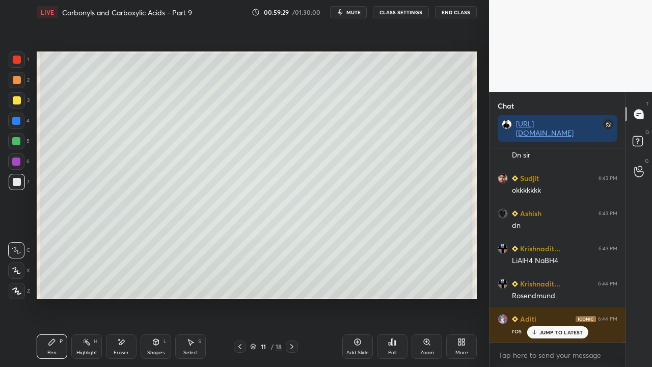
scroll to position [44751, 0]
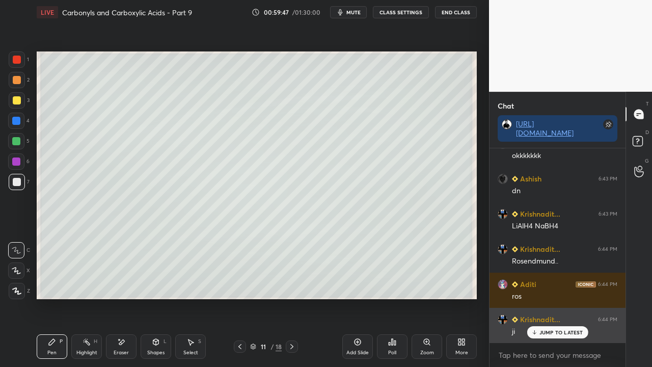
click at [536, 298] on div "JUMP TO LATEST" at bounding box center [557, 332] width 61 height 12
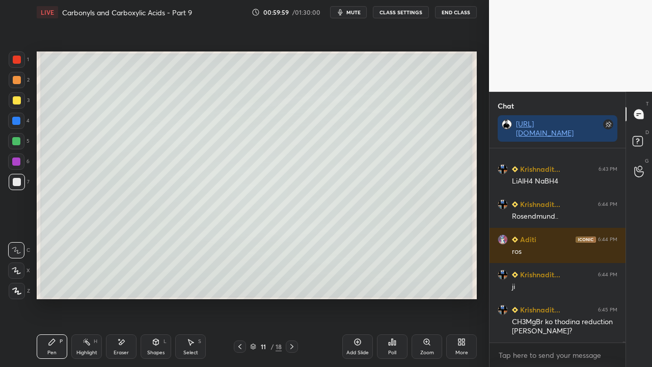
scroll to position [44831, 0]
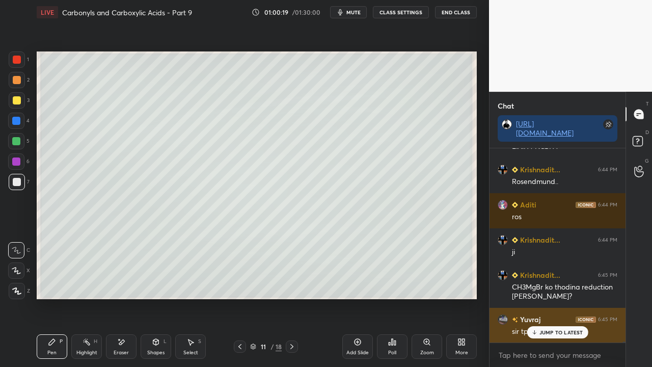
drag, startPoint x: 558, startPoint y: 329, endPoint x: 542, endPoint y: 339, distance: 19.2
click at [558, 298] on p "JUMP TO LATEST" at bounding box center [562, 332] width 44 height 6
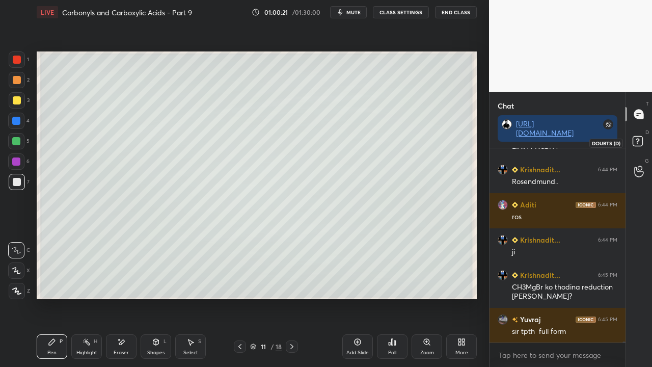
click at [644, 143] on icon at bounding box center [639, 143] width 18 height 18
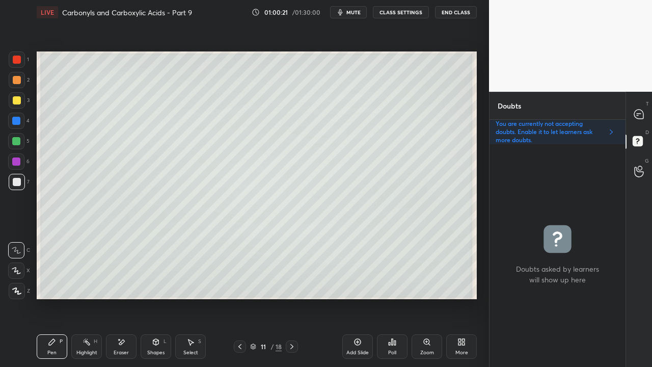
scroll to position [3, 3]
click at [640, 111] on icon at bounding box center [638, 114] width 9 height 9
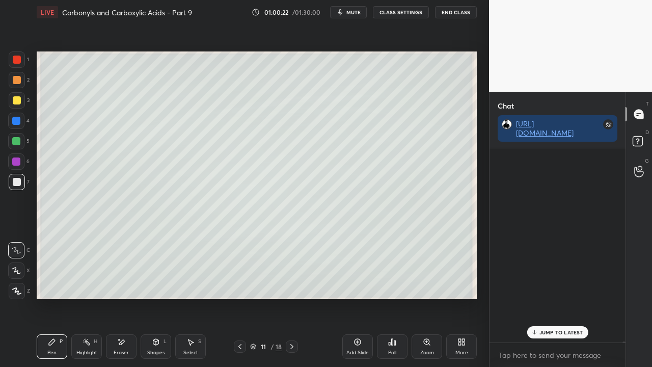
scroll to position [191, 133]
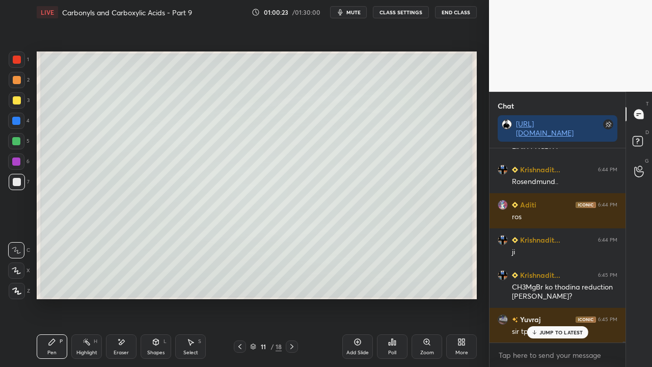
click at [543, 298] on p "JUMP TO LATEST" at bounding box center [562, 332] width 44 height 6
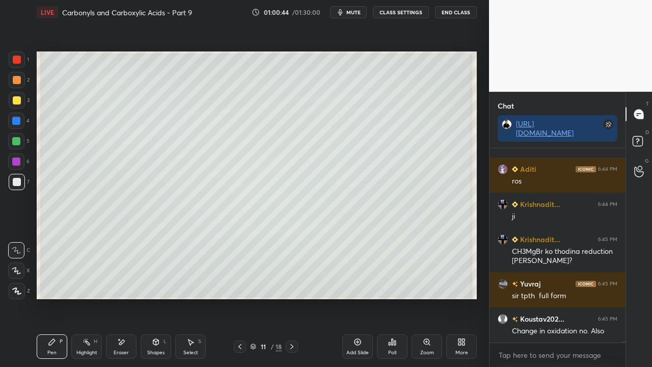
scroll to position [44901, 0]
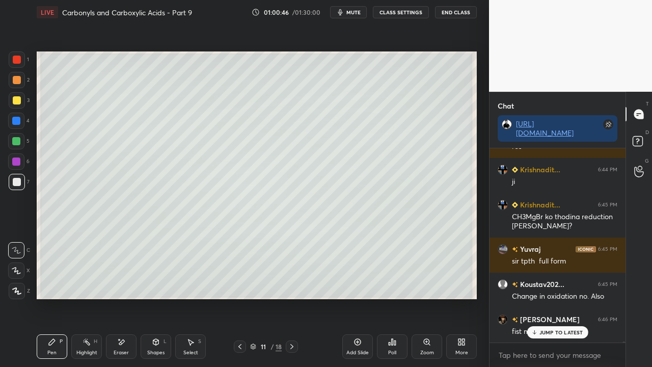
click at [559, 298] on p "JUMP TO LATEST" at bounding box center [562, 332] width 44 height 6
click at [18, 101] on div at bounding box center [17, 100] width 8 height 8
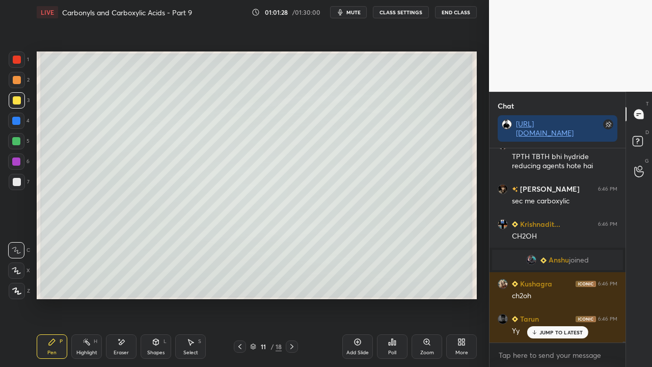
scroll to position [45146, 0]
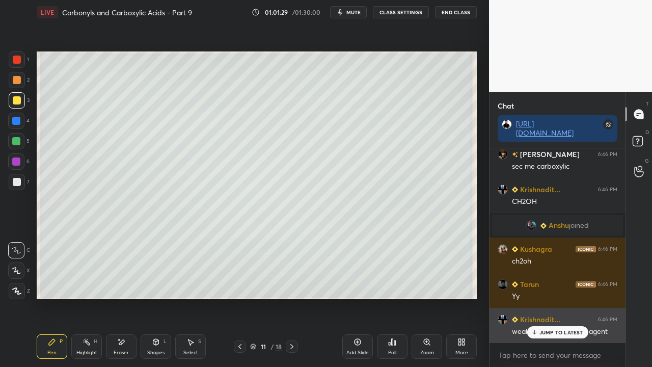
drag, startPoint x: 548, startPoint y: 330, endPoint x: 540, endPoint y: 336, distance: 9.9
click at [548, 298] on p "JUMP TO LATEST" at bounding box center [562, 332] width 44 height 6
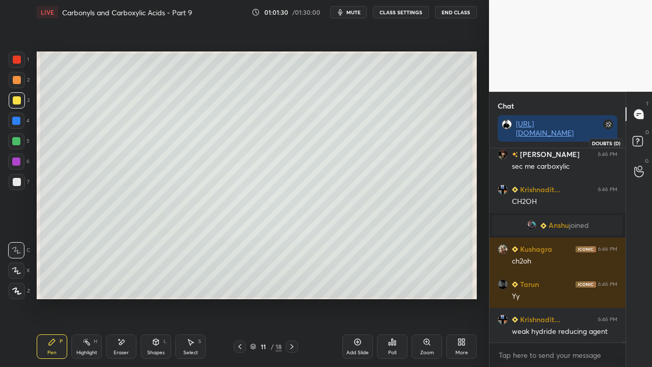
click at [637, 141] on icon at bounding box center [639, 143] width 18 height 18
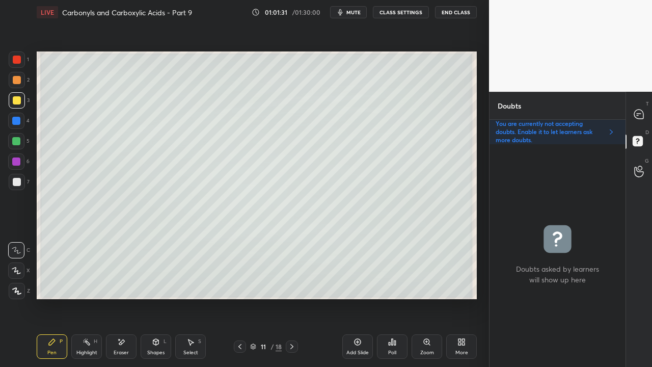
scroll to position [220, 133]
click at [641, 118] on icon at bounding box center [638, 114] width 9 height 9
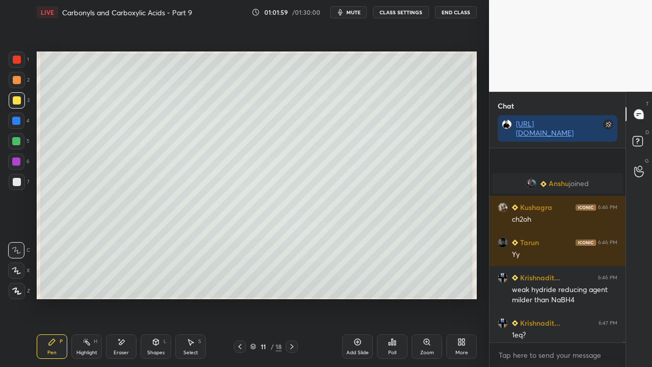
scroll to position [45262, 0]
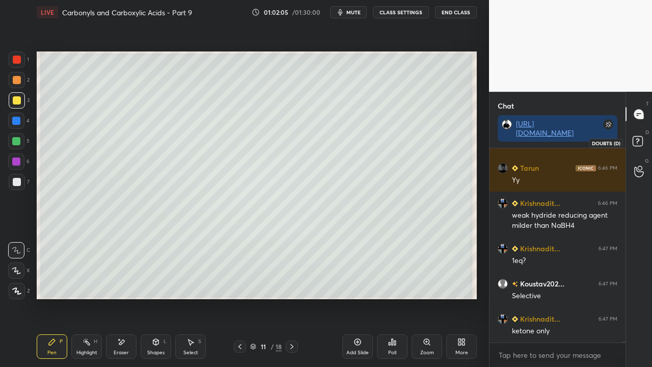
click at [644, 134] on div "D Doubts (D)" at bounding box center [639, 142] width 26 height 29
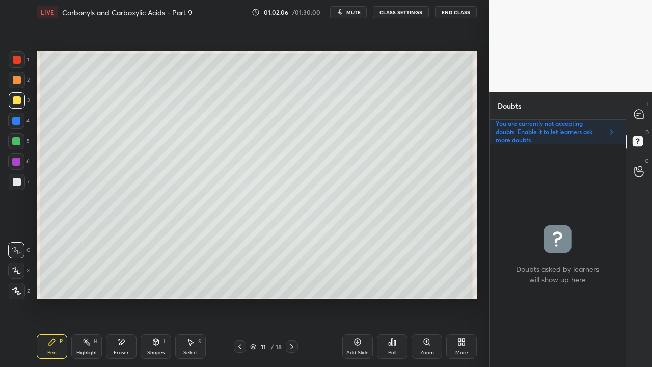
scroll to position [220, 133]
click at [644, 113] on icon at bounding box center [639, 114] width 11 height 11
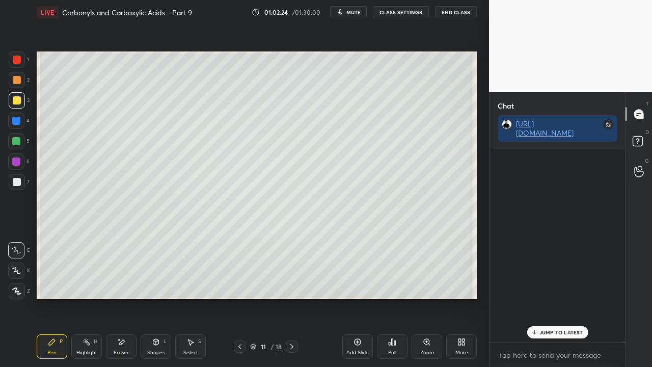
scroll to position [191, 133]
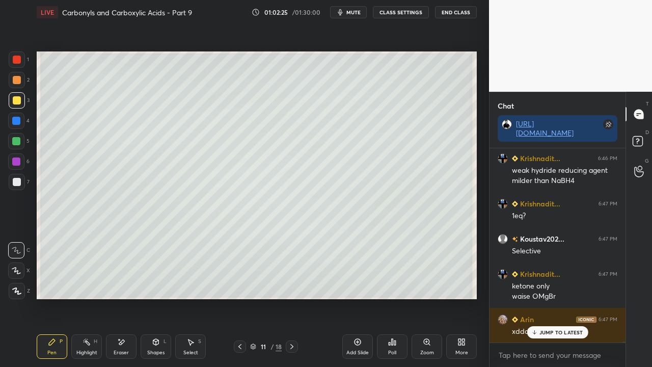
click at [353, 11] on span "mute" at bounding box center [354, 12] width 14 height 7
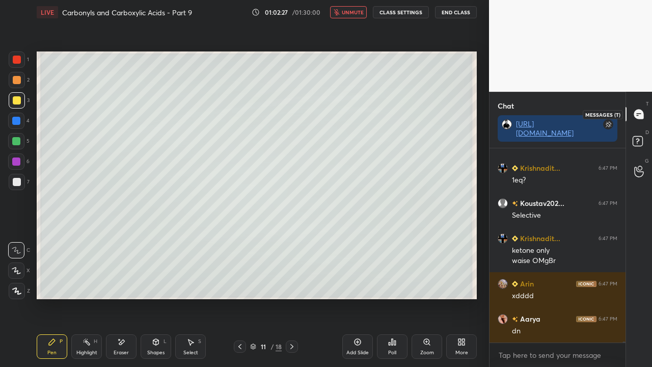
scroll to position [45377, 0]
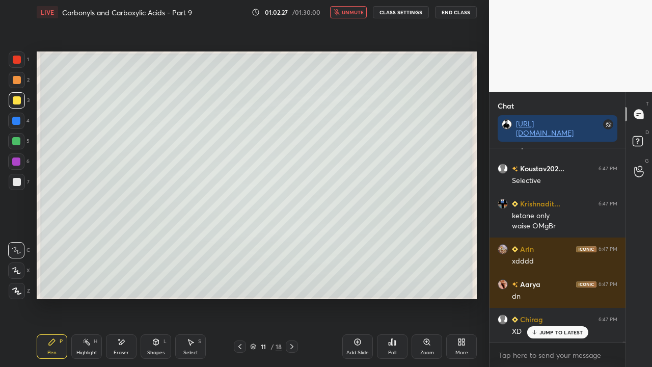
click at [637, 133] on div "D Doubts (D)" at bounding box center [639, 142] width 26 height 29
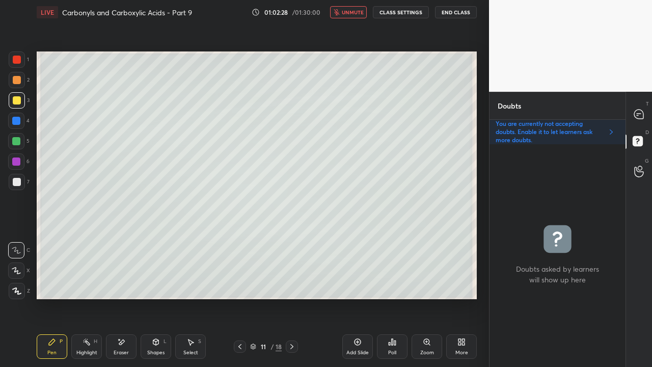
click at [453, 12] on button "End Class" at bounding box center [456, 12] width 42 height 12
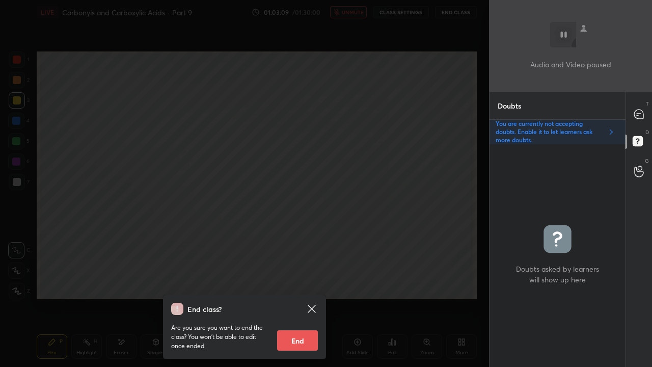
click at [312, 298] on icon at bounding box center [312, 309] width 12 height 12
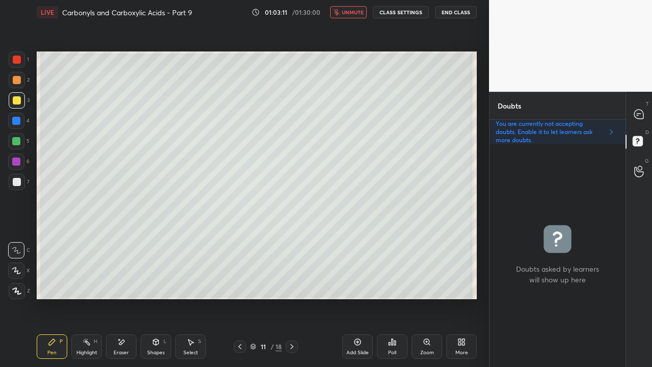
click at [353, 12] on span "unmute" at bounding box center [353, 12] width 22 height 7
click at [642, 114] on icon at bounding box center [638, 114] width 9 height 9
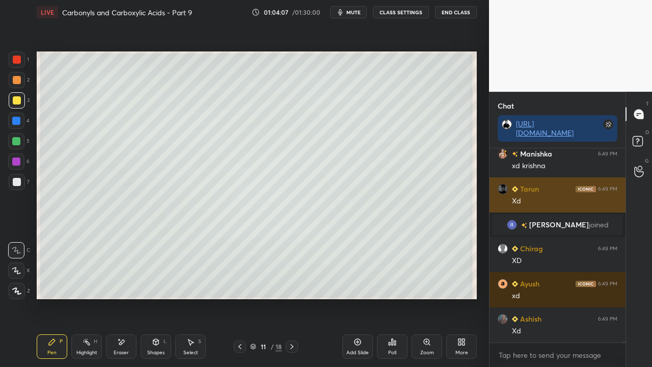
scroll to position [47161, 0]
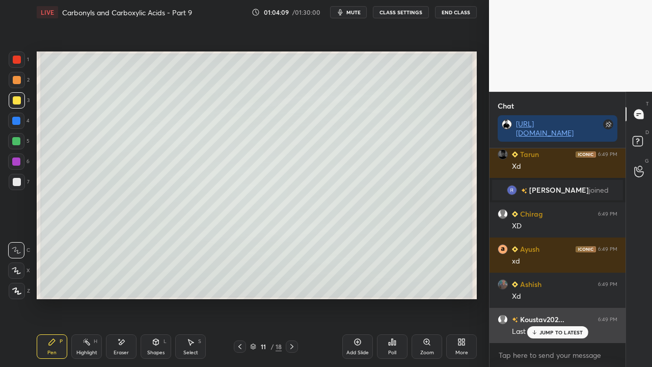
click at [550, 298] on div "JUMP TO LATEST" at bounding box center [557, 332] width 61 height 12
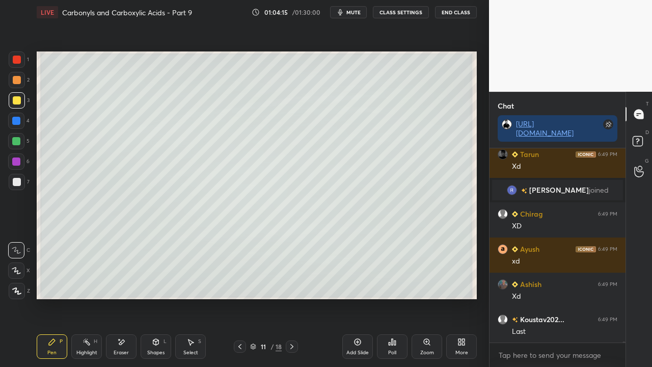
scroll to position [47197, 0]
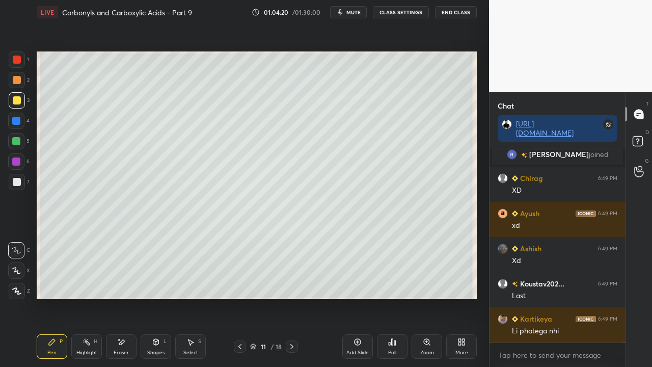
click at [644, 140] on icon at bounding box center [639, 143] width 18 height 18
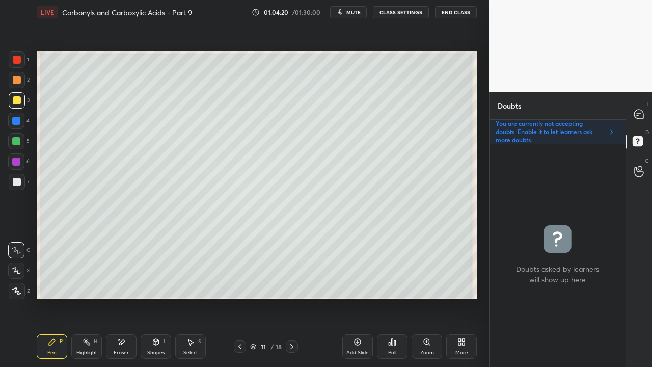
scroll to position [220, 133]
click at [293, 298] on icon at bounding box center [291, 346] width 3 height 5
click at [13, 102] on div at bounding box center [17, 100] width 8 height 8
click at [645, 114] on div at bounding box center [639, 114] width 20 height 18
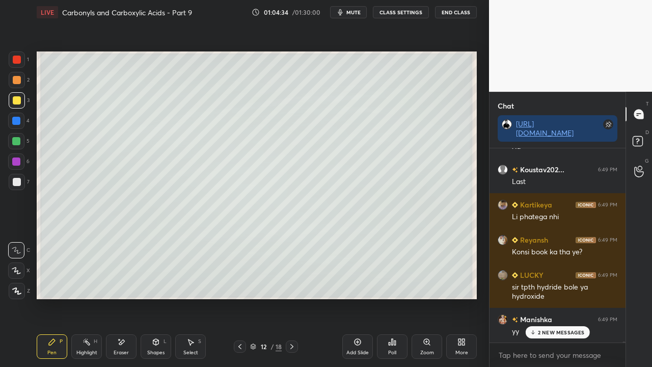
scroll to position [47382, 0]
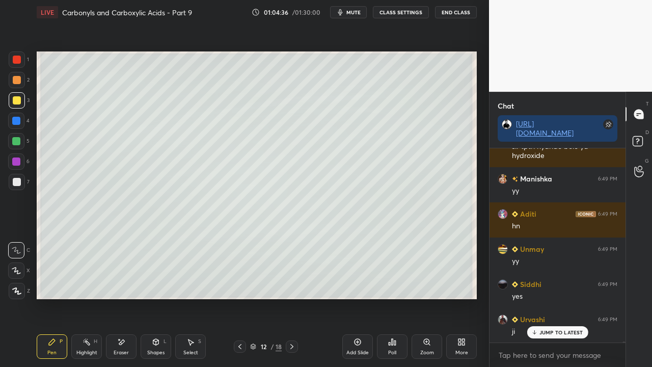
click at [563, 298] on p "JUMP TO LATEST" at bounding box center [562, 332] width 44 height 6
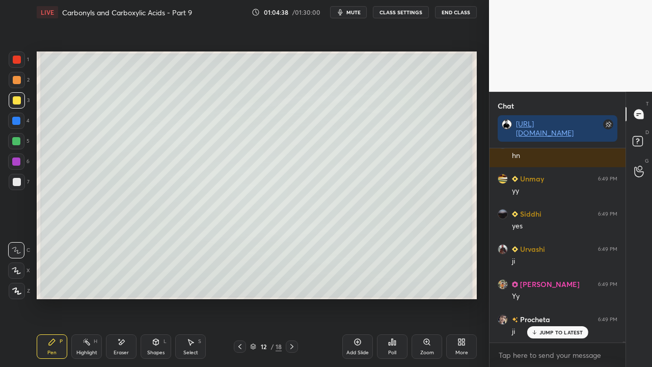
scroll to position [47567, 0]
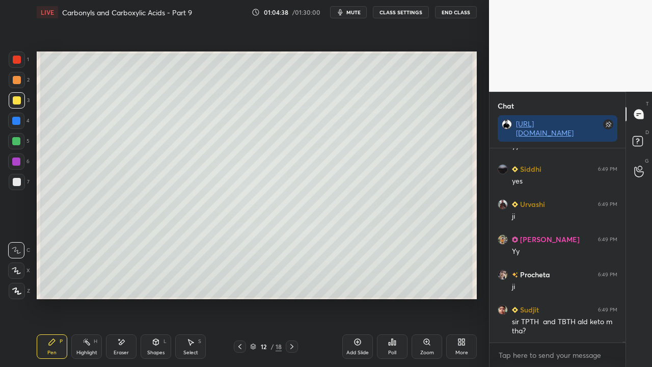
click at [17, 181] on div at bounding box center [17, 182] width 8 height 8
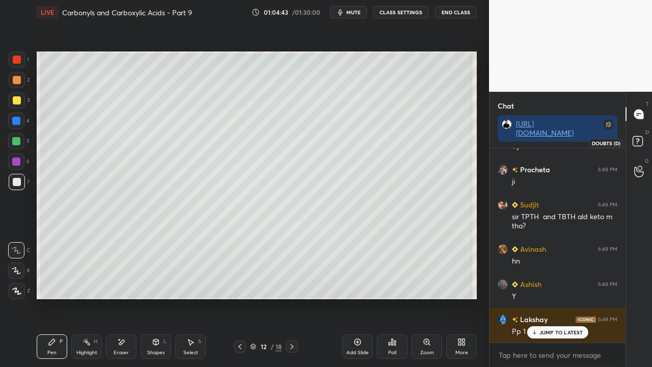
scroll to position [47742, 0]
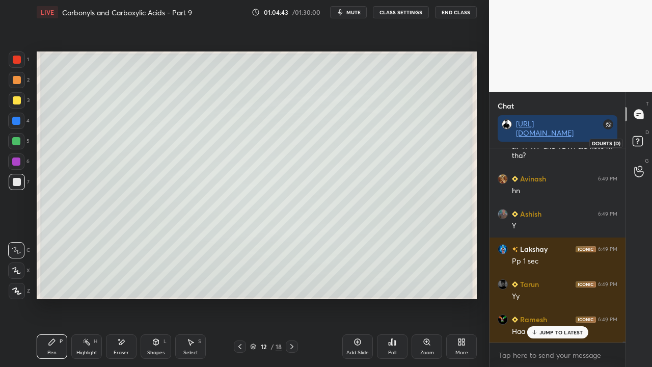
click at [635, 145] on rect at bounding box center [638, 142] width 10 height 10
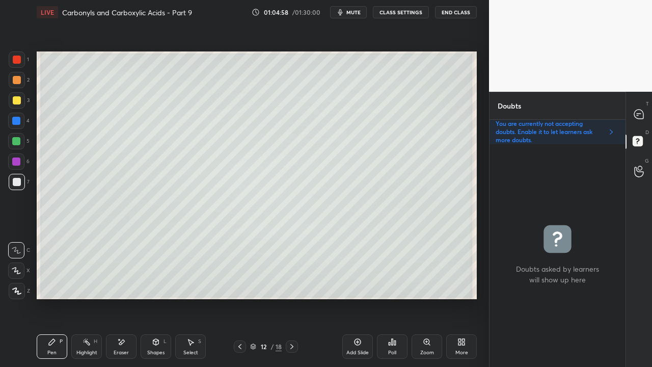
drag, startPoint x: 121, startPoint y: 350, endPoint x: 126, endPoint y: 344, distance: 7.6
click at [122, 298] on div "Eraser" at bounding box center [121, 352] width 15 height 5
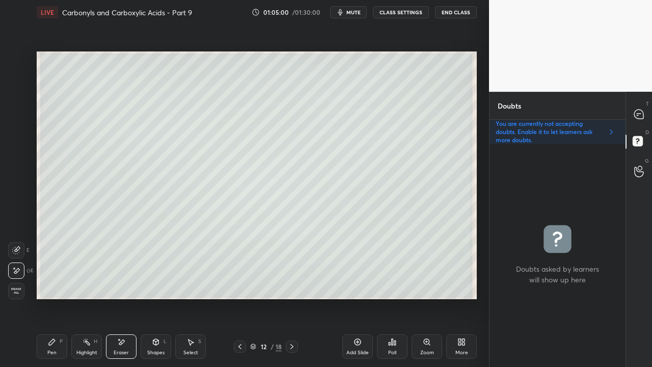
click at [54, 298] on icon at bounding box center [52, 342] width 8 height 8
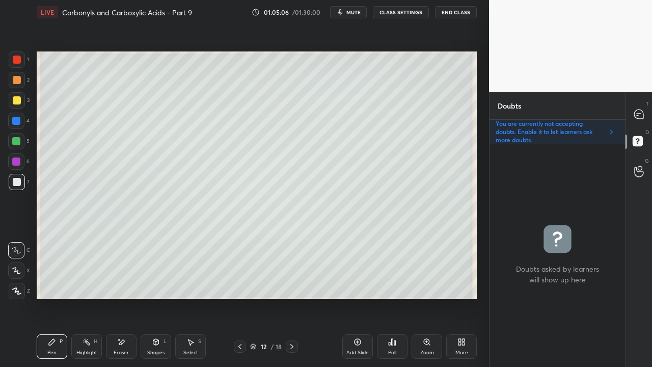
click at [645, 112] on div at bounding box center [639, 114] width 20 height 18
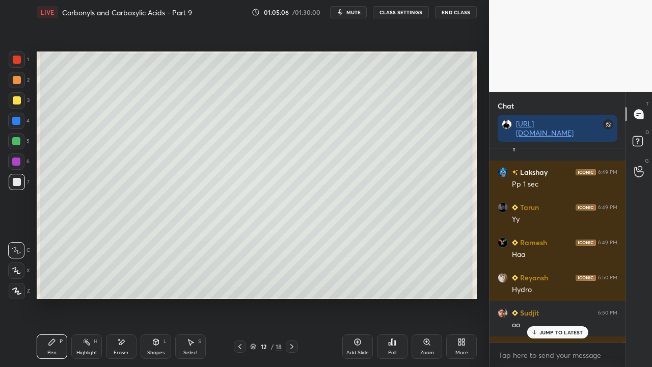
scroll to position [191, 133]
click at [565, 298] on p "JUMP TO LATEST" at bounding box center [562, 332] width 44 height 6
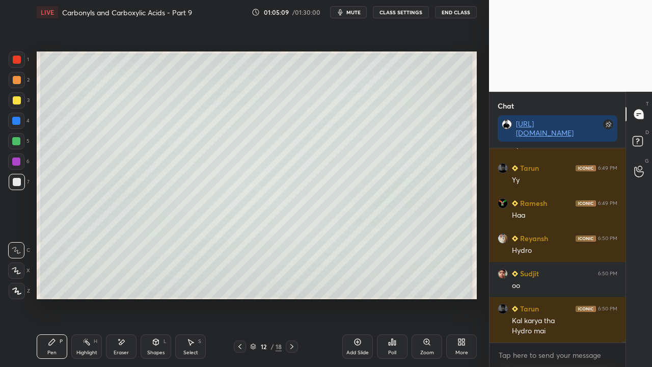
click at [15, 183] on div at bounding box center [17, 182] width 8 height 8
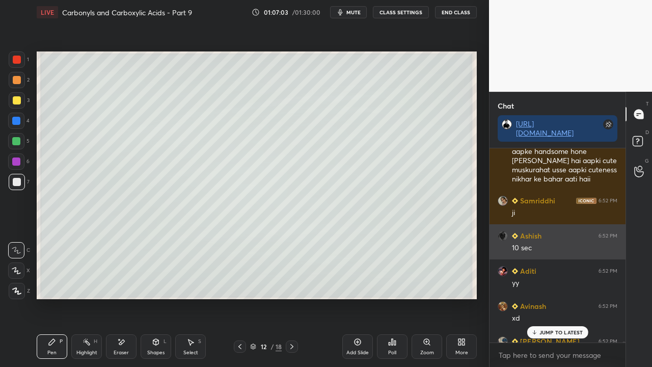
scroll to position [48522, 0]
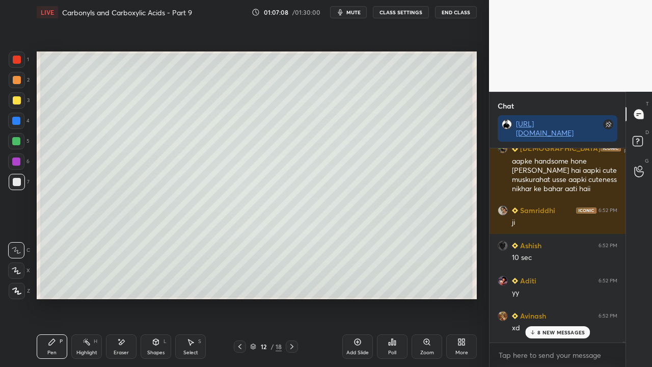
click at [552, 298] on p "8 NEW MESSAGES" at bounding box center [561, 332] width 47 height 6
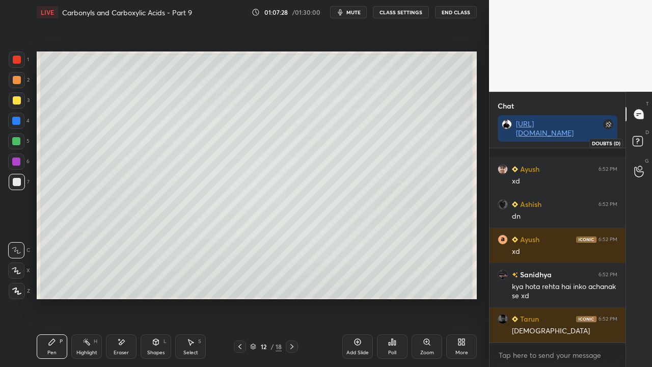
scroll to position [50841, 0]
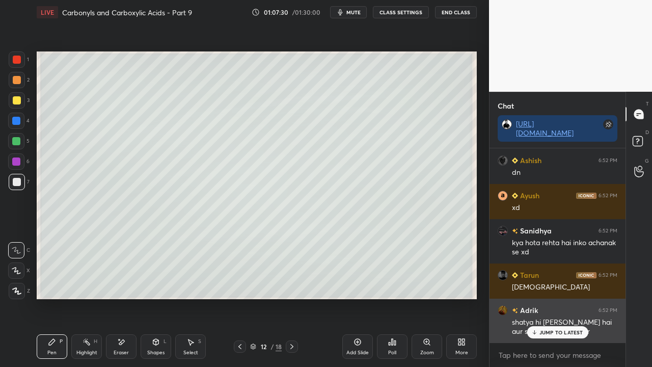
click at [559, 298] on div "JUMP TO LATEST" at bounding box center [557, 332] width 61 height 12
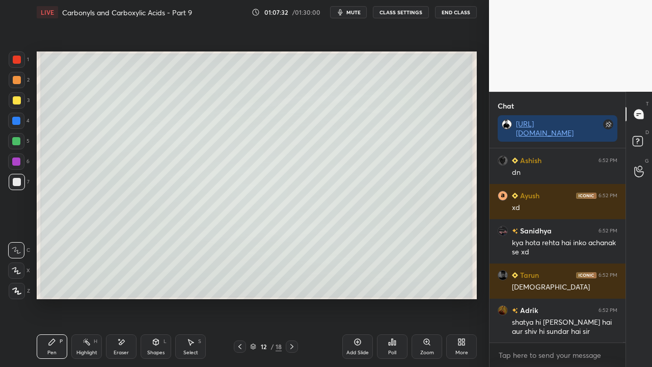
click at [291, 298] on icon at bounding box center [292, 346] width 8 height 8
click at [21, 95] on div at bounding box center [17, 100] width 16 height 16
click at [18, 99] on div at bounding box center [17, 100] width 8 height 8
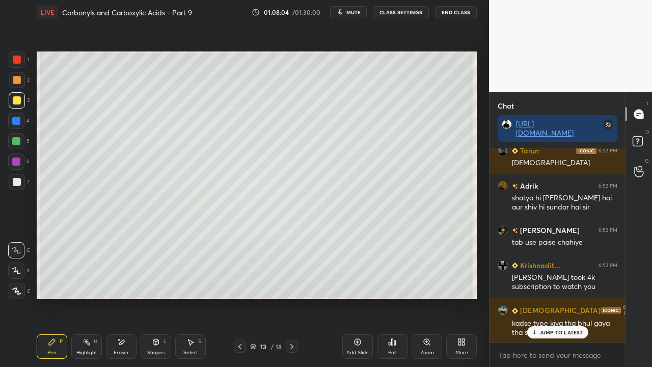
scroll to position [51000, 0]
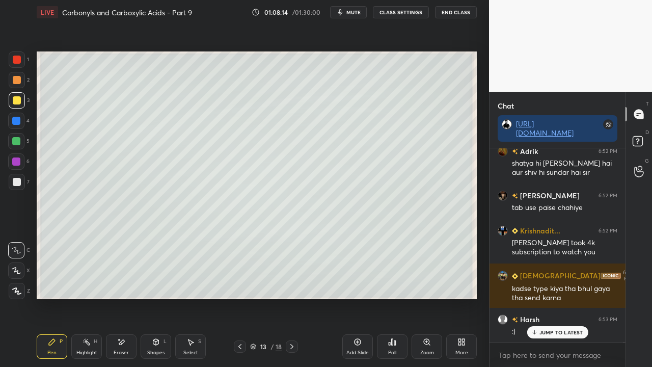
click at [648, 137] on div at bounding box center [639, 143] width 20 height 18
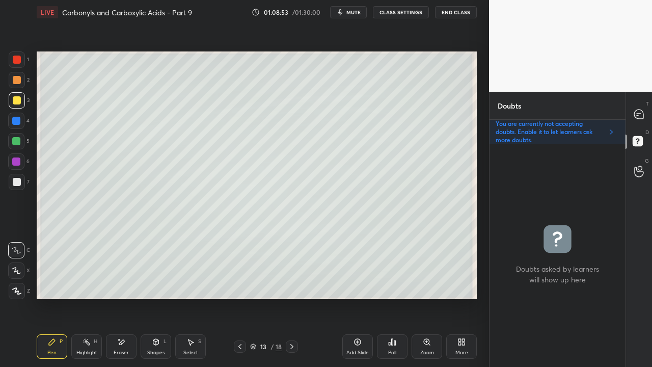
click at [642, 113] on icon at bounding box center [638, 114] width 9 height 9
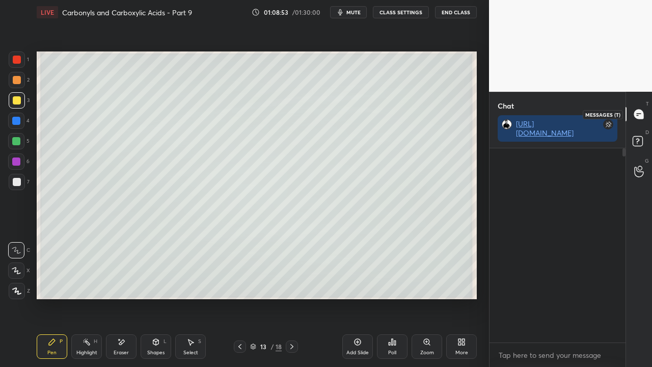
scroll to position [191, 133]
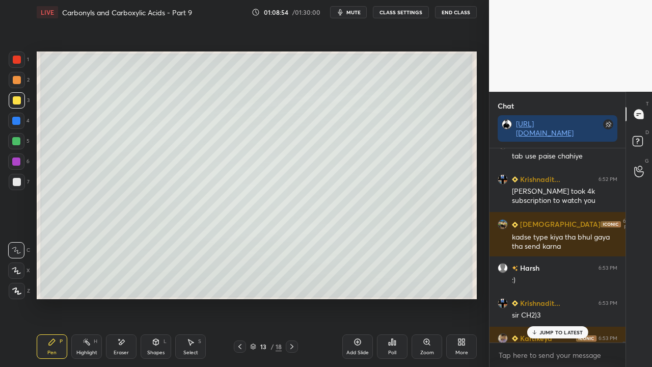
click at [549, 298] on p "JUMP TO LATEST" at bounding box center [562, 332] width 44 height 6
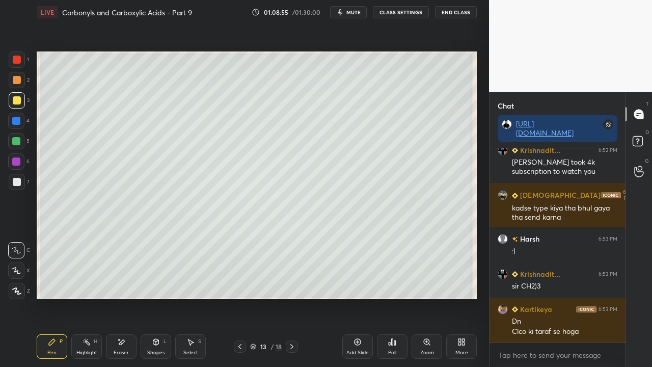
scroll to position [51116, 0]
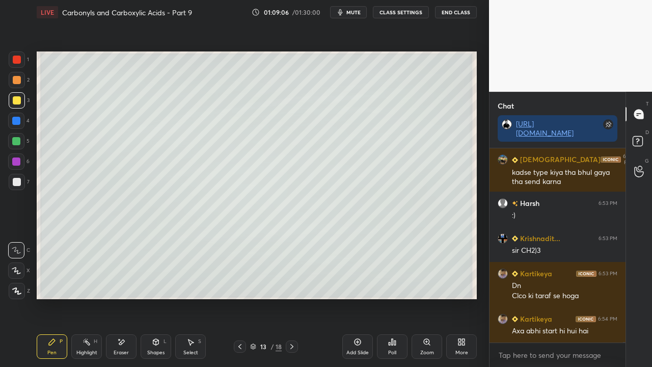
click at [361, 11] on span "mute" at bounding box center [354, 12] width 14 height 7
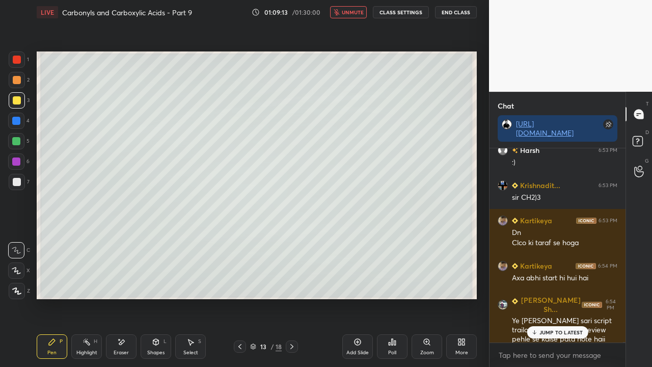
click at [545, 298] on p "JUMP TO LATEST" at bounding box center [562, 332] width 44 height 6
click at [350, 10] on span "unmute" at bounding box center [353, 12] width 22 height 7
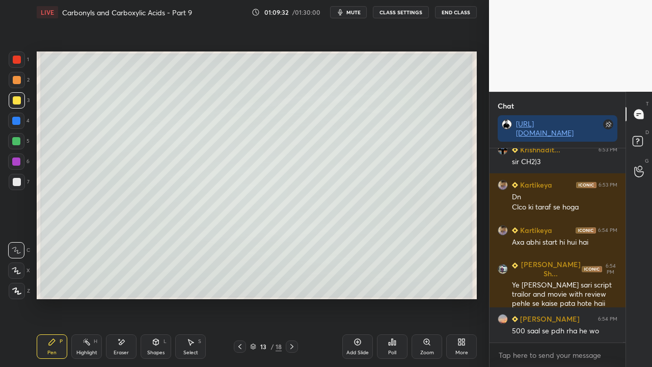
click at [122, 298] on div "Eraser" at bounding box center [121, 352] width 15 height 5
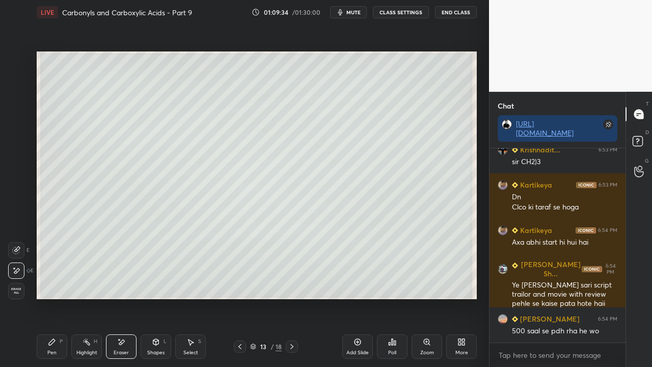
click at [57, 298] on div "Pen P" at bounding box center [52, 346] width 31 height 24
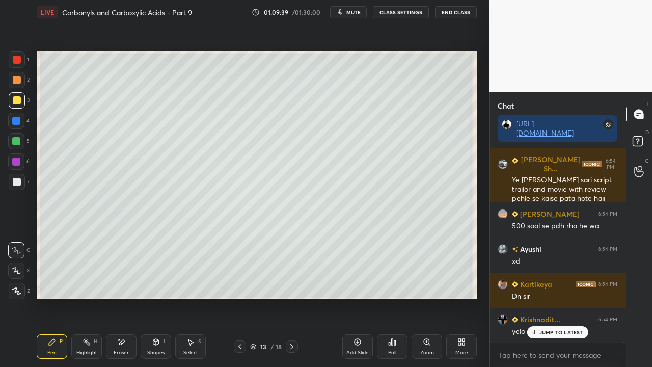
scroll to position [51345, 0]
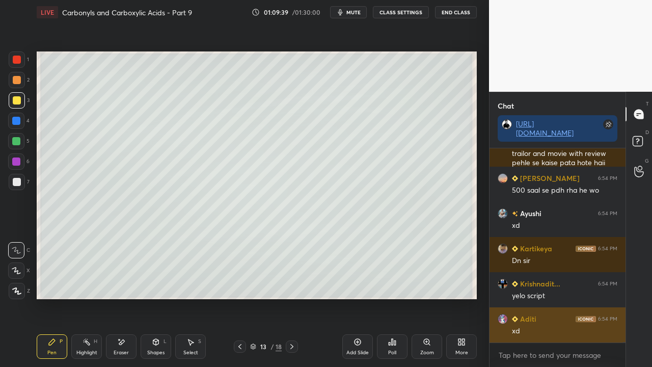
click at [551, 298] on div "xd" at bounding box center [564, 331] width 105 height 10
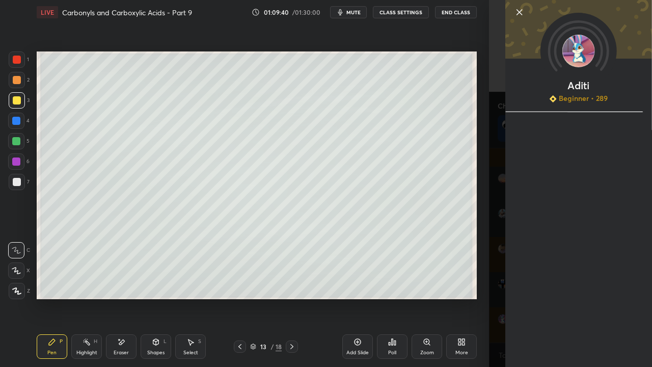
click at [484, 298] on div "1 2 3 4 5 6 7 C X Z E E Erase all H H LIVE Carbonyls and Carboxylic Acids - Par…" at bounding box center [244, 183] width 489 height 367
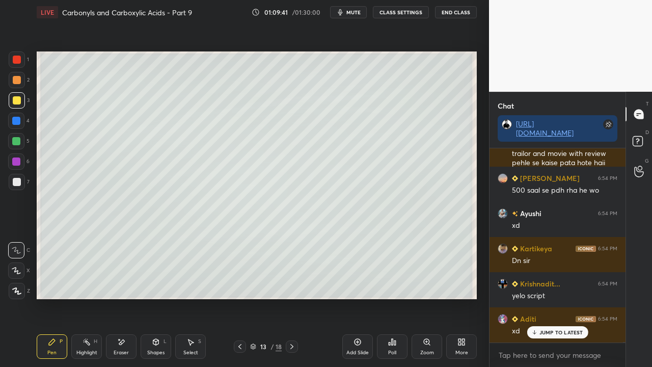
scroll to position [51380, 0]
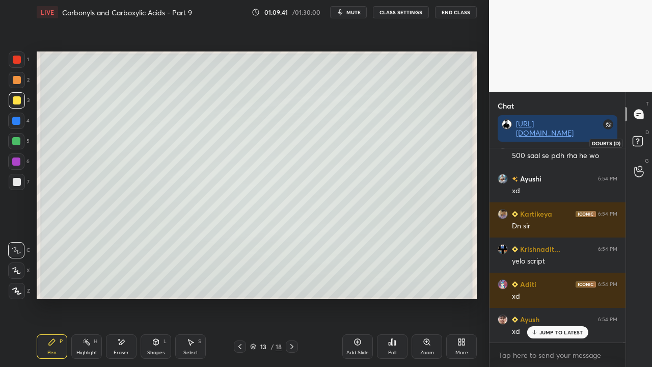
click at [636, 140] on rect at bounding box center [638, 142] width 10 height 10
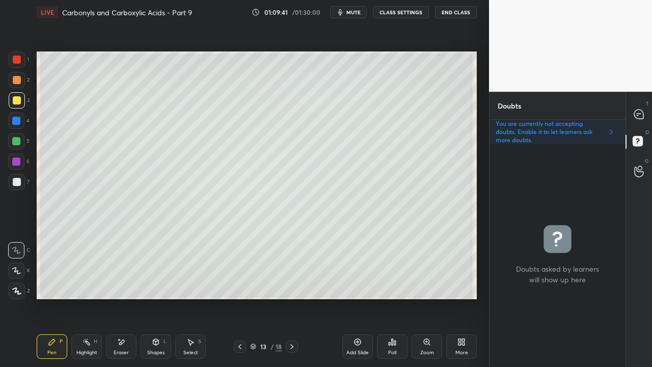
scroll to position [220, 133]
click at [641, 113] on icon at bounding box center [639, 114] width 11 height 11
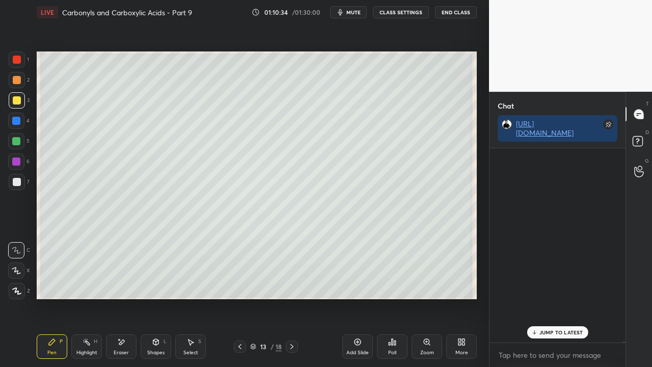
scroll to position [191, 133]
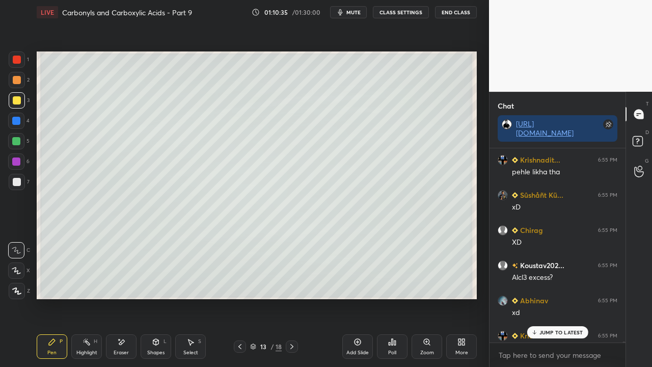
drag, startPoint x: 546, startPoint y: 327, endPoint x: 524, endPoint y: 335, distance: 22.7
click at [546, 298] on div "JUMP TO LATEST" at bounding box center [557, 332] width 61 height 12
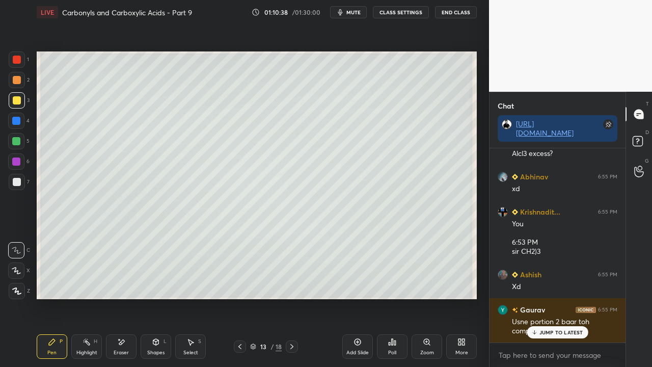
scroll to position [51768, 0]
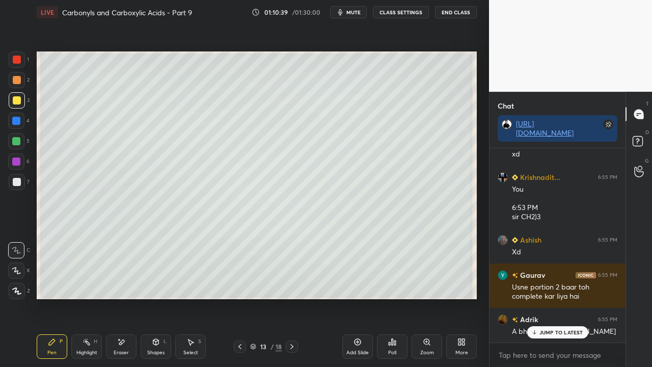
drag, startPoint x: 545, startPoint y: 334, endPoint x: 520, endPoint y: 342, distance: 26.3
click at [546, 298] on p "JUMP TO LATEST" at bounding box center [562, 332] width 44 height 6
click at [636, 139] on icon at bounding box center [638, 141] width 4 height 4
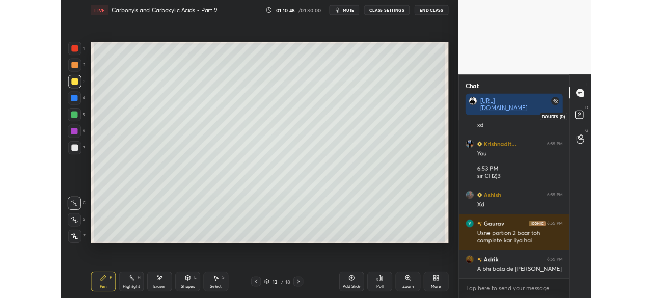
scroll to position [220, 133]
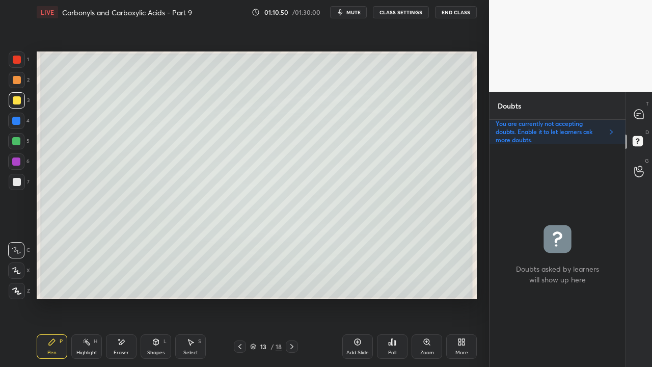
click at [357, 13] on span "mute" at bounding box center [354, 12] width 14 height 7
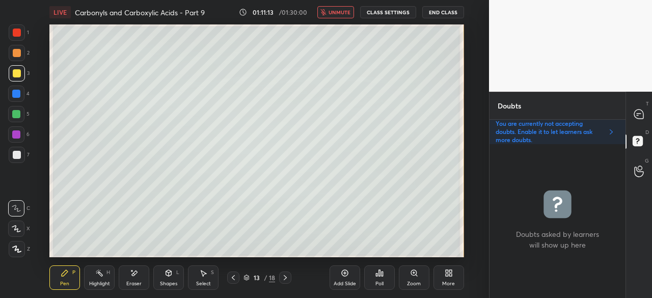
click at [447, 279] on div "More" at bounding box center [449, 277] width 31 height 24
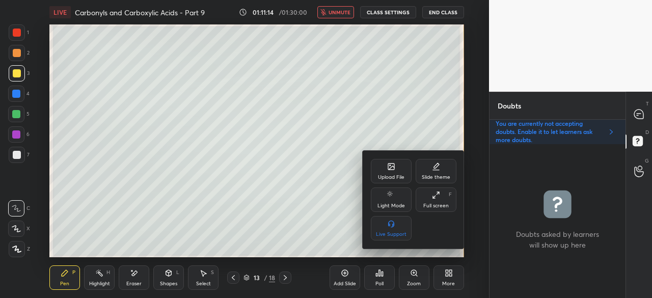
click at [435, 202] on div "Full screen F" at bounding box center [436, 200] width 41 height 24
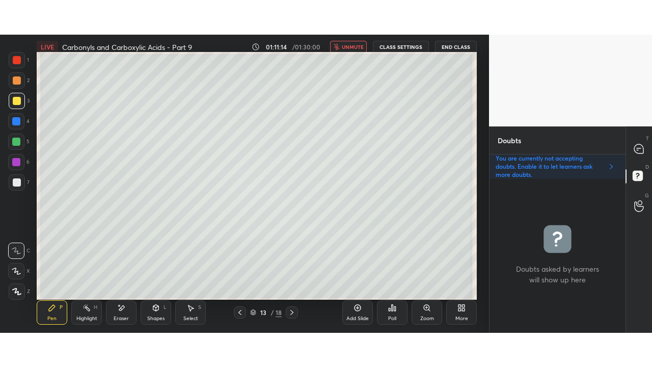
scroll to position [302, 448]
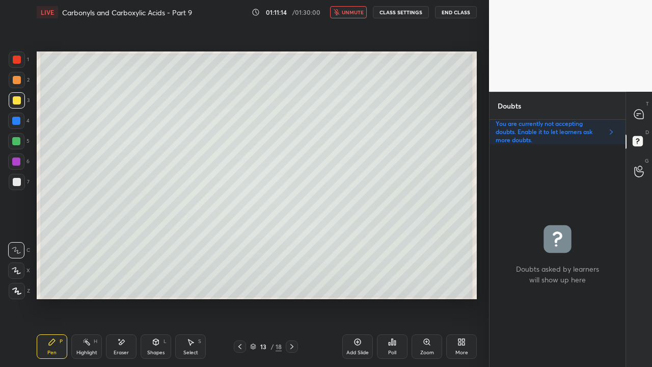
click at [642, 109] on icon at bounding box center [639, 114] width 11 height 11
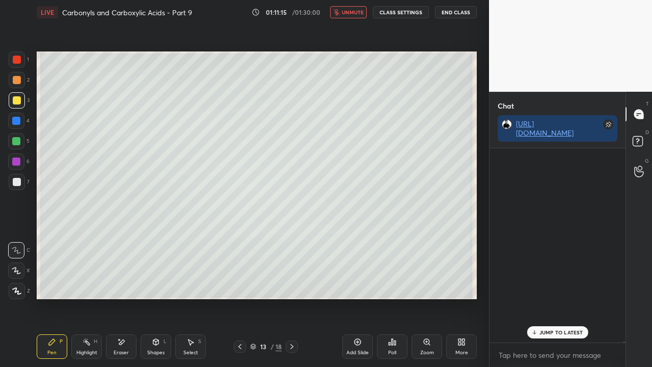
scroll to position [191, 133]
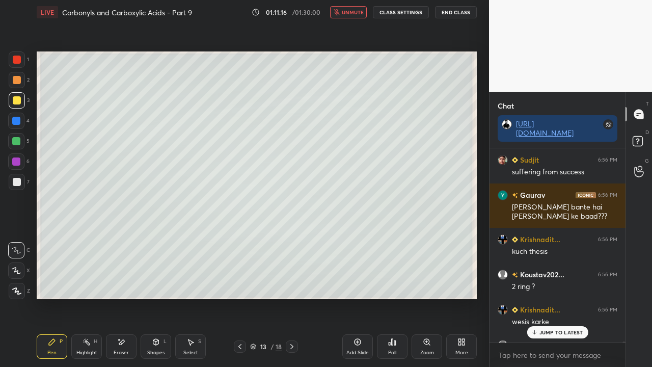
click at [554, 298] on p "JUMP TO LATEST" at bounding box center [562, 332] width 44 height 6
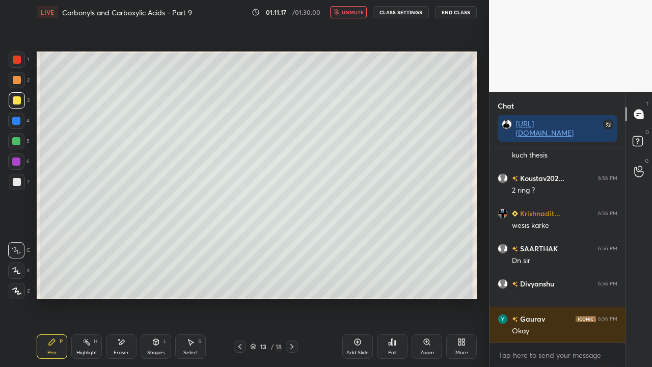
click at [356, 12] on span "unmute" at bounding box center [353, 12] width 22 height 7
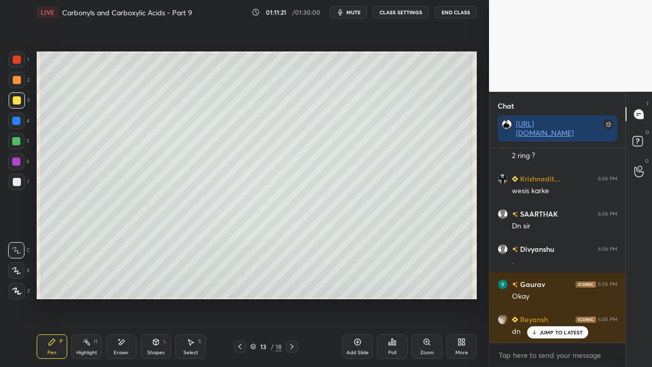
click at [18, 180] on div at bounding box center [17, 182] width 8 height 8
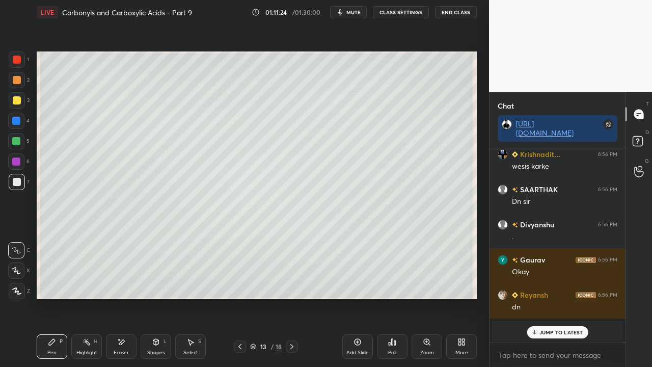
click at [544, 298] on p "JUMP TO LATEST" at bounding box center [562, 332] width 44 height 6
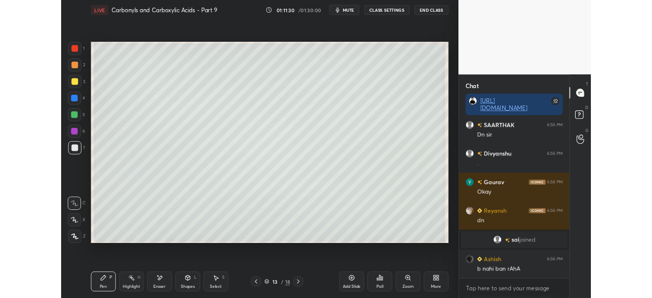
scroll to position [52224, 0]
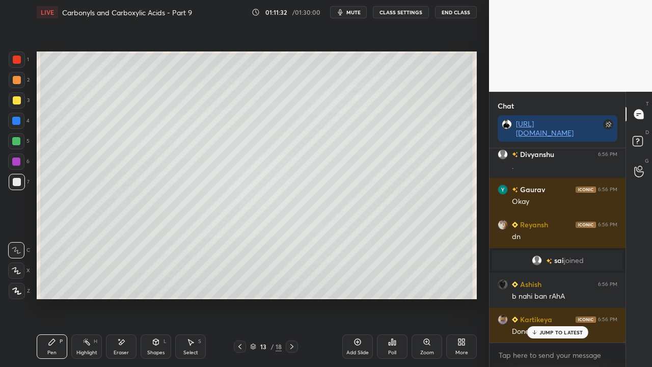
click at [560, 298] on div "JUMP TO LATEST" at bounding box center [557, 332] width 61 height 12
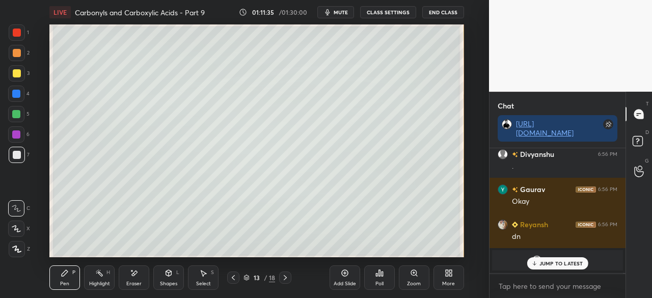
scroll to position [52224, 0]
click at [341, 16] on button "mute" at bounding box center [335, 12] width 37 height 12
click at [547, 265] on p "3 NEW MESSAGES" at bounding box center [561, 263] width 47 height 6
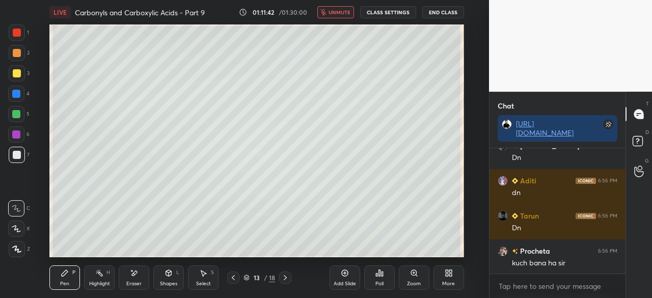
scroll to position [52468, 0]
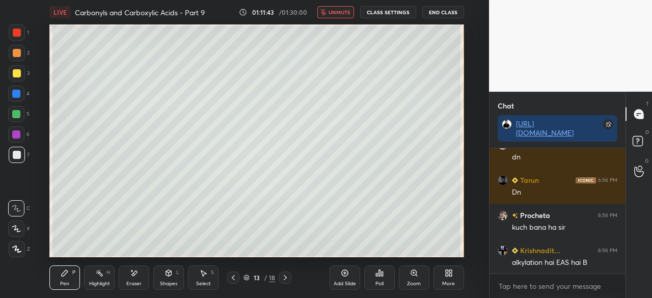
click at [341, 12] on span "unmute" at bounding box center [340, 12] width 22 height 7
click at [339, 14] on span "mute" at bounding box center [341, 12] width 14 height 7
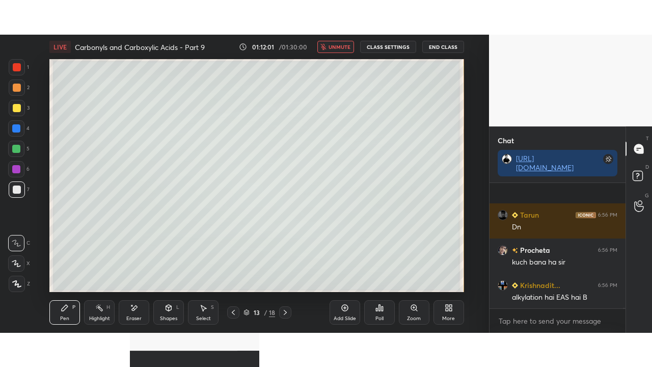
scroll to position [52539, 0]
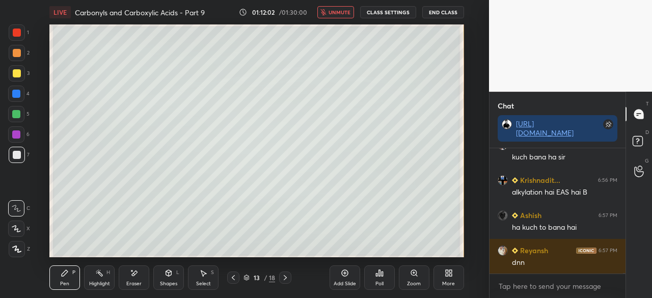
click at [461, 282] on div "More" at bounding box center [449, 277] width 31 height 24
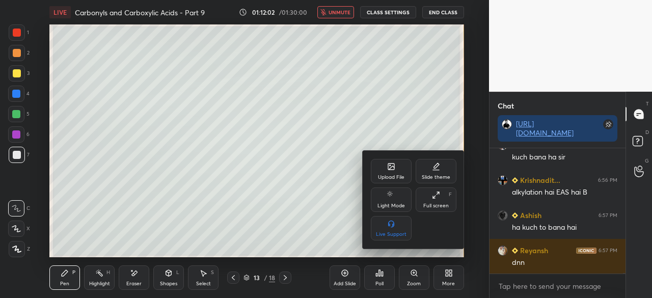
drag, startPoint x: 440, startPoint y: 203, endPoint x: 441, endPoint y: 248, distance: 44.9
click at [441, 203] on div "Full screen" at bounding box center [435, 205] width 25 height 5
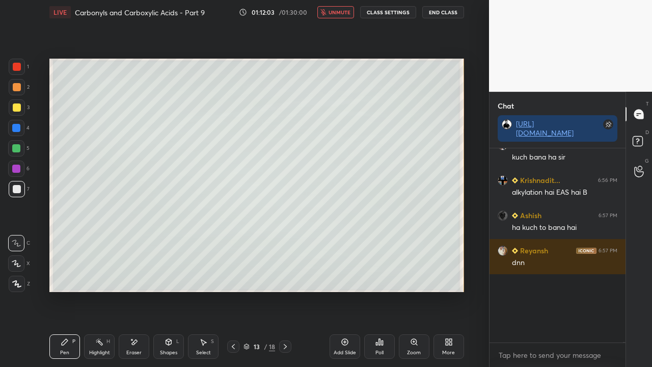
scroll to position [52470, 0]
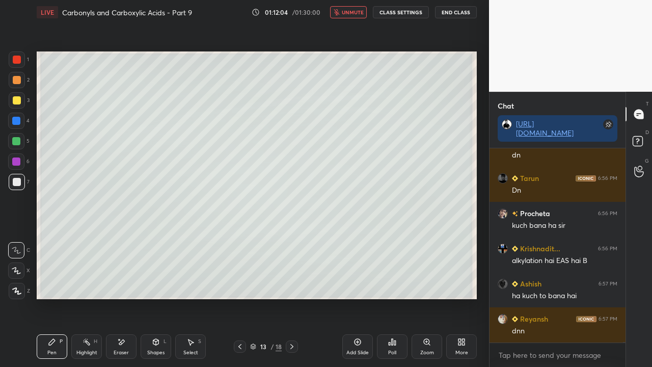
click at [350, 12] on span "unmute" at bounding box center [353, 12] width 22 height 7
click at [21, 184] on div at bounding box center [17, 182] width 16 height 16
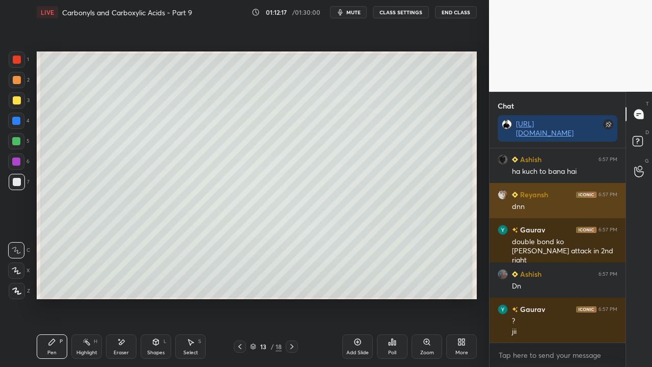
scroll to position [52630, 0]
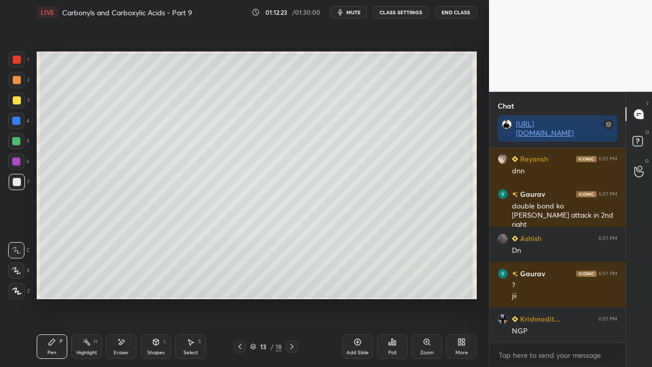
click at [643, 134] on div "D Doubts (D)" at bounding box center [639, 142] width 26 height 29
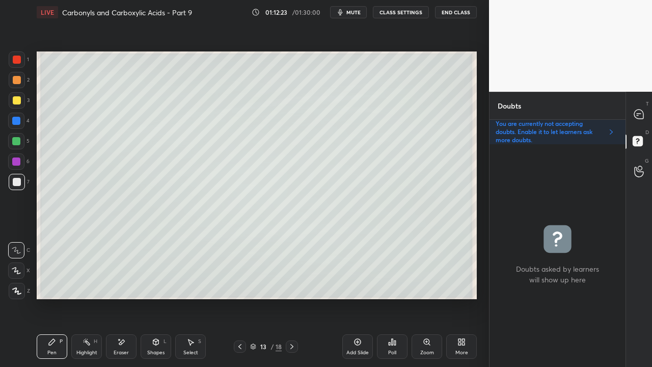
scroll to position [220, 133]
click at [642, 114] on icon at bounding box center [638, 114] width 9 height 9
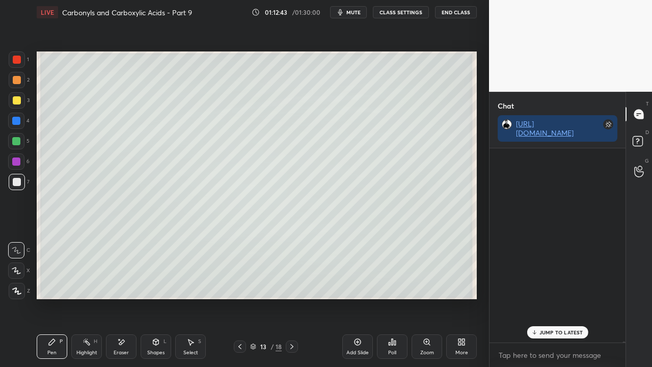
scroll to position [191, 133]
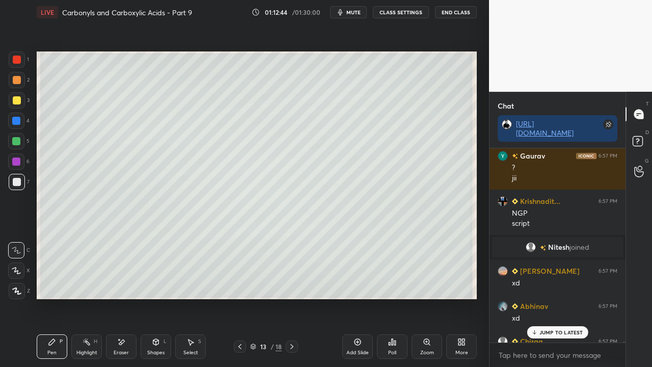
click at [574, 298] on p "JUMP TO LATEST" at bounding box center [562, 332] width 44 height 6
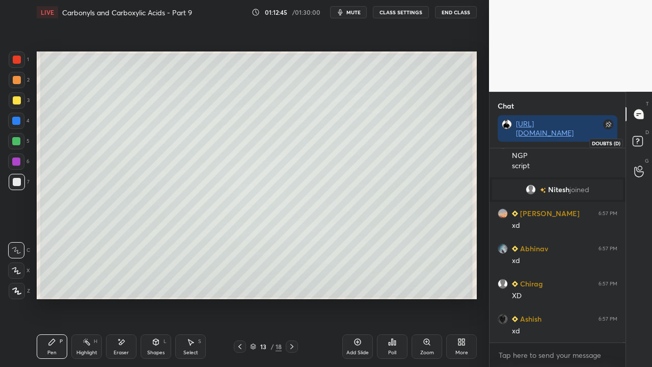
click at [652, 137] on div "D Doubts (D)" at bounding box center [639, 142] width 26 height 29
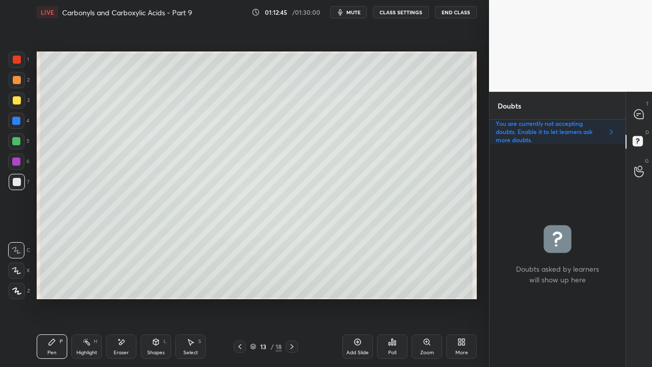
scroll to position [220, 133]
click at [640, 108] on div at bounding box center [639, 114] width 20 height 18
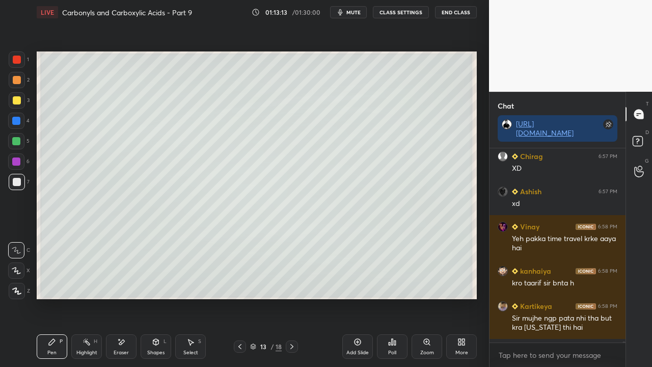
scroll to position [53024, 0]
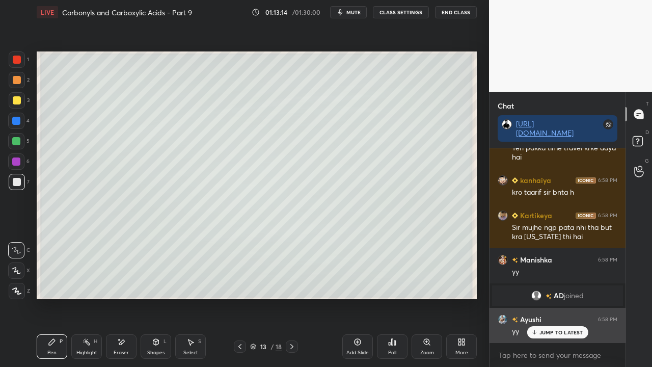
click at [552, 298] on p "JUMP TO LATEST" at bounding box center [562, 332] width 44 height 6
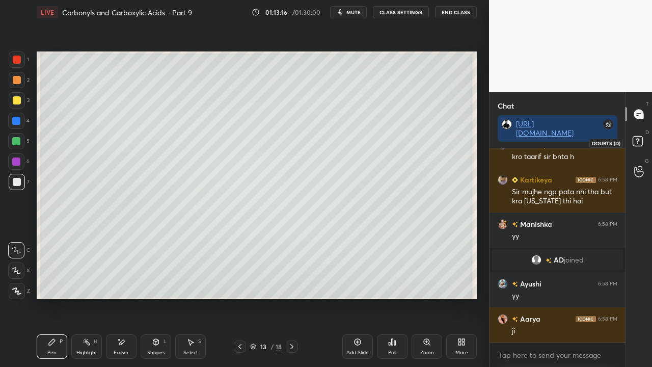
click at [633, 143] on rect at bounding box center [638, 142] width 10 height 10
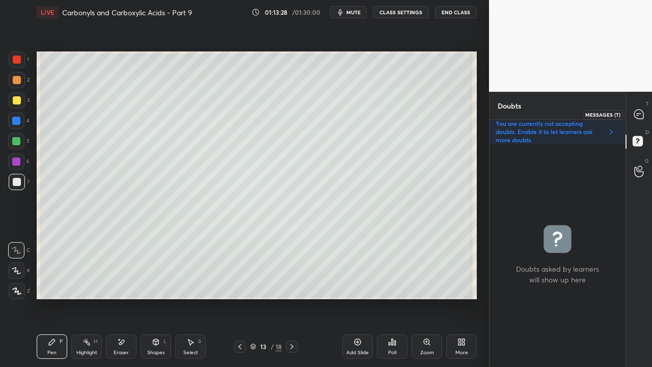
click at [647, 111] on div at bounding box center [639, 114] width 20 height 18
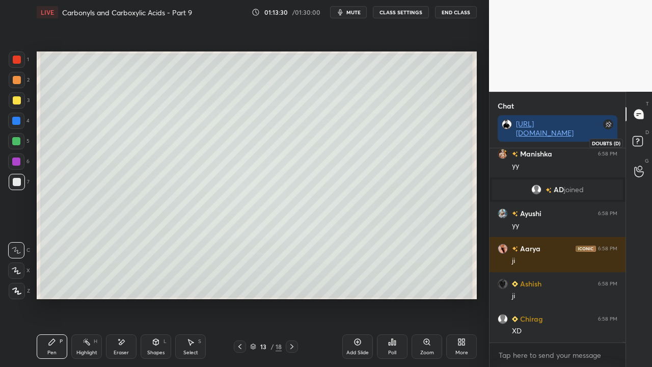
scroll to position [53270, 0]
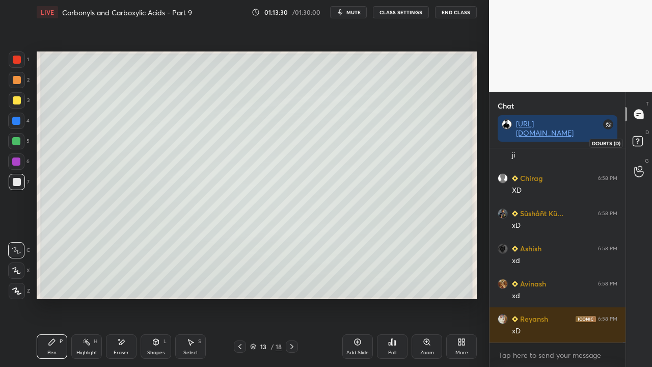
click at [643, 138] on icon at bounding box center [639, 143] width 18 height 18
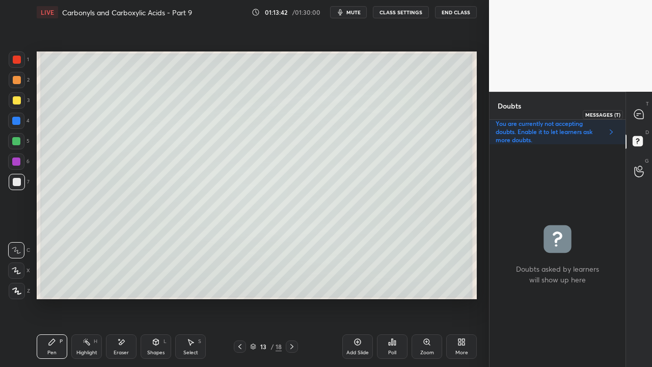
click at [645, 111] on div at bounding box center [639, 114] width 20 height 18
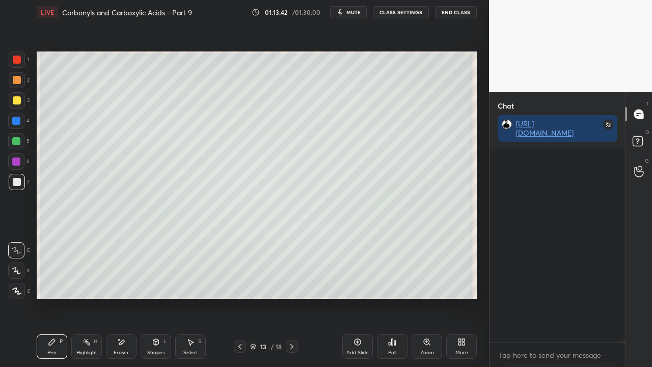
scroll to position [191, 133]
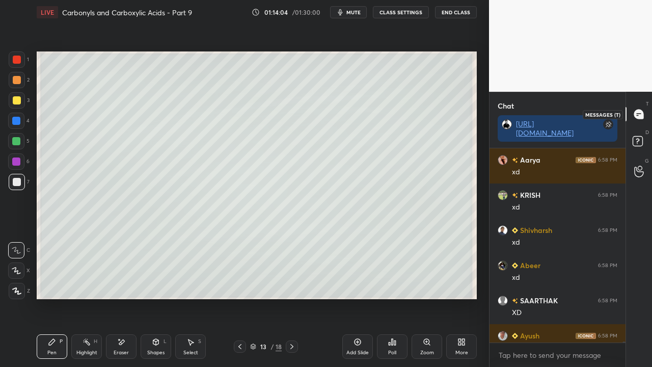
click at [641, 114] on icon at bounding box center [638, 114] width 9 height 9
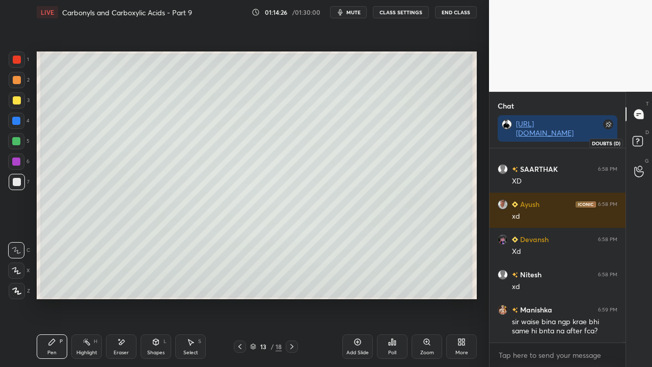
click at [640, 143] on rect at bounding box center [638, 142] width 10 height 10
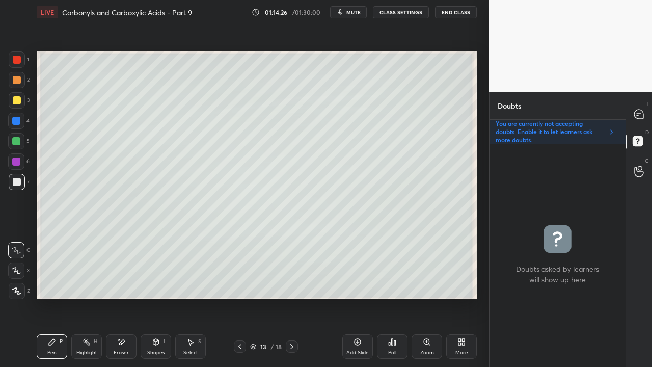
scroll to position [220, 133]
click at [643, 116] on icon at bounding box center [638, 114] width 9 height 9
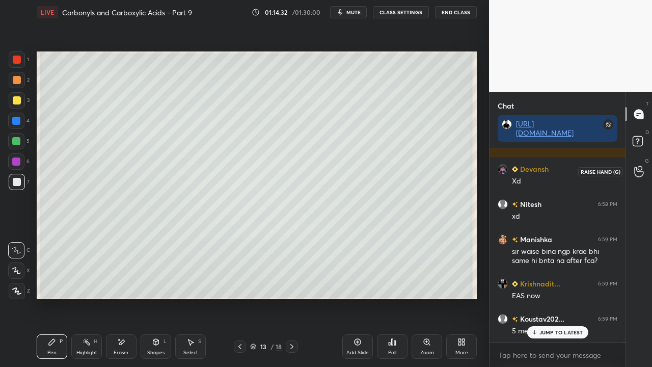
scroll to position [53736, 0]
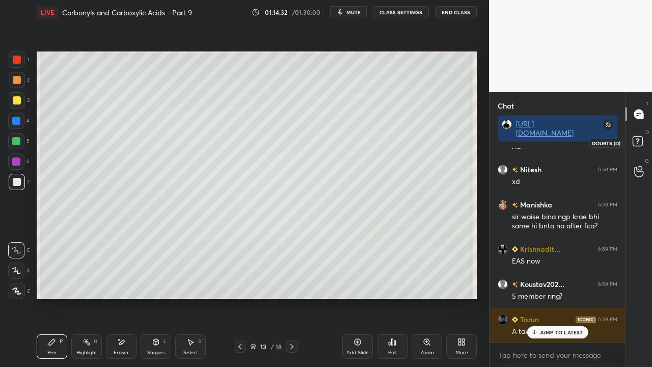
click at [641, 143] on rect at bounding box center [638, 142] width 10 height 10
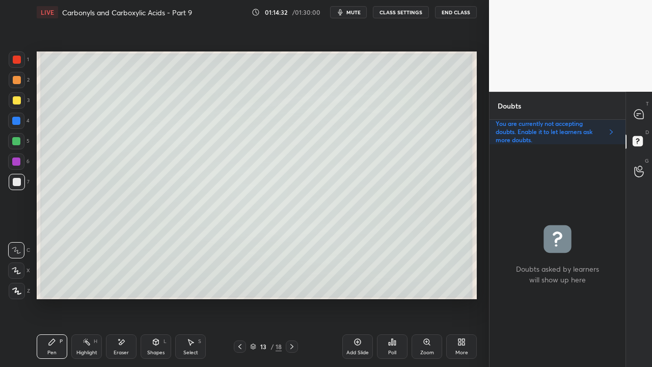
scroll to position [220, 133]
click at [294, 298] on icon at bounding box center [292, 346] width 8 height 8
click at [638, 115] on icon at bounding box center [639, 114] width 11 height 11
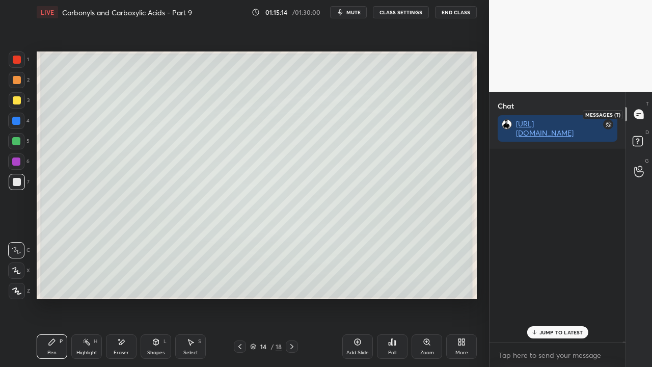
scroll to position [191, 133]
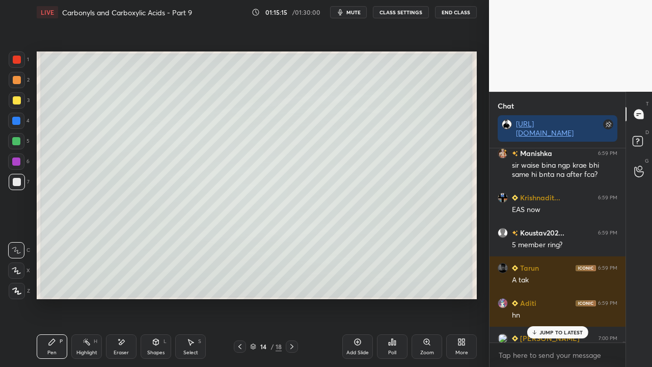
click at [550, 298] on p "JUMP TO LATEST" at bounding box center [562, 332] width 44 height 6
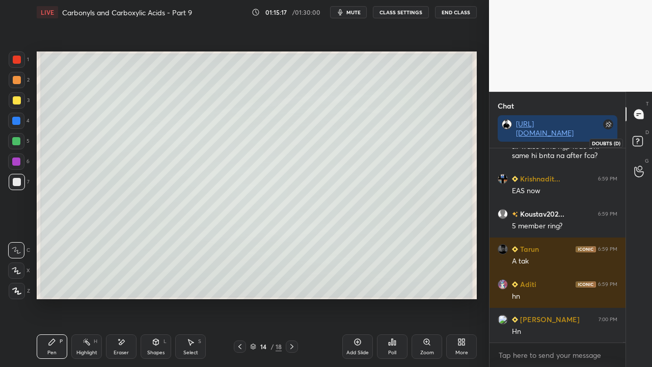
click at [645, 136] on icon at bounding box center [639, 143] width 18 height 18
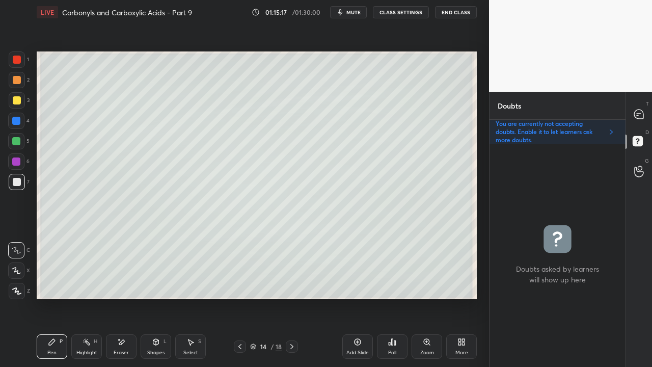
scroll to position [220, 133]
click at [244, 298] on icon at bounding box center [240, 346] width 8 height 8
click at [645, 110] on div at bounding box center [639, 114] width 20 height 18
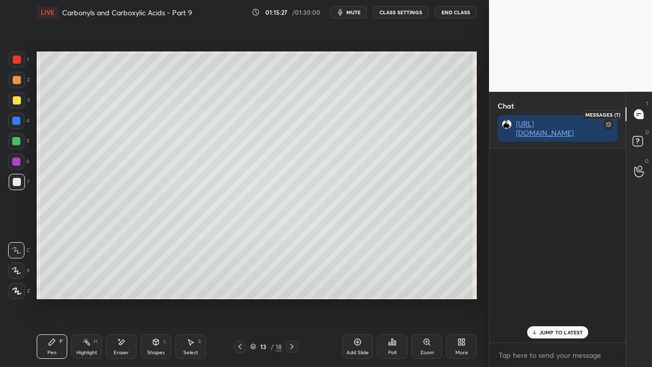
scroll to position [191, 133]
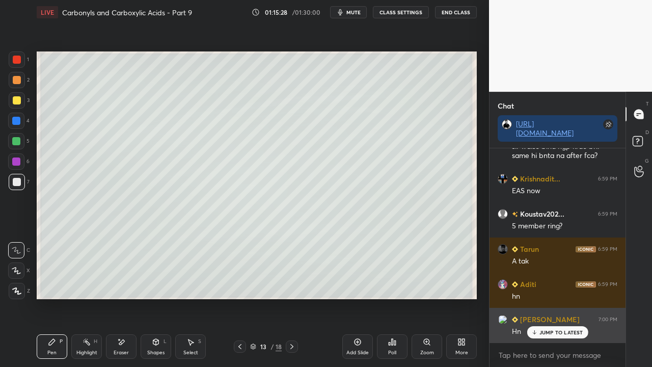
click at [553, 298] on p "JUMP TO LATEST" at bounding box center [562, 332] width 44 height 6
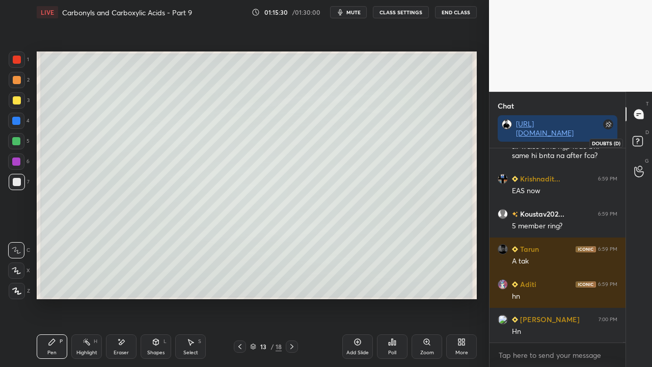
click at [642, 144] on rect at bounding box center [638, 142] width 10 height 10
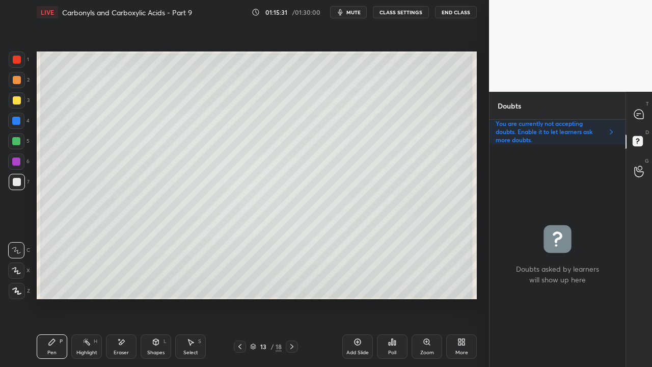
scroll to position [220, 133]
click at [423, 298] on div "Zoom" at bounding box center [427, 346] width 31 height 24
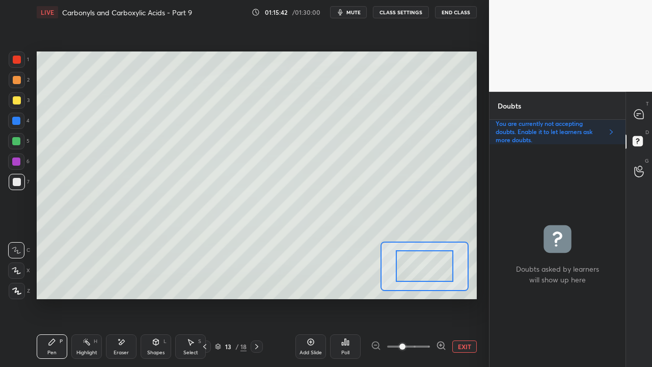
click at [434, 298] on div at bounding box center [408, 346] width 75 height 12
click at [438, 298] on icon at bounding box center [441, 345] width 7 height 7
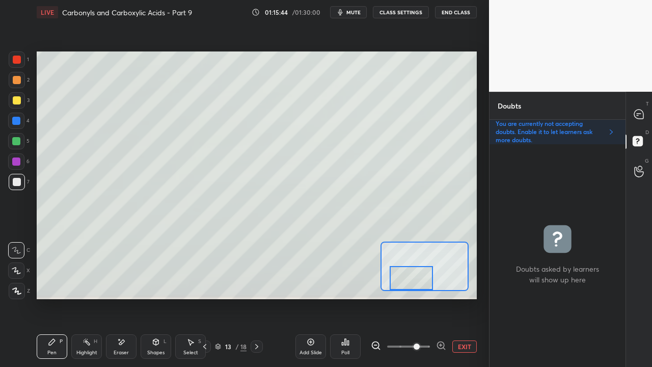
drag, startPoint x: 422, startPoint y: 266, endPoint x: 410, endPoint y: 287, distance: 24.9
click at [412, 288] on div at bounding box center [411, 278] width 43 height 24
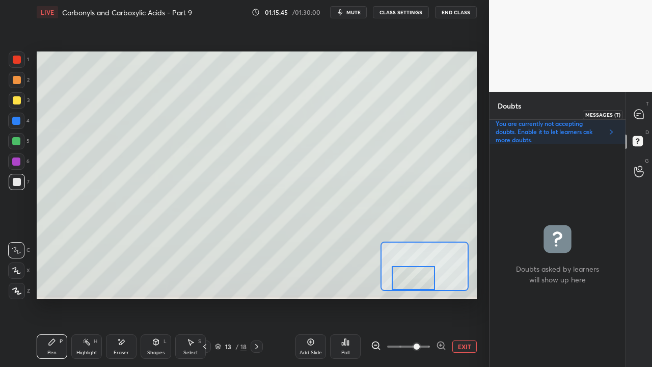
click at [642, 113] on icon at bounding box center [638, 114] width 9 height 9
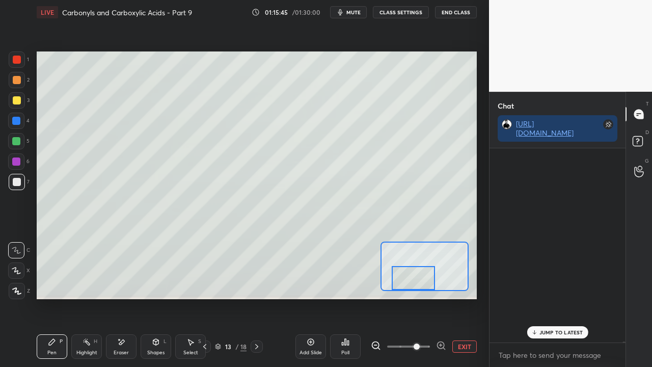
scroll to position [191, 133]
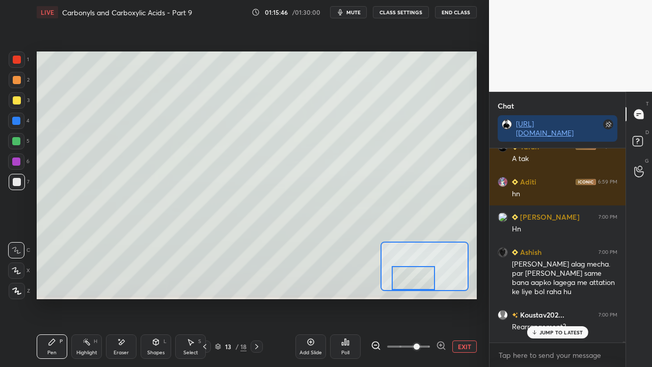
click at [542, 298] on p "JUMP TO LATEST" at bounding box center [562, 332] width 44 height 6
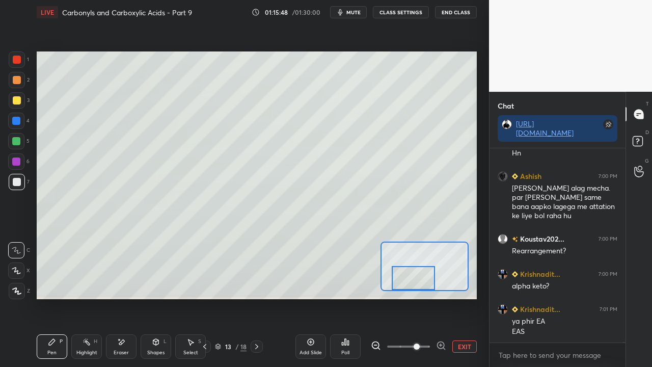
scroll to position [54039, 0]
click at [18, 101] on div at bounding box center [17, 100] width 8 height 8
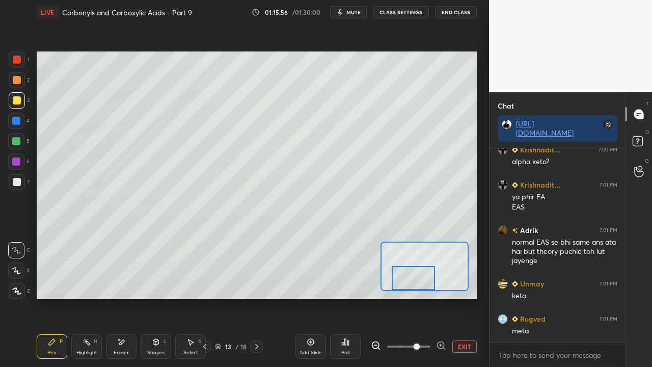
scroll to position [54144, 0]
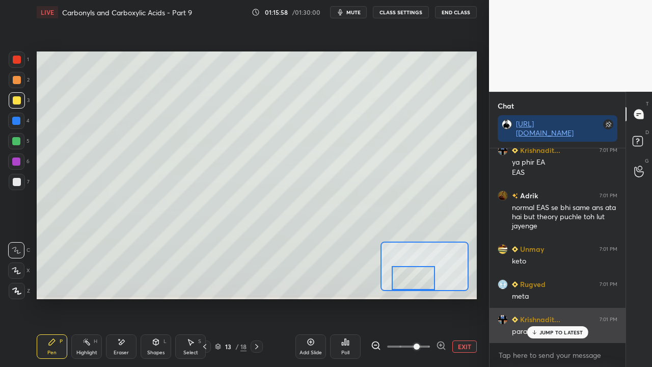
click at [565, 298] on div "JUMP TO LATEST" at bounding box center [557, 332] width 61 height 12
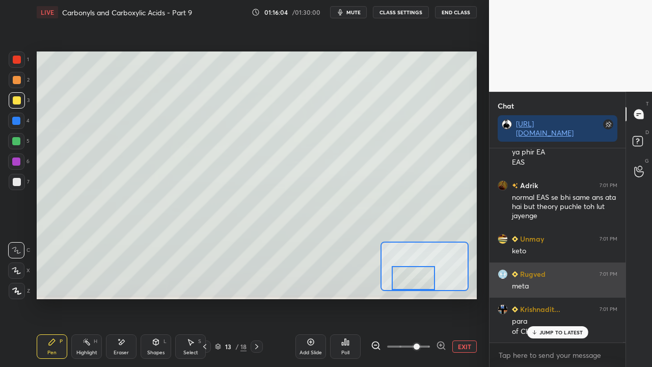
scroll to position [54190, 0]
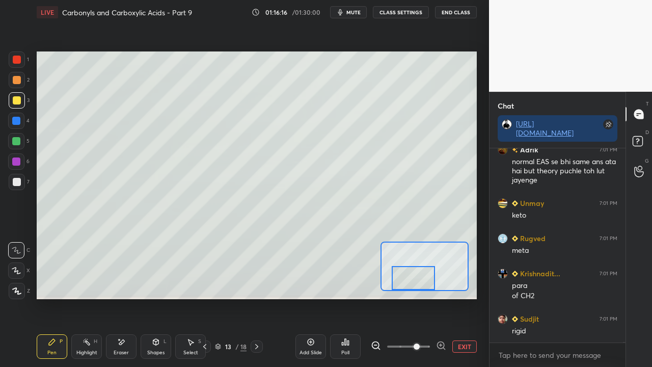
drag, startPoint x: 120, startPoint y: 350, endPoint x: 123, endPoint y: 342, distance: 7.6
click at [121, 298] on div "Eraser" at bounding box center [121, 352] width 15 height 5
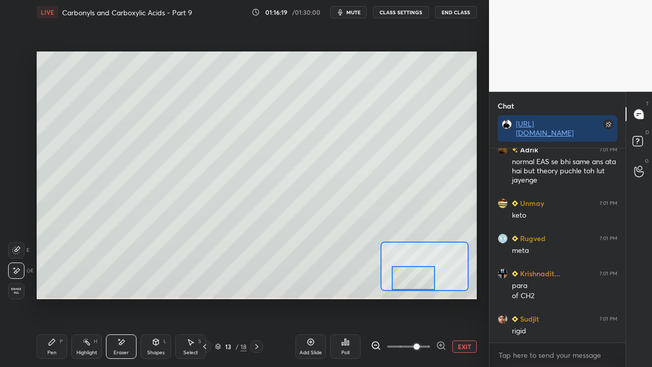
click at [52, 298] on div "Pen" at bounding box center [51, 352] width 9 height 5
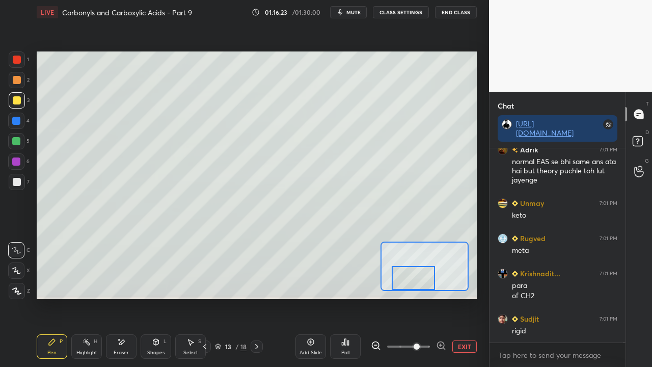
click at [11, 181] on div at bounding box center [17, 182] width 16 height 16
click at [644, 141] on icon at bounding box center [639, 143] width 18 height 18
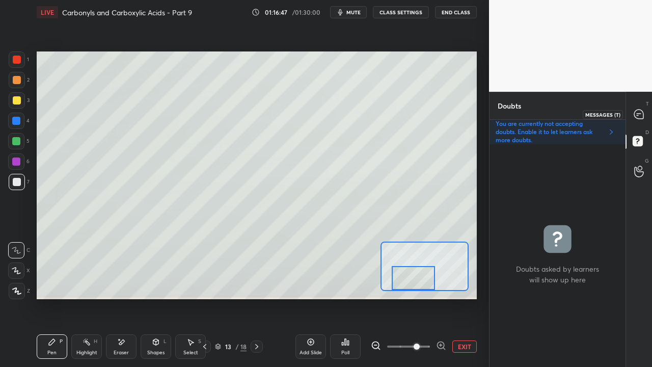
click at [634, 110] on icon at bounding box center [639, 114] width 11 height 11
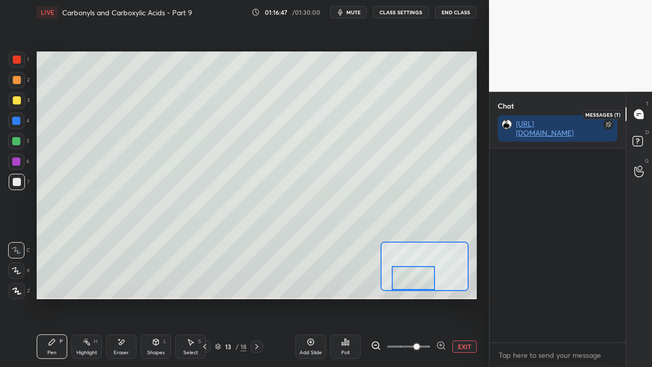
scroll to position [191, 133]
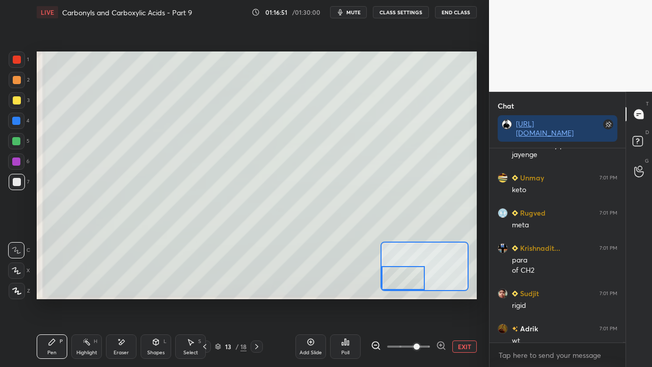
click at [418, 292] on div "Setting up your live class Poll for secs No correct answer Start poll" at bounding box center [257, 175] width 440 height 248
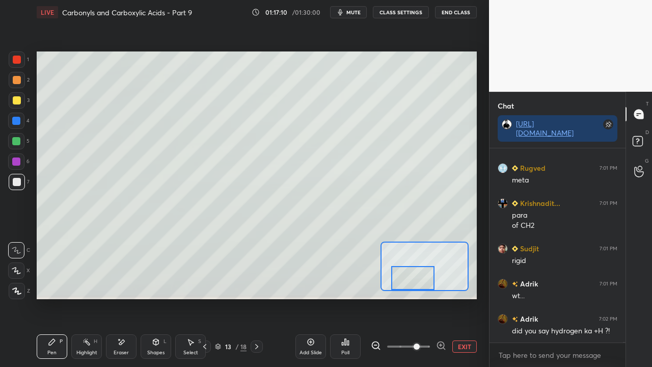
drag, startPoint x: 406, startPoint y: 283, endPoint x: 417, endPoint y: 284, distance: 10.8
click at [417, 284] on div at bounding box center [412, 278] width 43 height 24
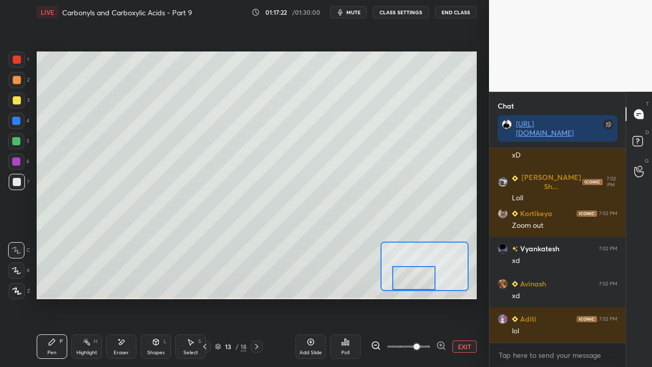
scroll to position [54646, 0]
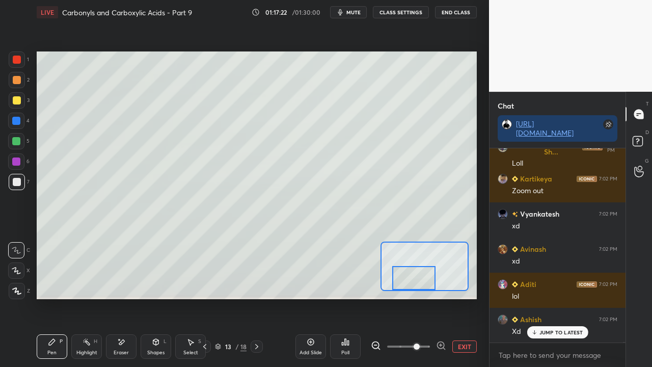
click at [462, 298] on button "EXIT" at bounding box center [465, 346] width 24 height 12
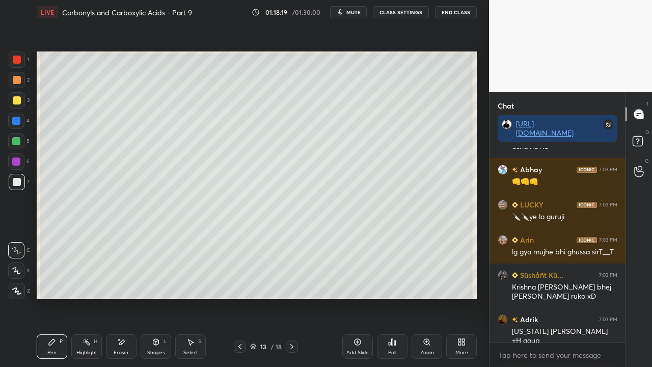
scroll to position [56134, 0]
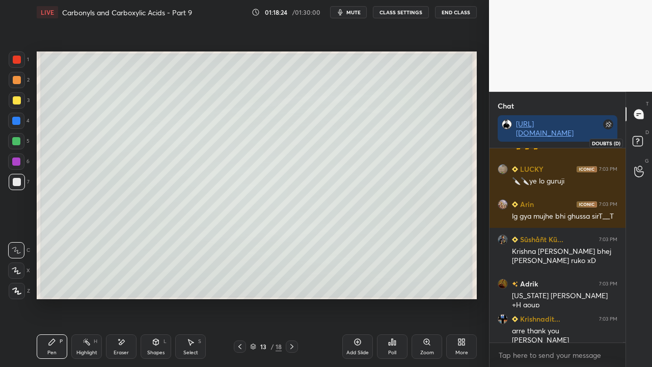
click at [643, 138] on icon at bounding box center [639, 143] width 18 height 18
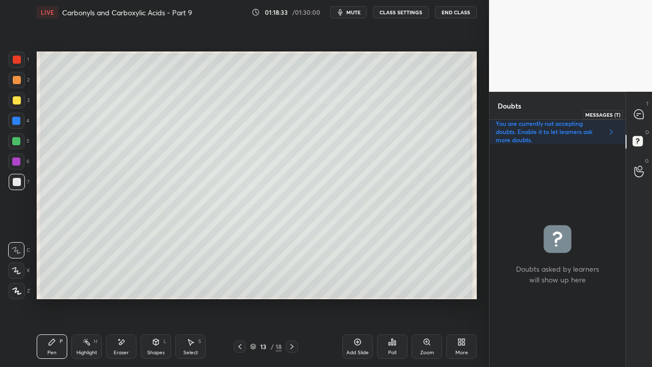
click at [638, 105] on div at bounding box center [639, 114] width 20 height 18
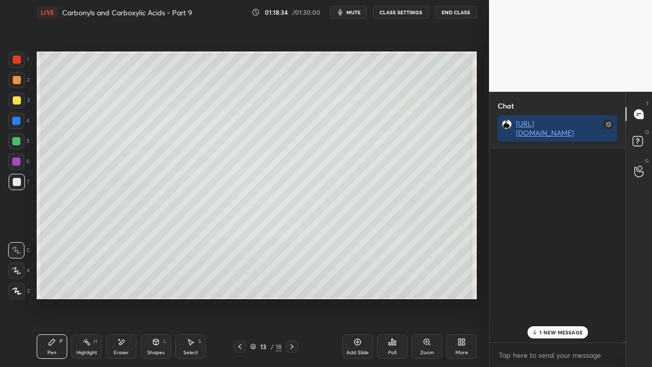
scroll to position [191, 133]
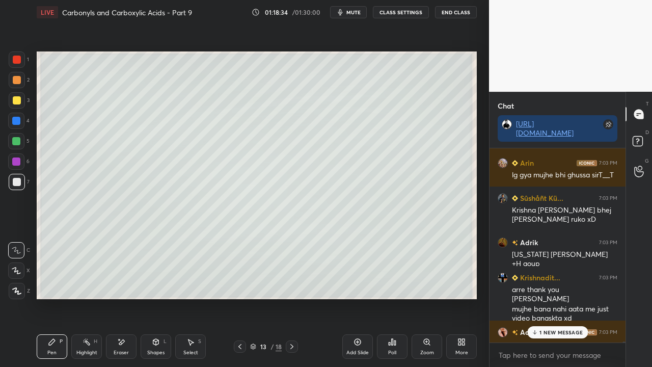
click at [554, 298] on div "1 NEW MESSAGE" at bounding box center [557, 332] width 61 height 12
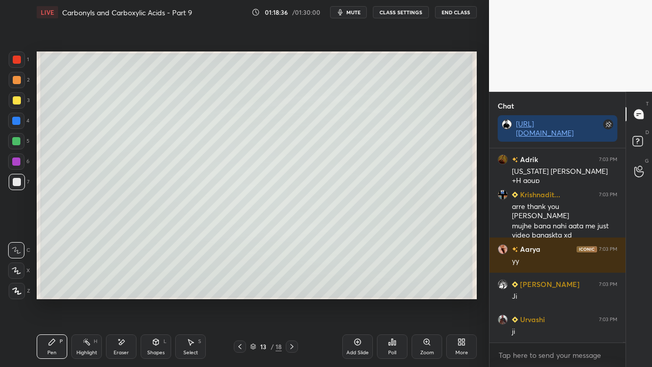
click at [241, 298] on icon at bounding box center [240, 346] width 8 height 8
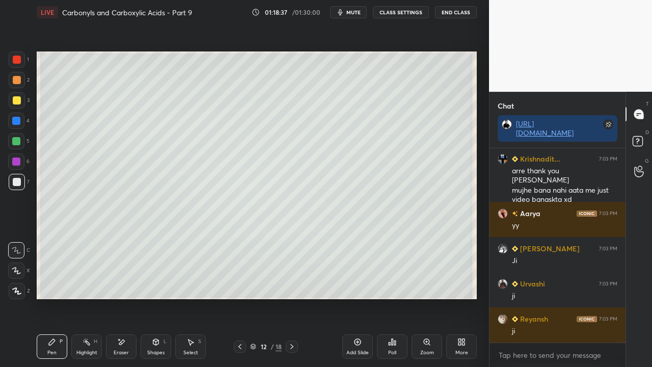
click at [296, 298] on icon at bounding box center [292, 346] width 8 height 8
click at [295, 298] on icon at bounding box center [292, 346] width 8 height 8
click at [291, 298] on icon at bounding box center [292, 346] width 8 height 8
click at [18, 94] on div at bounding box center [17, 100] width 16 height 16
click at [21, 181] on div at bounding box center [17, 182] width 16 height 16
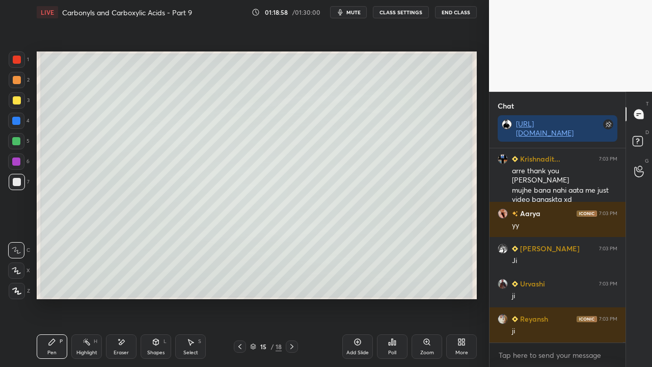
scroll to position [56329, 0]
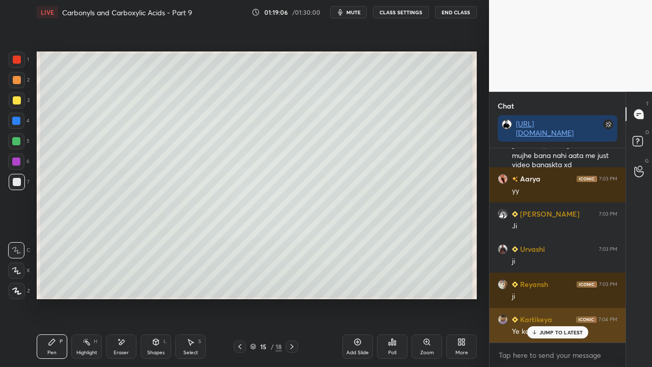
drag, startPoint x: 550, startPoint y: 332, endPoint x: 524, endPoint y: 333, distance: 26.5
click at [550, 298] on p "JUMP TO LATEST" at bounding box center [562, 332] width 44 height 6
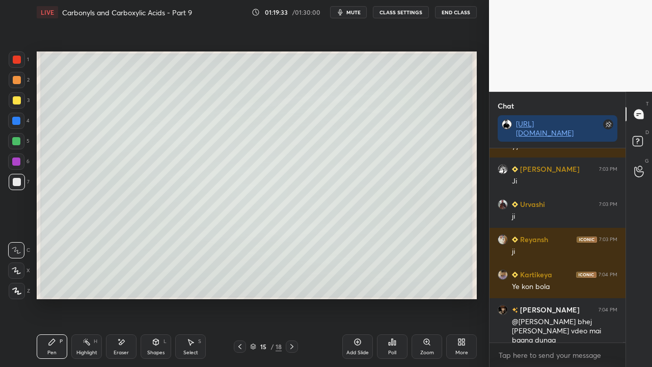
scroll to position [56408, 0]
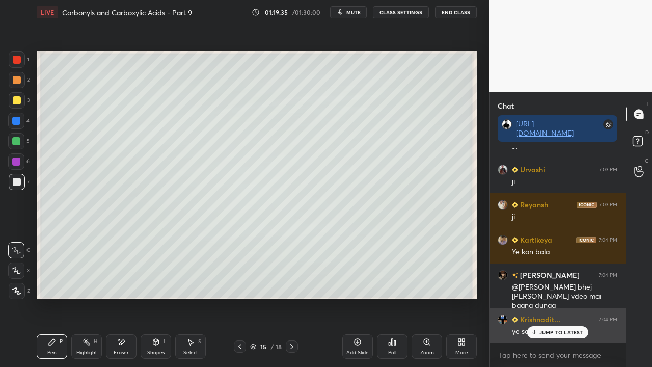
click at [543, 298] on p "JUMP TO LATEST" at bounding box center [562, 332] width 44 height 6
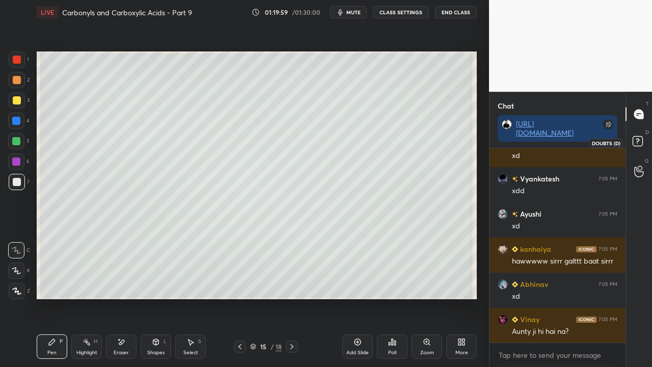
scroll to position [57358, 0]
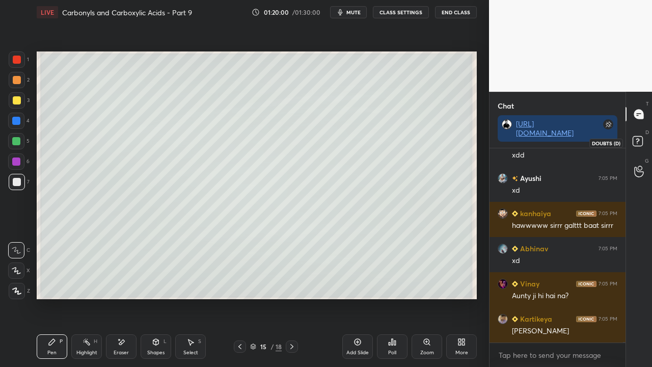
drag, startPoint x: 640, startPoint y: 141, endPoint x: 636, endPoint y: 145, distance: 5.8
click at [639, 143] on rect at bounding box center [638, 142] width 10 height 10
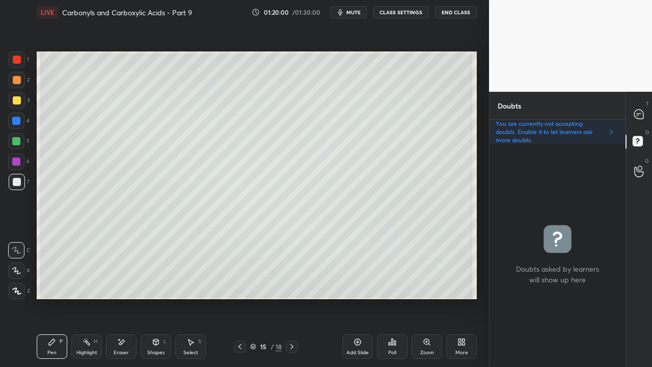
scroll to position [220, 133]
click at [641, 112] on icon at bounding box center [638, 114] width 9 height 9
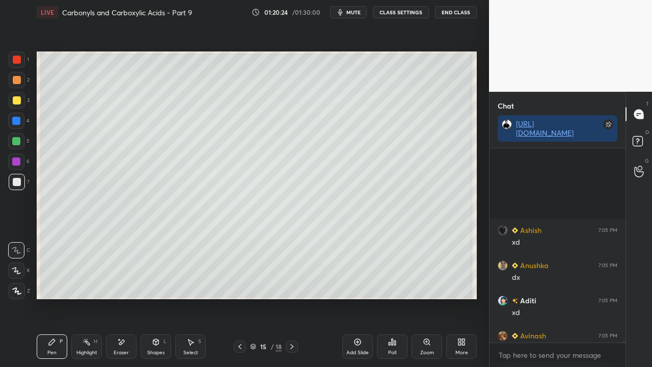
scroll to position [58118, 0]
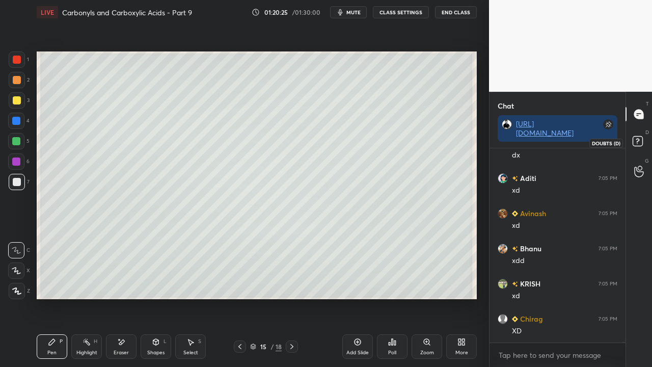
click at [639, 141] on icon at bounding box center [639, 143] width 18 height 18
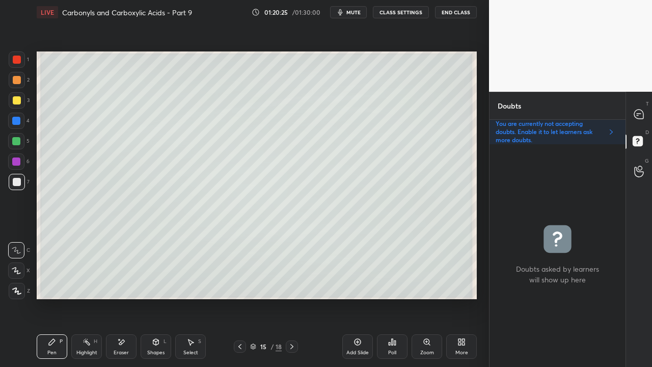
scroll to position [220, 133]
click at [639, 112] on icon at bounding box center [638, 114] width 9 height 9
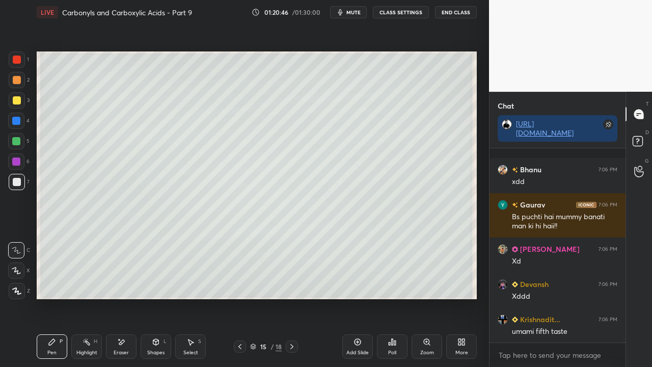
scroll to position [58885, 0]
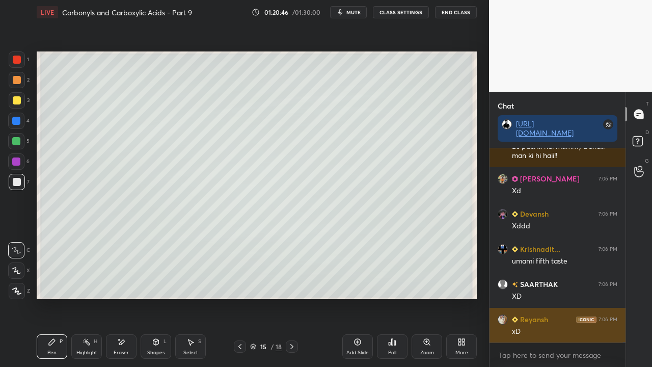
click at [563, 298] on p "JUMP TO LATEST" at bounding box center [562, 365] width 44 height 6
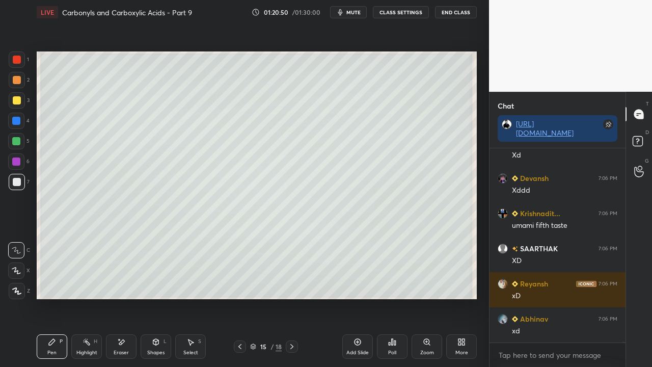
scroll to position [58965, 0]
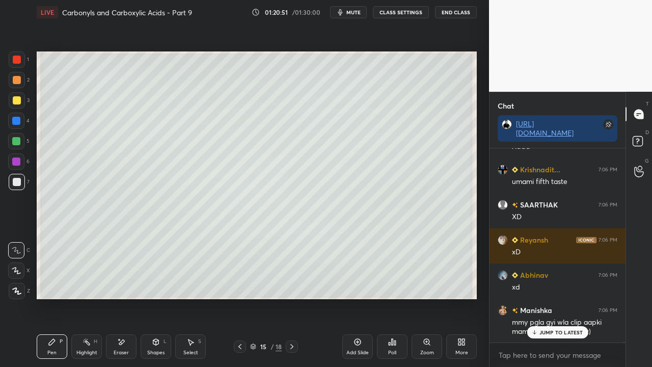
click at [17, 98] on div at bounding box center [17, 100] width 8 height 8
click at [640, 140] on rect at bounding box center [638, 142] width 10 height 10
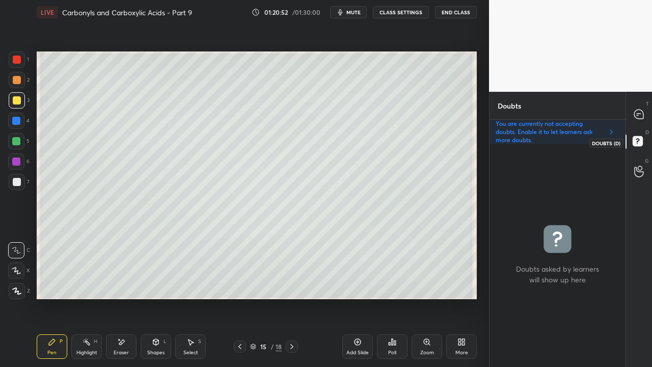
scroll to position [220, 133]
click at [640, 113] on icon at bounding box center [639, 114] width 11 height 11
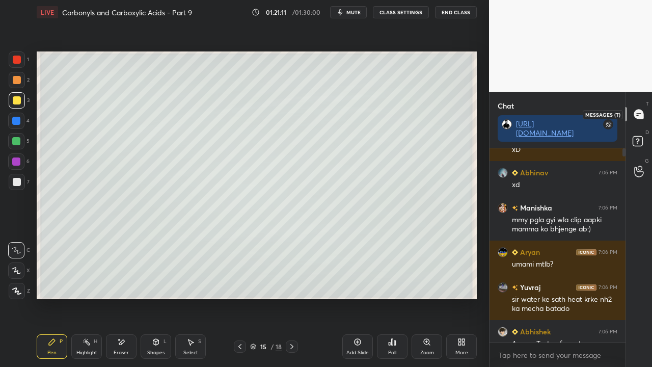
scroll to position [191, 133]
click at [559, 298] on p "9 NEW MESSAGES" at bounding box center [561, 332] width 47 height 6
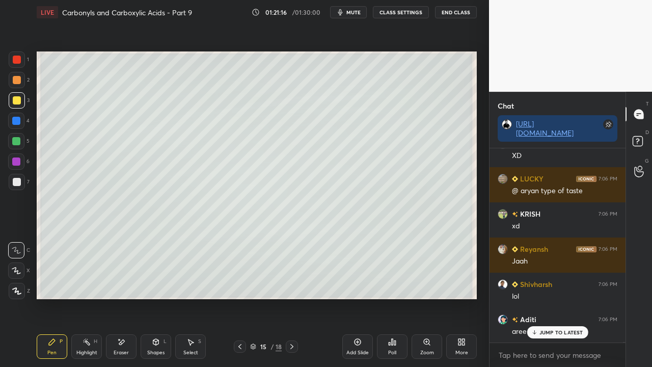
click at [557, 298] on p "JUMP TO LATEST" at bounding box center [562, 332] width 44 height 6
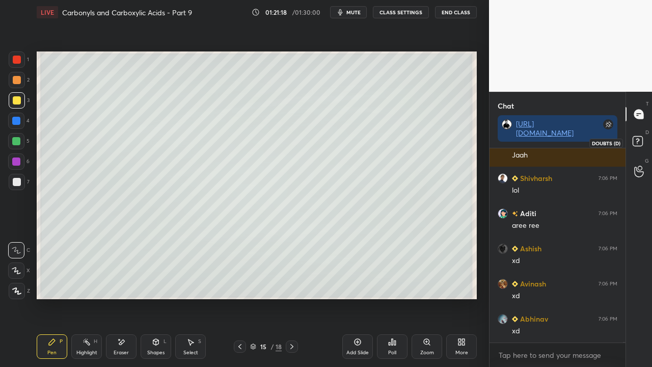
scroll to position [59616, 0]
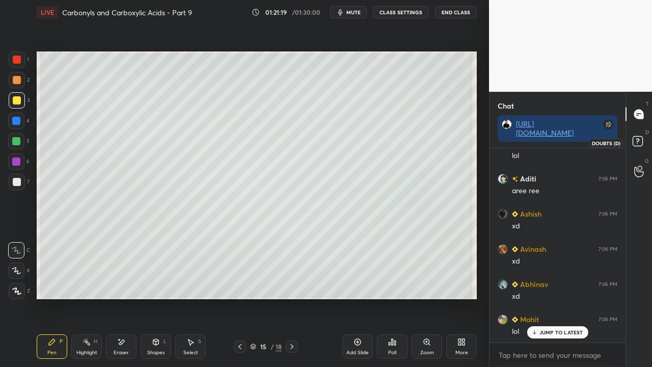
click at [635, 146] on rect at bounding box center [638, 142] width 10 height 10
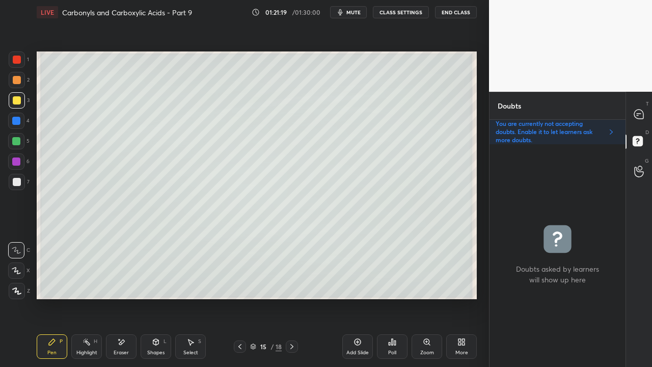
scroll to position [220, 133]
click at [637, 115] on icon at bounding box center [639, 114] width 11 height 11
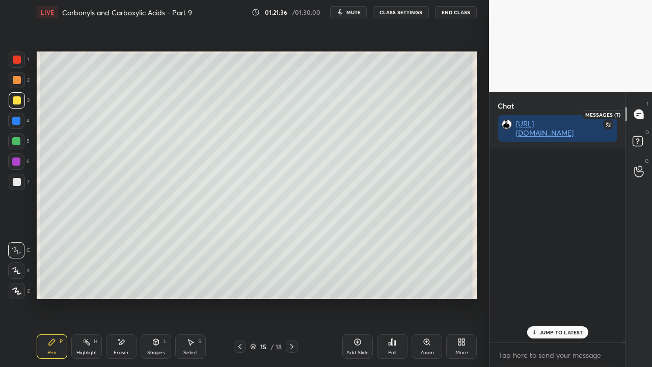
scroll to position [191, 133]
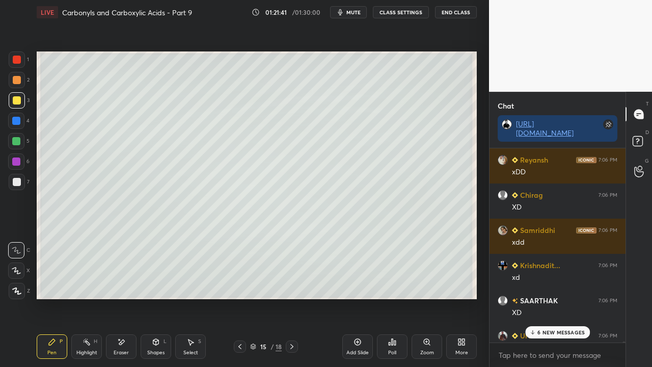
click at [557, 298] on p "6 NEW MESSAGES" at bounding box center [561, 332] width 47 height 6
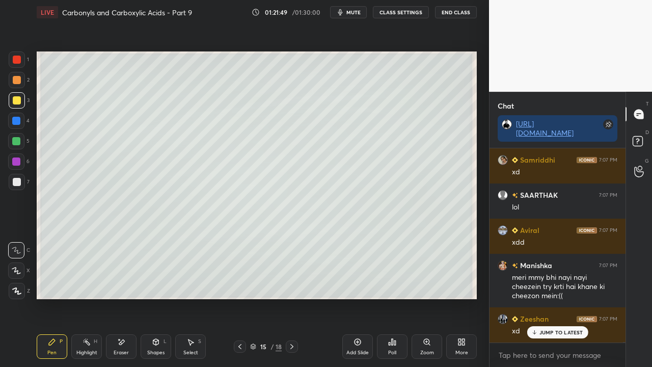
scroll to position [60784, 0]
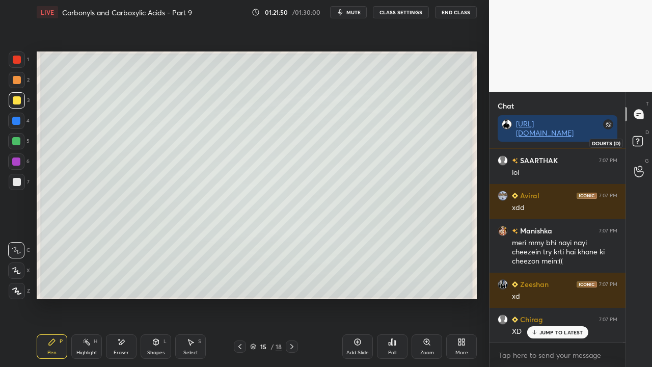
click at [640, 143] on rect at bounding box center [638, 142] width 10 height 10
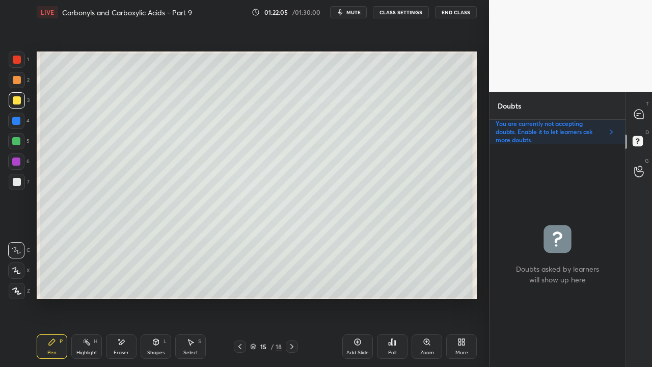
click at [15, 183] on div at bounding box center [17, 182] width 8 height 8
click at [12, 182] on div at bounding box center [17, 182] width 16 height 16
click at [9, 184] on div at bounding box center [17, 182] width 16 height 16
click at [9, 185] on div at bounding box center [17, 182] width 16 height 16
click at [639, 112] on icon at bounding box center [638, 114] width 9 height 9
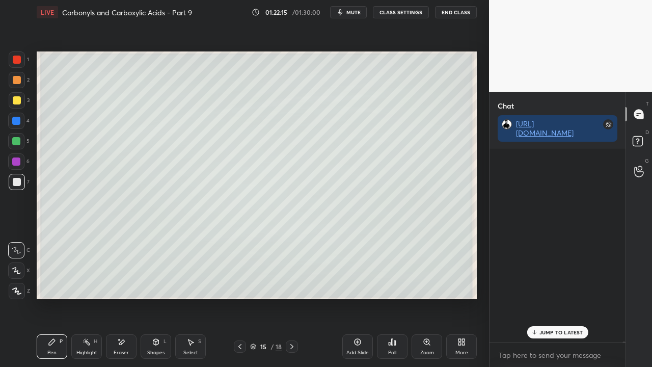
scroll to position [191, 133]
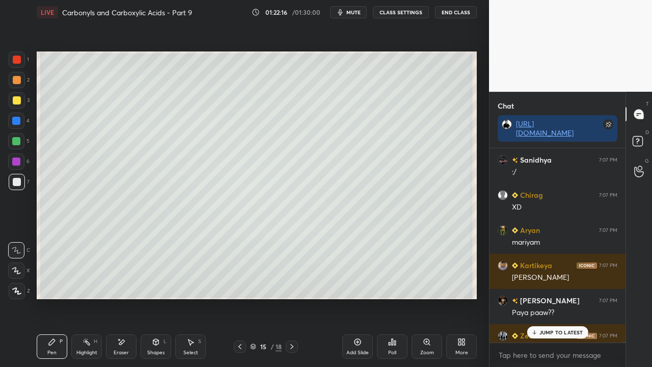
click at [550, 298] on p "JUMP TO LATEST" at bounding box center [562, 332] width 44 height 6
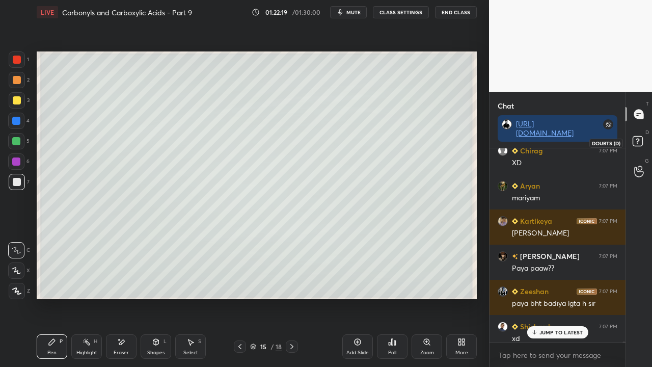
scroll to position [61707, 0]
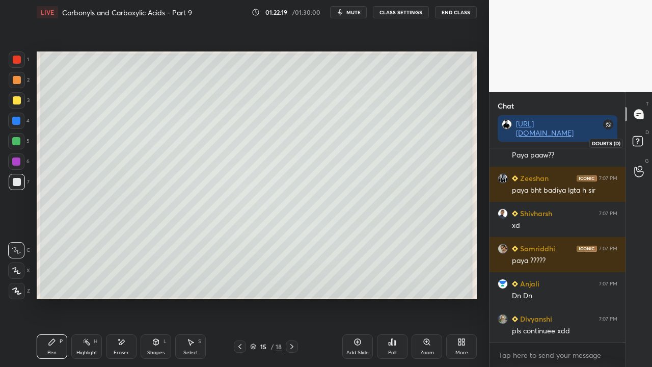
click at [635, 146] on rect at bounding box center [638, 142] width 10 height 10
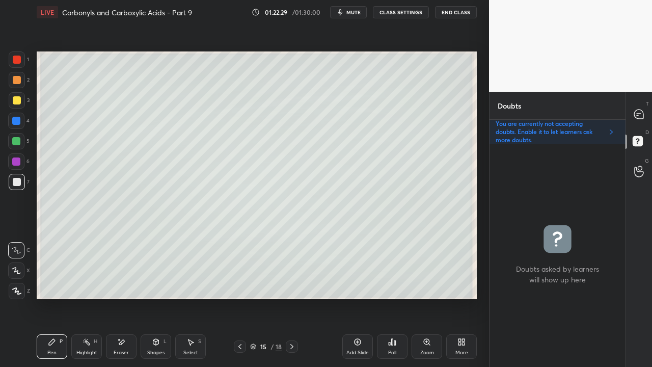
click at [18, 100] on div at bounding box center [17, 100] width 8 height 8
click at [644, 116] on div at bounding box center [639, 114] width 20 height 18
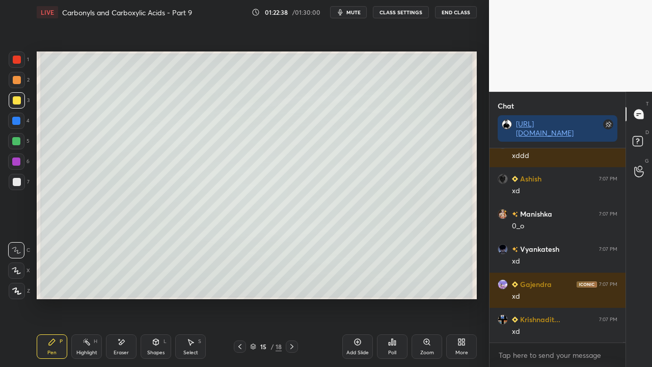
scroll to position [62611, 0]
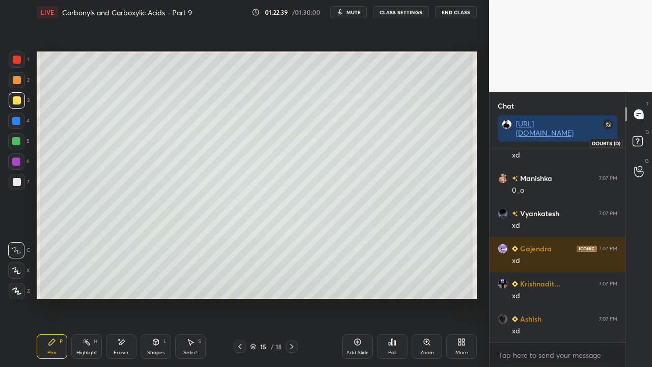
click at [647, 138] on icon at bounding box center [639, 143] width 18 height 18
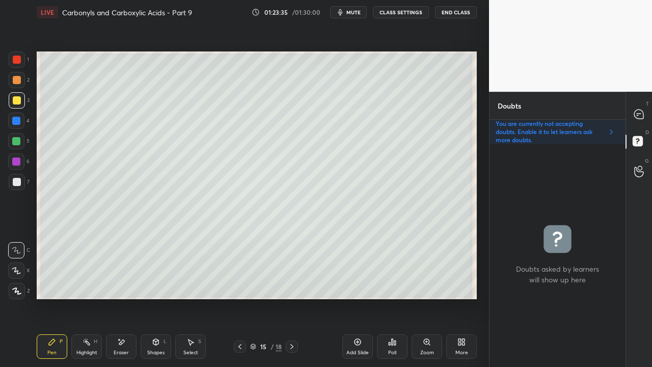
click at [634, 108] on div at bounding box center [639, 114] width 20 height 18
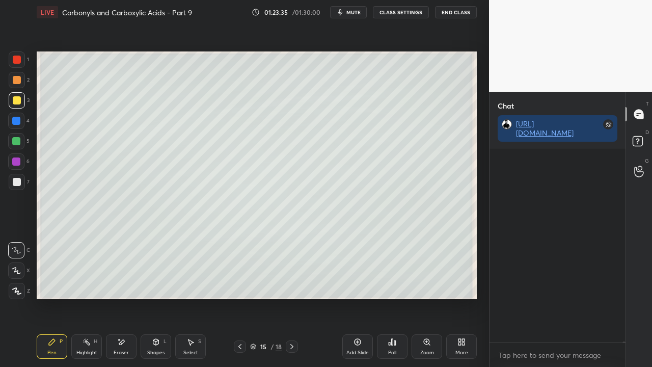
scroll to position [191, 133]
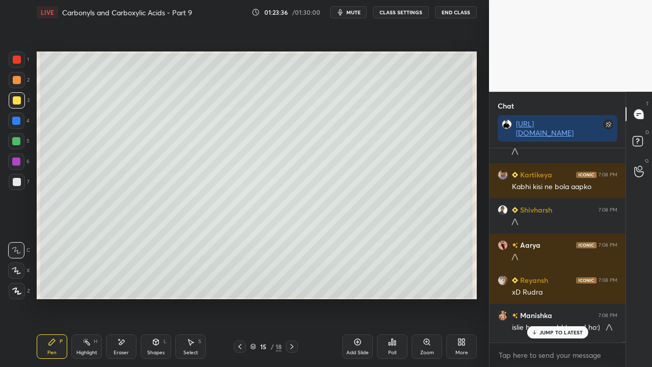
click at [547, 298] on p "JUMP TO LATEST" at bounding box center [562, 332] width 44 height 6
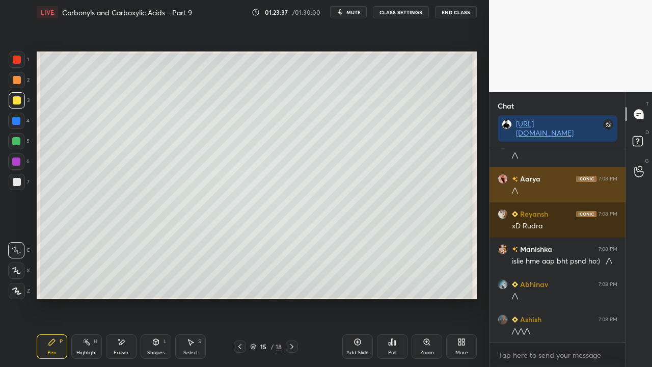
scroll to position [63338, 0]
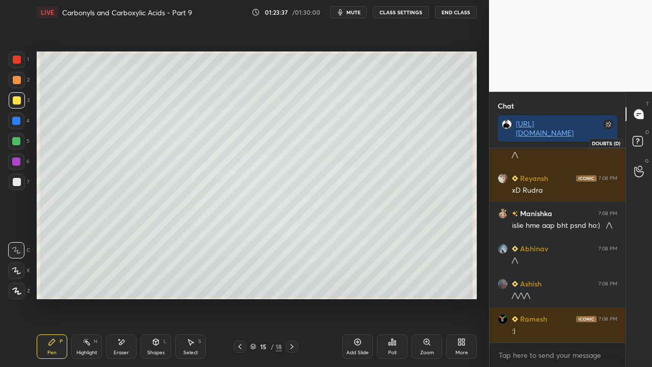
click at [643, 140] on rect at bounding box center [638, 142] width 10 height 10
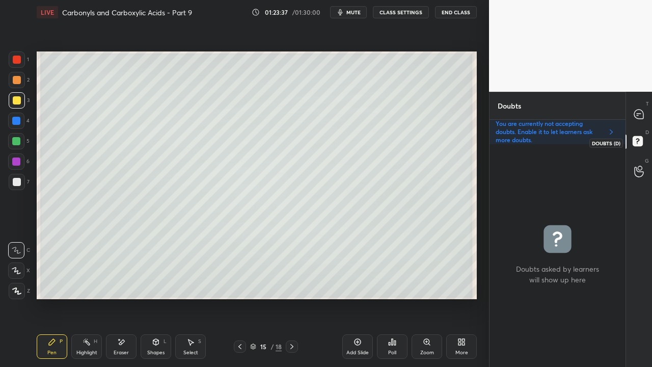
scroll to position [220, 133]
click at [17, 180] on div at bounding box center [17, 182] width 8 height 8
click at [644, 112] on icon at bounding box center [639, 114] width 11 height 11
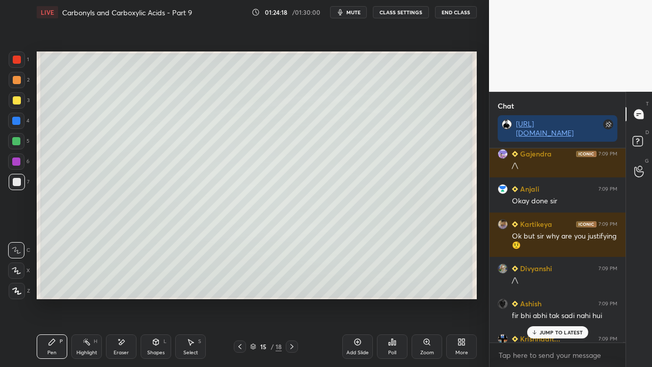
scroll to position [63750, 0]
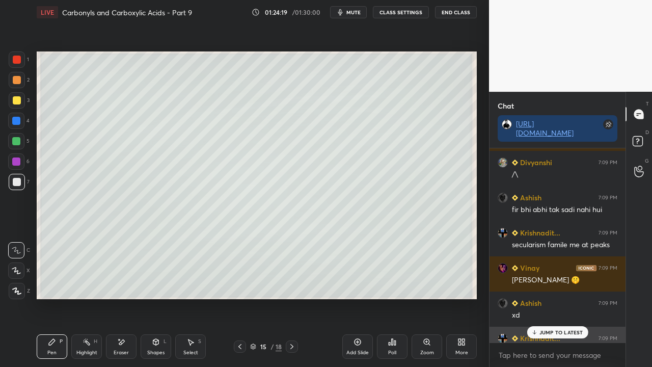
click at [556, 298] on p "JUMP TO LATEST" at bounding box center [562, 332] width 44 height 6
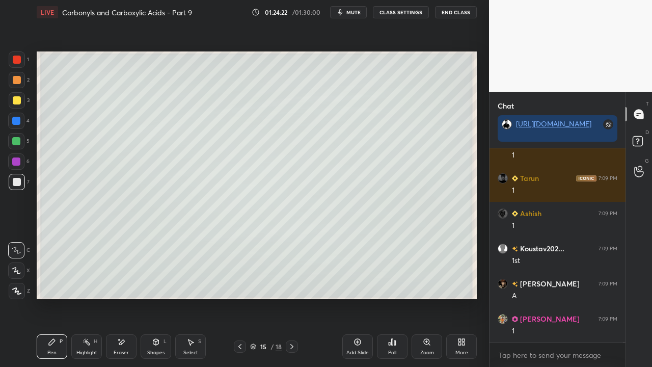
scroll to position [64236, 0]
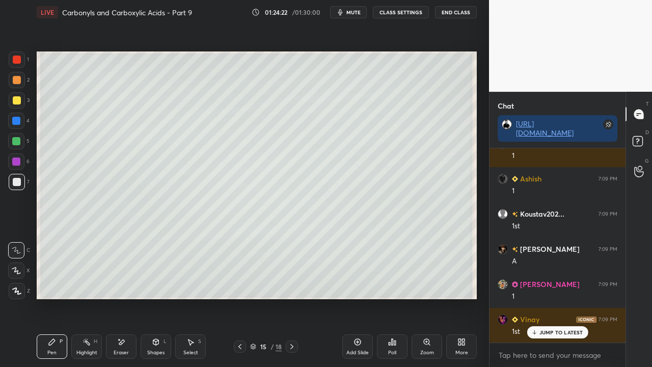
click at [645, 140] on icon at bounding box center [639, 143] width 18 height 18
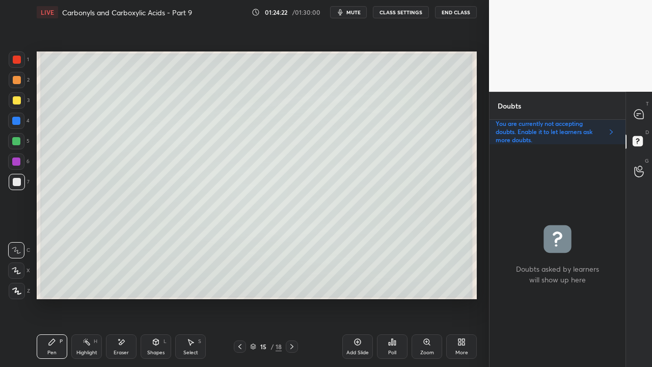
scroll to position [220, 133]
click at [644, 113] on icon at bounding box center [639, 114] width 11 height 11
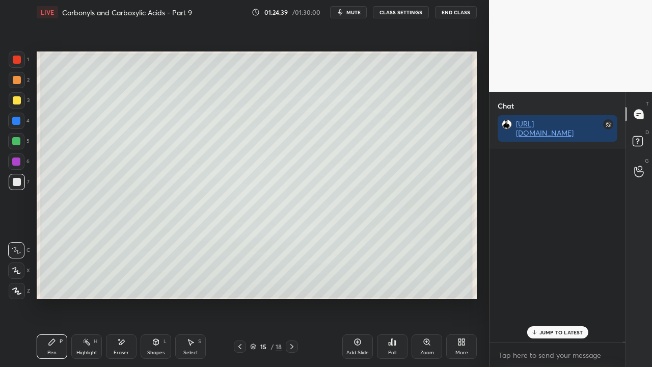
scroll to position [191, 133]
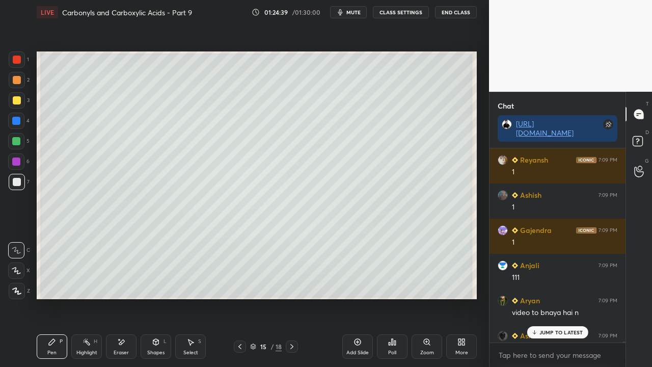
click at [548, 298] on p "JUMP TO LATEST" at bounding box center [562, 332] width 44 height 6
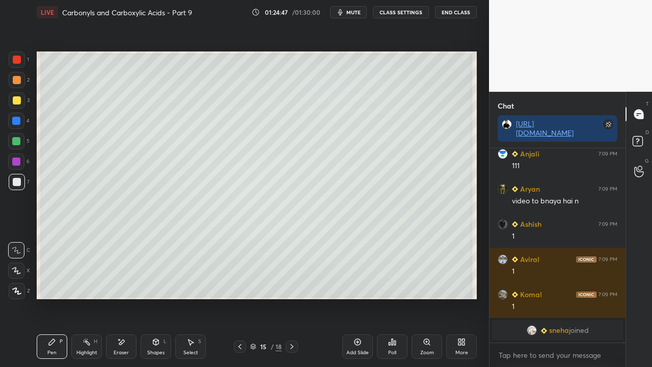
scroll to position [58530, 0]
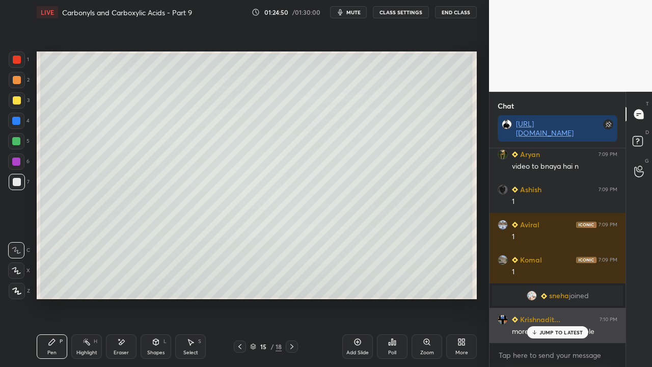
click at [567, 298] on p "JUMP TO LATEST" at bounding box center [562, 332] width 44 height 6
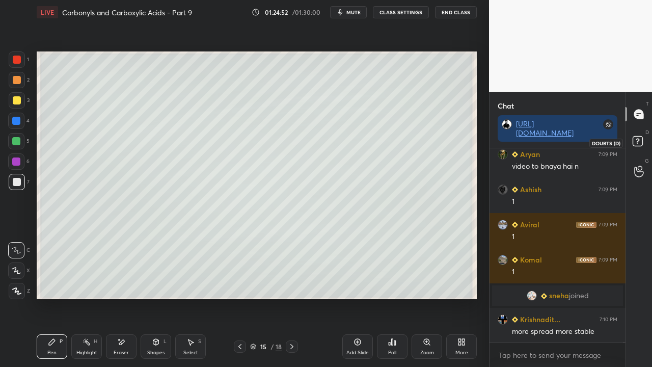
click at [641, 141] on rect at bounding box center [638, 142] width 10 height 10
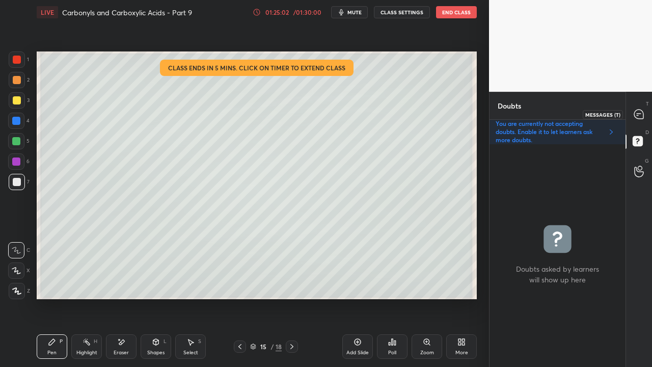
click at [639, 112] on icon at bounding box center [638, 114] width 9 height 9
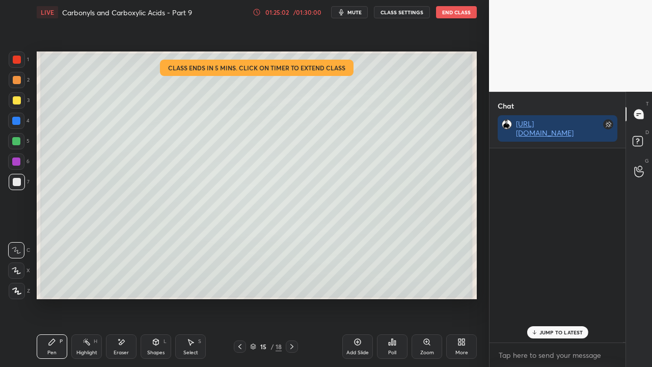
scroll to position [191, 133]
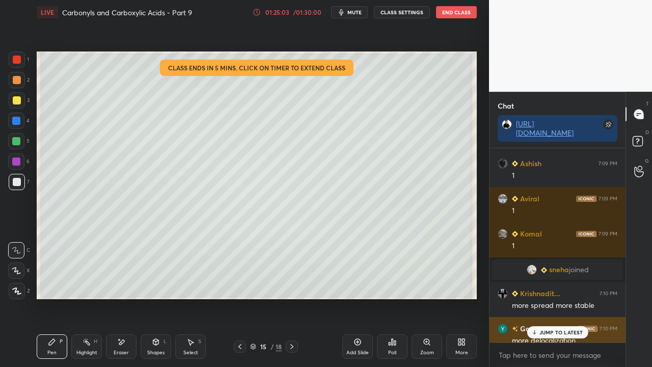
click at [546, 298] on p "JUMP TO LATEST" at bounding box center [562, 332] width 44 height 6
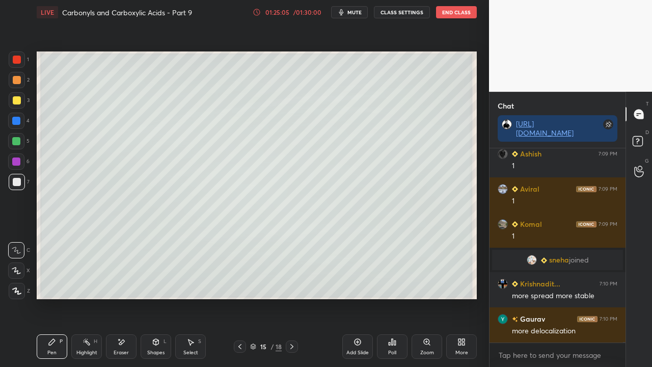
click at [15, 97] on div at bounding box center [17, 100] width 8 height 8
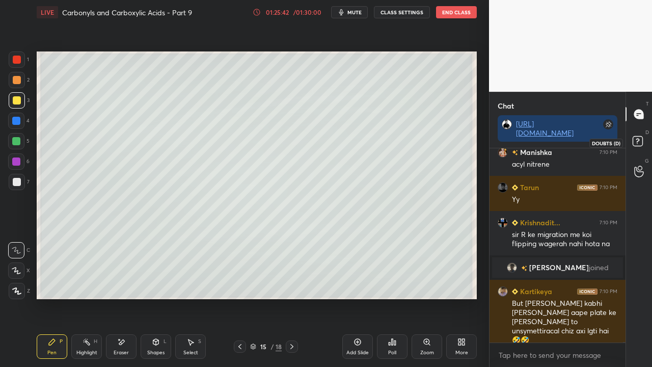
scroll to position [58760, 0]
click at [641, 139] on rect at bounding box center [638, 142] width 10 height 10
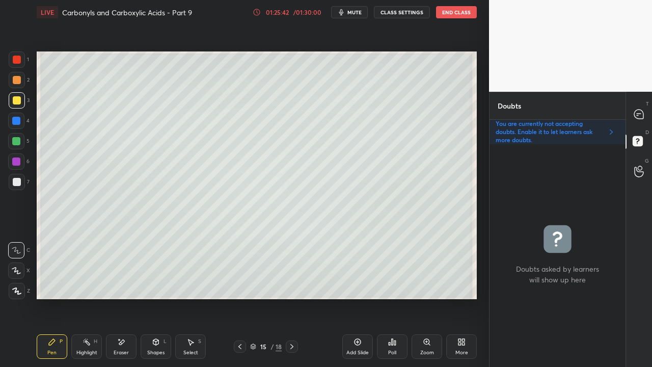
scroll to position [220, 133]
click at [640, 114] on icon at bounding box center [639, 114] width 4 height 0
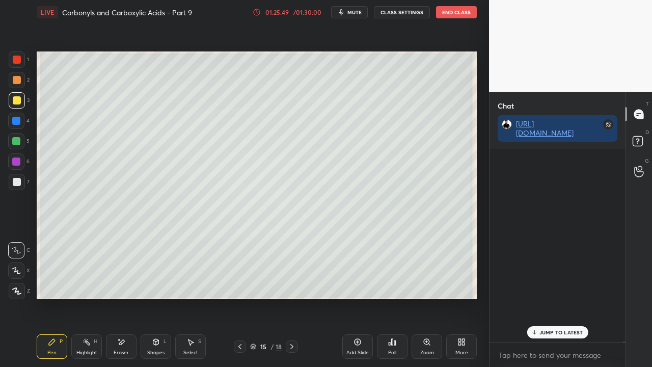
scroll to position [191, 133]
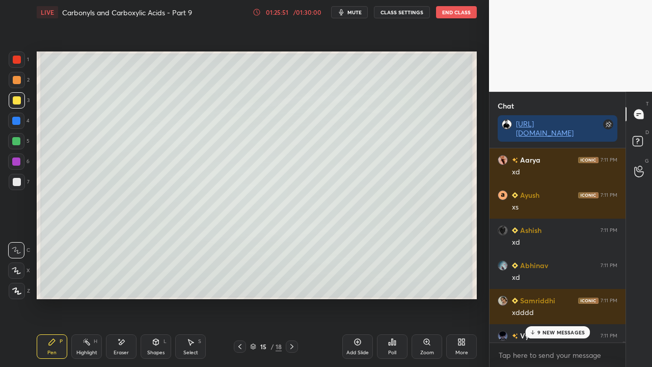
click at [556, 298] on p "9 NEW MESSAGES" at bounding box center [561, 332] width 47 height 6
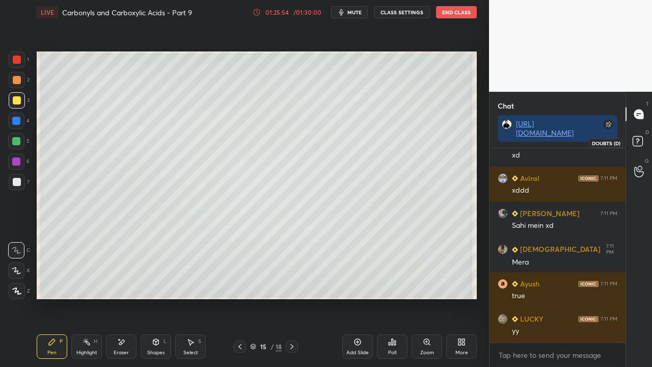
scroll to position [60017, 0]
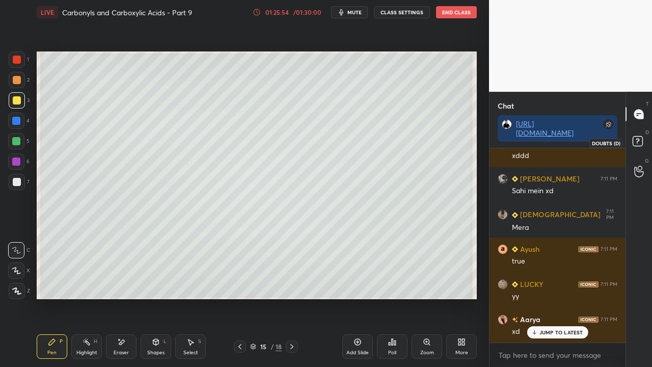
click at [644, 137] on icon at bounding box center [639, 143] width 18 height 18
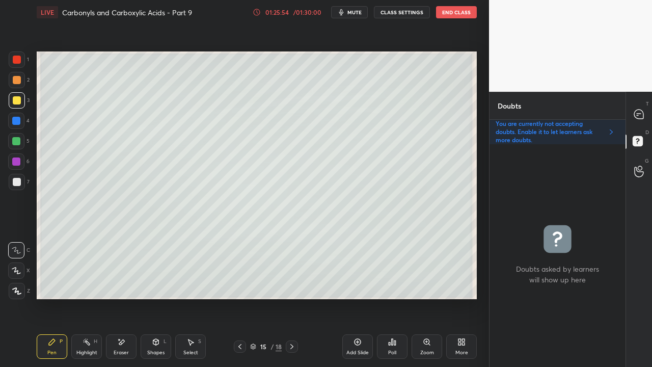
scroll to position [220, 133]
click at [644, 114] on icon at bounding box center [639, 114] width 11 height 11
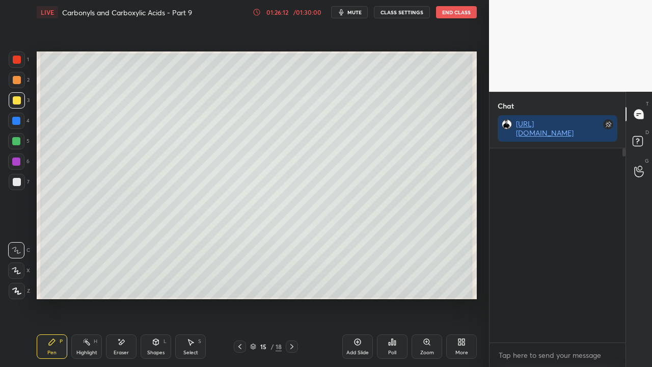
scroll to position [191, 133]
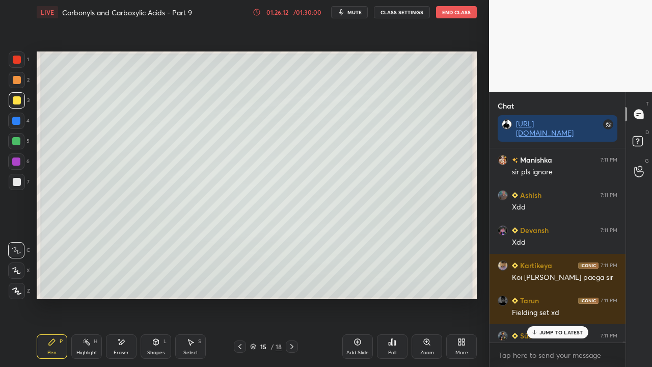
click at [553, 298] on p "JUMP TO LATEST" at bounding box center [562, 332] width 44 height 6
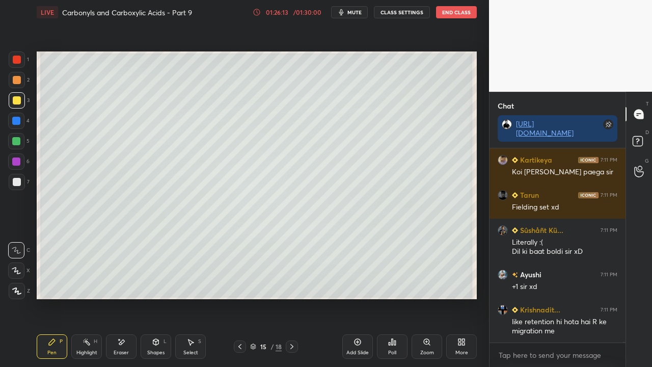
scroll to position [60387, 0]
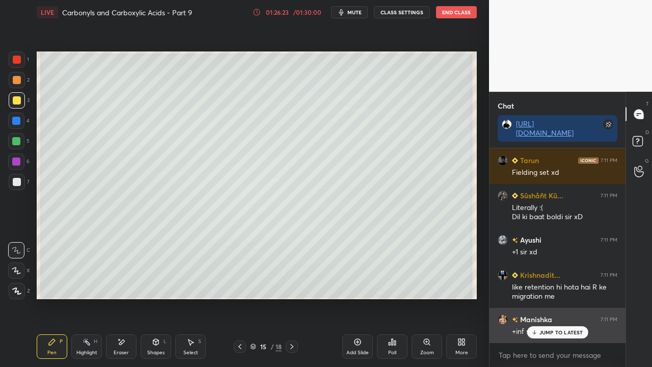
click at [550, 298] on p "JUMP TO LATEST" at bounding box center [562, 332] width 44 height 6
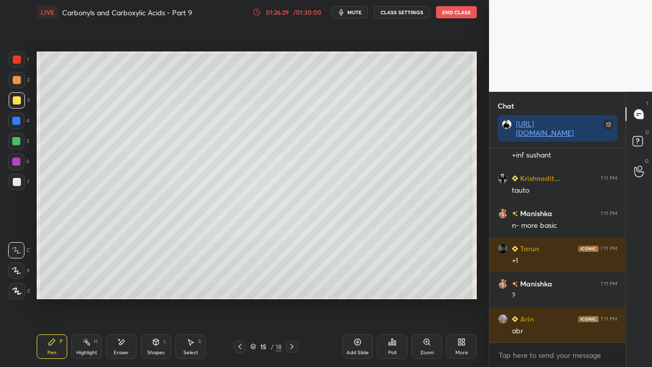
scroll to position [60598, 0]
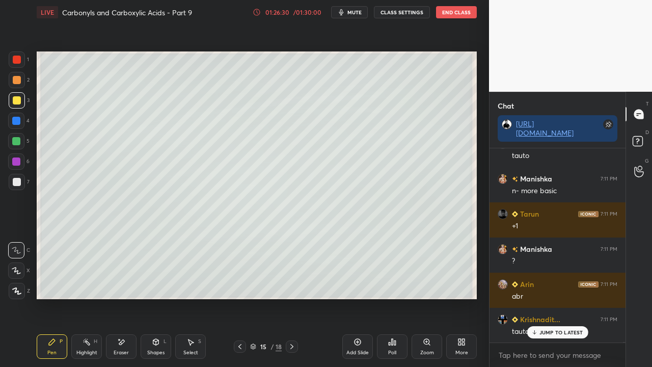
click at [560, 298] on p "JUMP TO LATEST" at bounding box center [562, 332] width 44 height 6
click at [643, 144] on icon at bounding box center [639, 143] width 18 height 18
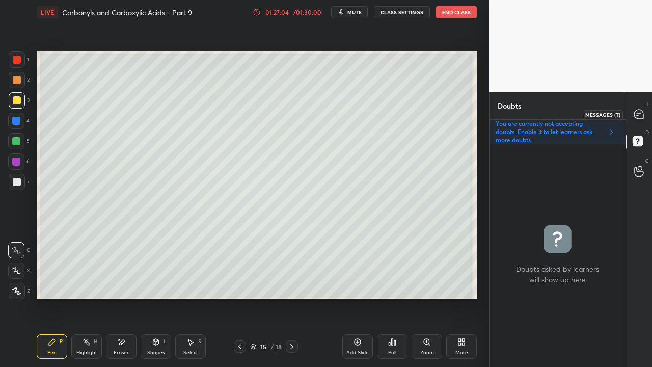
click at [640, 115] on icon at bounding box center [638, 114] width 9 height 9
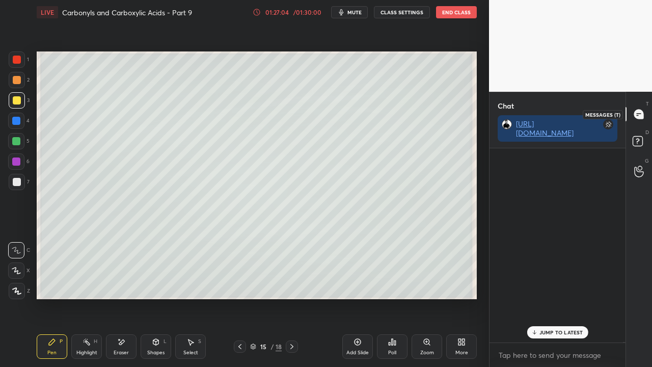
scroll to position [191, 133]
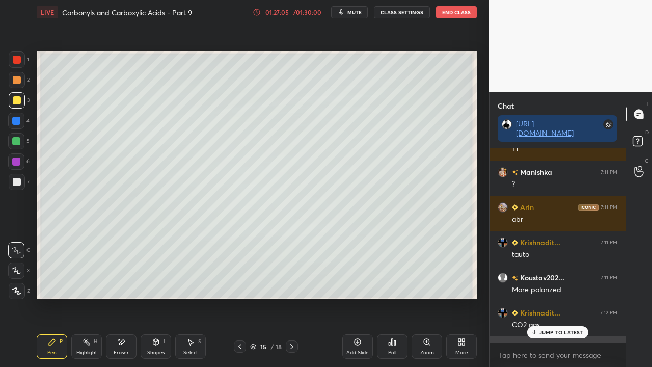
click at [554, 298] on p "JUMP TO LATEST" at bounding box center [562, 332] width 44 height 6
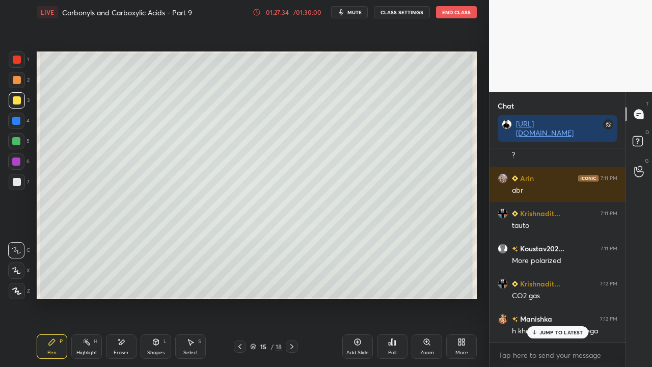
scroll to position [60748, 0]
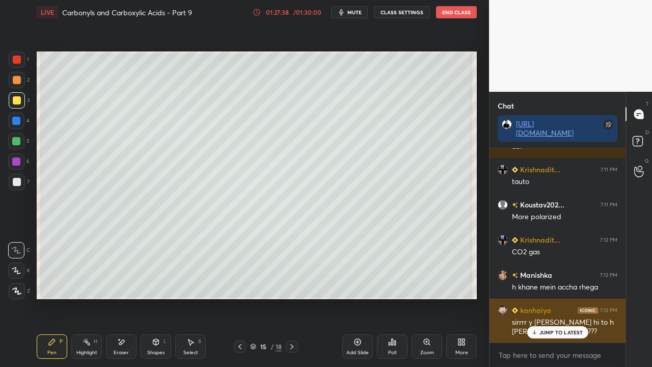
click at [547, 298] on p "JUMP TO LATEST" at bounding box center [562, 332] width 44 height 6
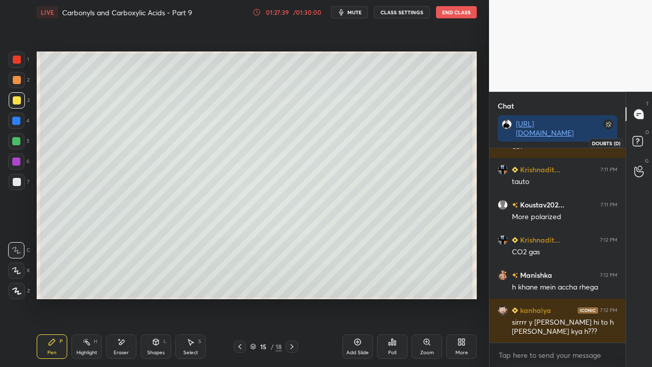
click at [640, 139] on rect at bounding box center [638, 142] width 10 height 10
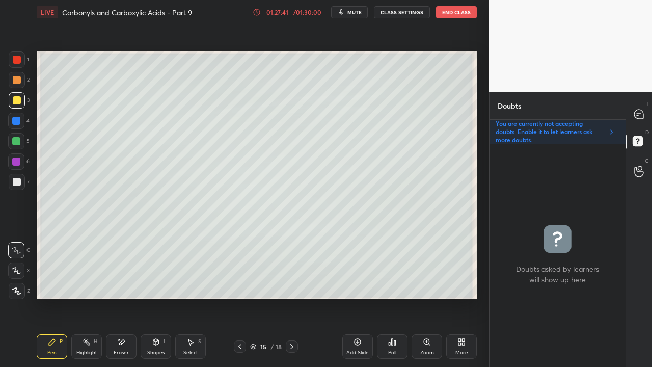
click at [289, 298] on icon at bounding box center [292, 346] width 8 height 8
click at [647, 113] on div at bounding box center [639, 114] width 20 height 18
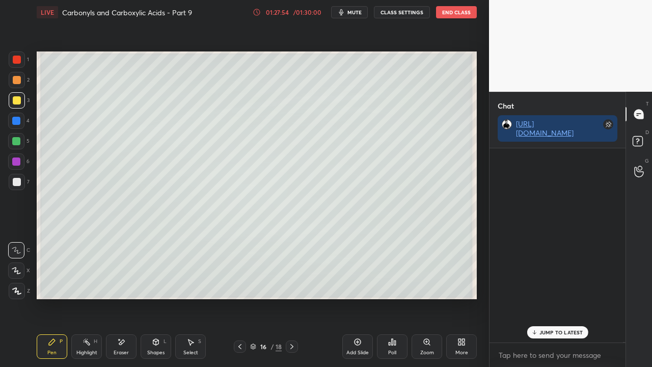
scroll to position [191, 133]
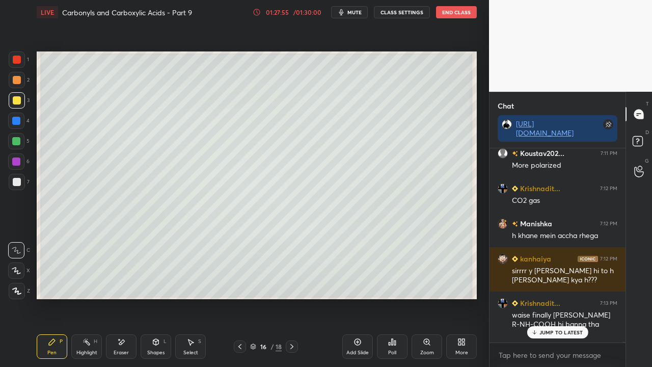
drag, startPoint x: 554, startPoint y: 332, endPoint x: 547, endPoint y: 335, distance: 7.8
click at [553, 298] on p "JUMP TO LATEST" at bounding box center [562, 332] width 44 height 6
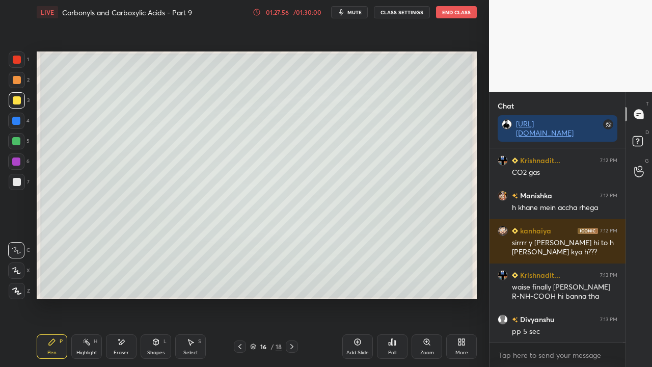
scroll to position [60863, 0]
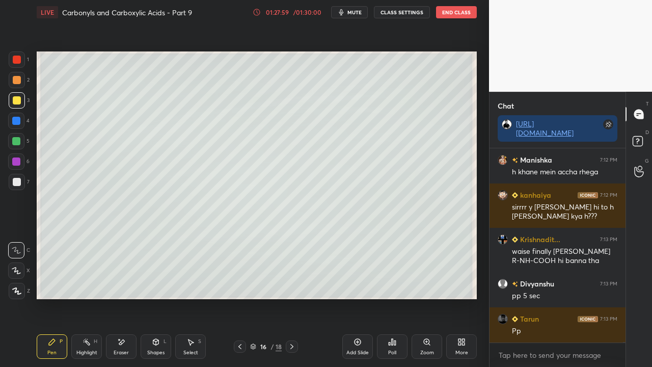
click at [242, 298] on icon at bounding box center [240, 346] width 8 height 8
click at [291, 298] on icon at bounding box center [291, 346] width 3 height 5
click at [237, 298] on div at bounding box center [240, 346] width 12 height 12
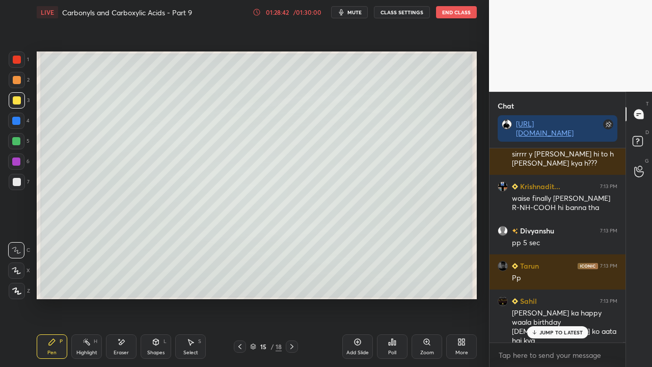
drag, startPoint x: 547, startPoint y: 328, endPoint x: 440, endPoint y: 362, distance: 111.7
click at [546, 298] on p "JUMP TO LATEST" at bounding box center [562, 332] width 44 height 6
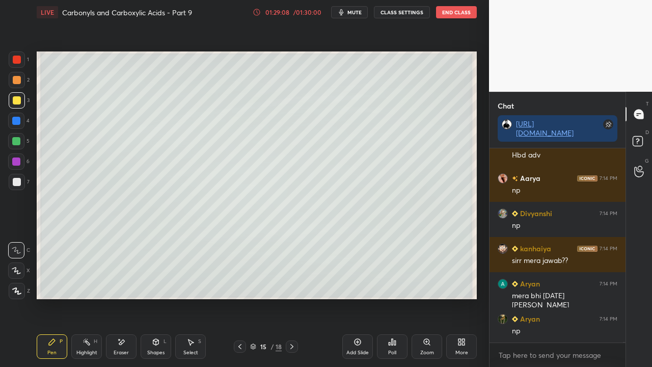
scroll to position [61198, 0]
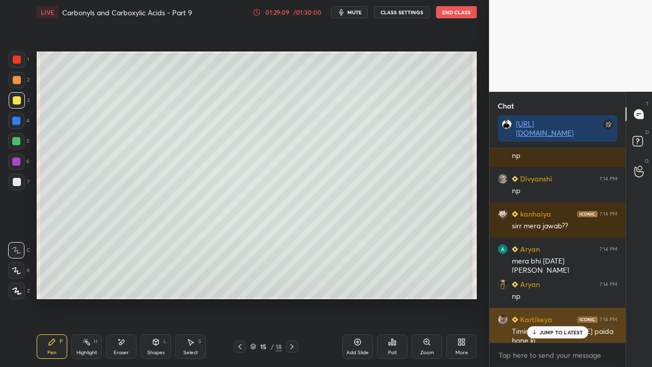
click at [555, 298] on p "JUMP TO LATEST" at bounding box center [562, 332] width 44 height 6
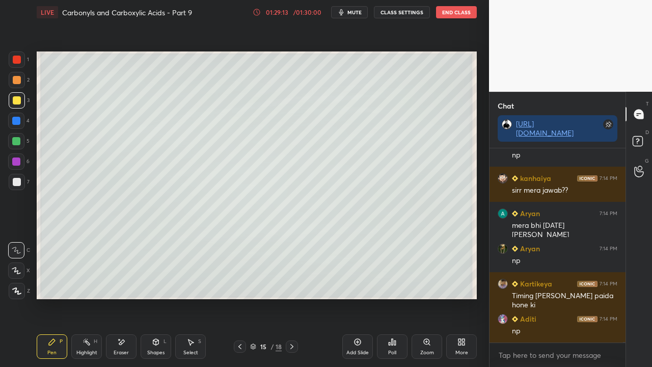
scroll to position [61268, 0]
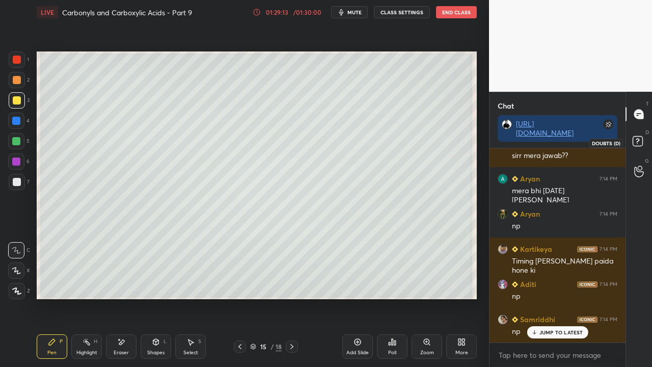
click at [640, 143] on rect at bounding box center [638, 142] width 10 height 10
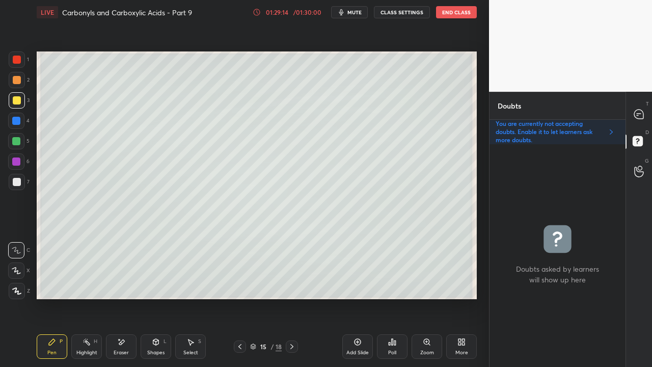
scroll to position [220, 133]
click at [633, 112] on div at bounding box center [639, 114] width 20 height 18
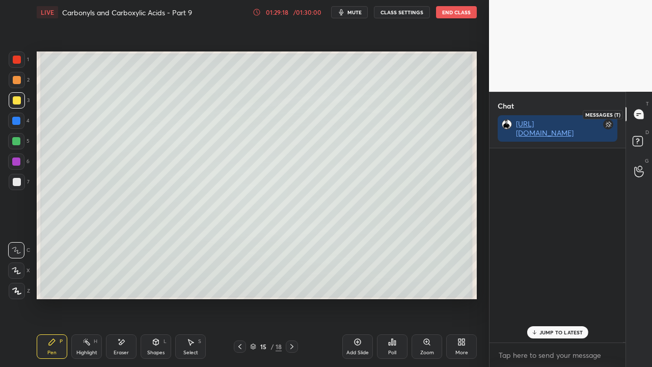
scroll to position [191, 133]
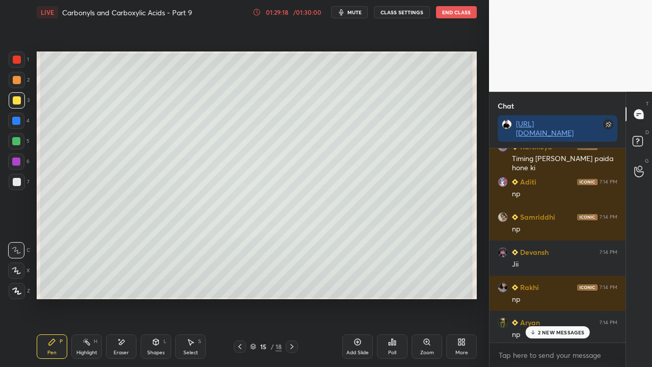
click at [567, 298] on div "2 NEW MESSAGES" at bounding box center [557, 332] width 64 height 12
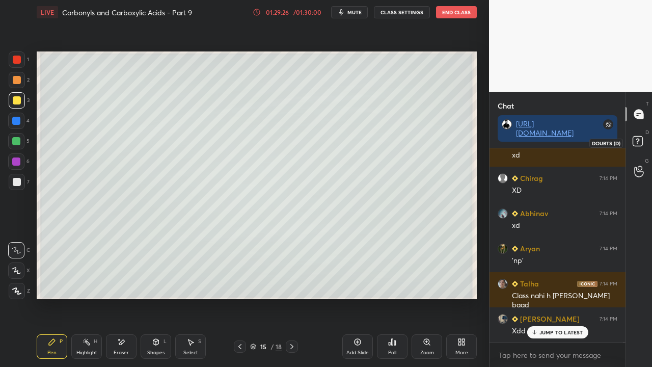
scroll to position [62182, 0]
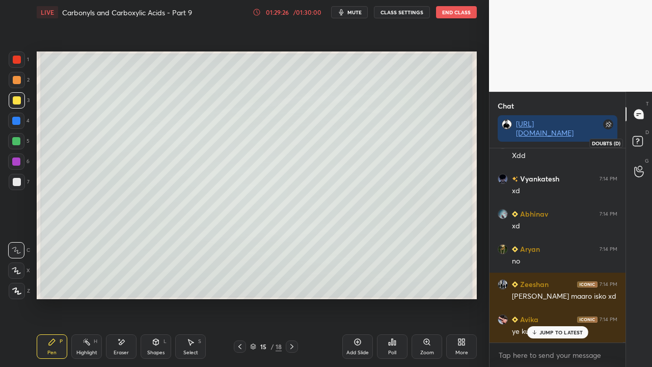
click at [639, 141] on icon at bounding box center [639, 143] width 18 height 18
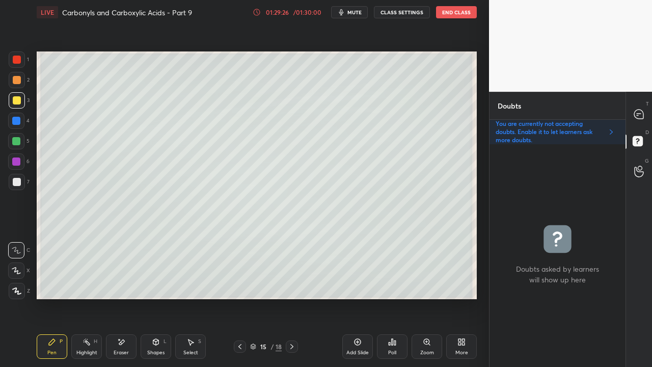
scroll to position [220, 133]
click at [640, 109] on icon at bounding box center [639, 114] width 11 height 11
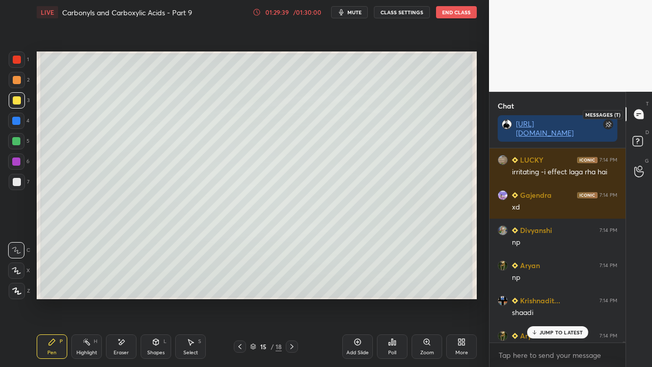
scroll to position [191, 133]
click at [557, 298] on p "2 NEW MESSAGES" at bounding box center [561, 332] width 47 height 6
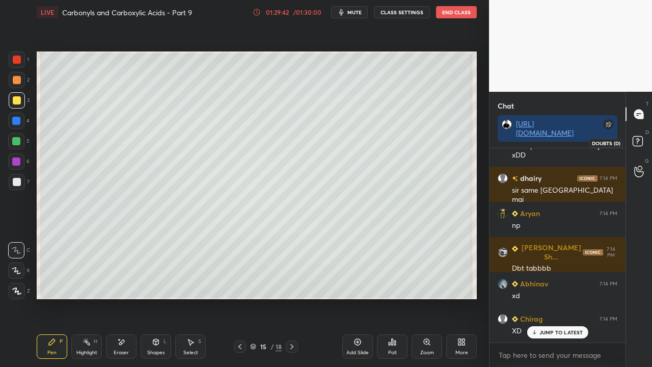
scroll to position [63136, 0]
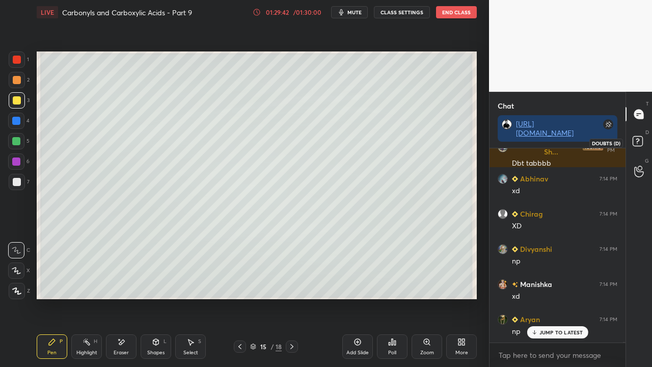
click at [637, 138] on rect at bounding box center [638, 142] width 10 height 10
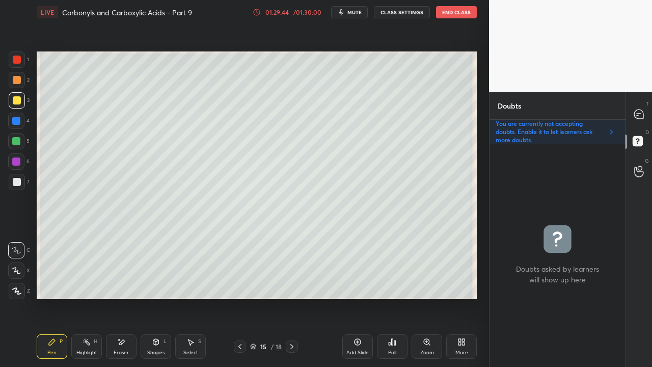
click at [291, 298] on div at bounding box center [292, 346] width 12 height 12
click at [638, 110] on icon at bounding box center [638, 114] width 9 height 9
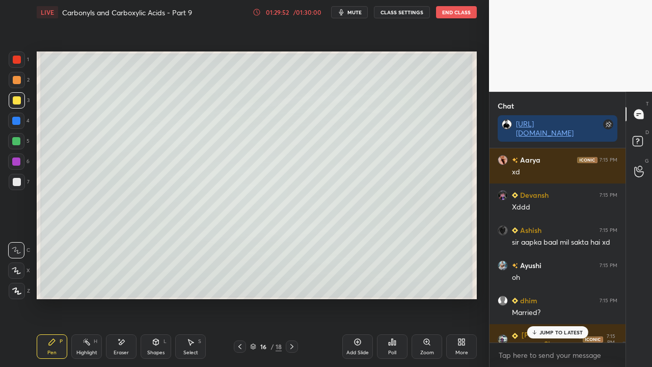
click at [546, 298] on p "JUMP TO LATEST" at bounding box center [562, 332] width 44 height 6
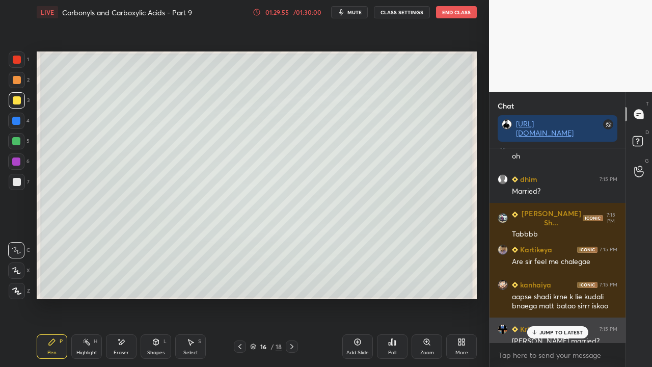
drag, startPoint x: 549, startPoint y: 331, endPoint x: 529, endPoint y: 338, distance: 21.1
click at [549, 298] on p "JUMP TO LATEST" at bounding box center [562, 332] width 44 height 6
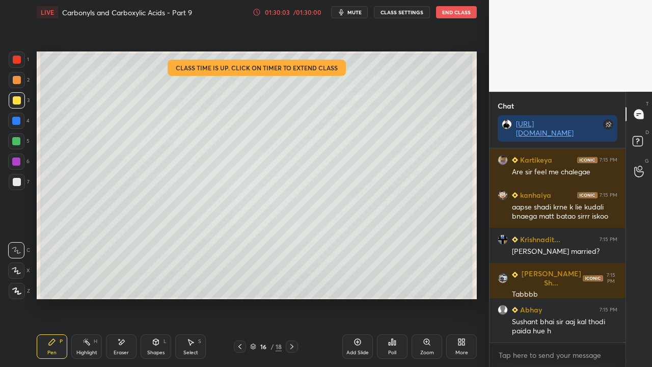
click at [635, 134] on icon at bounding box center [639, 143] width 18 height 18
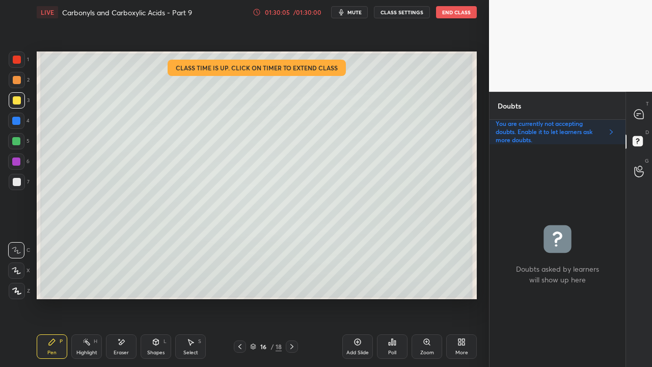
click at [298, 298] on div at bounding box center [292, 346] width 12 height 12
click at [239, 298] on icon at bounding box center [240, 346] width 8 height 8
click at [241, 298] on icon at bounding box center [240, 346] width 8 height 8
click at [290, 298] on icon at bounding box center [292, 346] width 8 height 8
click at [291, 298] on icon at bounding box center [292, 346] width 8 height 8
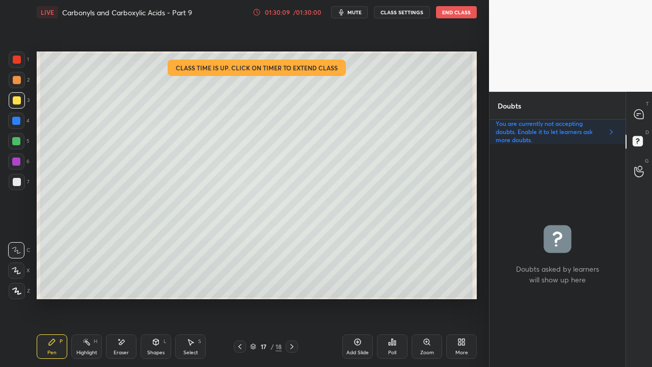
click at [302, 11] on div "/ 01:30:00" at bounding box center [307, 12] width 32 height 6
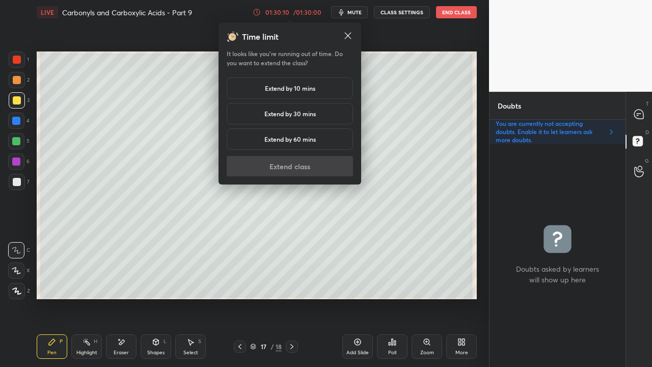
click at [285, 95] on div "Extend by 10 mins" at bounding box center [290, 87] width 126 height 21
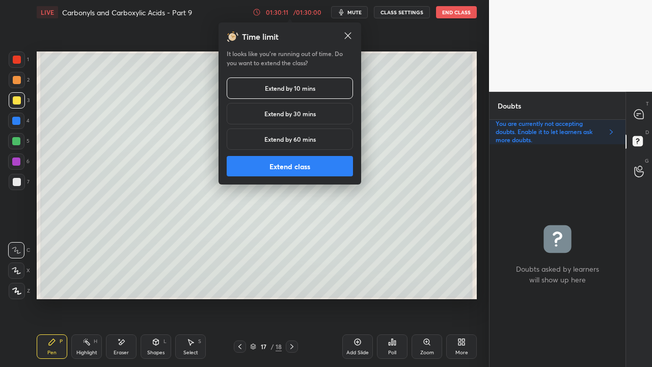
click at [286, 172] on button "Extend class" at bounding box center [290, 166] width 126 height 20
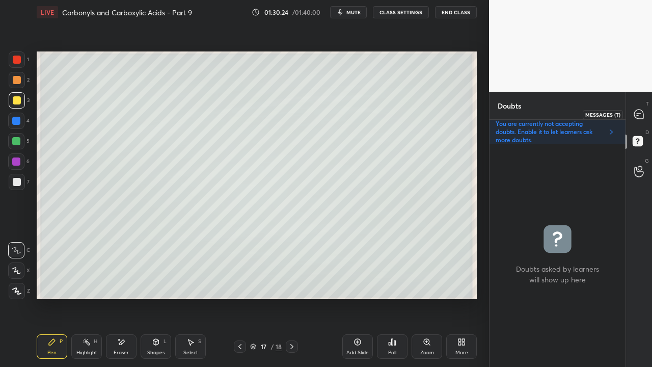
click at [639, 114] on icon at bounding box center [638, 114] width 9 height 9
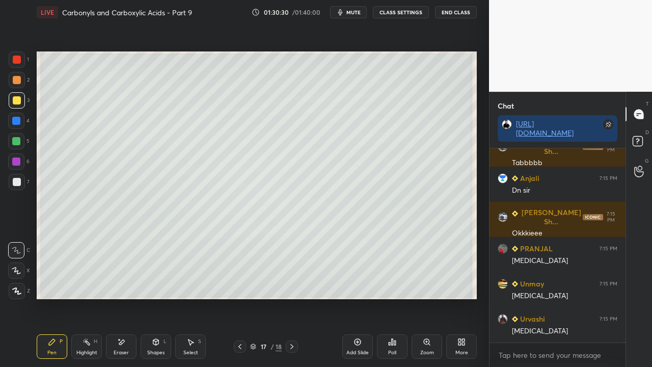
scroll to position [63928, 0]
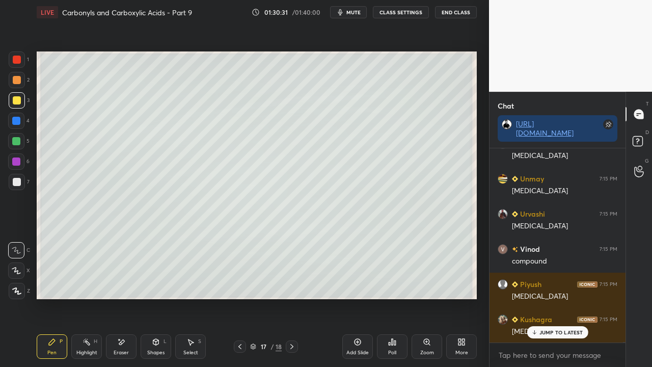
click at [20, 183] on div at bounding box center [17, 182] width 16 height 16
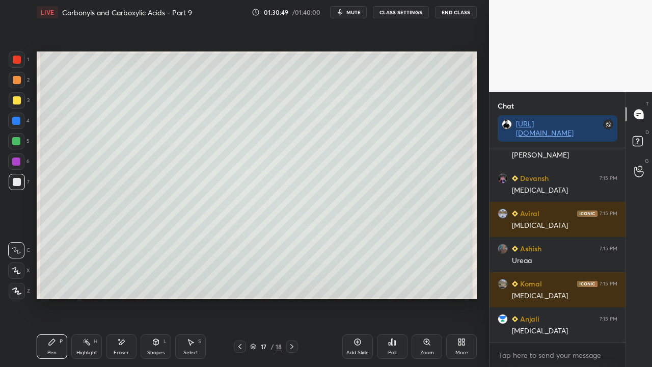
scroll to position [64209, 0]
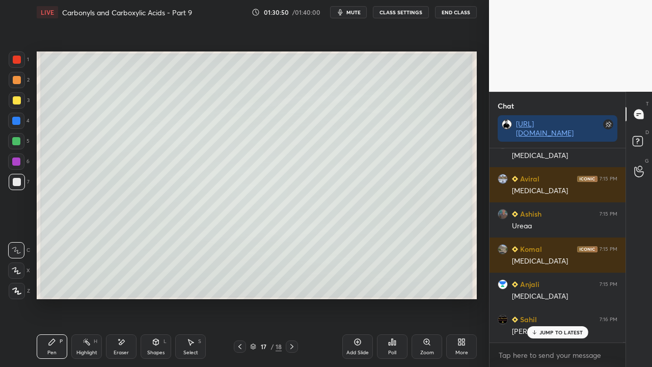
click at [646, 139] on icon at bounding box center [639, 143] width 18 height 18
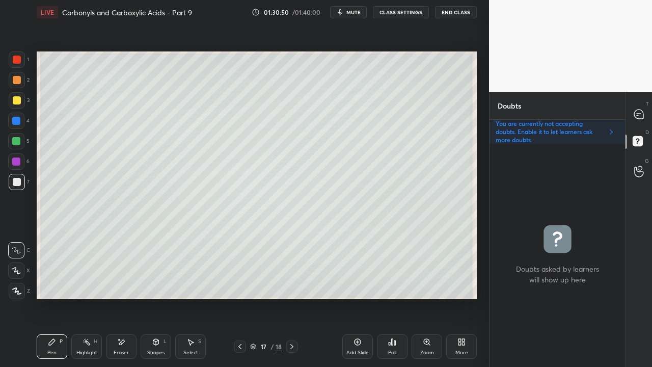
scroll to position [220, 133]
click at [640, 114] on icon at bounding box center [639, 114] width 4 height 0
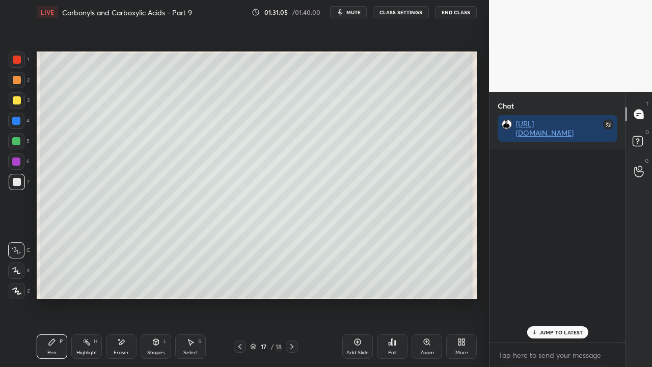
scroll to position [191, 133]
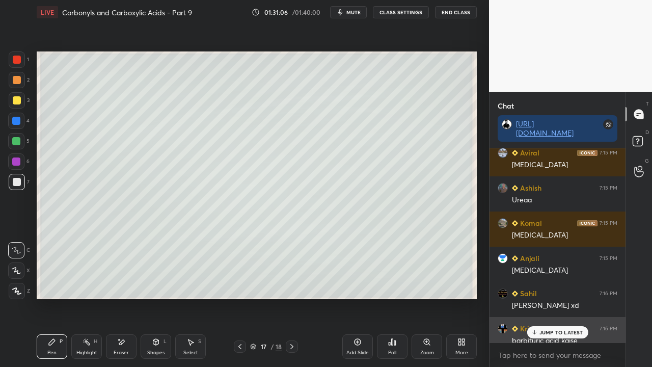
click at [547, 298] on p "JUMP TO LATEST" at bounding box center [562, 332] width 44 height 6
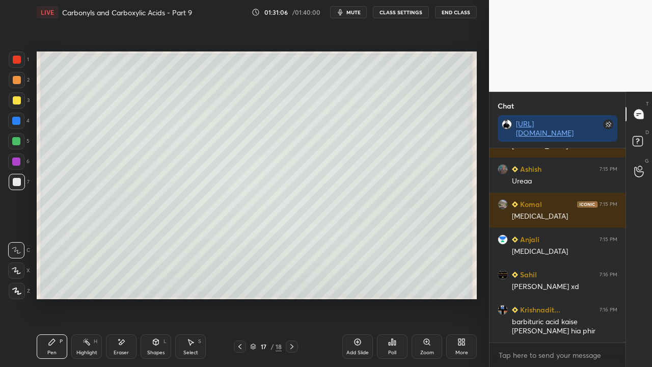
scroll to position [64289, 0]
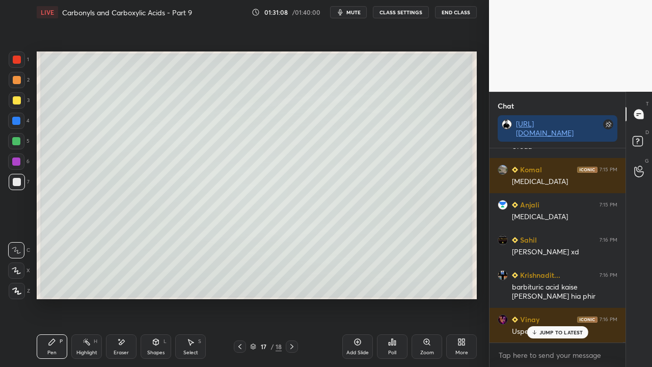
click at [123, 298] on div "Eraser" at bounding box center [121, 352] width 15 height 5
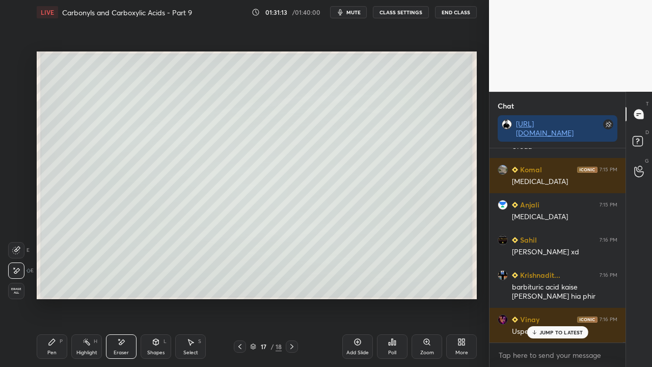
click at [44, 298] on div "Pen P" at bounding box center [52, 346] width 31 height 24
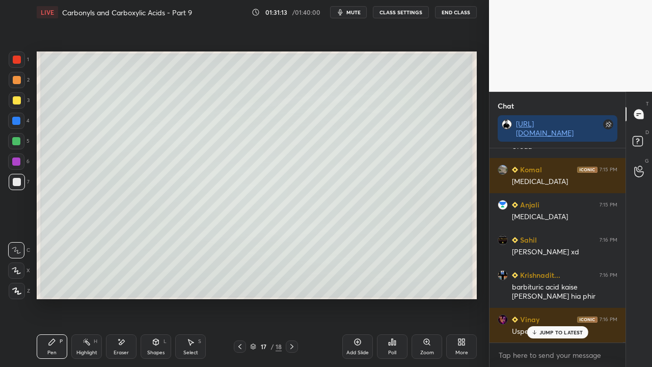
drag, startPoint x: 63, startPoint y: 343, endPoint x: 52, endPoint y: 336, distance: 13.3
click at [64, 298] on div "Pen P" at bounding box center [52, 346] width 31 height 24
click at [18, 103] on div at bounding box center [17, 100] width 8 height 8
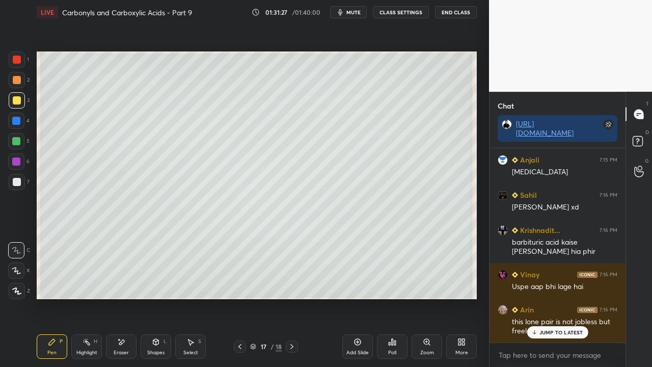
scroll to position [64368, 0]
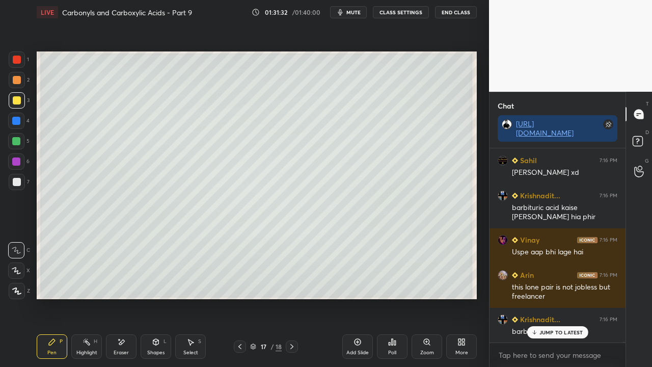
click at [555, 298] on p "JUMP TO LATEST" at bounding box center [562, 332] width 44 height 6
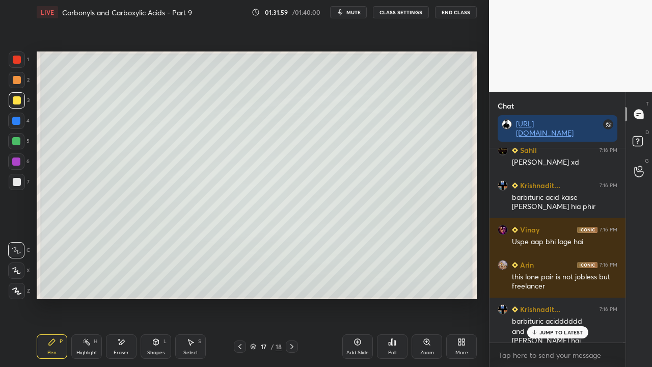
scroll to position [64414, 0]
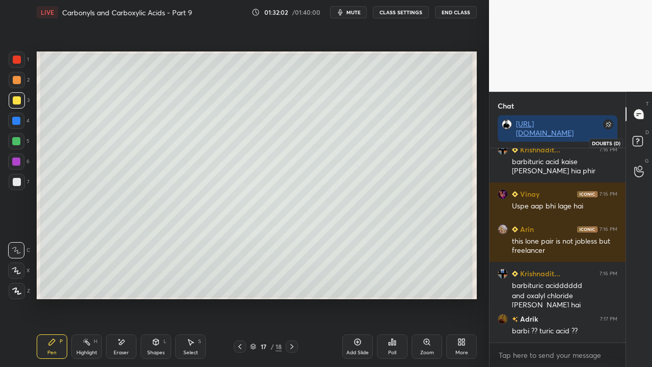
click at [642, 138] on icon at bounding box center [639, 143] width 18 height 18
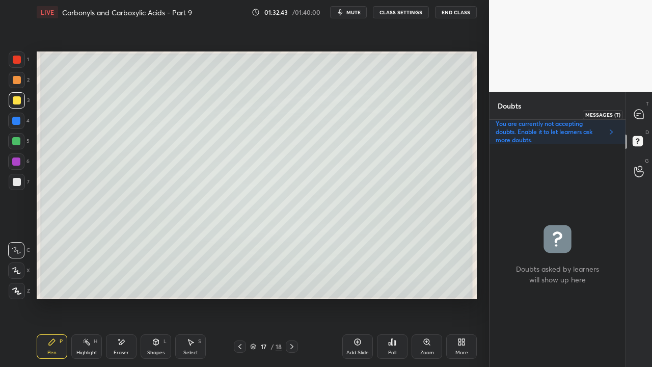
click at [639, 115] on icon at bounding box center [638, 114] width 9 height 9
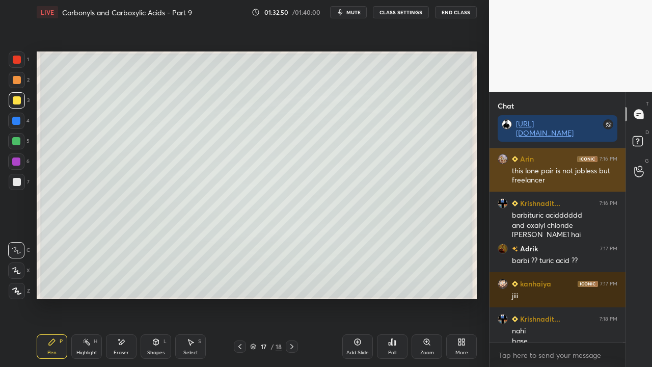
scroll to position [64495, 0]
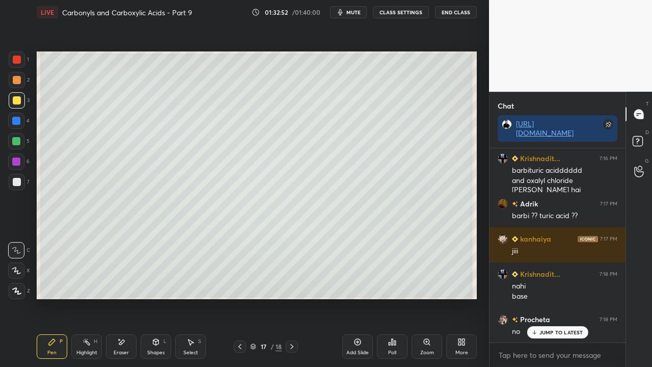
click at [16, 179] on div at bounding box center [17, 182] width 8 height 8
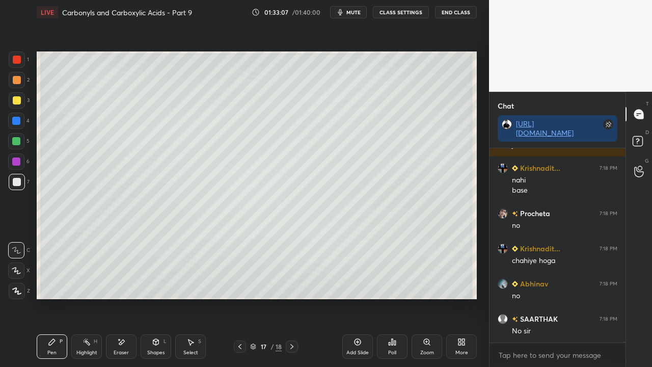
scroll to position [64670, 0]
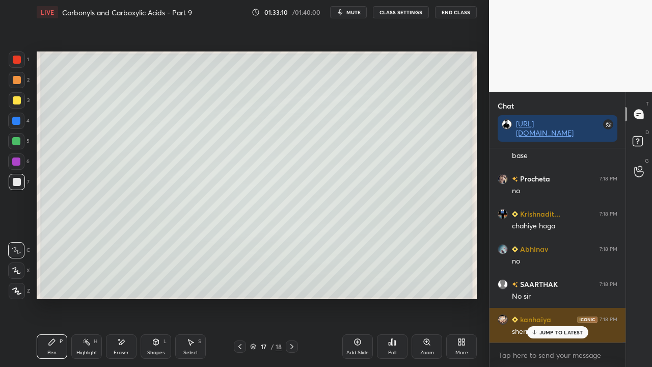
click at [560, 298] on p "JUMP TO LATEST" at bounding box center [562, 332] width 44 height 6
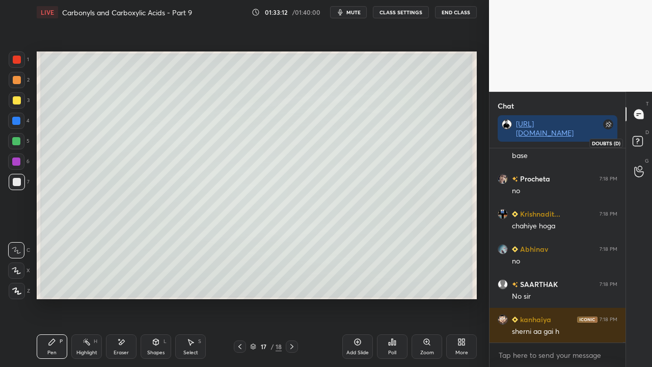
click at [639, 134] on icon at bounding box center [639, 143] width 18 height 18
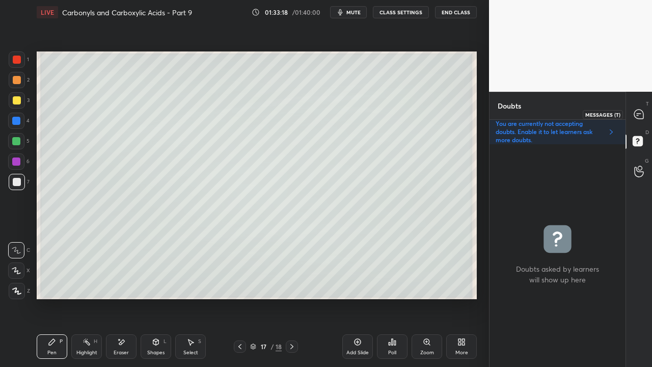
click at [641, 112] on icon at bounding box center [638, 114] width 9 height 9
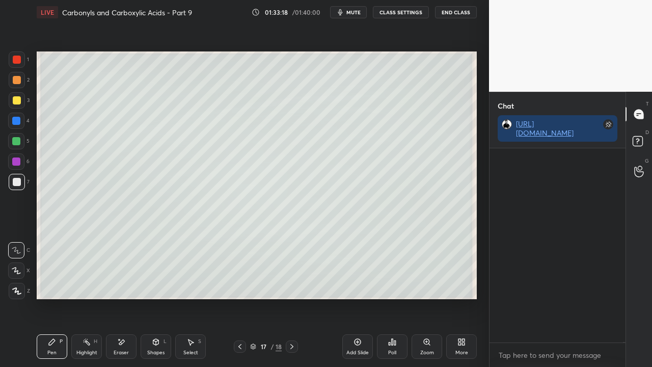
scroll to position [191, 133]
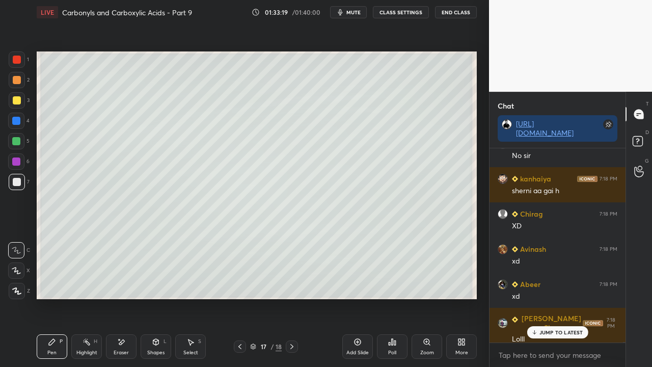
click at [553, 298] on p "JUMP TO LATEST" at bounding box center [562, 332] width 44 height 6
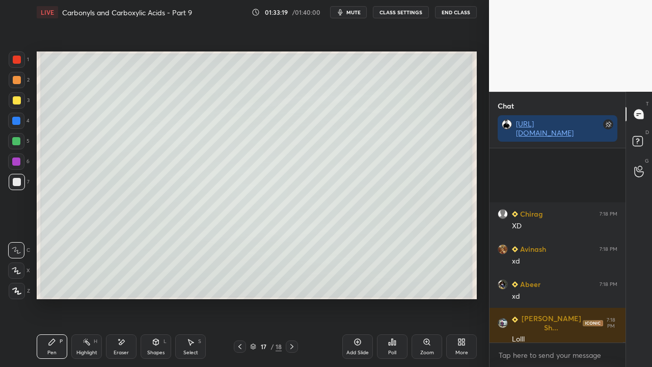
scroll to position [64917, 0]
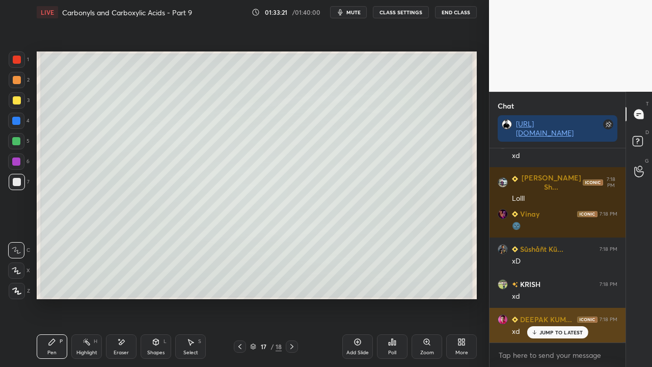
click at [554, 298] on div "JUMP TO LATEST" at bounding box center [557, 332] width 61 height 12
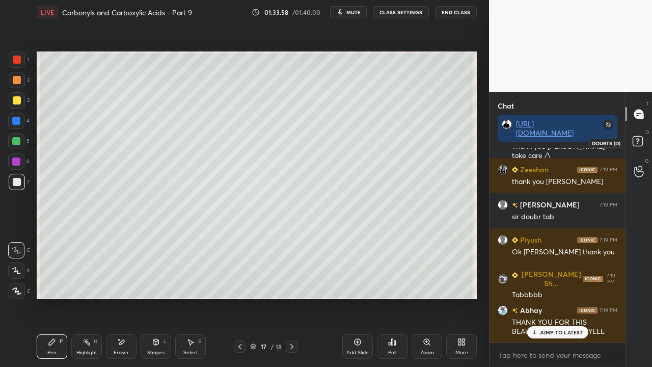
scroll to position [66853, 0]
click at [643, 139] on icon at bounding box center [639, 143] width 18 height 18
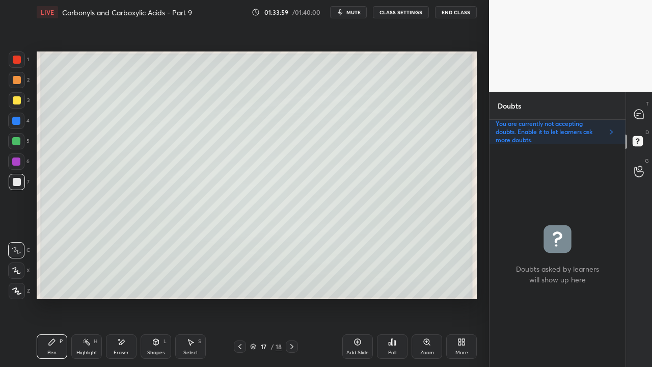
click at [400, 10] on button "CLASS SETTINGS" at bounding box center [401, 12] width 56 height 12
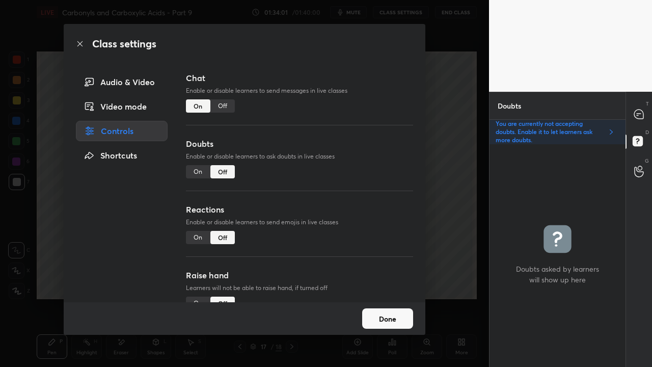
click at [196, 171] on div "On" at bounding box center [198, 171] width 24 height 13
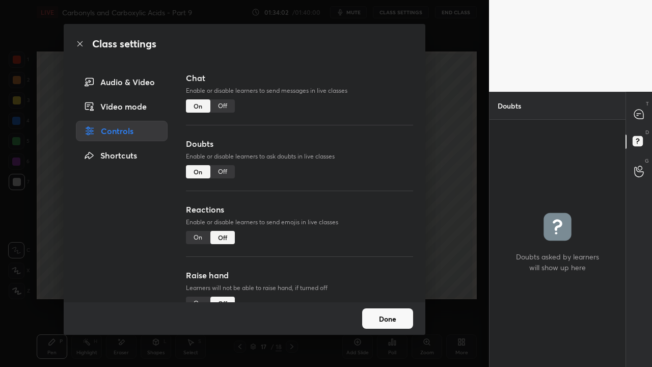
click at [388, 298] on button "Done" at bounding box center [387, 318] width 51 height 20
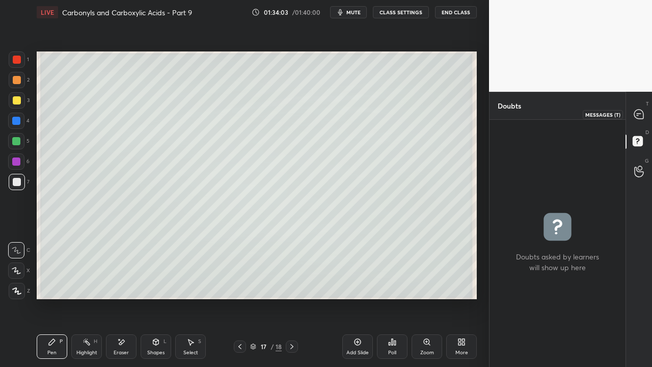
click at [644, 109] on icon at bounding box center [639, 114] width 11 height 11
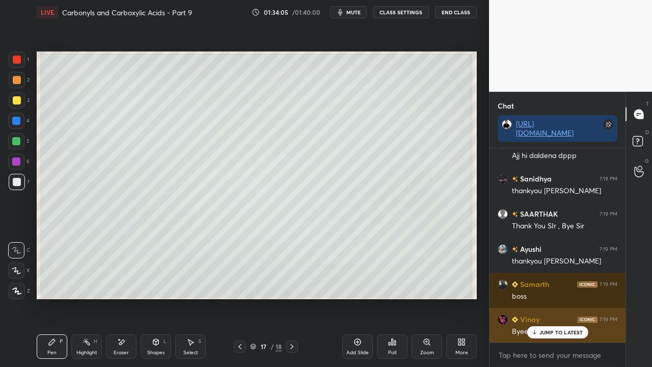
click at [562, 298] on div "JUMP TO LATEST" at bounding box center [557, 332] width 61 height 12
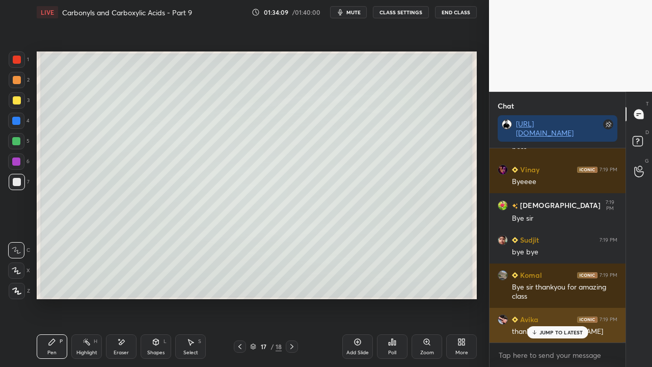
click at [552, 298] on p "JUMP TO LATEST" at bounding box center [562, 332] width 44 height 6
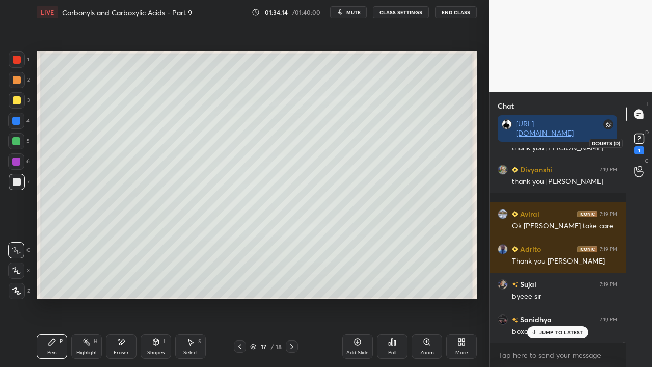
click at [641, 139] on rect at bounding box center [639, 139] width 10 height 10
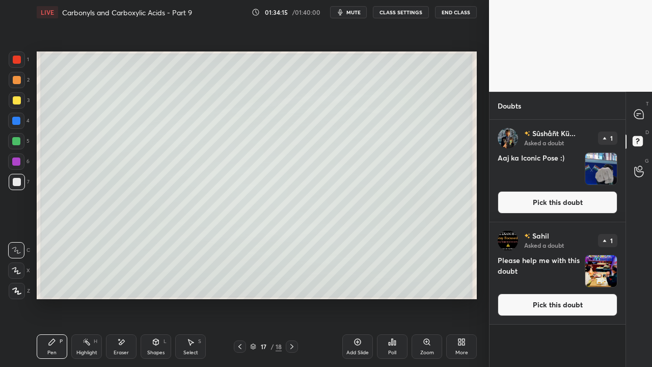
drag, startPoint x: 536, startPoint y: 202, endPoint x: 540, endPoint y: 196, distance: 7.3
click at [537, 202] on button "Pick this doubt" at bounding box center [558, 202] width 120 height 22
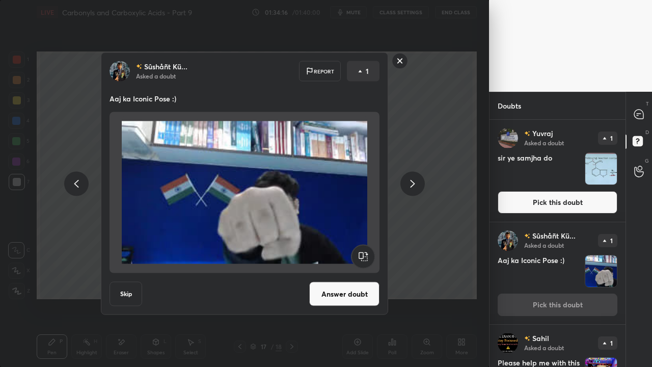
click at [342, 286] on button "Answer doubt" at bounding box center [344, 294] width 70 height 24
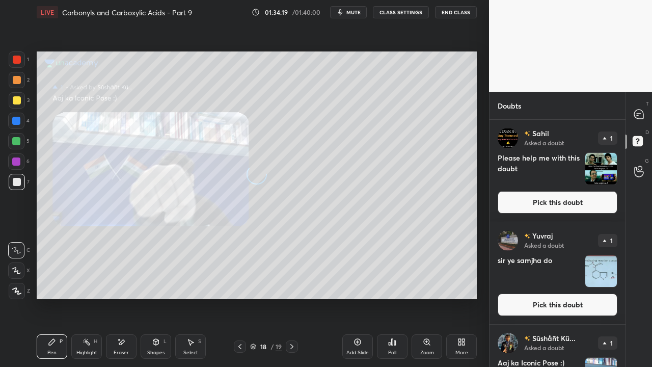
click at [543, 202] on button "Pick this doubt" at bounding box center [558, 202] width 120 height 22
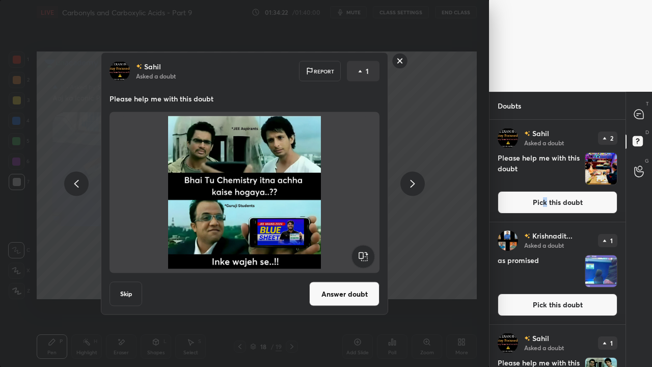
click at [342, 293] on button "Answer doubt" at bounding box center [344, 294] width 70 height 24
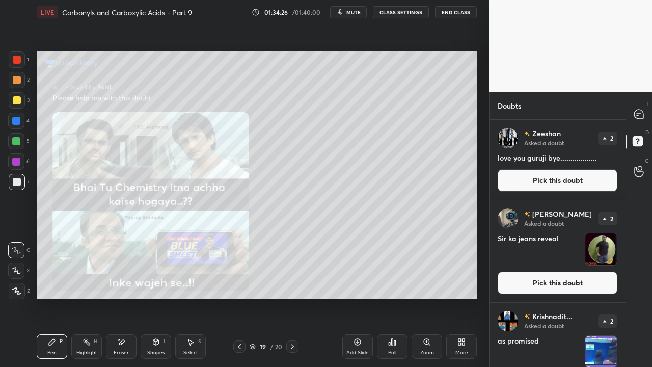
click at [558, 181] on button "Pick this doubt" at bounding box center [558, 180] width 120 height 22
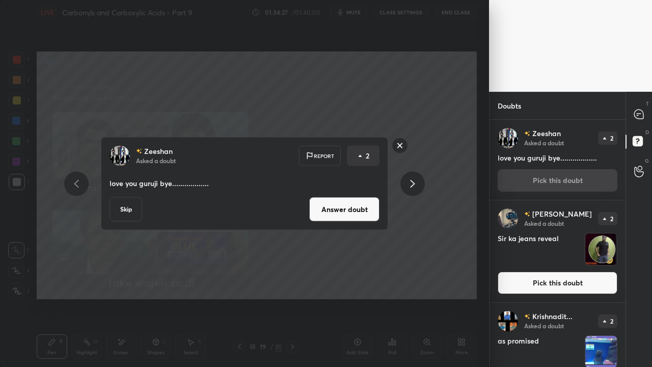
click at [341, 214] on button "Answer doubt" at bounding box center [344, 209] width 70 height 24
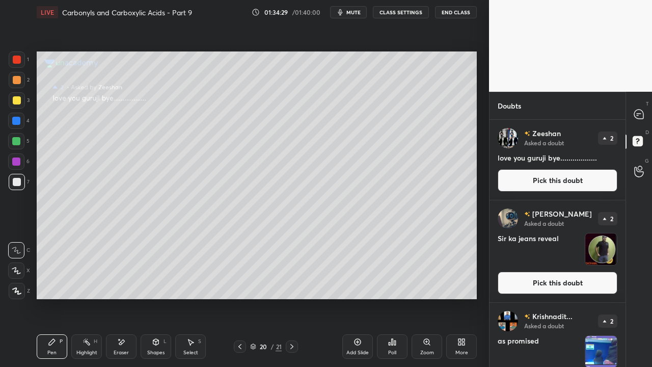
click at [559, 182] on div "[PERSON_NAME] Asked a doubt 2 love you [PERSON_NAME].................. Pick thi…" at bounding box center [558, 160] width 136 height 80
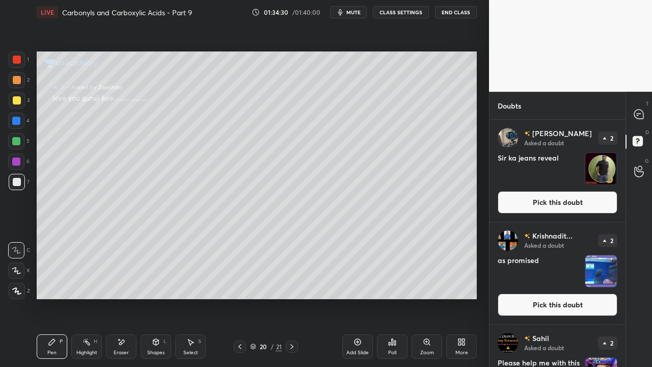
drag, startPoint x: 549, startPoint y: 200, endPoint x: 543, endPoint y: 201, distance: 5.7
click at [547, 201] on button "Pick this doubt" at bounding box center [558, 202] width 120 height 22
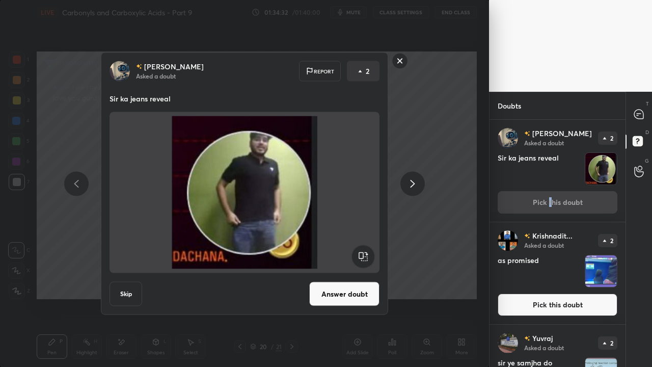
click at [117, 298] on button "Skip" at bounding box center [126, 294] width 33 height 24
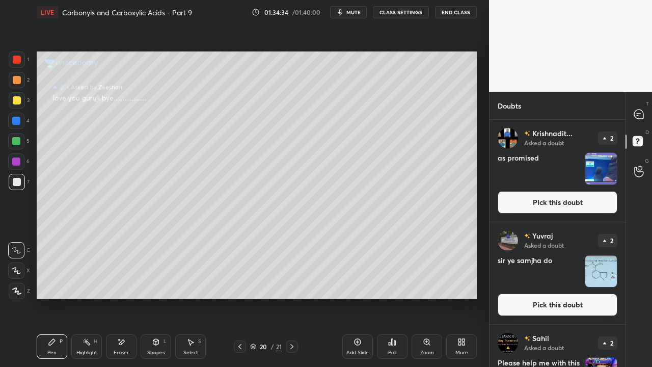
click at [547, 298] on button "Pick this doubt" at bounding box center [558, 305] width 120 height 22
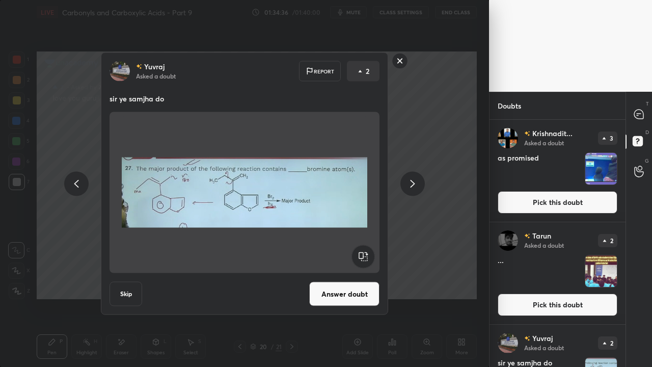
click at [354, 298] on button "Answer doubt" at bounding box center [344, 294] width 70 height 24
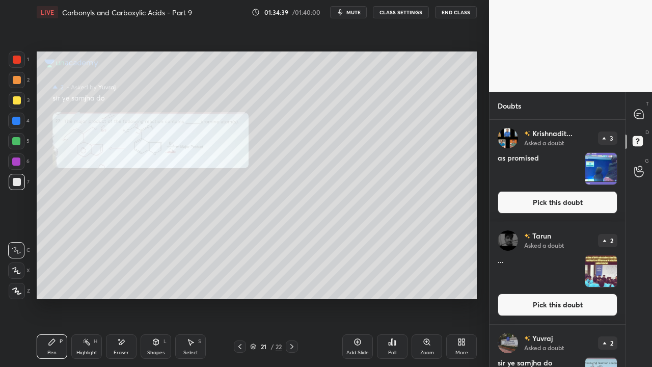
click at [427, 298] on div "Zoom" at bounding box center [427, 346] width 31 height 24
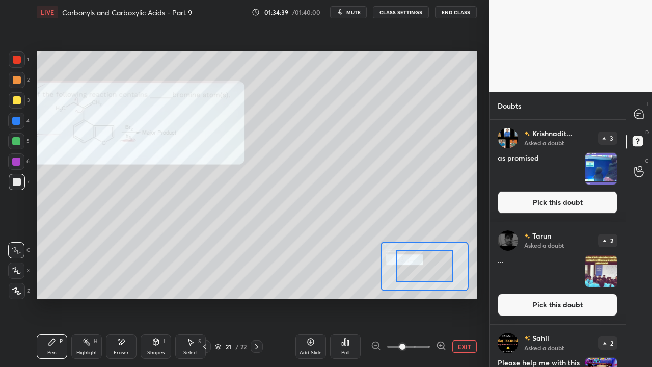
click at [427, 298] on span at bounding box center [408, 346] width 43 height 15
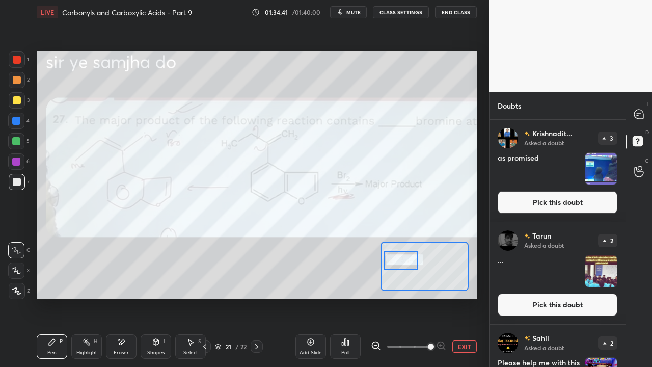
drag, startPoint x: 420, startPoint y: 261, endPoint x: 406, endPoint y: 258, distance: 15.0
click at [406, 258] on div at bounding box center [401, 260] width 35 height 19
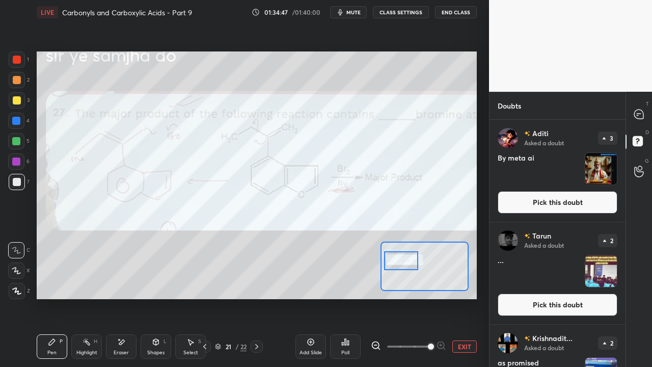
click at [15, 58] on div at bounding box center [17, 60] width 8 height 8
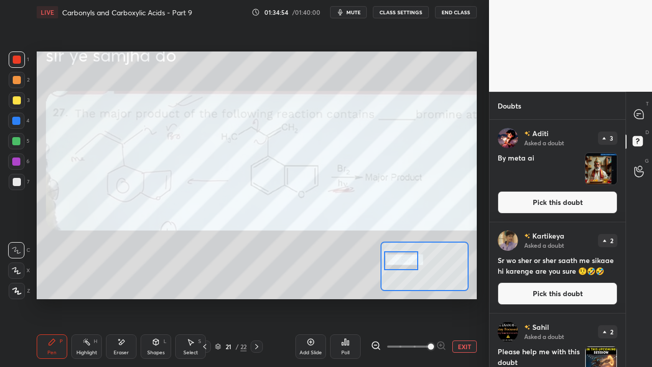
click at [412, 261] on div at bounding box center [401, 260] width 35 height 19
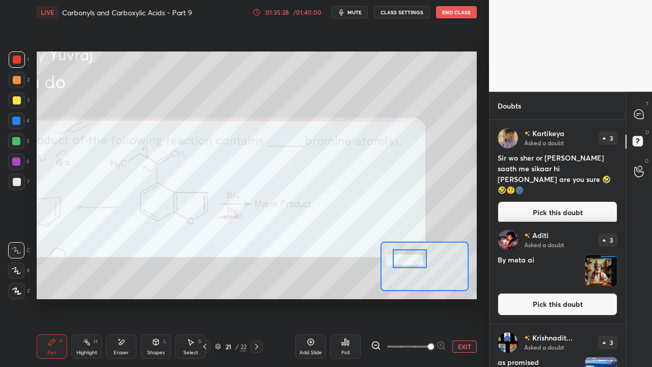
drag, startPoint x: 408, startPoint y: 264, endPoint x: 416, endPoint y: 257, distance: 10.5
click at [416, 263] on div at bounding box center [410, 258] width 35 height 19
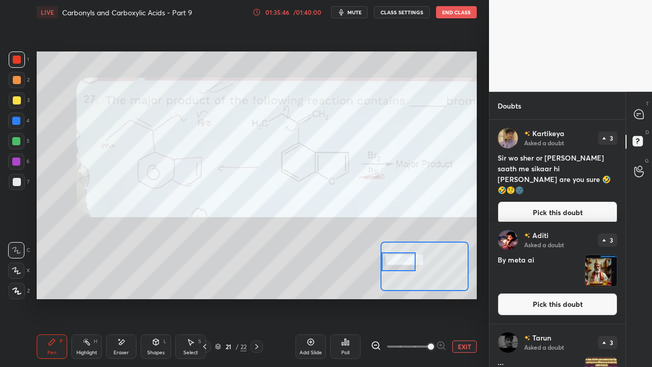
drag, startPoint x: 396, startPoint y: 264, endPoint x: 390, endPoint y: 261, distance: 6.8
click at [389, 265] on div at bounding box center [399, 261] width 35 height 19
click at [561, 210] on button "Pick this doubt" at bounding box center [558, 212] width 120 height 22
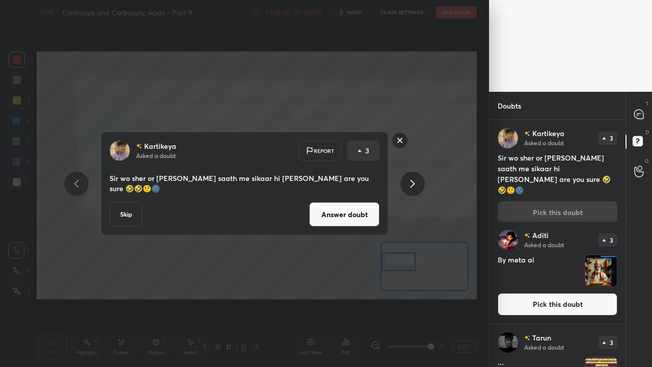
click at [359, 219] on button "Answer doubt" at bounding box center [344, 214] width 70 height 24
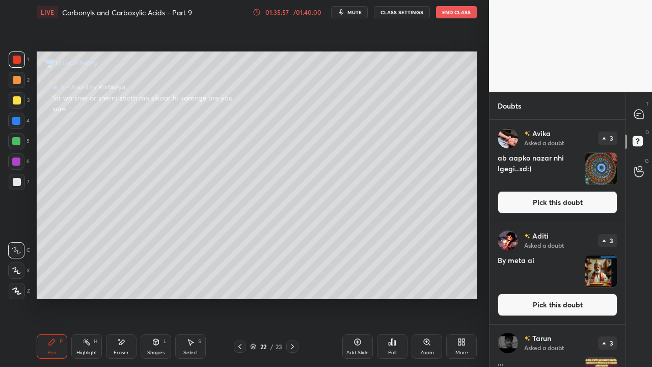
click at [534, 203] on button "Pick this doubt" at bounding box center [558, 202] width 120 height 22
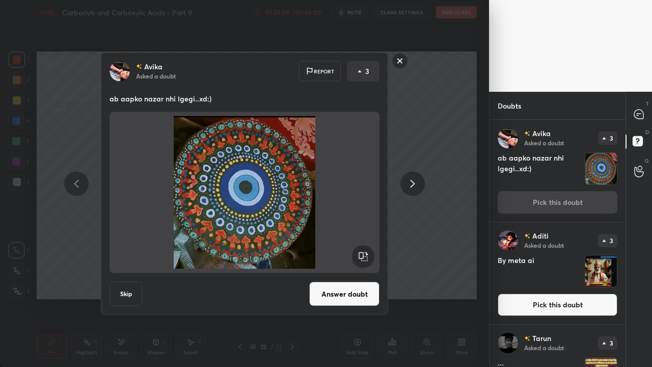
click at [355, 287] on button "Answer doubt" at bounding box center [344, 294] width 70 height 24
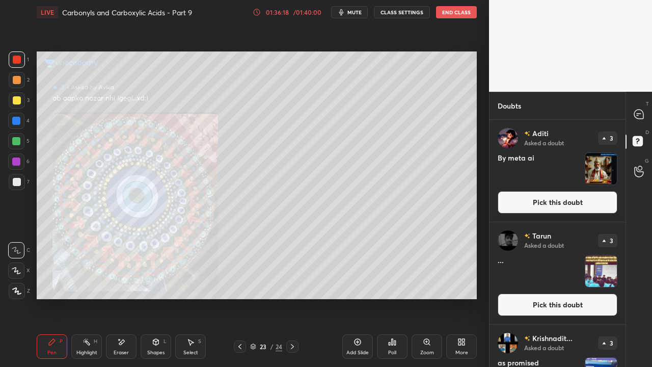
click at [555, 198] on button "Pick this doubt" at bounding box center [558, 202] width 120 height 22
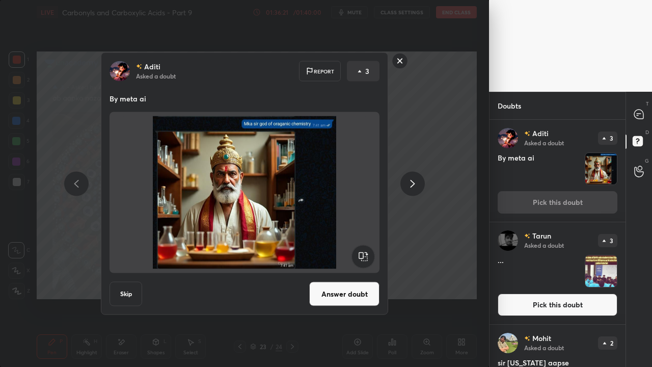
click at [339, 283] on button "Answer doubt" at bounding box center [344, 294] width 70 height 24
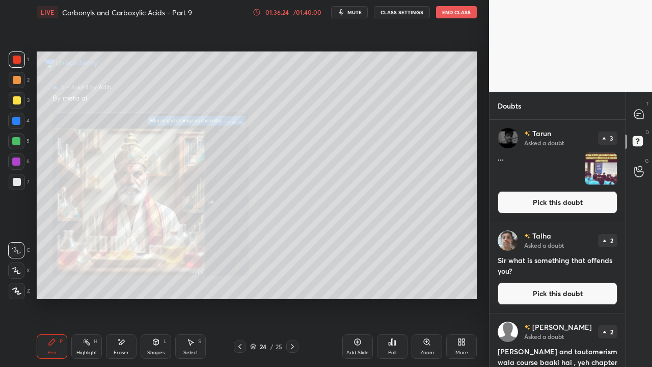
click at [561, 199] on button "Pick this doubt" at bounding box center [558, 202] width 120 height 22
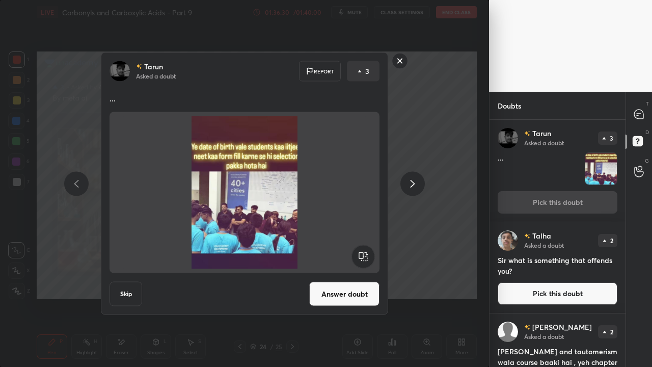
click at [128, 294] on button "Skip" at bounding box center [126, 294] width 33 height 24
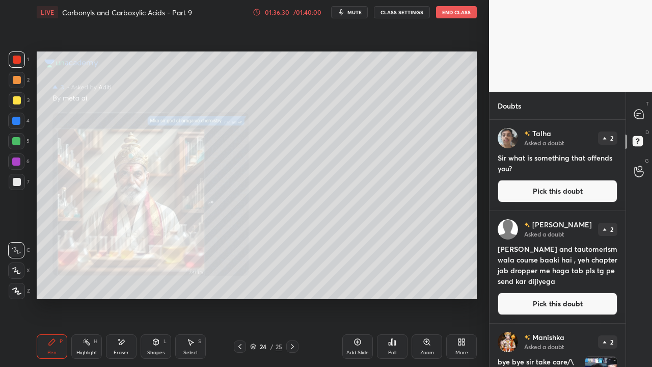
click at [570, 198] on button "Pick this doubt" at bounding box center [558, 191] width 120 height 22
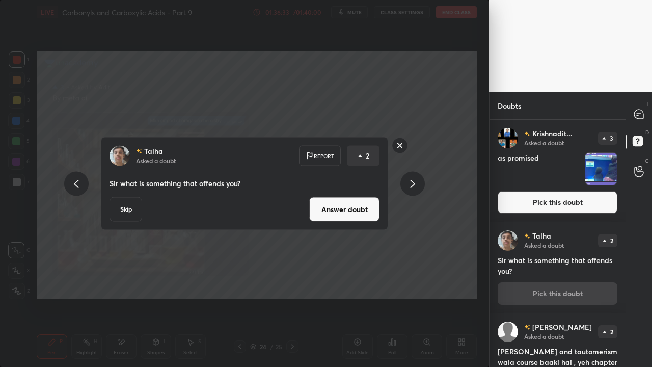
click at [355, 209] on button "Answer doubt" at bounding box center [344, 209] width 70 height 24
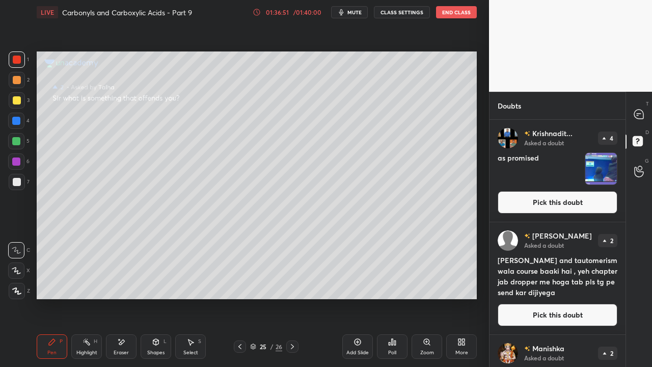
drag, startPoint x: 528, startPoint y: 202, endPoint x: 517, endPoint y: 204, distance: 10.9
click at [528, 202] on button "Pick this doubt" at bounding box center [558, 202] width 120 height 22
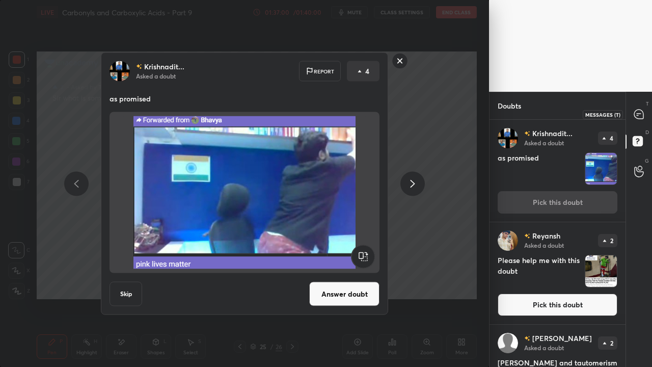
click at [645, 113] on div at bounding box center [639, 114] width 20 height 18
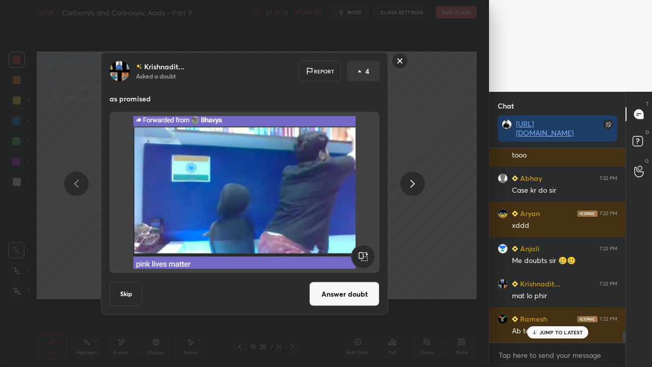
scroll to position [3370, 0]
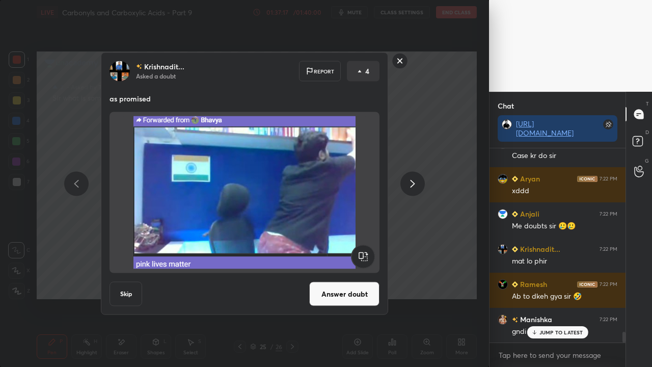
click at [127, 291] on button "Skip" at bounding box center [126, 294] width 33 height 24
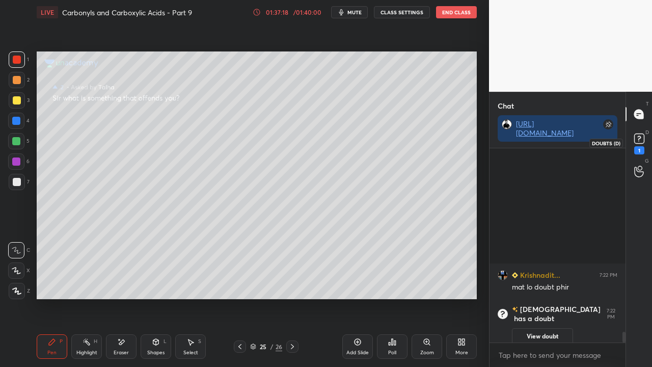
scroll to position [0, 0]
click at [640, 140] on rect at bounding box center [639, 139] width 10 height 10
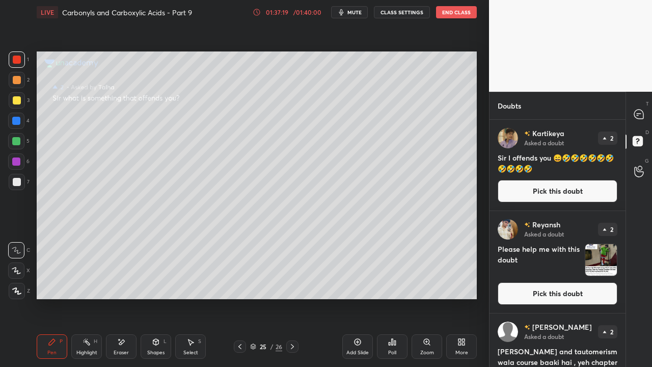
click at [559, 186] on button "Pick this doubt" at bounding box center [558, 191] width 120 height 22
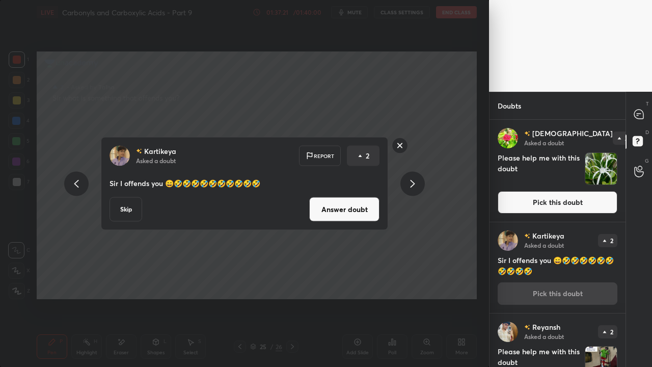
click at [358, 207] on button "Answer doubt" at bounding box center [344, 209] width 70 height 24
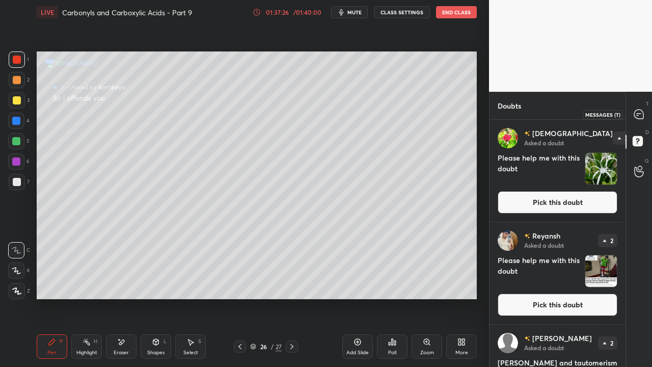
click at [636, 112] on icon at bounding box center [638, 114] width 9 height 9
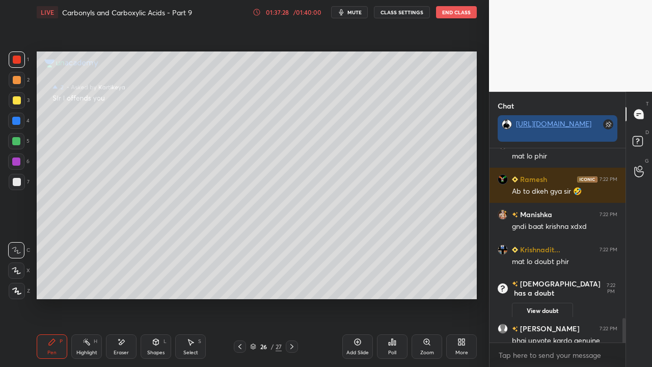
scroll to position [1516, 0]
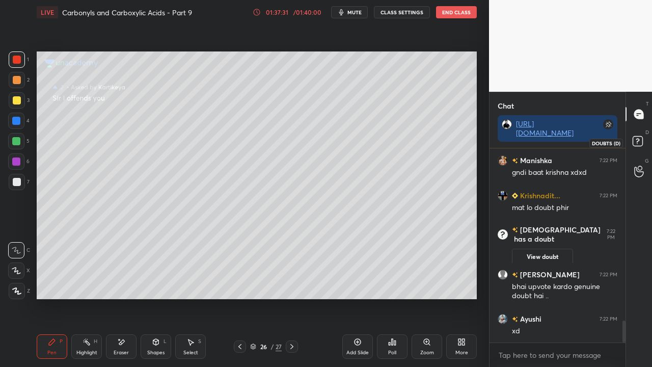
click at [641, 138] on rect at bounding box center [638, 142] width 10 height 10
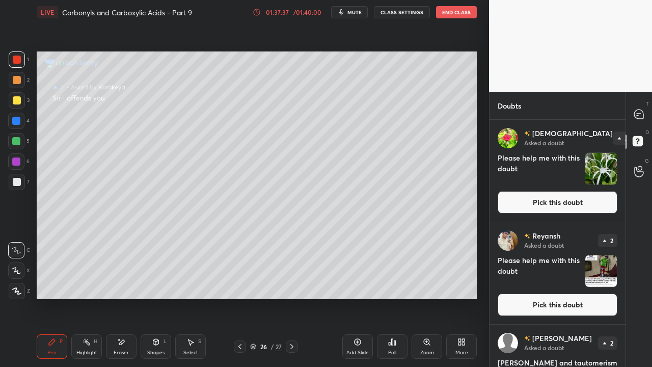
click at [635, 114] on icon at bounding box center [639, 114] width 11 height 11
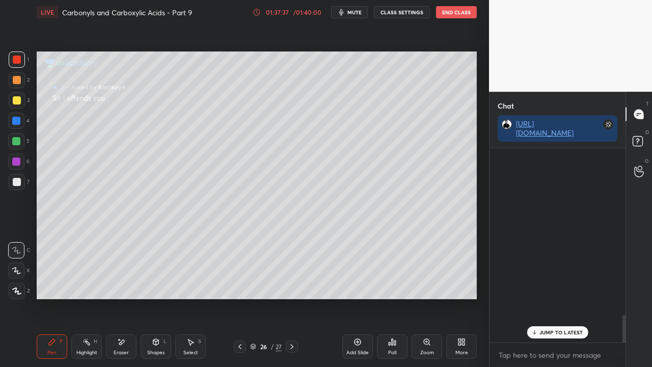
scroll to position [191, 133]
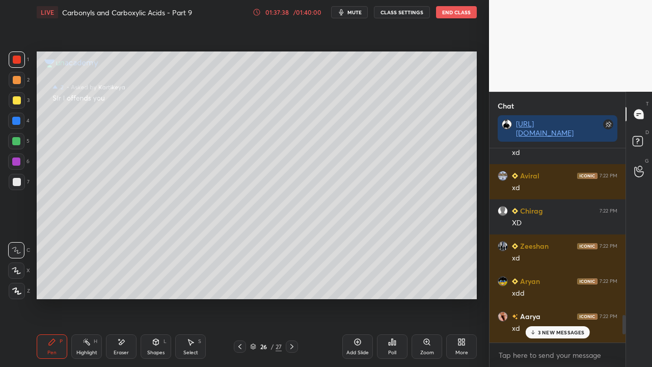
drag, startPoint x: 554, startPoint y: 336, endPoint x: 546, endPoint y: 338, distance: 8.9
click at [554, 298] on div "3 NEW MESSAGES" at bounding box center [557, 332] width 64 height 12
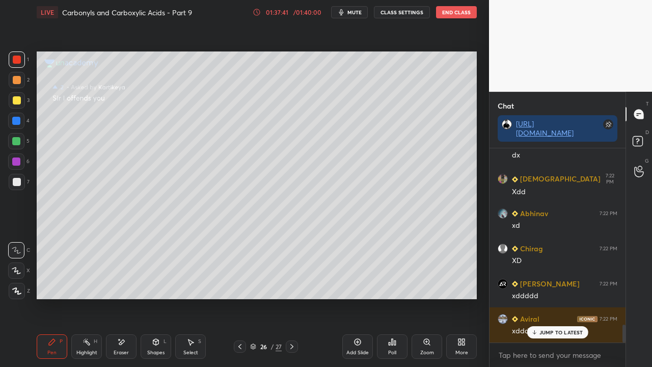
scroll to position [1892, 0]
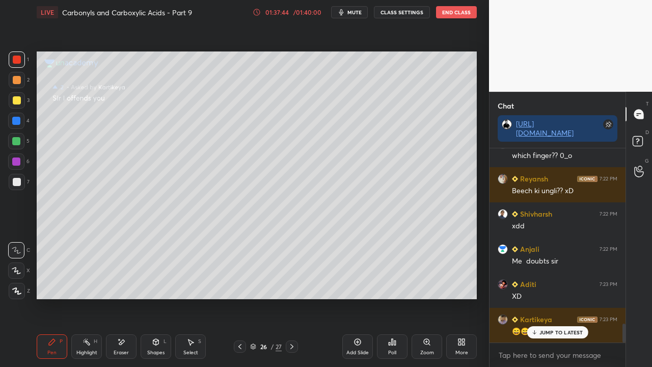
click at [651, 141] on div "D Doubts (D)" at bounding box center [639, 142] width 26 height 29
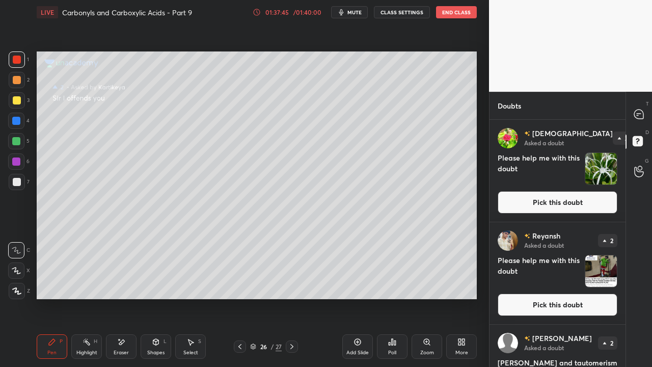
click at [580, 198] on button "Pick this doubt" at bounding box center [558, 202] width 120 height 22
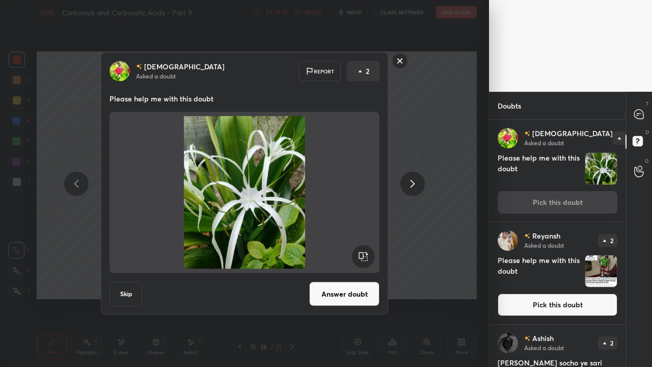
click at [341, 283] on button "Answer doubt" at bounding box center [344, 294] width 70 height 24
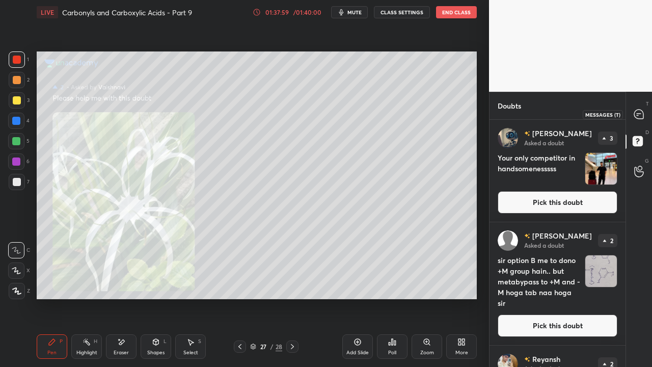
click at [642, 113] on icon at bounding box center [638, 114] width 9 height 9
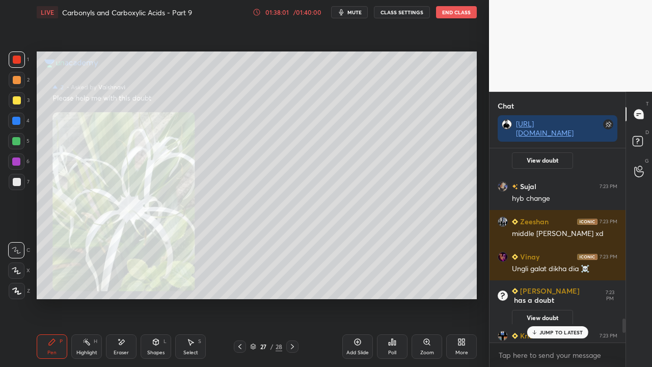
click at [547, 298] on p "JUMP TO LATEST" at bounding box center [562, 332] width 44 height 6
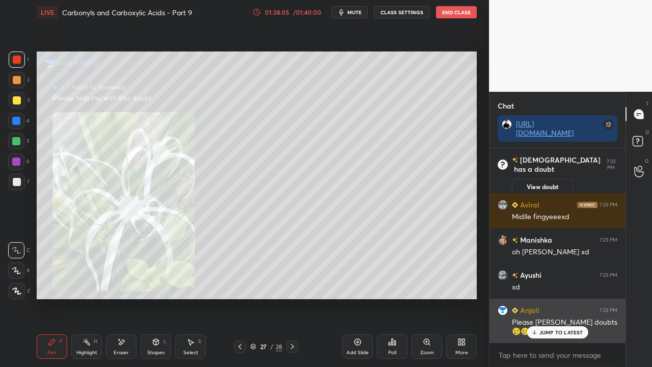
click at [548, 298] on p "JUMP TO LATEST" at bounding box center [562, 332] width 44 height 6
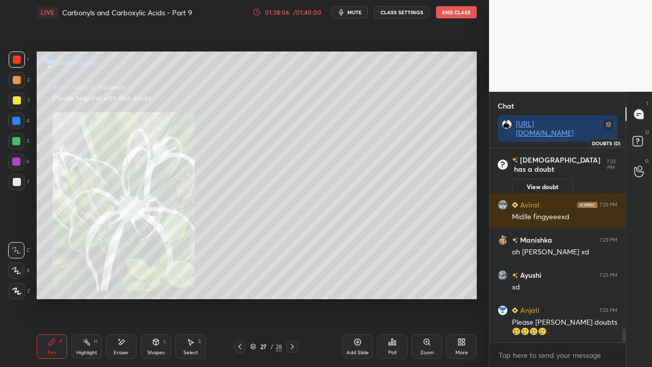
click at [636, 148] on icon at bounding box center [639, 143] width 18 height 18
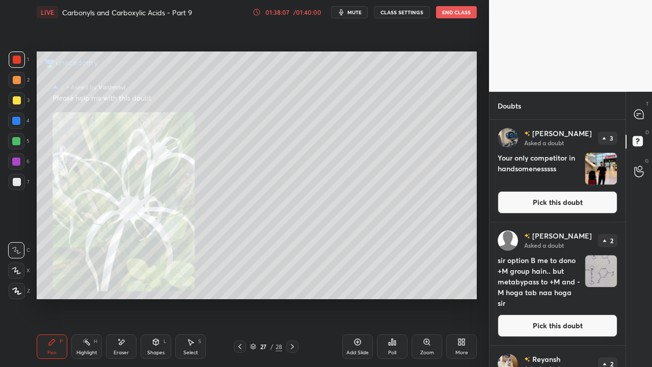
click at [568, 192] on button "Pick this doubt" at bounding box center [558, 202] width 120 height 22
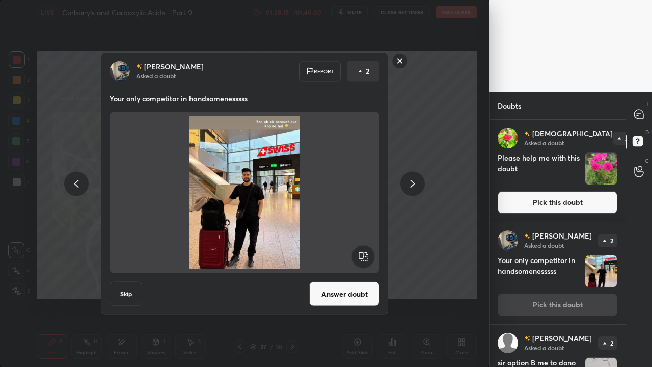
click at [127, 294] on button "Skip" at bounding box center [126, 294] width 33 height 24
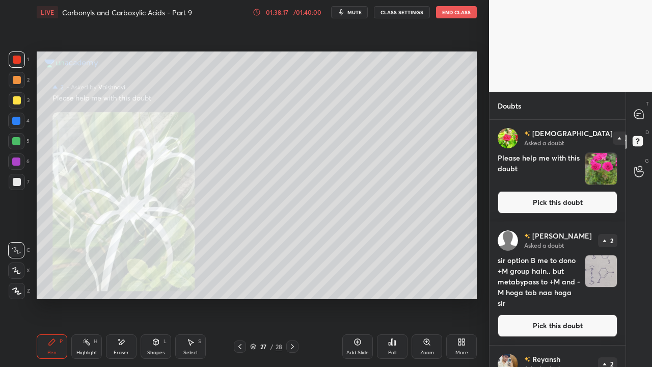
click at [555, 202] on button "Pick this doubt" at bounding box center [558, 202] width 120 height 22
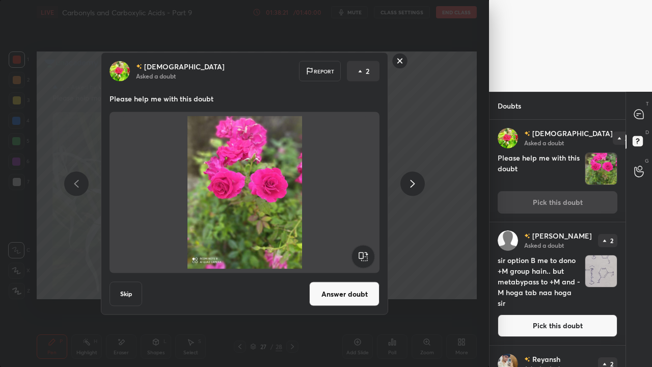
click at [351, 295] on button "Answer doubt" at bounding box center [344, 294] width 70 height 24
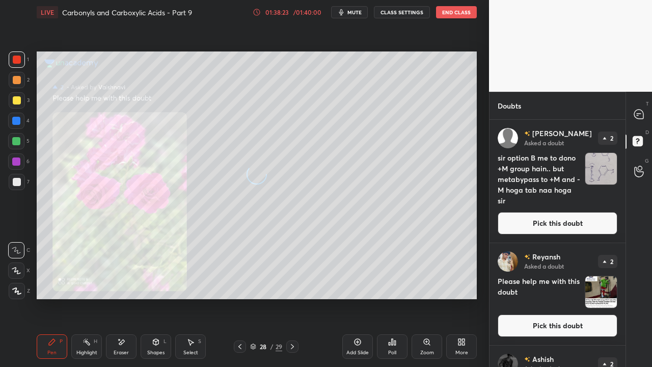
click at [556, 218] on button "Pick this doubt" at bounding box center [558, 223] width 120 height 22
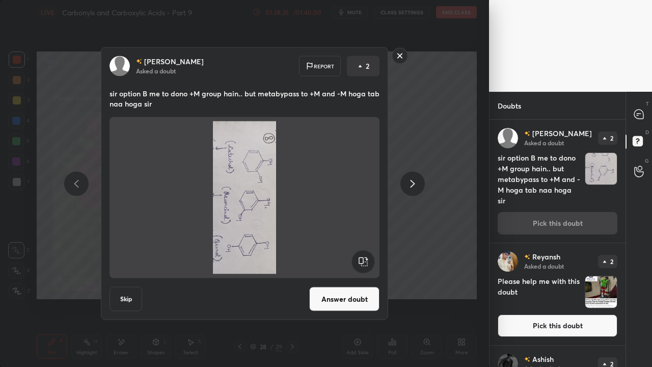
click at [364, 261] on rect at bounding box center [363, 261] width 23 height 23
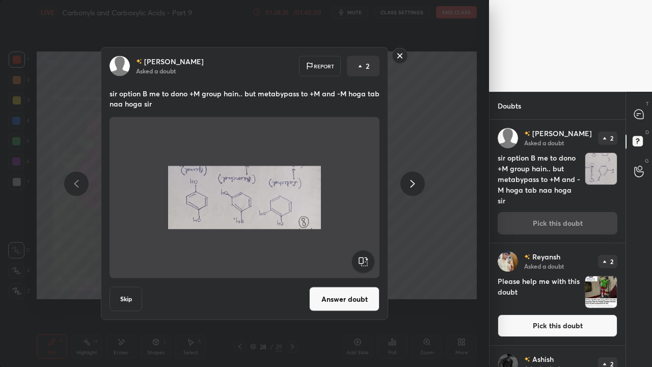
click at [365, 261] on rect at bounding box center [363, 261] width 23 height 23
click at [365, 260] on rect at bounding box center [363, 261] width 23 height 23
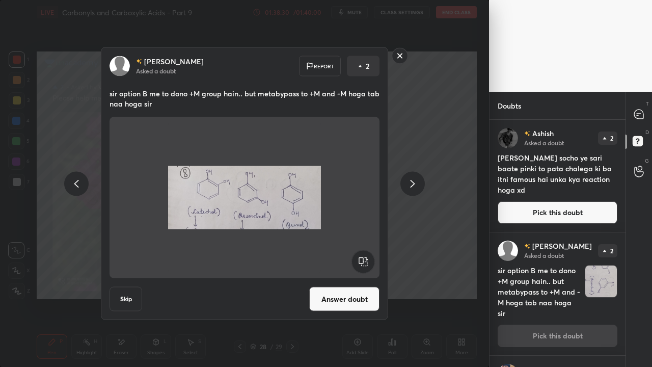
click at [346, 298] on button "Answer doubt" at bounding box center [344, 299] width 70 height 24
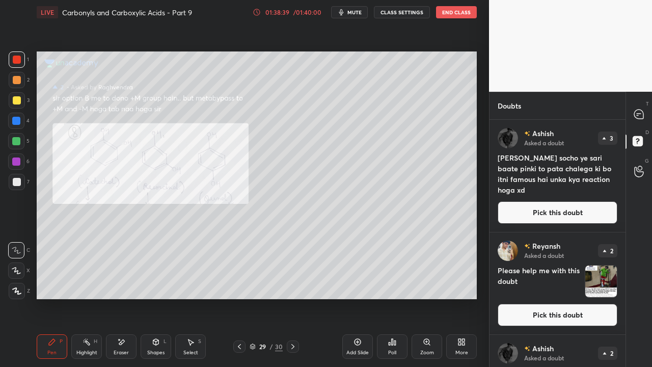
click at [559, 215] on button "Pick this doubt" at bounding box center [558, 212] width 120 height 22
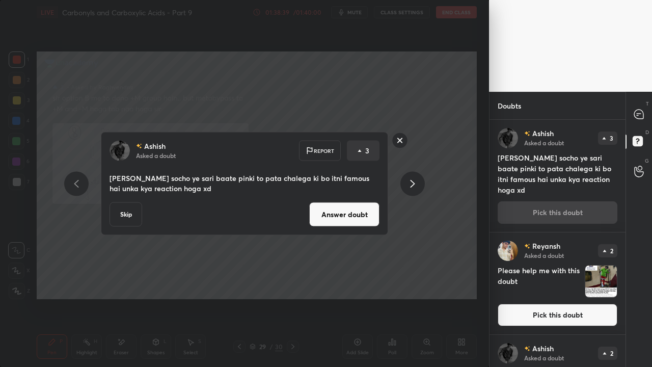
click at [347, 221] on button "Answer doubt" at bounding box center [344, 214] width 70 height 24
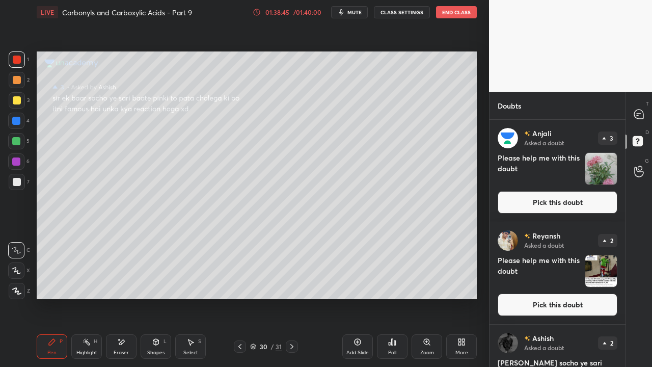
click at [596, 196] on button "Pick this doubt" at bounding box center [558, 202] width 120 height 22
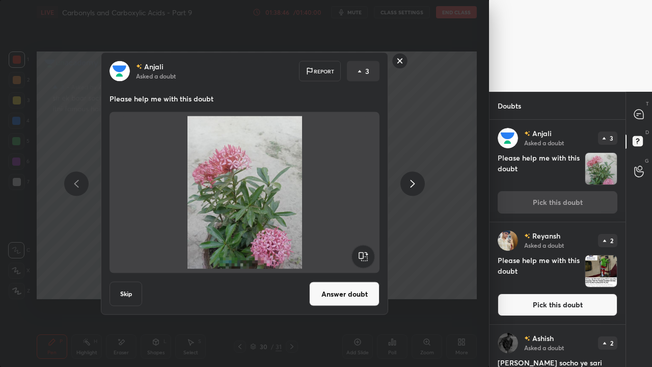
click at [344, 290] on button "Answer doubt" at bounding box center [344, 294] width 70 height 24
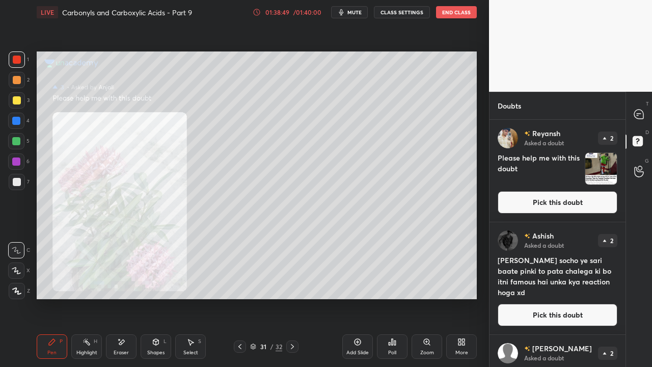
click at [426, 298] on div "Zoom" at bounding box center [427, 346] width 31 height 24
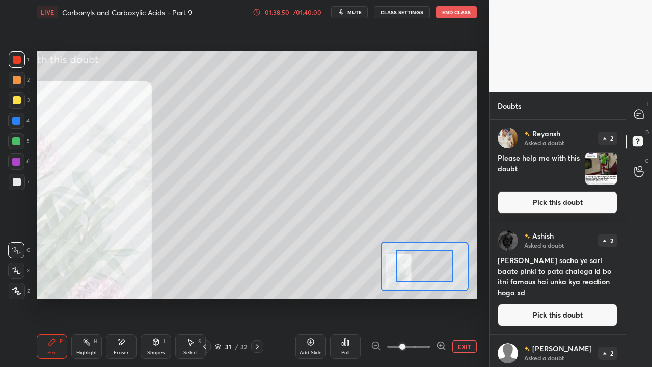
click at [426, 298] on span at bounding box center [408, 346] width 43 height 15
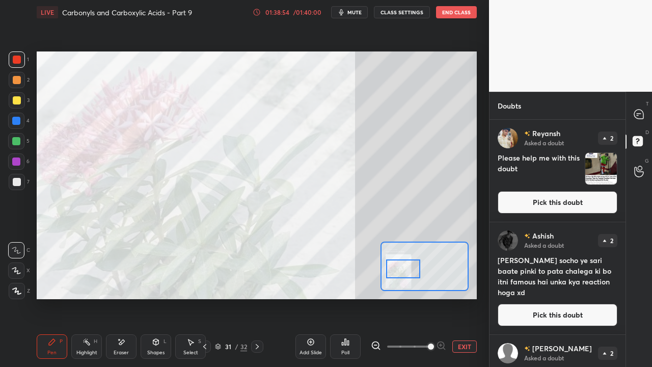
drag, startPoint x: 424, startPoint y: 272, endPoint x: 401, endPoint y: 272, distance: 23.4
click at [404, 274] on div at bounding box center [403, 268] width 35 height 19
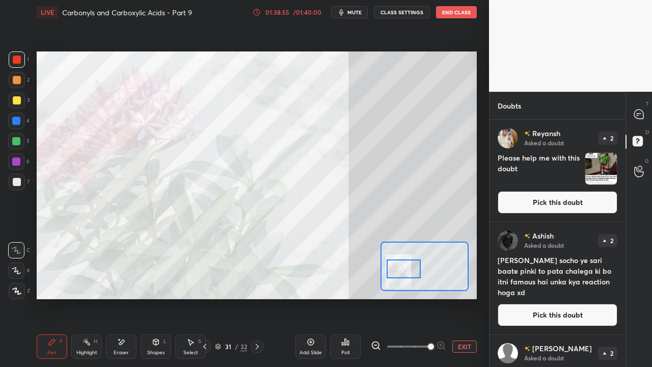
click at [466, 298] on button "EXIT" at bounding box center [465, 346] width 24 height 12
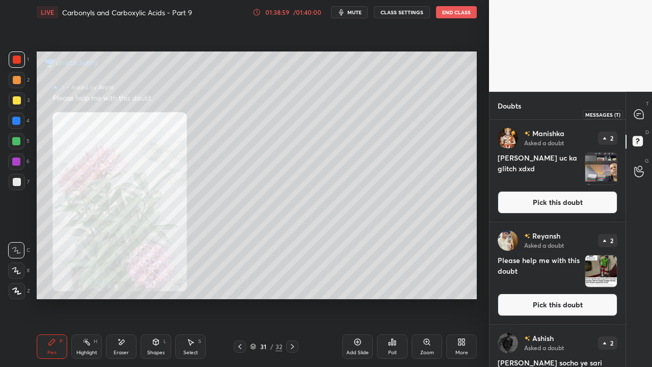
click at [636, 116] on icon at bounding box center [638, 114] width 9 height 9
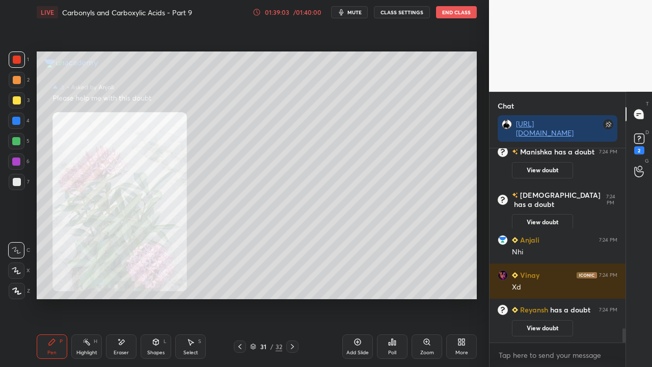
scroll to position [2470, 0]
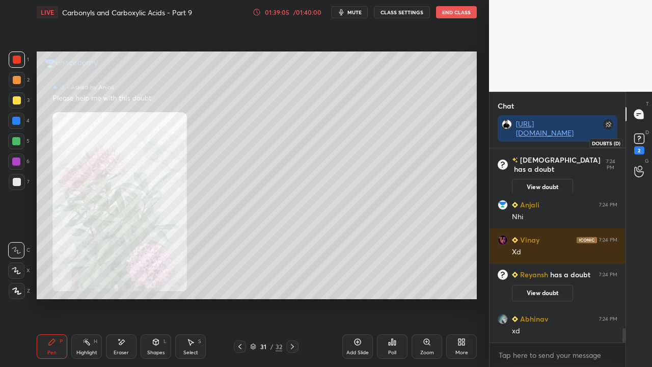
click at [639, 140] on rect at bounding box center [639, 139] width 10 height 10
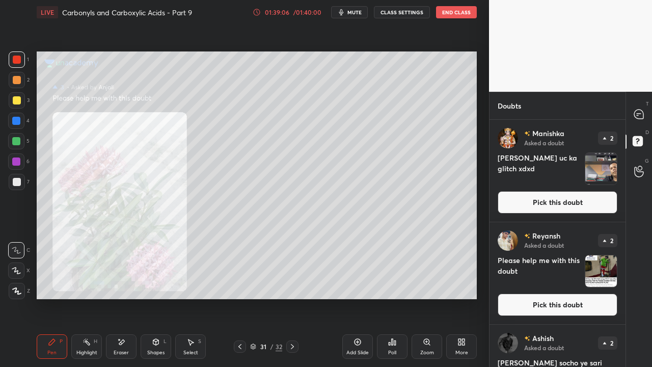
click at [553, 200] on button "Pick this doubt" at bounding box center [558, 202] width 120 height 22
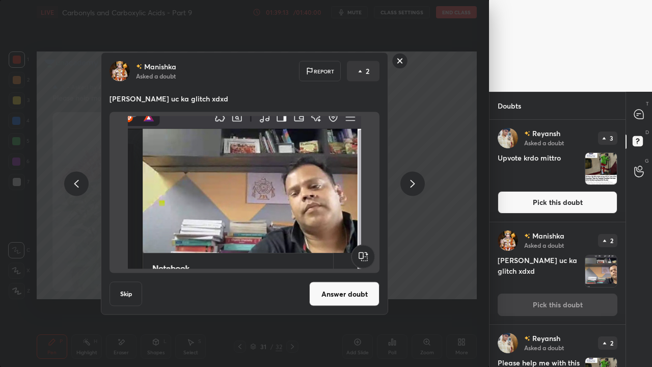
click at [122, 295] on button "Skip" at bounding box center [126, 294] width 33 height 24
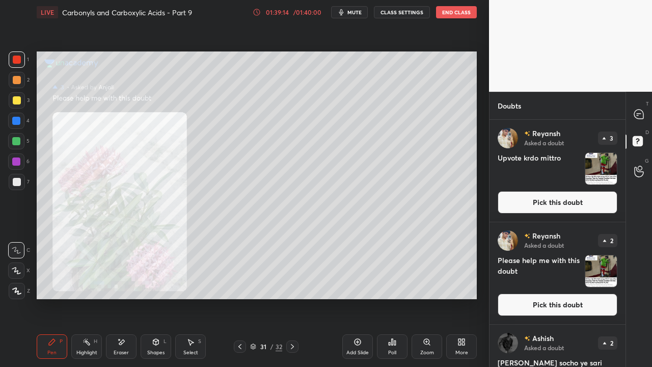
click at [550, 199] on button "Pick this doubt" at bounding box center [558, 202] width 120 height 22
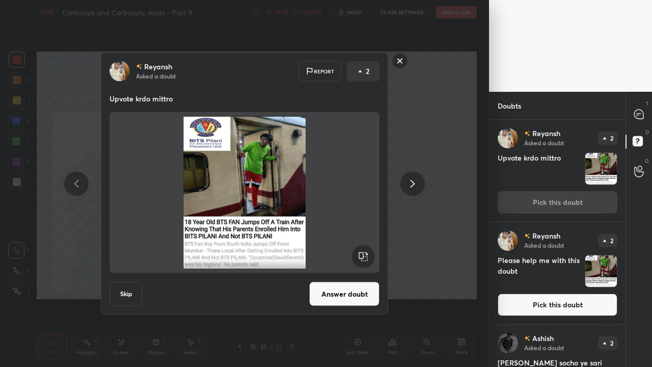
click at [333, 286] on button "Answer doubt" at bounding box center [344, 294] width 70 height 24
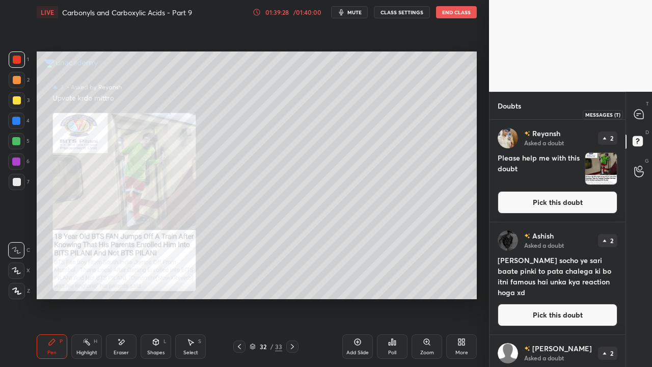
click at [642, 111] on icon at bounding box center [638, 114] width 9 height 9
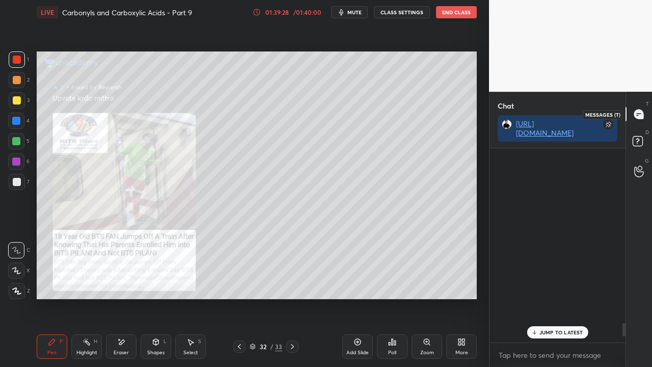
scroll to position [191, 133]
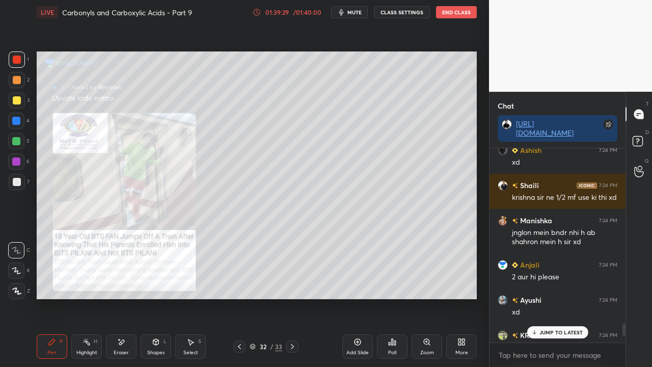
click at [559, 298] on p "JUMP TO LATEST" at bounding box center [562, 332] width 44 height 6
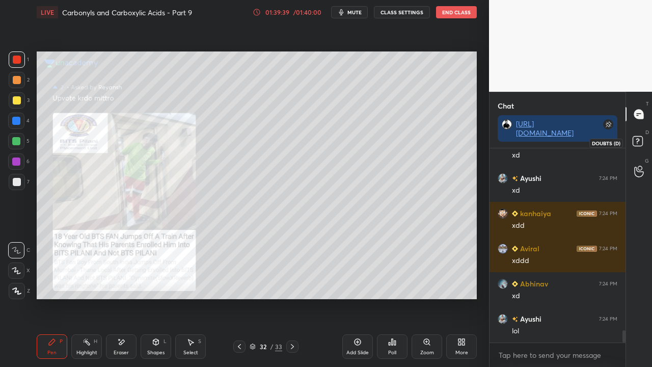
scroll to position [2967, 0]
click at [640, 144] on rect at bounding box center [638, 142] width 10 height 10
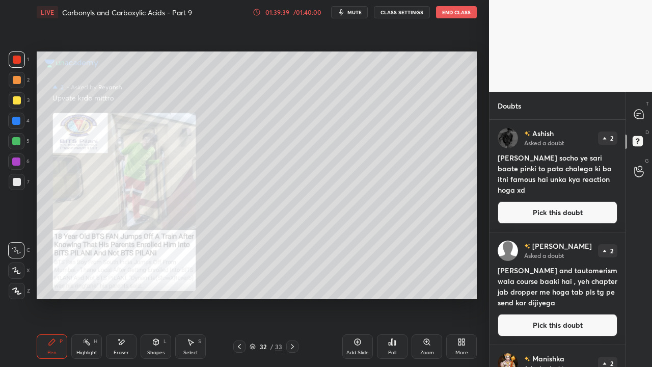
scroll to position [244, 133]
click at [637, 114] on icon at bounding box center [638, 114] width 9 height 9
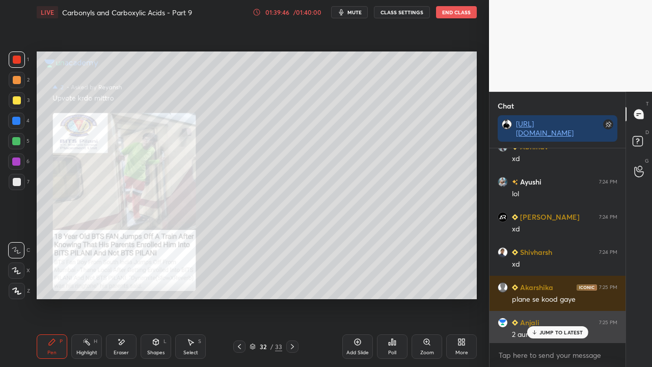
scroll to position [191, 133]
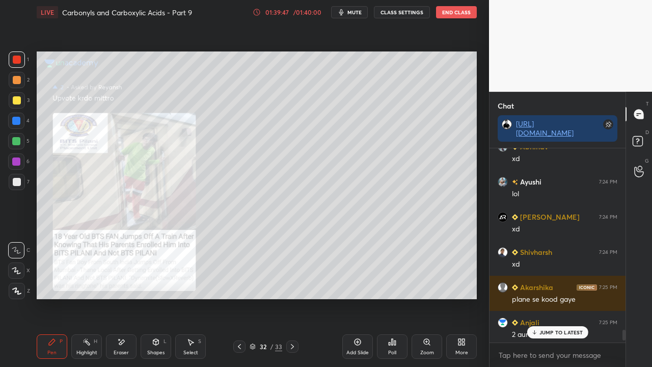
click at [556, 298] on p "JUMP TO LATEST" at bounding box center [562, 332] width 44 height 6
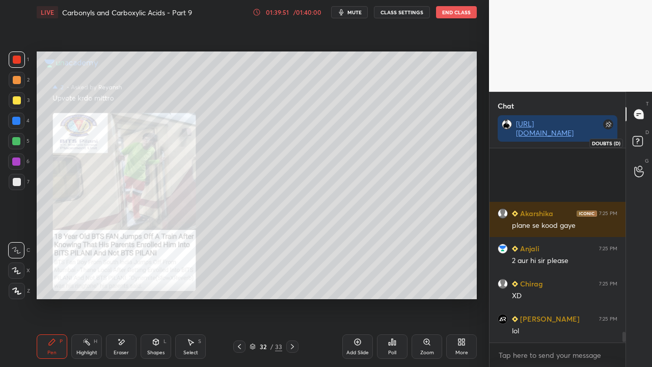
scroll to position [3432, 0]
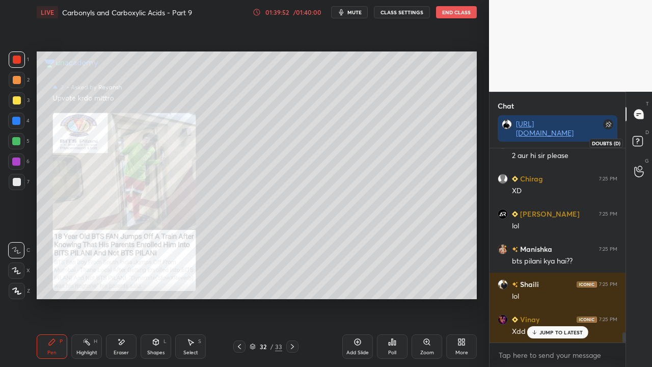
click at [632, 149] on icon at bounding box center [639, 143] width 18 height 18
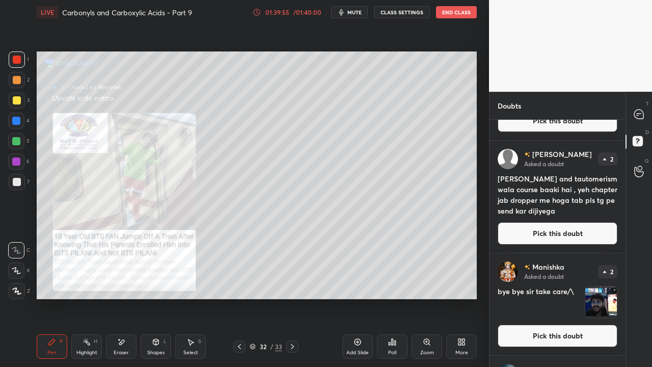
scroll to position [102, 0]
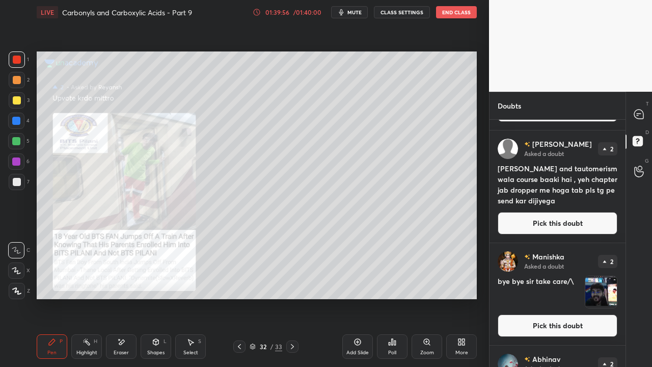
click at [555, 298] on button "Pick this doubt" at bounding box center [558, 325] width 120 height 22
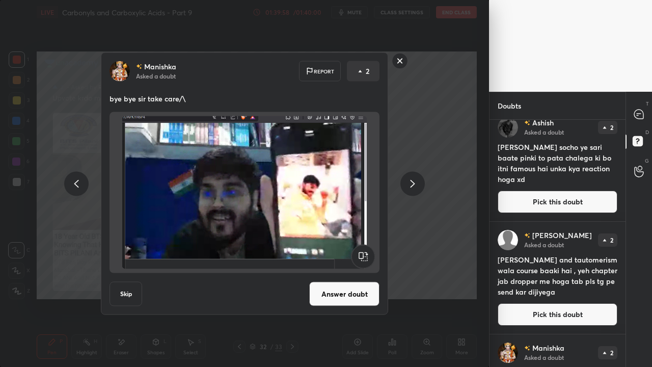
click at [365, 291] on button "Answer doubt" at bounding box center [344, 294] width 70 height 24
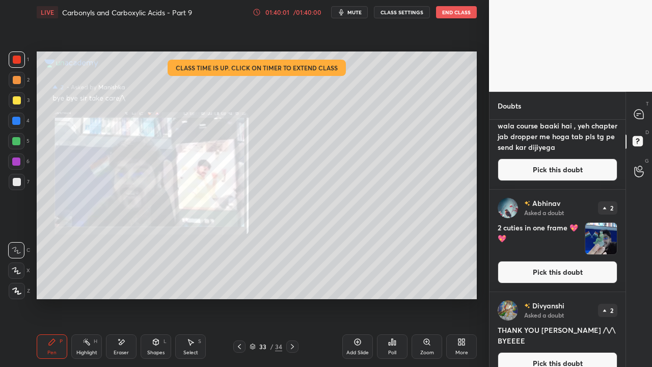
scroll to position [306, 0]
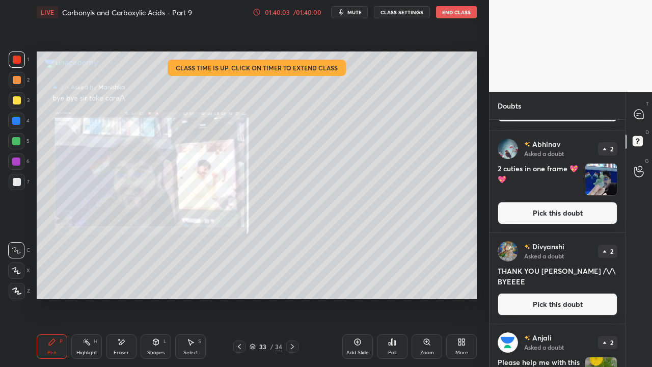
click at [557, 216] on button "Pick this doubt" at bounding box center [558, 213] width 120 height 22
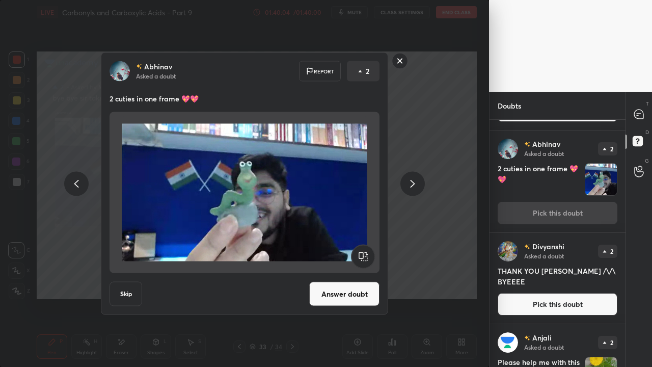
click at [368, 284] on button "Answer doubt" at bounding box center [344, 294] width 70 height 24
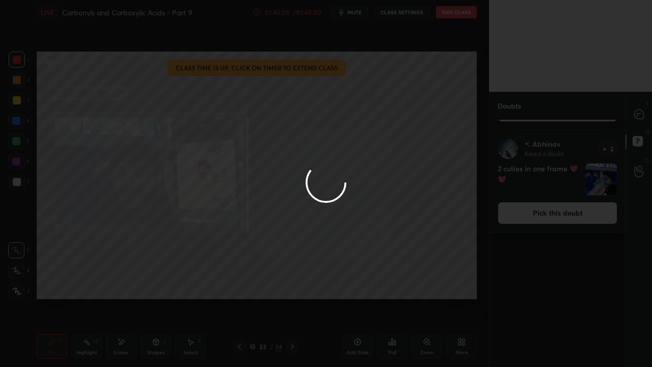
scroll to position [0, 0]
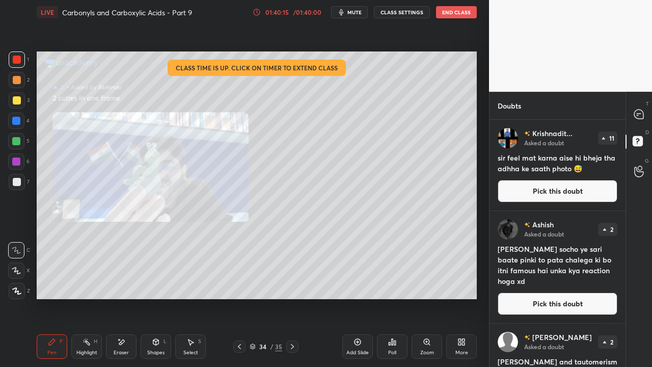
click at [564, 194] on button "Pick this doubt" at bounding box center [558, 191] width 120 height 22
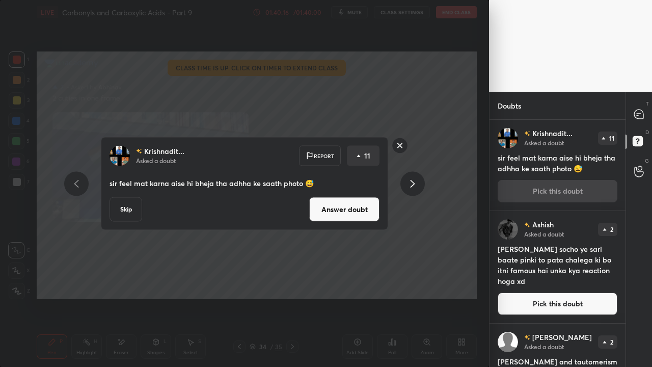
click at [341, 207] on button "Answer doubt" at bounding box center [344, 209] width 70 height 24
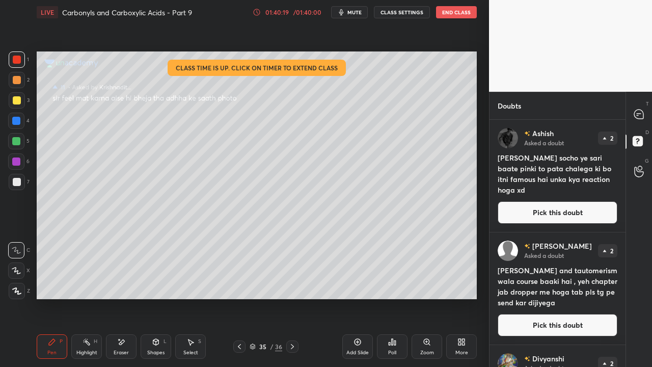
click at [550, 298] on button "Pick this doubt" at bounding box center [558, 325] width 120 height 22
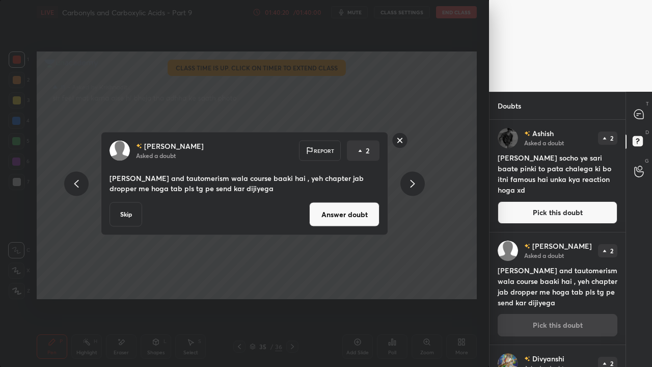
click at [365, 216] on button "Answer doubt" at bounding box center [344, 214] width 70 height 24
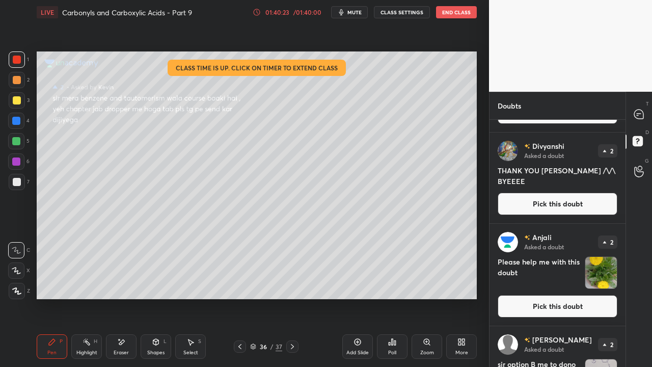
scroll to position [102, 0]
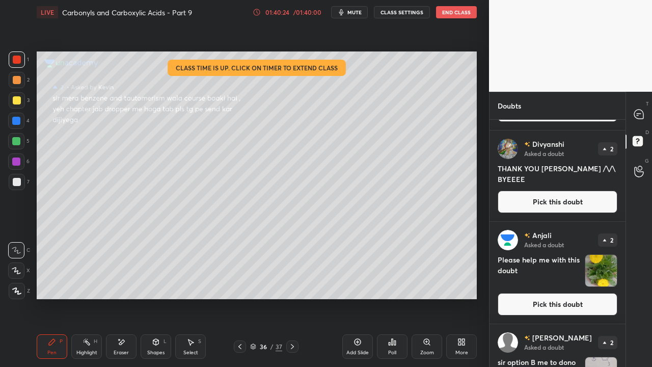
click at [566, 298] on button "Pick this doubt" at bounding box center [558, 304] width 120 height 22
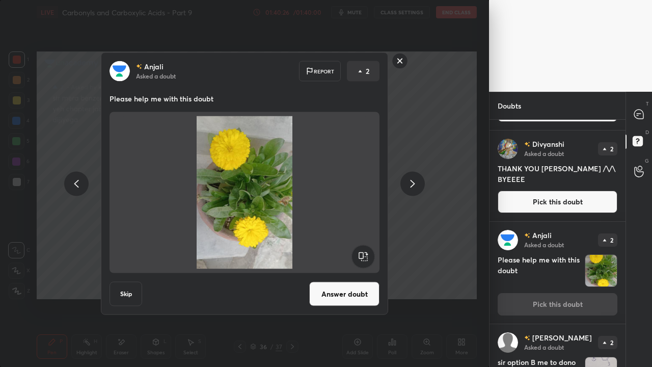
click at [365, 291] on button "Answer doubt" at bounding box center [344, 294] width 70 height 24
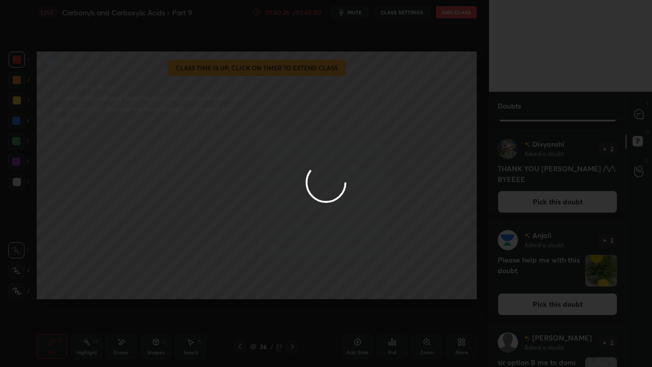
scroll to position [0, 0]
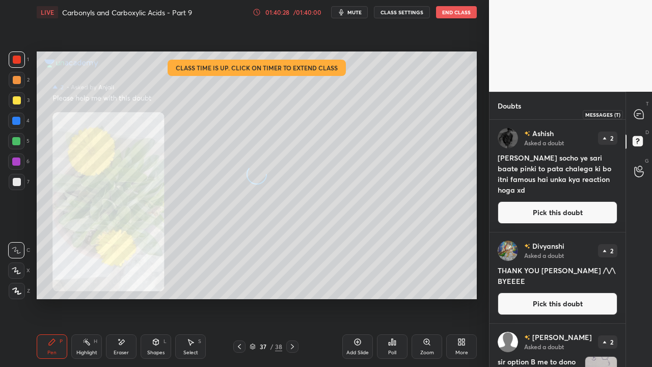
click at [641, 115] on icon at bounding box center [638, 114] width 9 height 9
type textarea "x"
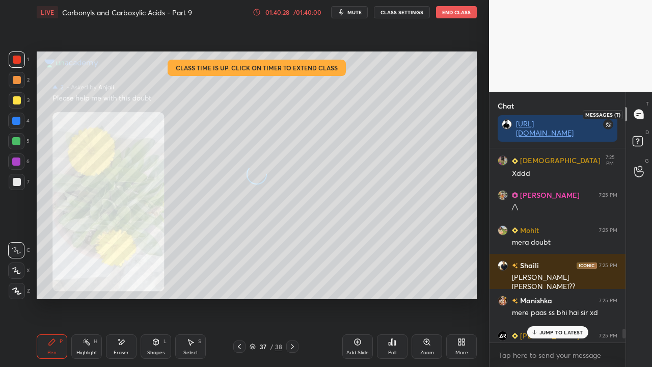
scroll to position [191, 133]
click at [556, 298] on p "1 NEW MESSAGE" at bounding box center [561, 332] width 43 height 6
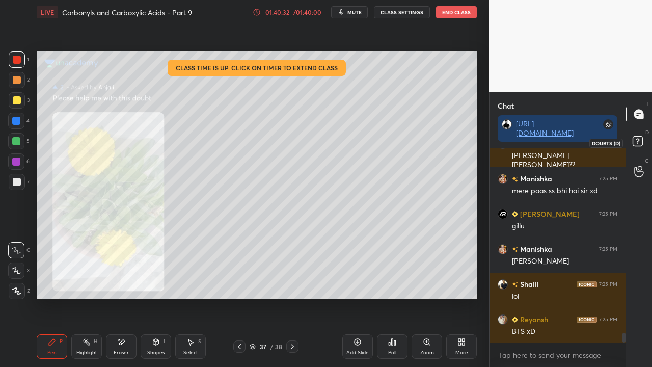
click at [641, 140] on rect at bounding box center [638, 142] width 10 height 10
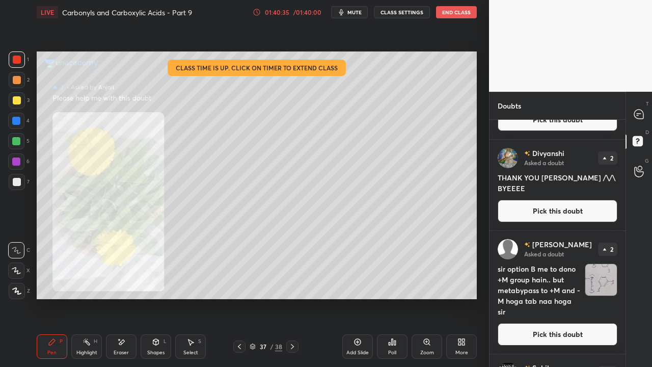
scroll to position [102, 0]
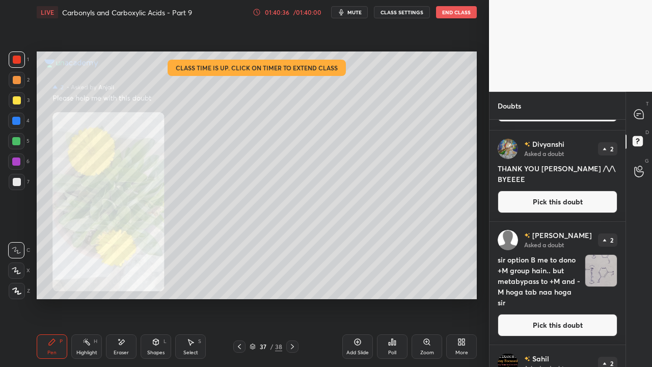
click at [549, 298] on button "Pick this doubt" at bounding box center [558, 325] width 120 height 22
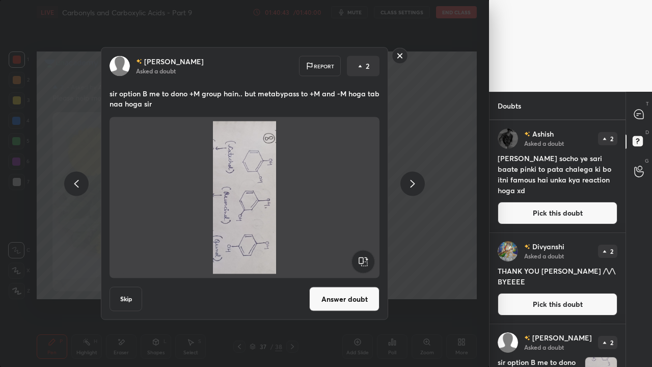
drag, startPoint x: 341, startPoint y: 301, endPoint x: 336, endPoint y: 301, distance: 5.6
click at [341, 298] on button "Answer doubt" at bounding box center [344, 299] width 70 height 24
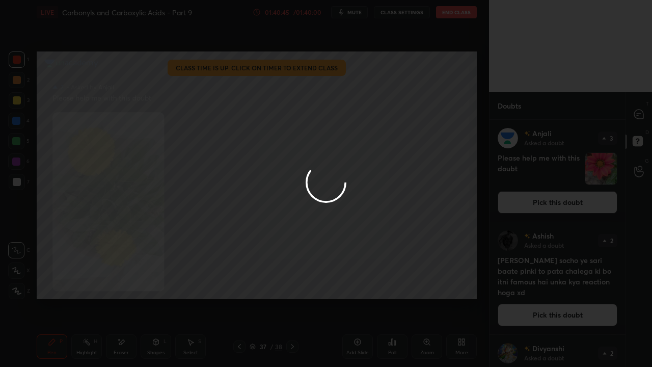
click at [561, 200] on div at bounding box center [326, 183] width 652 height 367
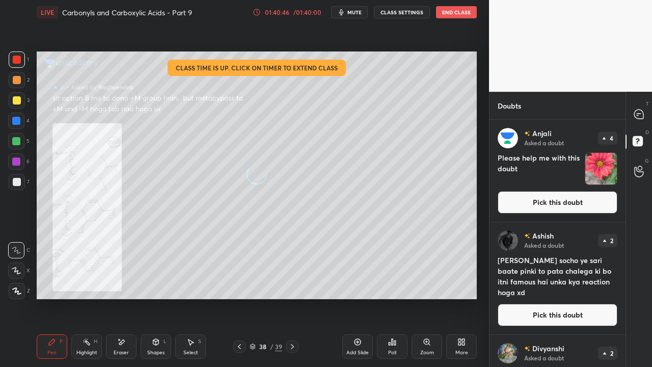
click at [561, 204] on button "Pick this doubt" at bounding box center [558, 202] width 120 height 22
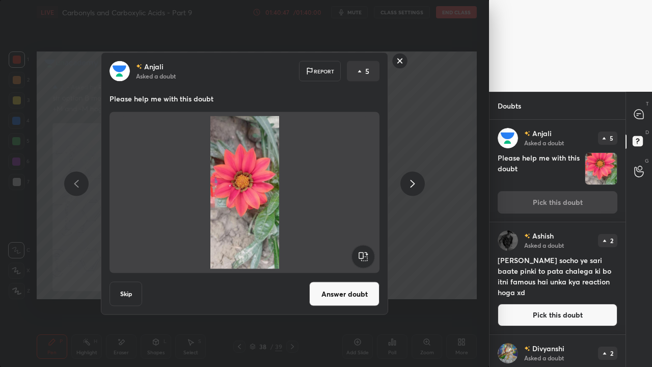
click at [374, 251] on icon at bounding box center [363, 257] width 23 height 24
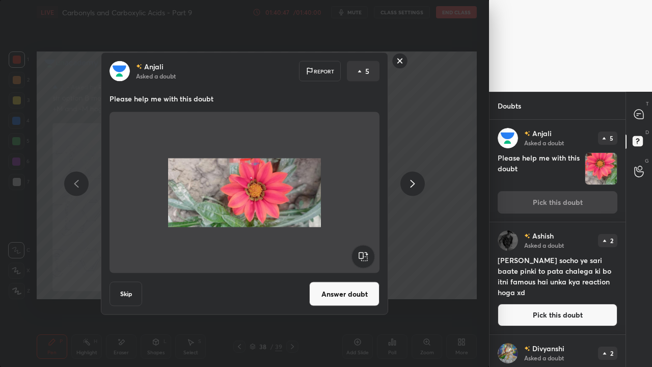
click at [369, 255] on rect at bounding box center [363, 256] width 23 height 23
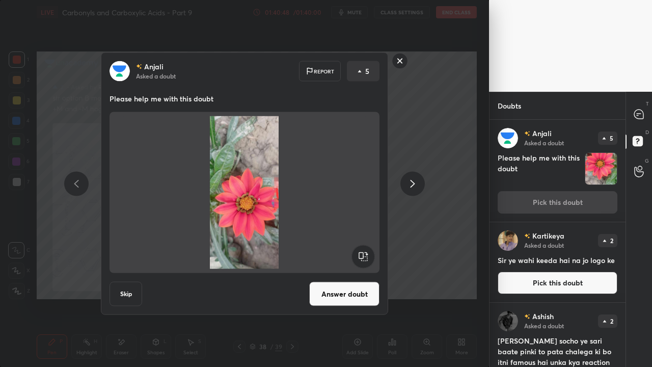
click at [368, 256] on rect at bounding box center [363, 256] width 23 height 23
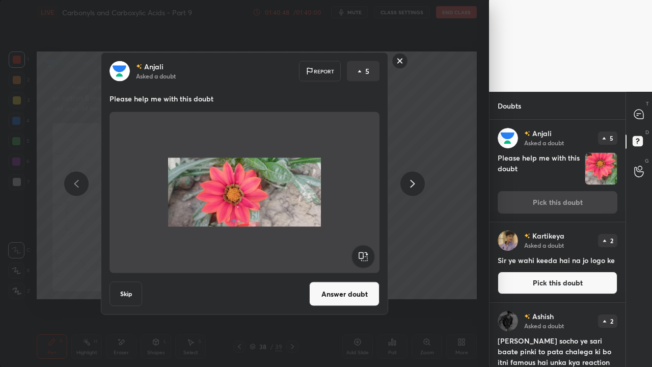
click at [355, 295] on button "Answer doubt" at bounding box center [344, 294] width 70 height 24
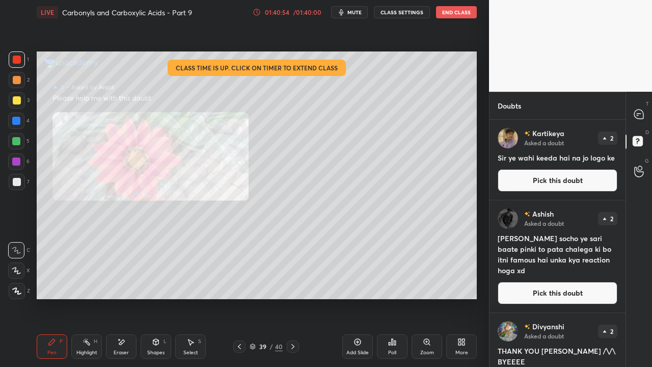
click at [574, 184] on button "Pick this doubt" at bounding box center [558, 180] width 120 height 22
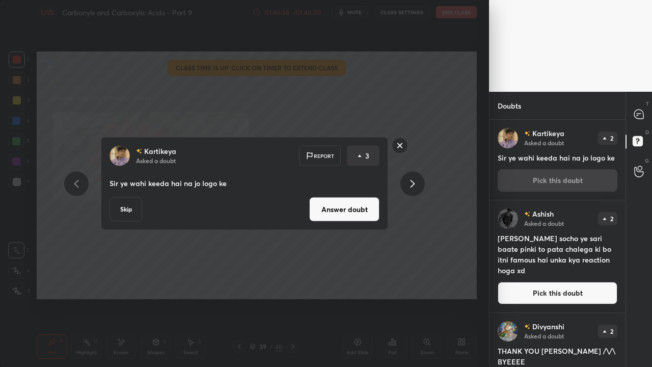
click at [123, 208] on button "Skip" at bounding box center [126, 209] width 33 height 24
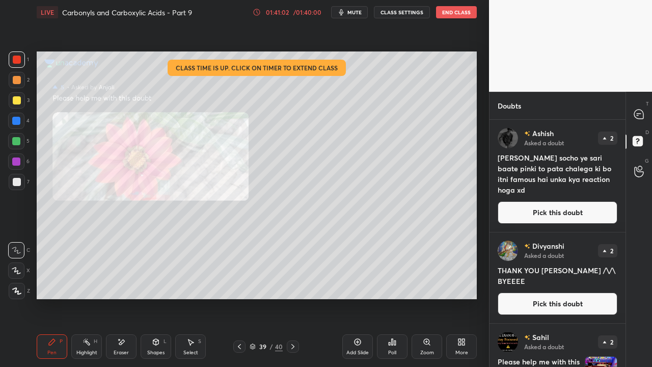
click at [458, 11] on button "End Class" at bounding box center [456, 12] width 41 height 12
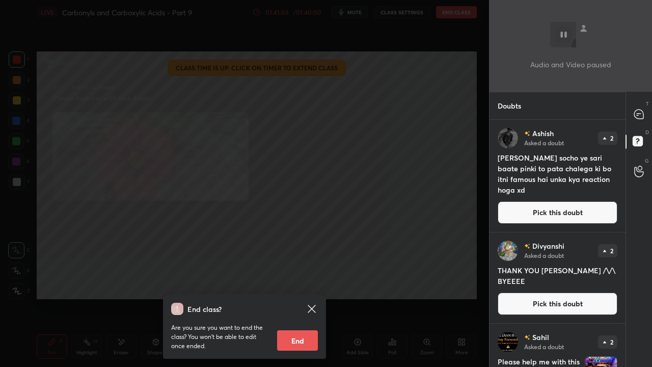
click at [295, 298] on button "End" at bounding box center [297, 340] width 41 height 20
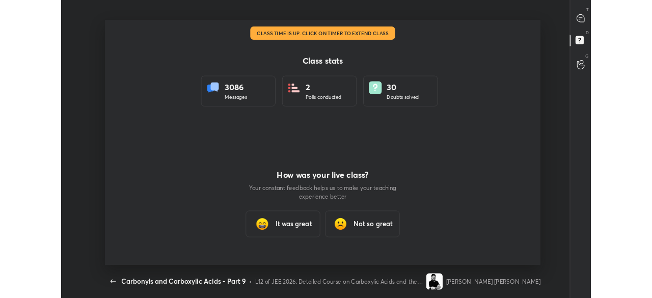
scroll to position [50726, 50315]
